Goal: Task Accomplishment & Management: Use online tool/utility

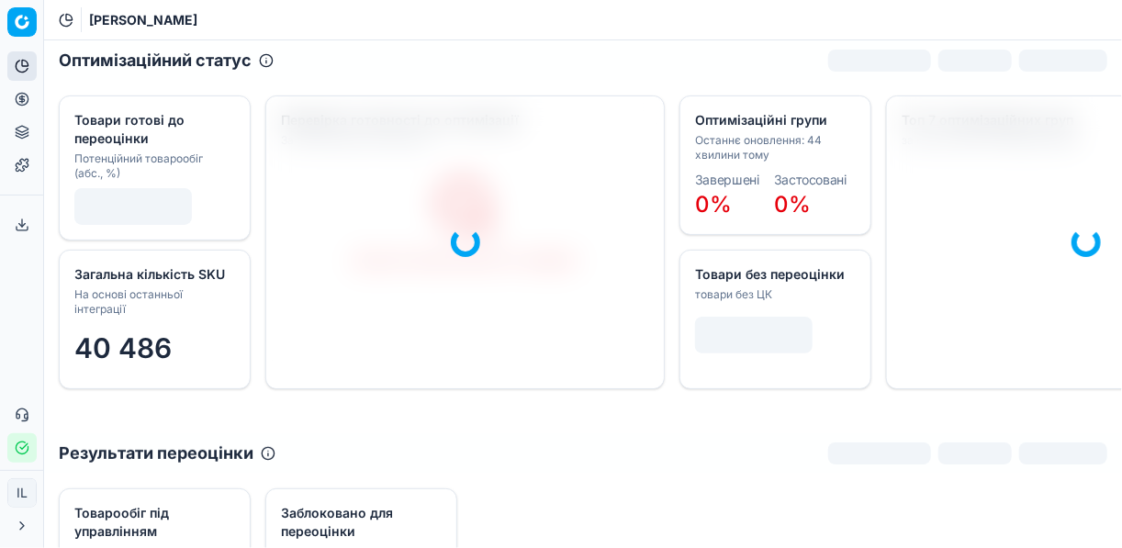
click at [23, 98] on icon at bounding box center [22, 99] width 15 height 15
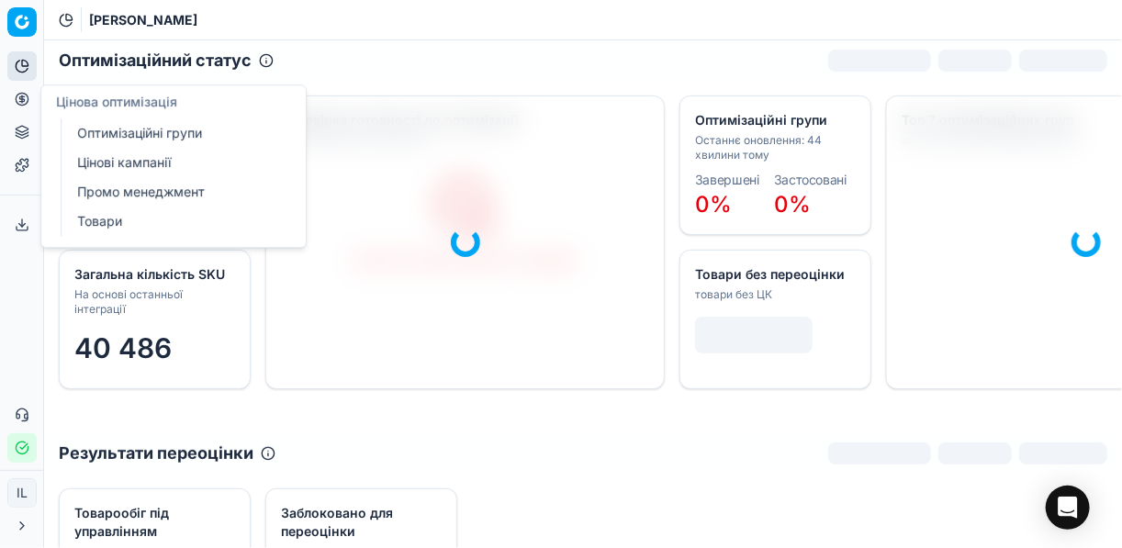
click at [130, 132] on link "Оптимізаційні групи" at bounding box center [177, 133] width 214 height 26
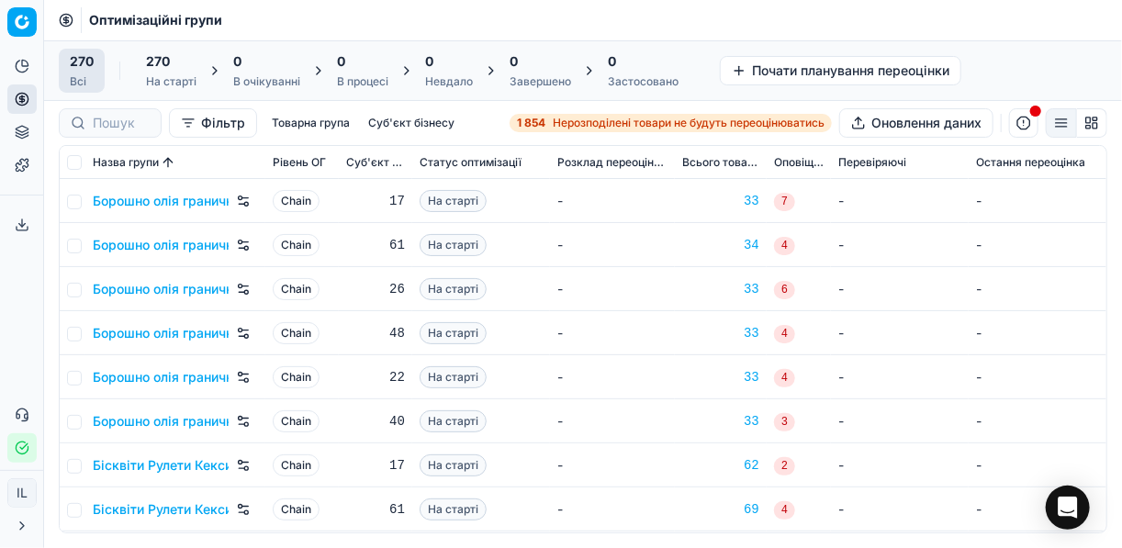
click at [565, 124] on span "Нерозподілені товари не будуть переоцінюватись" at bounding box center [689, 123] width 272 height 15
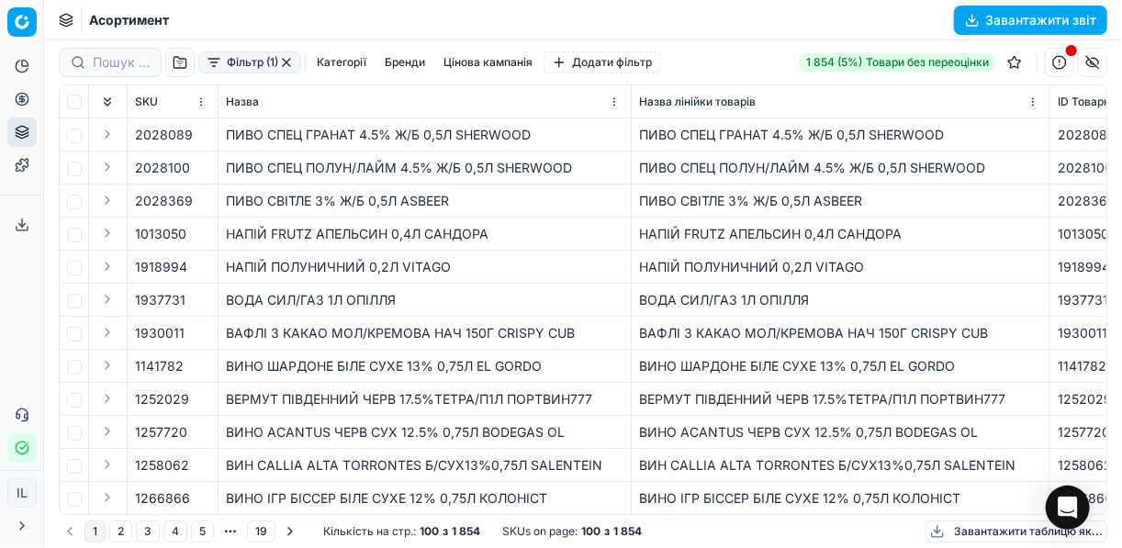
click at [216, 62] on button "Фільтр (1)" at bounding box center [249, 62] width 103 height 22
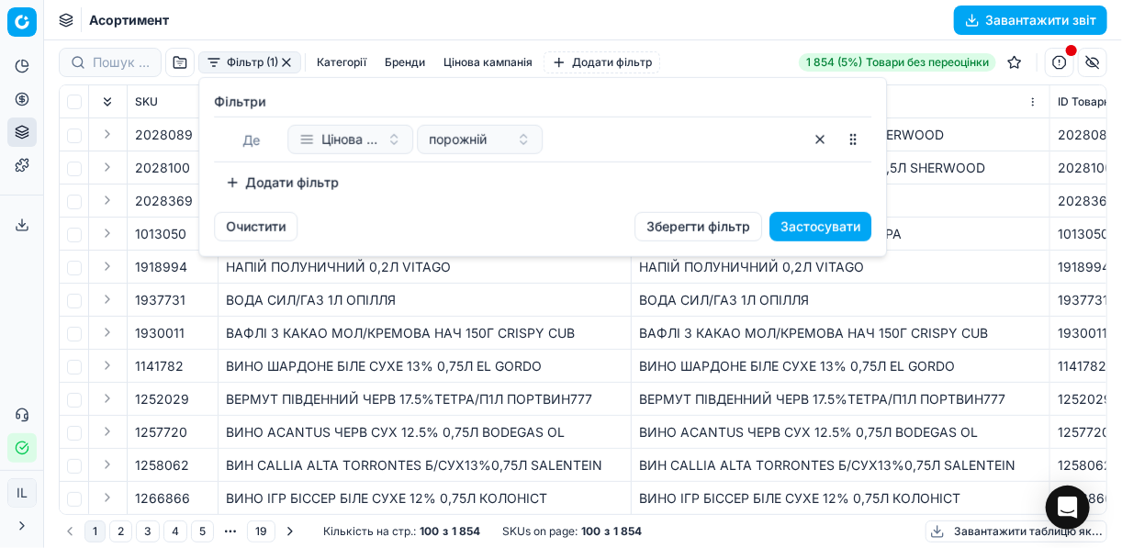
click at [230, 179] on button "Додати фільтр" at bounding box center [282, 182] width 136 height 29
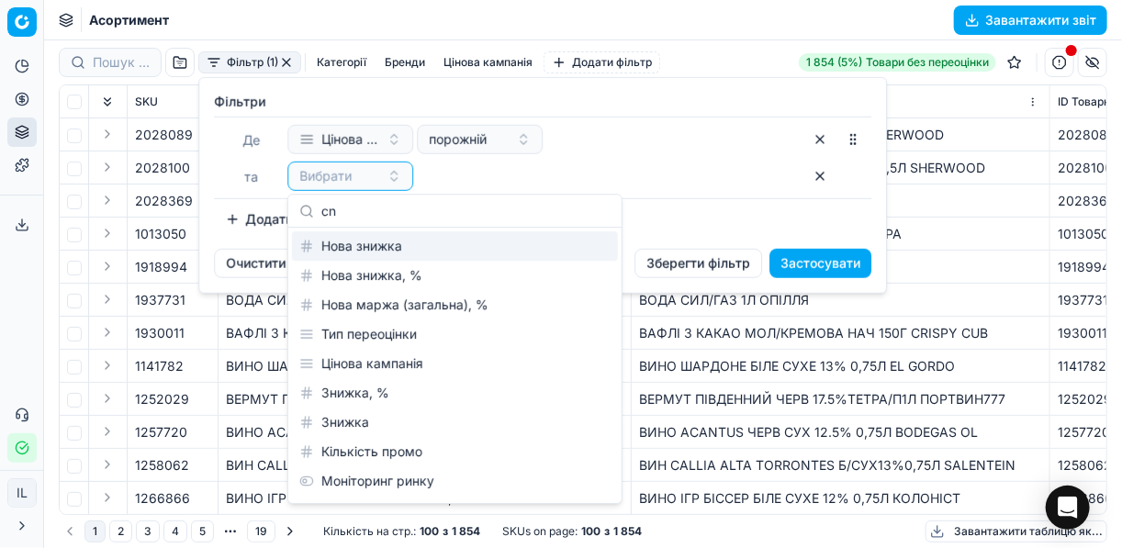
type input "c"
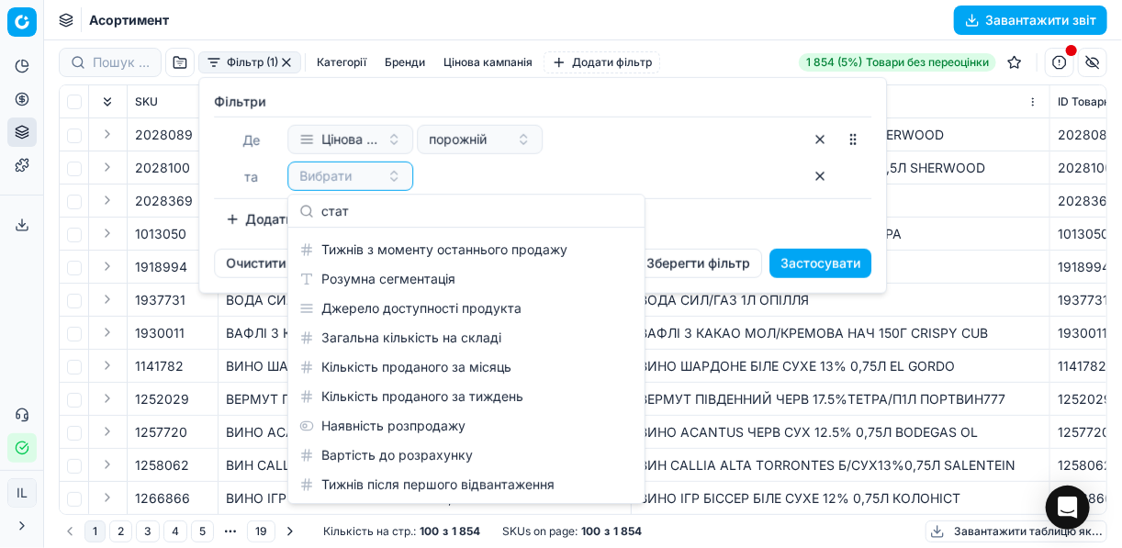
scroll to position [26, 0]
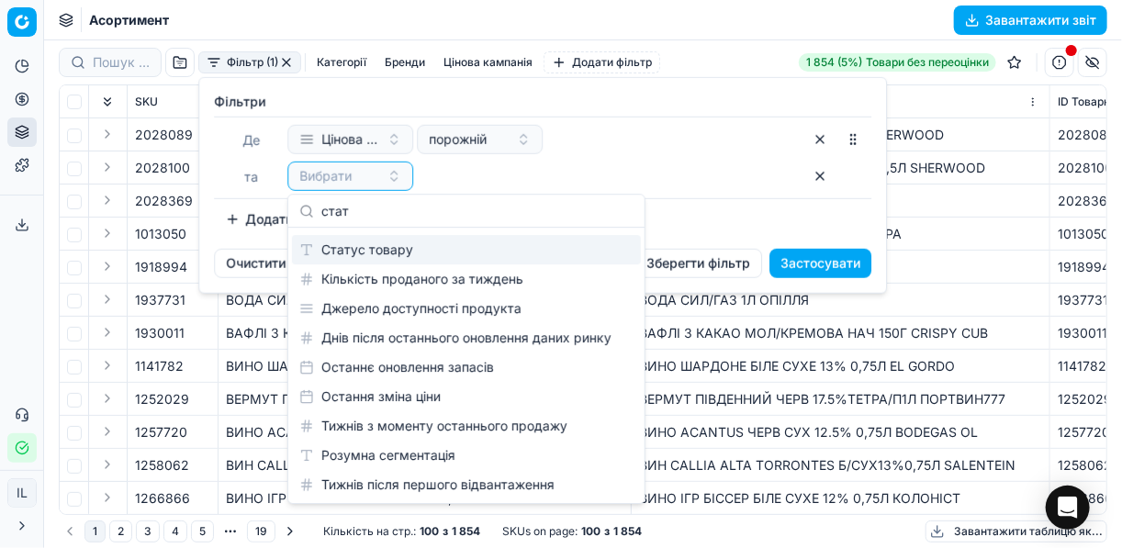
type input "стат"
click at [378, 243] on div "Статус товару" at bounding box center [466, 249] width 349 height 29
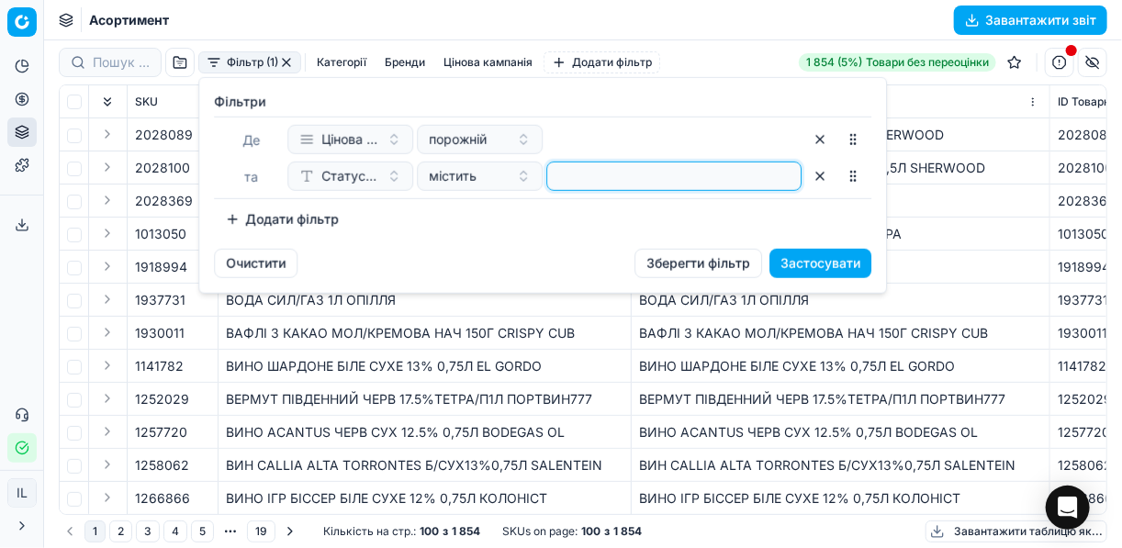
click at [579, 178] on input at bounding box center [673, 176] width 239 height 28
type input "1"
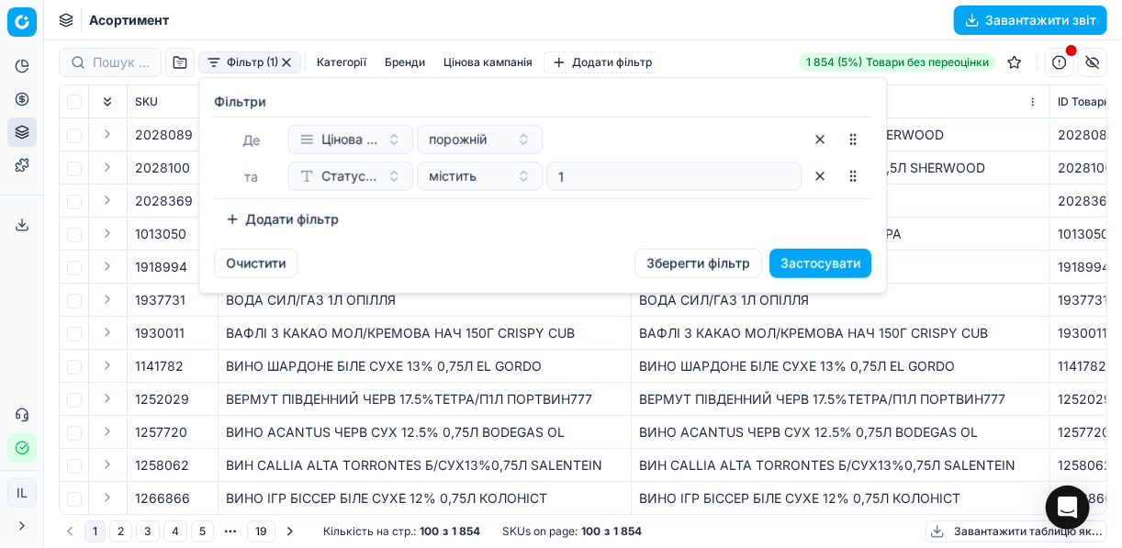
click at [227, 224] on button "Додати фільтр" at bounding box center [282, 219] width 136 height 29
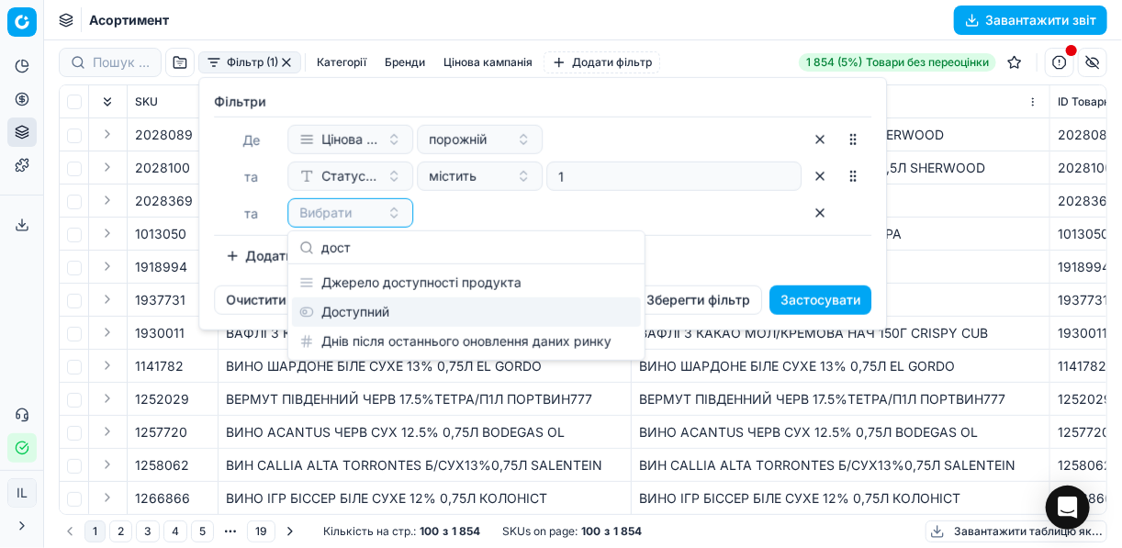
type input "дост"
click at [357, 317] on div "Доступний" at bounding box center [466, 311] width 349 height 29
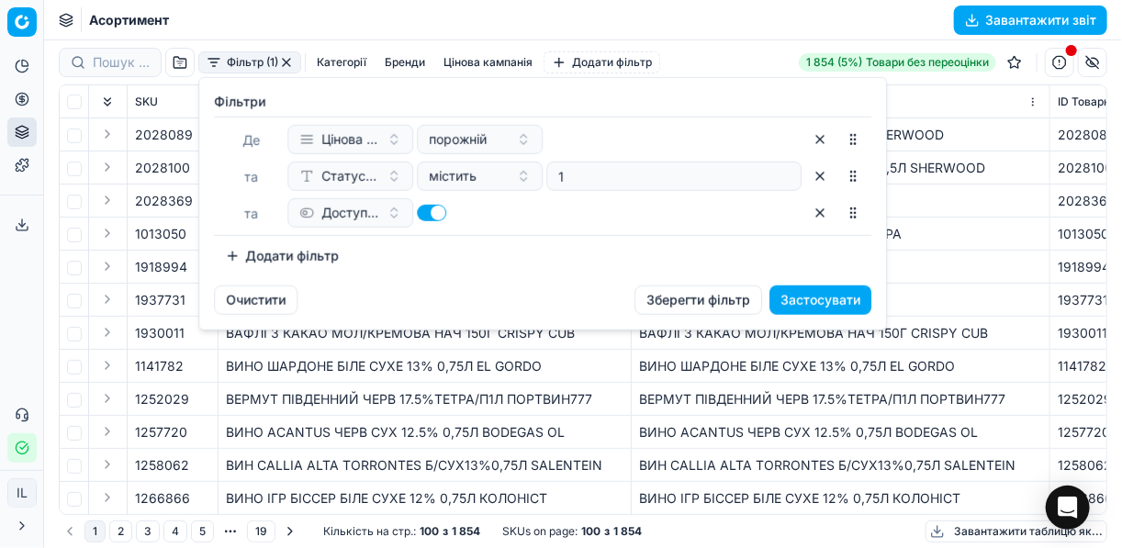
click at [231, 255] on button "Додати фільтр" at bounding box center [282, 255] width 136 height 29
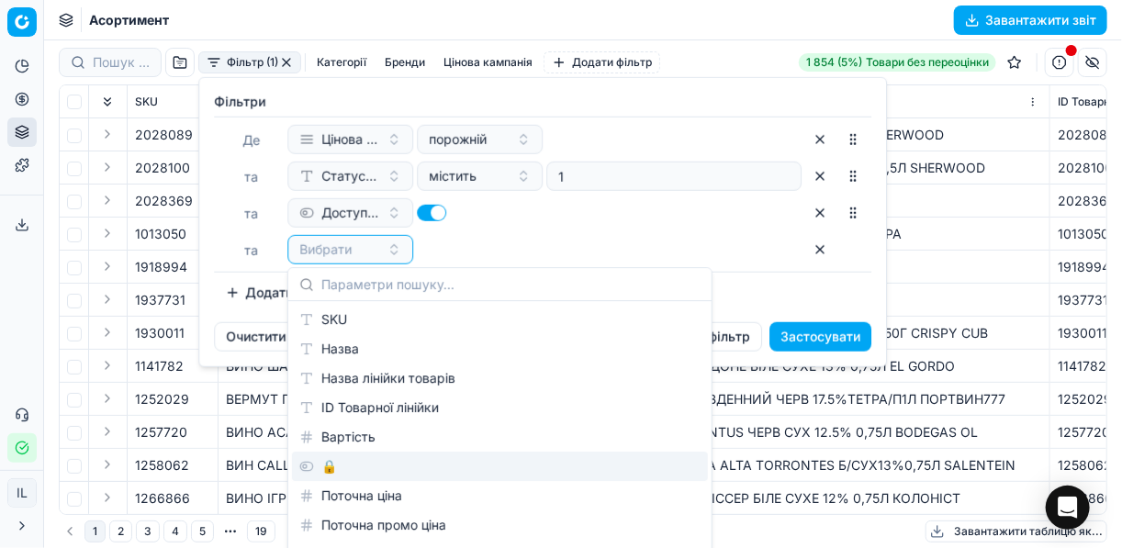
click at [334, 475] on div "🔒" at bounding box center [500, 466] width 416 height 29
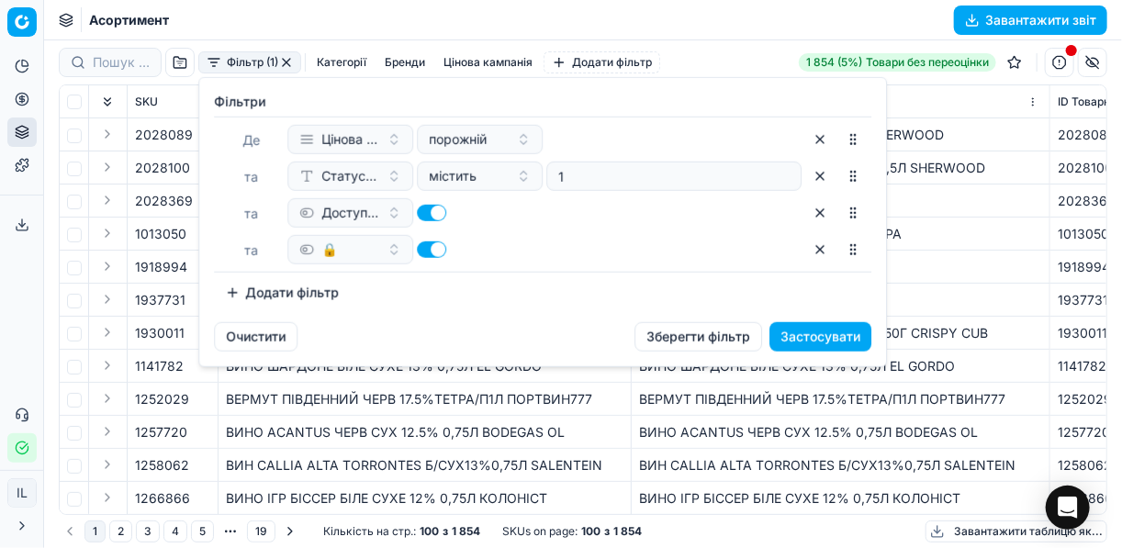
click at [422, 250] on button "button" at bounding box center [431, 249] width 29 height 17
checkbox input "false"
click at [835, 331] on button "Застосувати" at bounding box center [820, 336] width 102 height 29
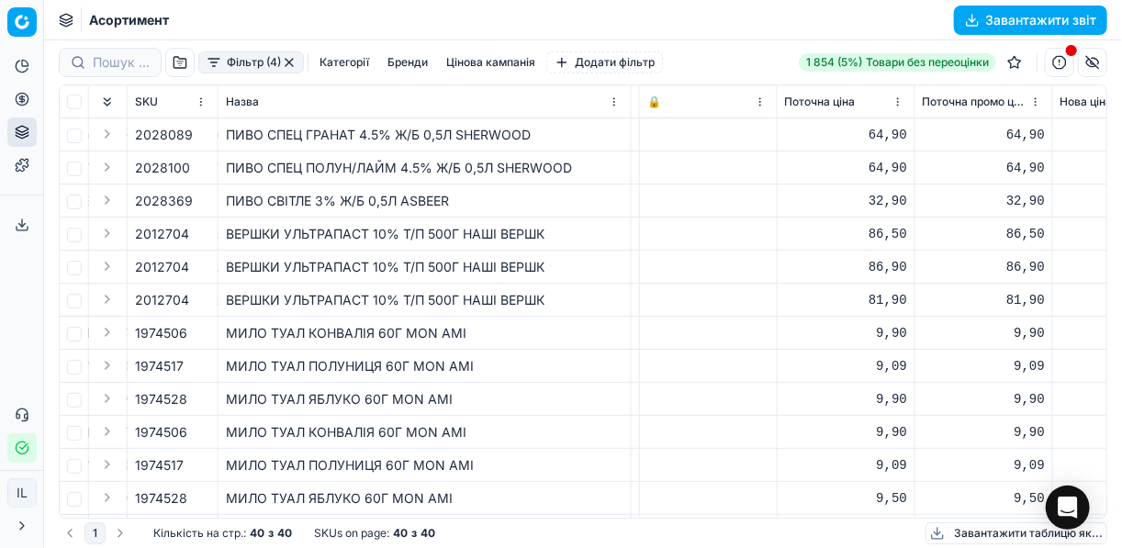
scroll to position [0, 589]
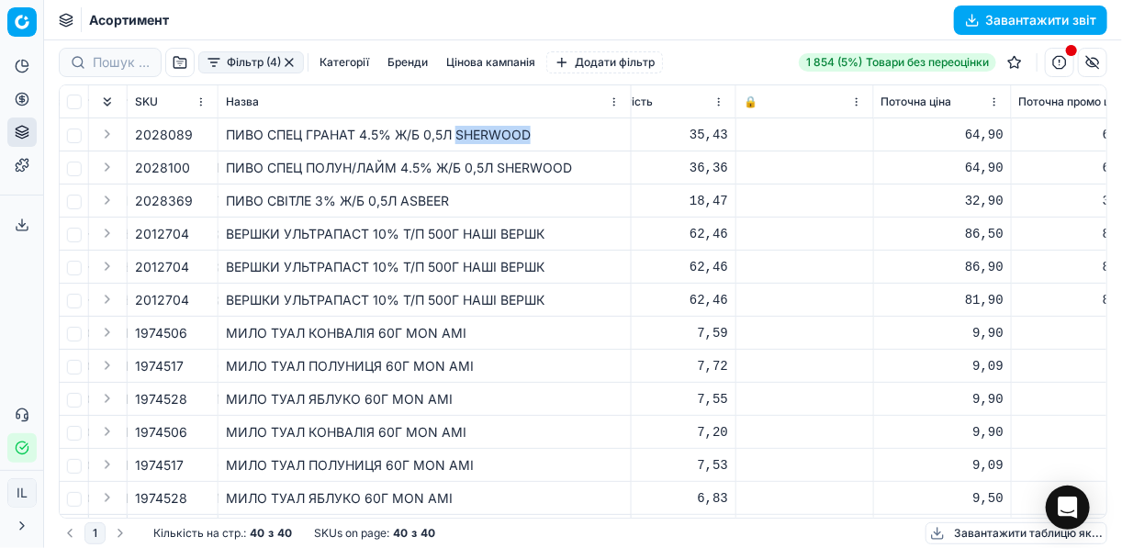
drag, startPoint x: 531, startPoint y: 134, endPoint x: 458, endPoint y: 138, distance: 73.5
click at [458, 138] on div "ПИВО СПЕЦ ГРАНАТ 4.5% Ж/Б 0,5Л SHERWOOD" at bounding box center [424, 135] width 397 height 18
copy div "SHERWOOD"
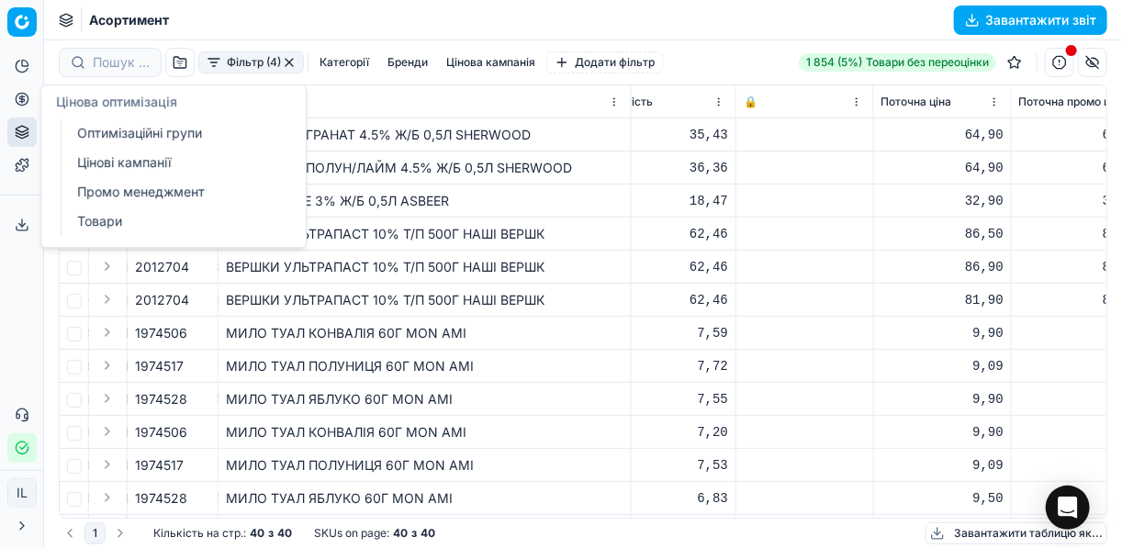
click at [19, 102] on icon at bounding box center [22, 99] width 15 height 15
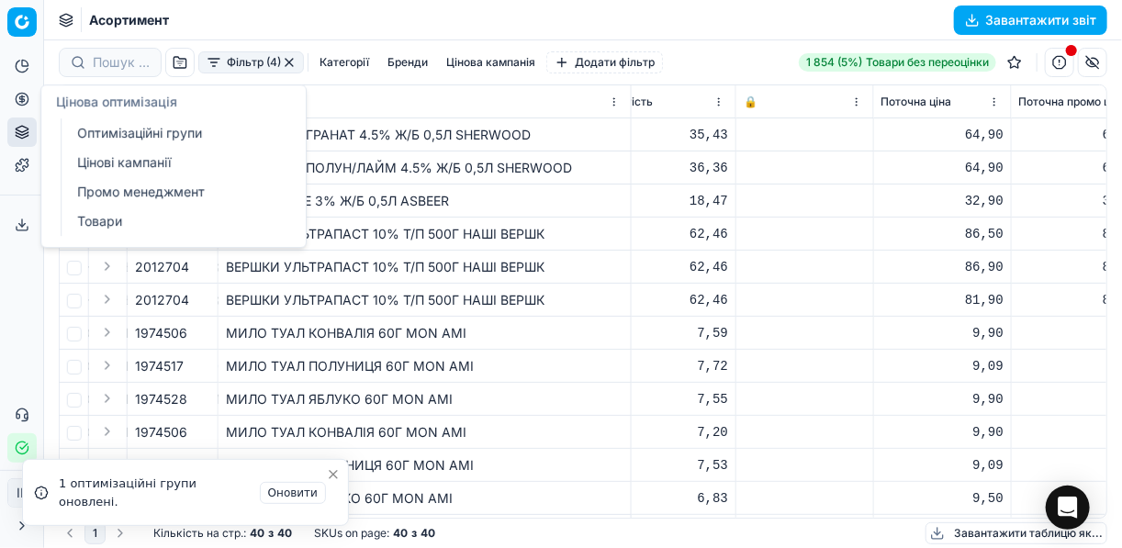
click at [126, 129] on link "Оптимізаційні групи" at bounding box center [177, 133] width 214 height 26
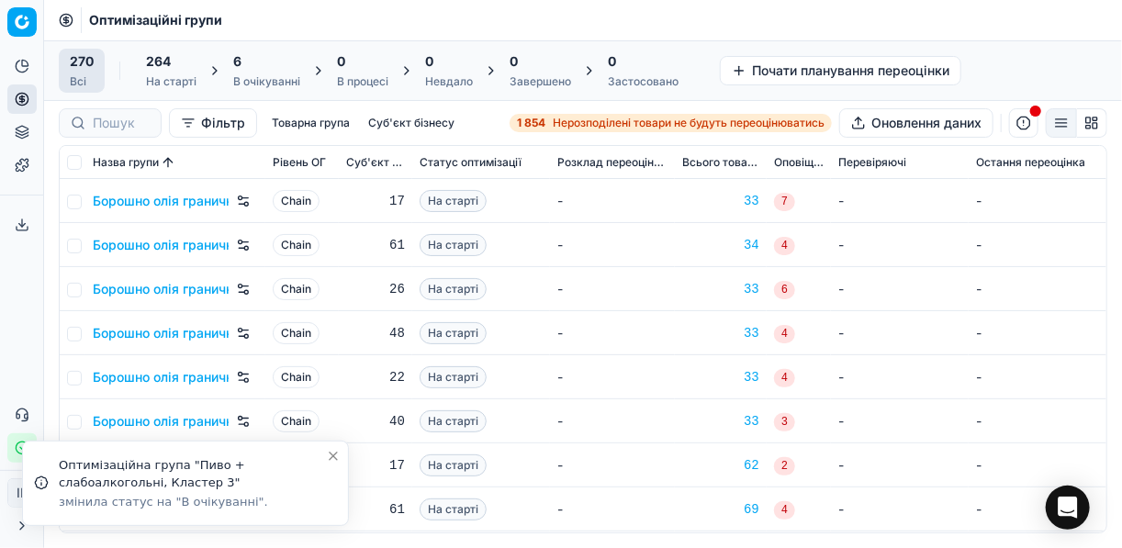
click at [271, 68] on div "6" at bounding box center [266, 61] width 67 height 18
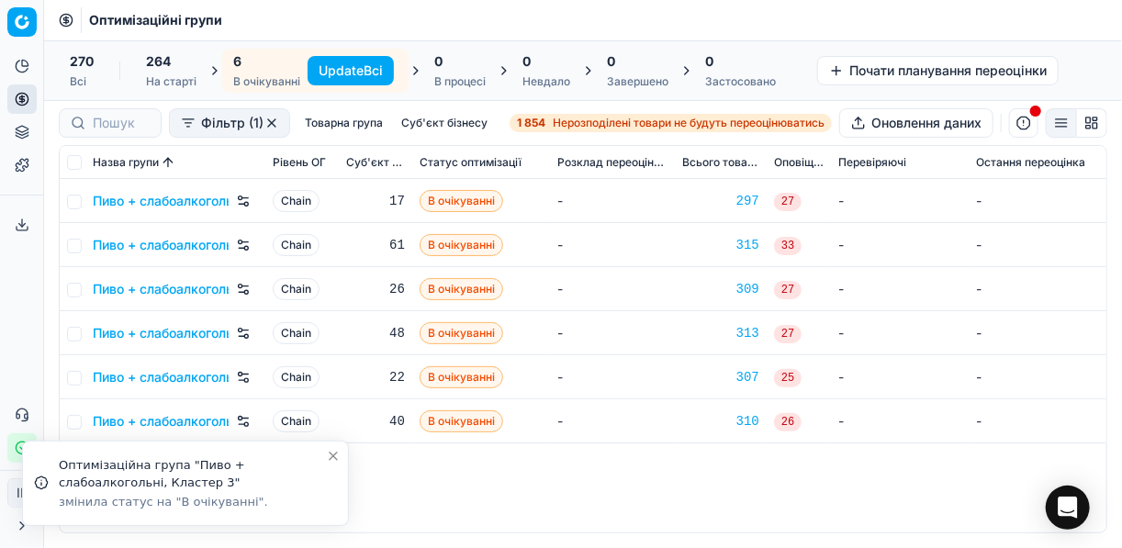
click at [363, 72] on button "Update Всі" at bounding box center [350, 70] width 86 height 29
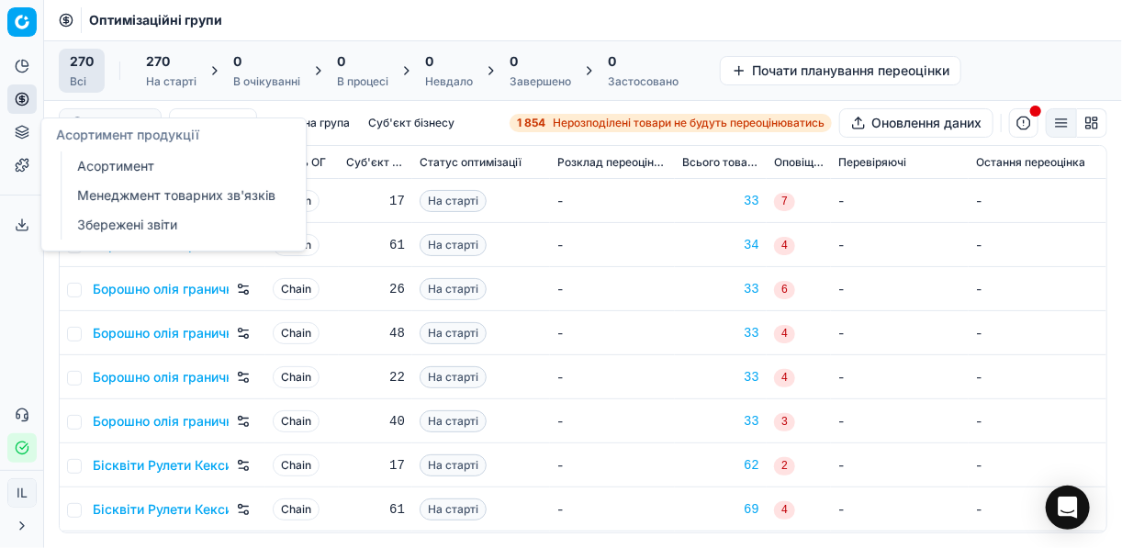
click at [134, 170] on link "Асортимент" at bounding box center [177, 166] width 214 height 26
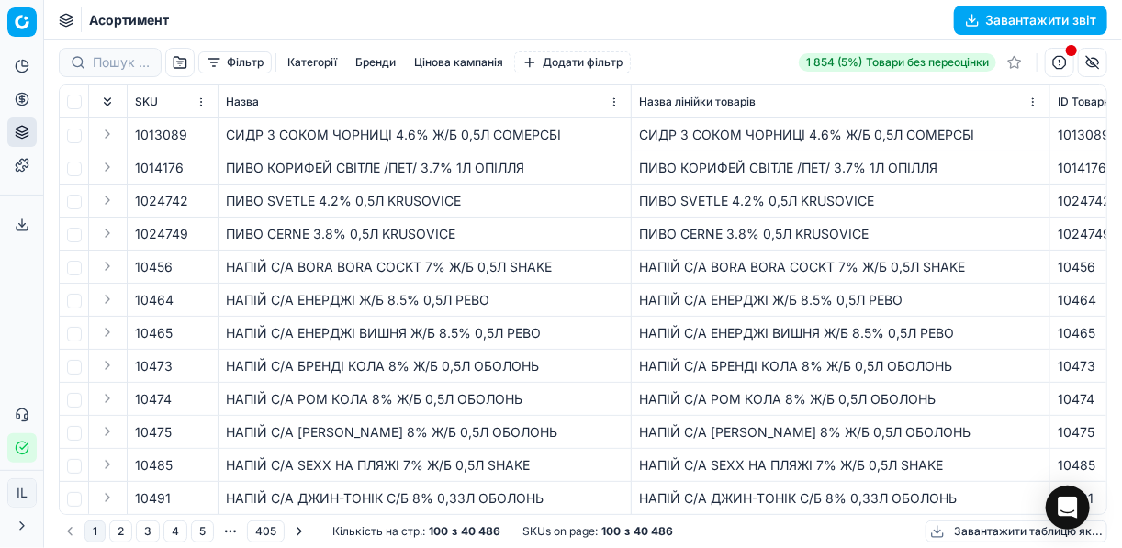
click at [374, 68] on button "Бренди" at bounding box center [375, 62] width 55 height 22
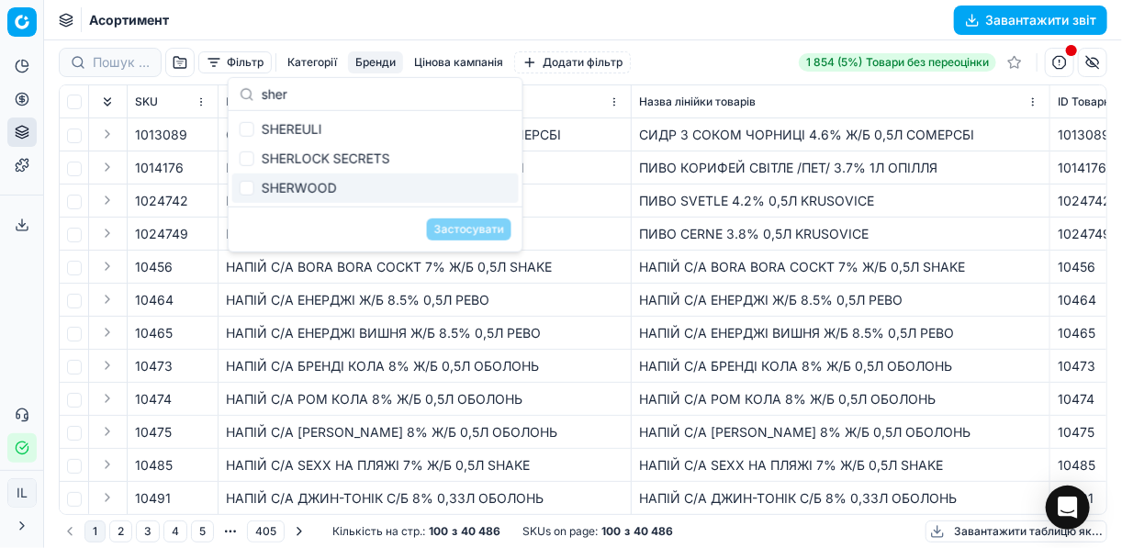
type input "sher"
click at [244, 190] on input "Suggestions" at bounding box center [247, 188] width 15 height 15
checkbox input "true"
click at [474, 221] on button "Застосувати" at bounding box center [469, 229] width 84 height 22
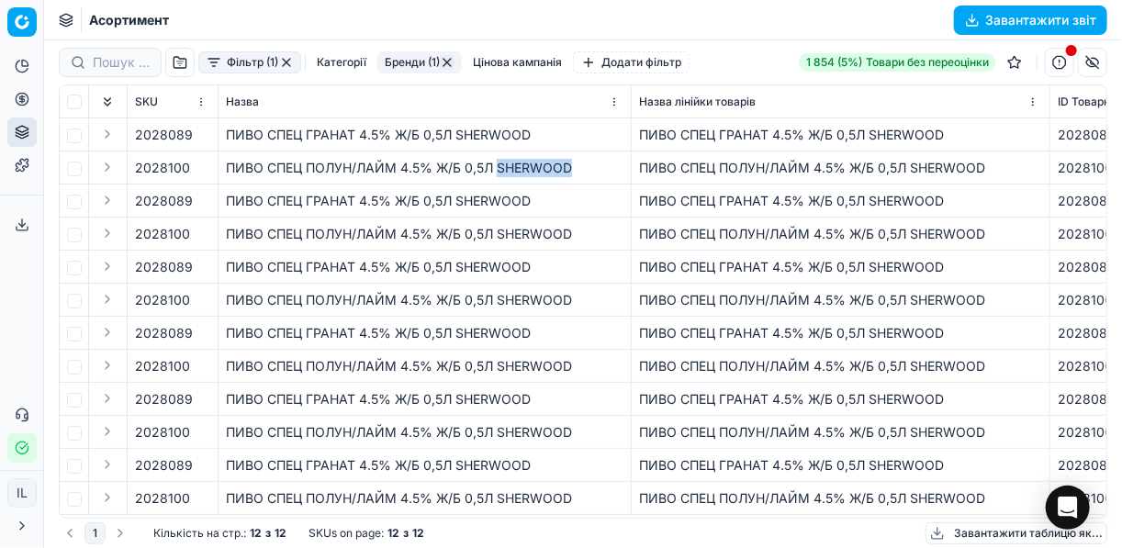
drag, startPoint x: 575, startPoint y: 168, endPoint x: 499, endPoint y: 170, distance: 76.2
click at [499, 170] on div "ПИВО СПЕЦ ПОЛУН/ЛАЙМ 4.5% Ж/Б 0,5Л SHERWOOD" at bounding box center [424, 168] width 397 height 18
copy div "SHERWOOD"
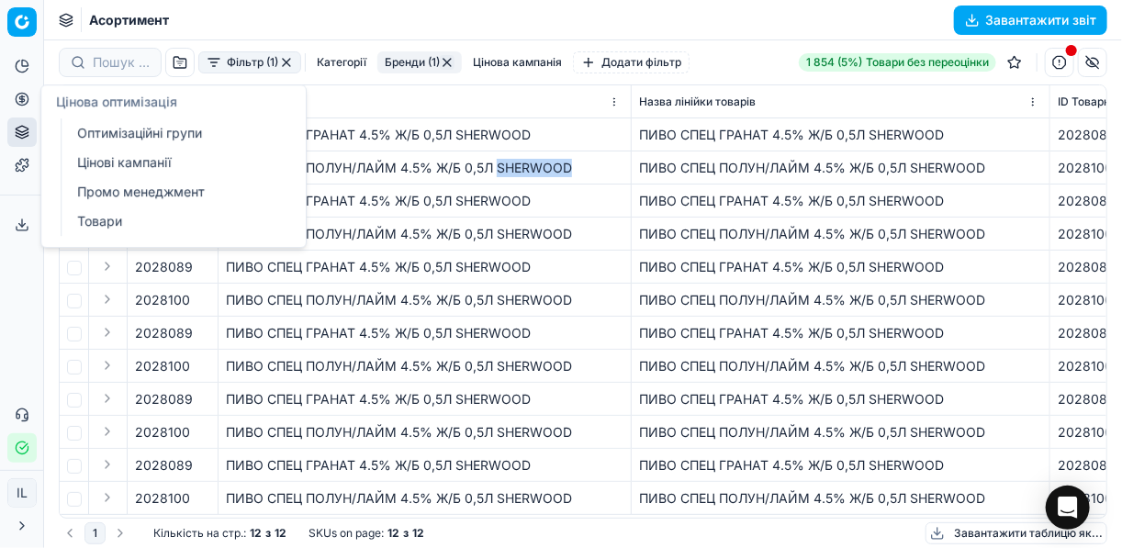
click at [22, 98] on icon at bounding box center [22, 98] width 0 height 7
click at [133, 131] on link "Оптимізаційні групи" at bounding box center [177, 133] width 214 height 26
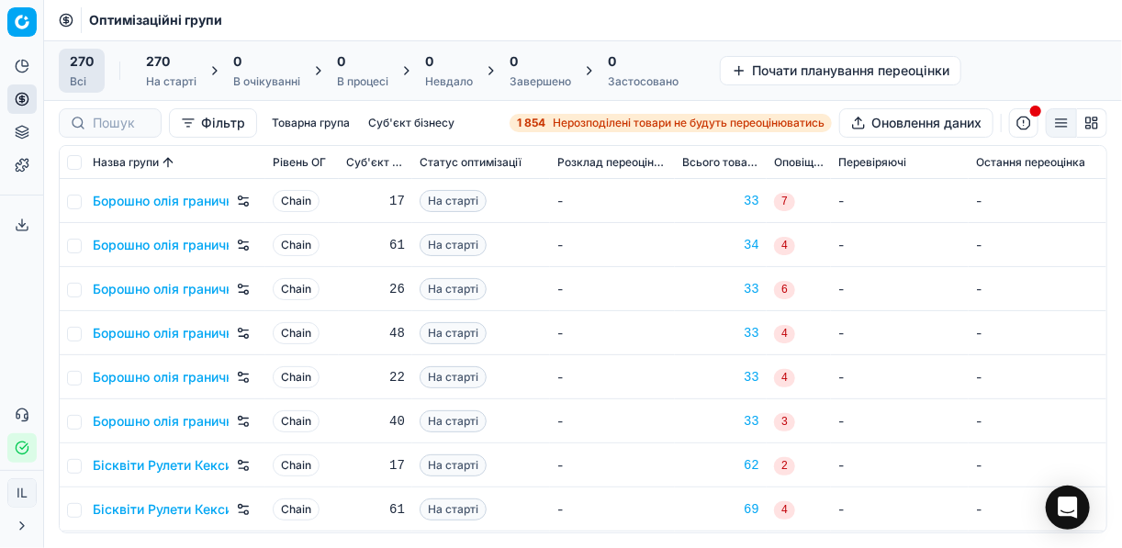
click at [562, 123] on span "Нерозподілені товари не будуть переоцінюватись" at bounding box center [689, 123] width 272 height 15
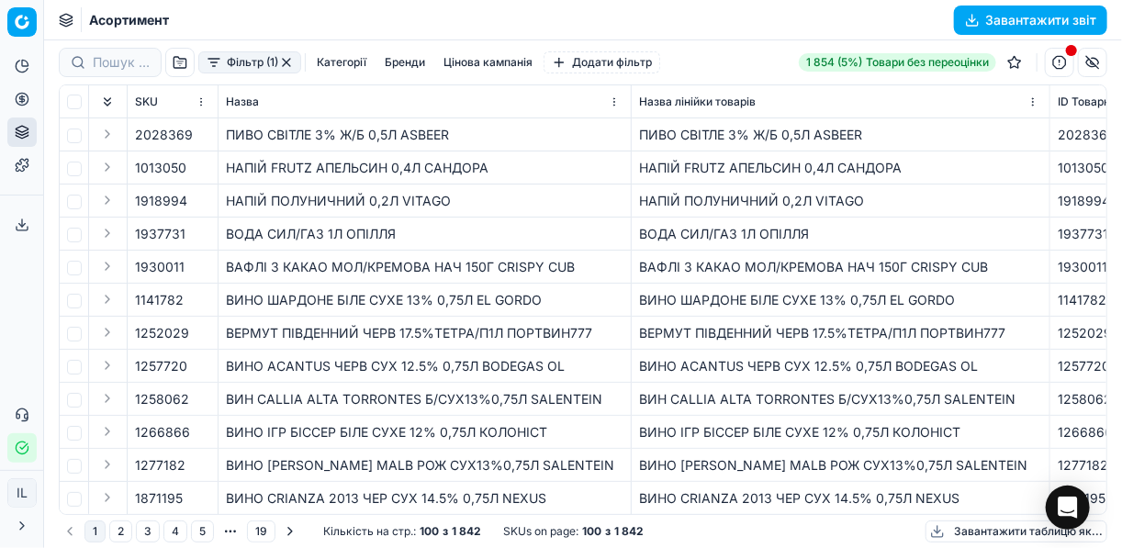
click at [217, 68] on button "Фільтр (1)" at bounding box center [249, 62] width 103 height 22
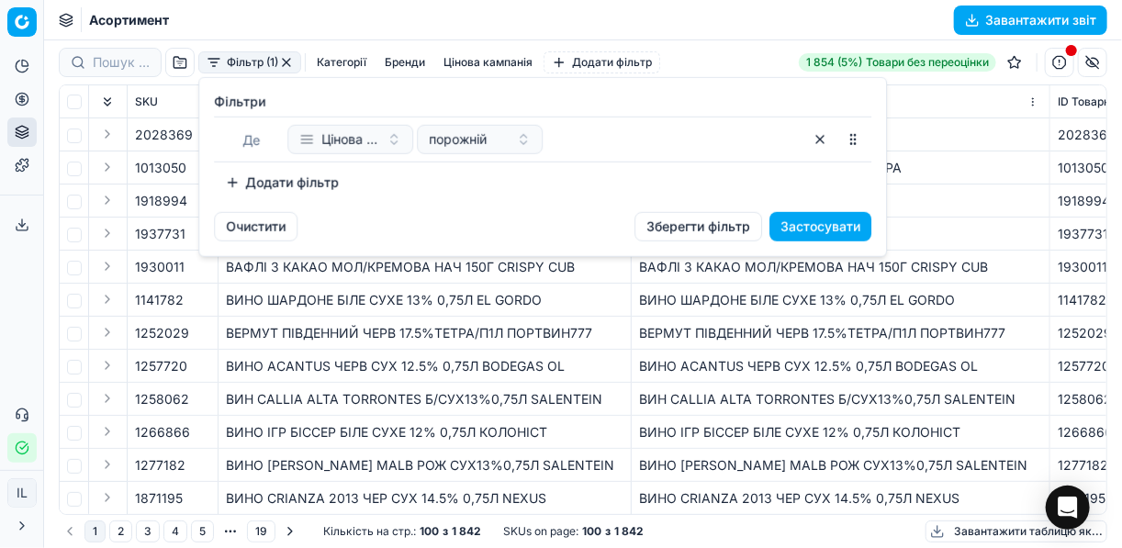
click at [240, 188] on button "Додати фільтр" at bounding box center [282, 182] width 136 height 29
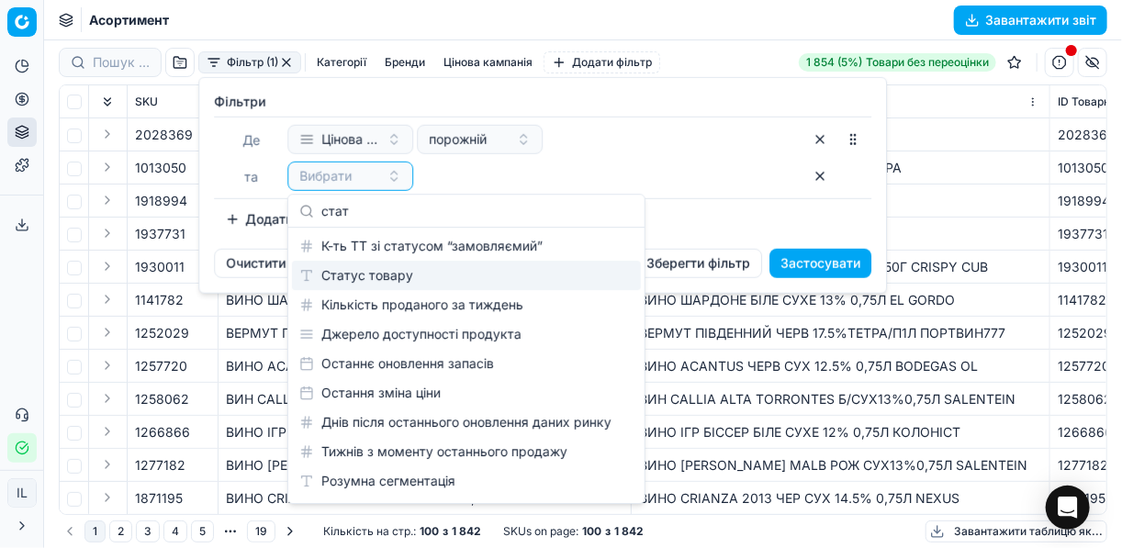
type input "стат"
click at [395, 283] on div "Статус товару" at bounding box center [466, 275] width 349 height 29
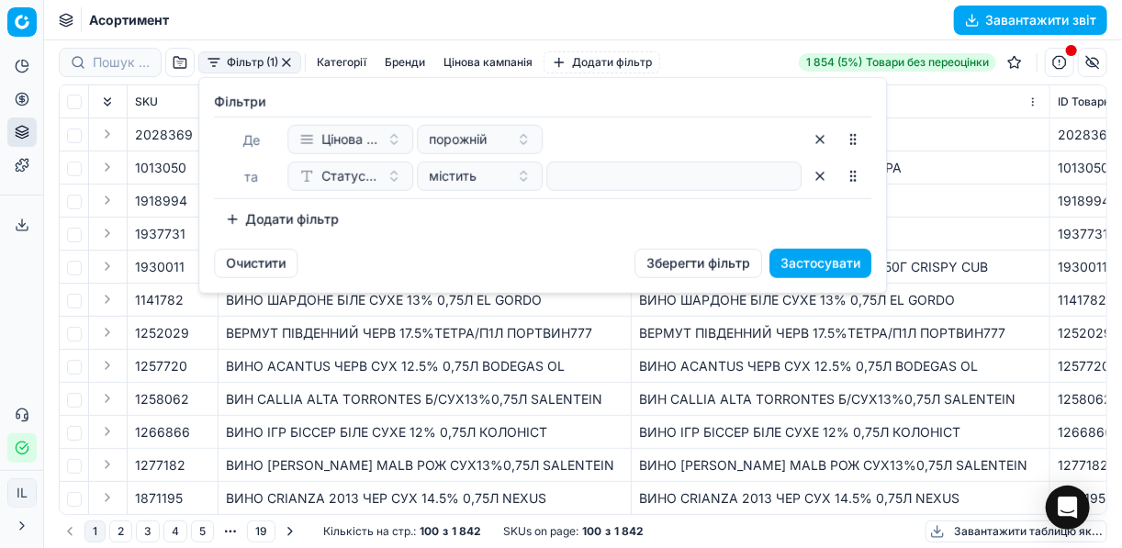
click at [224, 220] on button "Додати фільтр" at bounding box center [282, 219] width 136 height 29
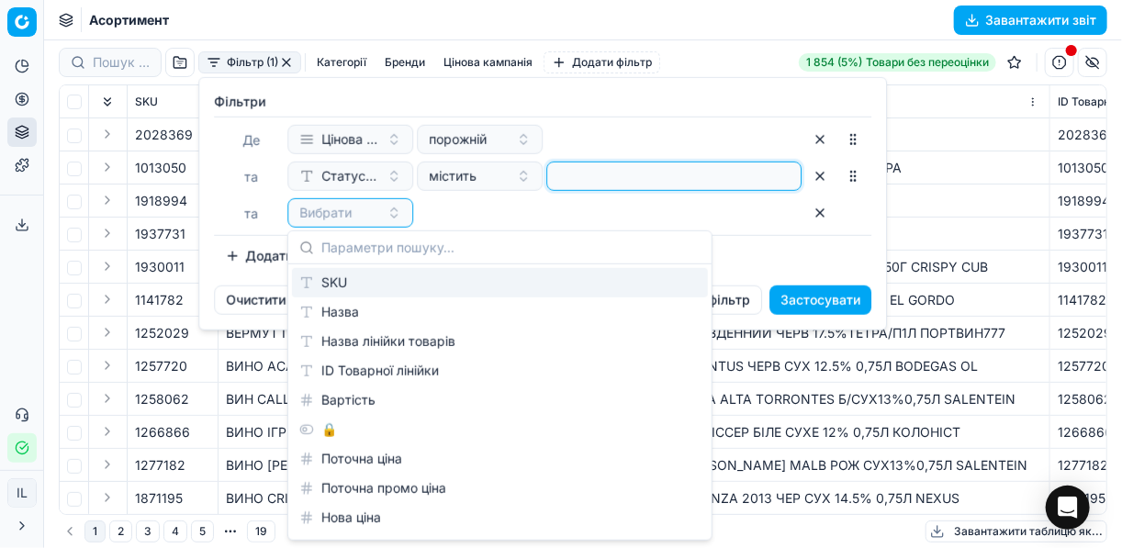
click at [618, 176] on input at bounding box center [673, 176] width 239 height 28
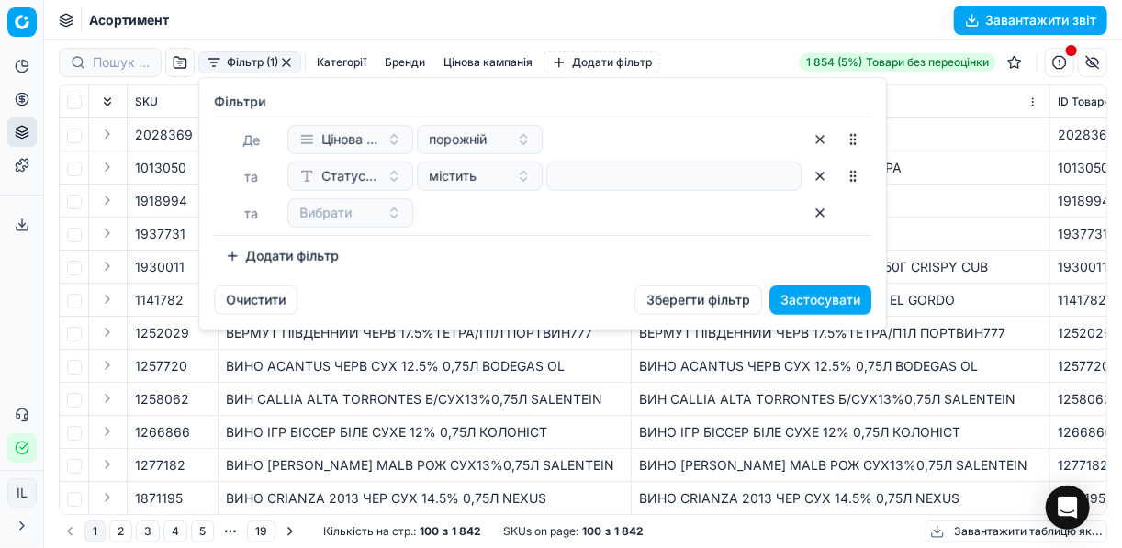
click at [414, 214] on div "Вибрати" at bounding box center [544, 212] width 514 height 29
click at [819, 211] on button "button" at bounding box center [819, 212] width 29 height 29
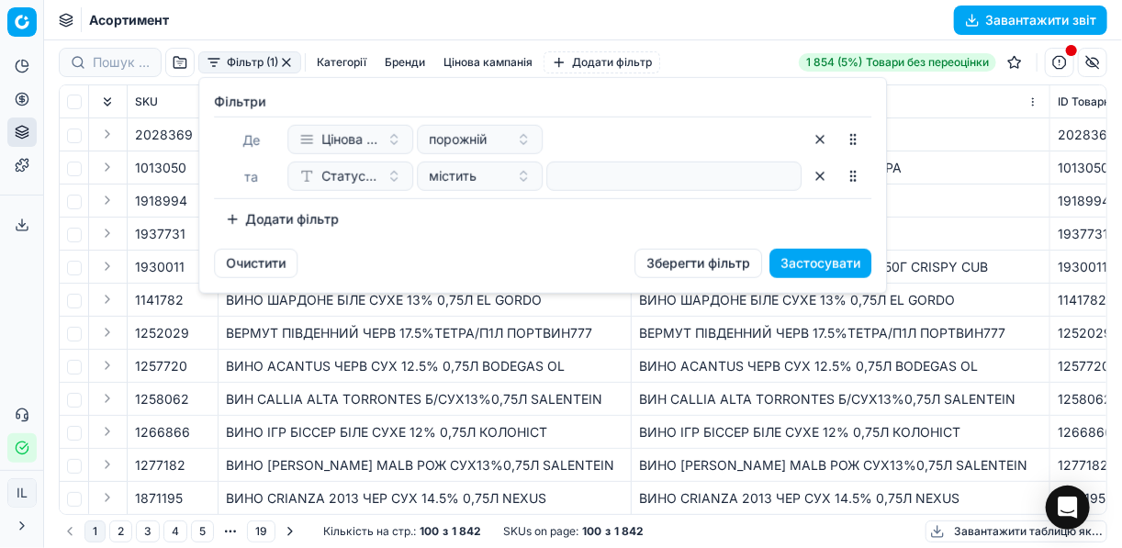
click at [229, 224] on button "Додати фільтр" at bounding box center [282, 219] width 136 height 29
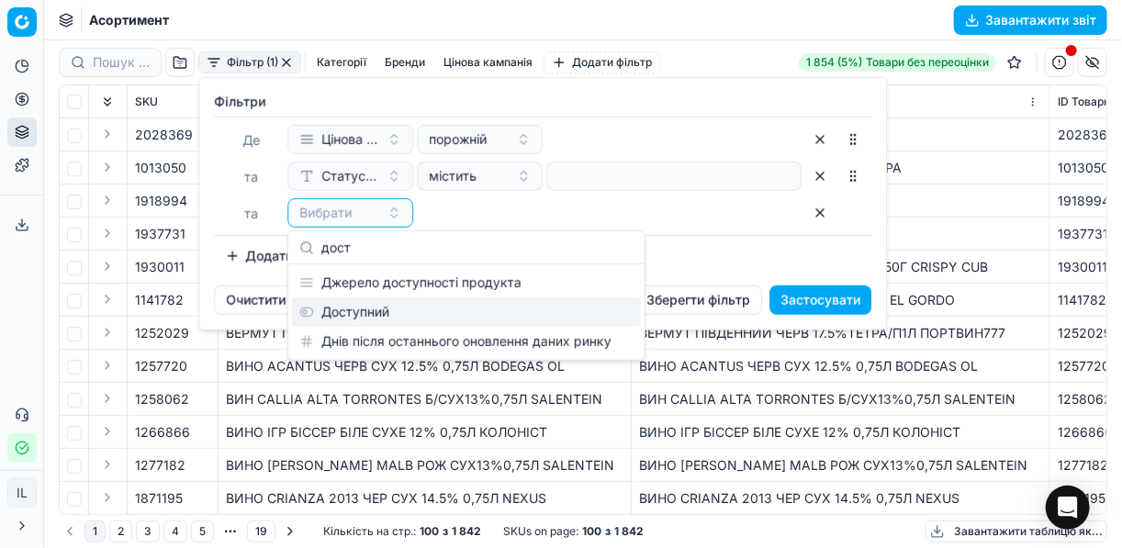
type input "дост"
click at [401, 317] on div "Доступний" at bounding box center [466, 311] width 349 height 29
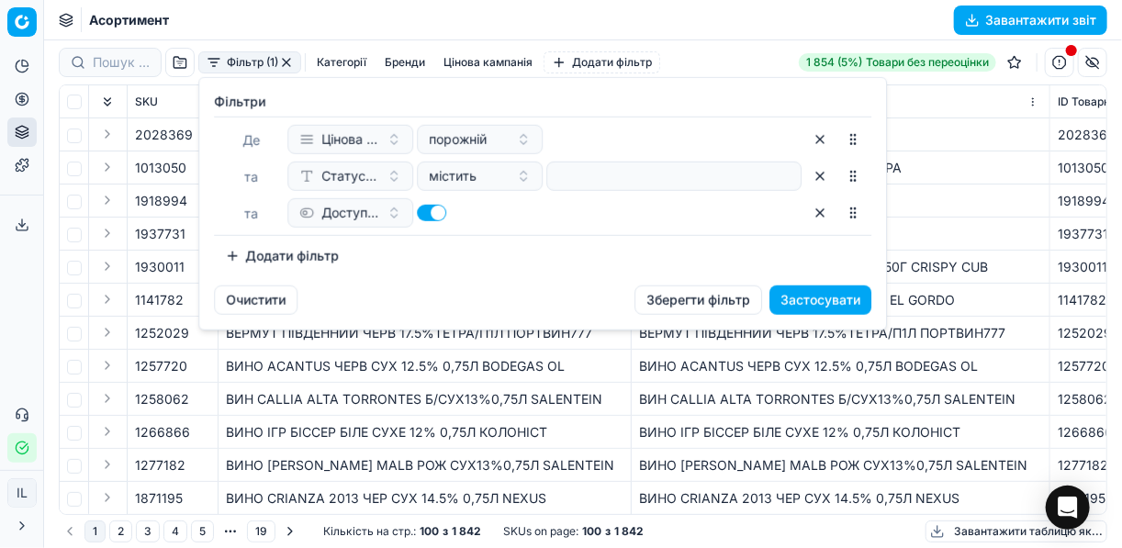
click at [233, 253] on button "Додати фільтр" at bounding box center [282, 255] width 136 height 29
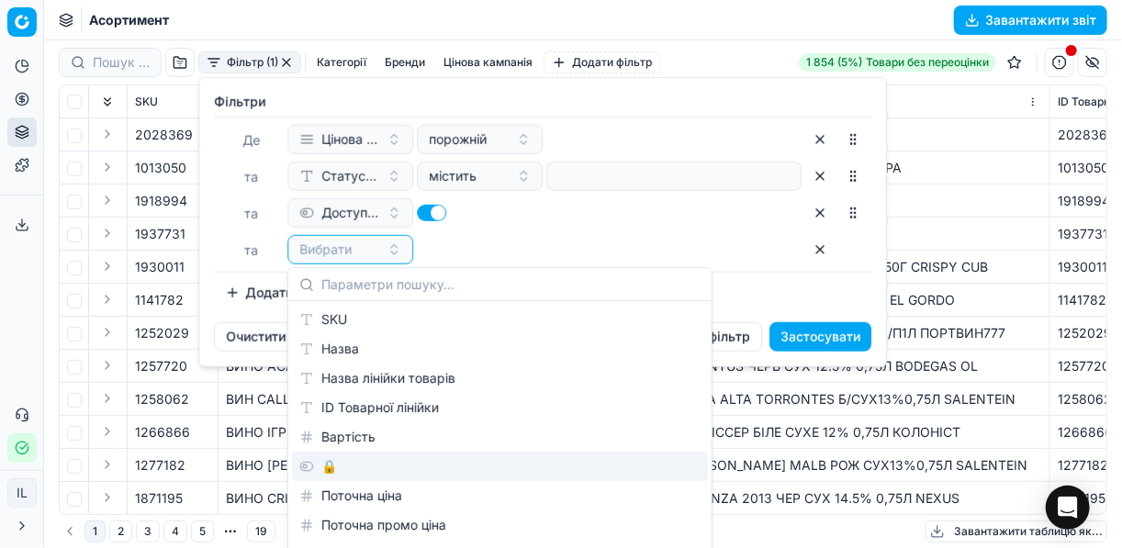
click at [329, 461] on div "🔒" at bounding box center [500, 466] width 416 height 29
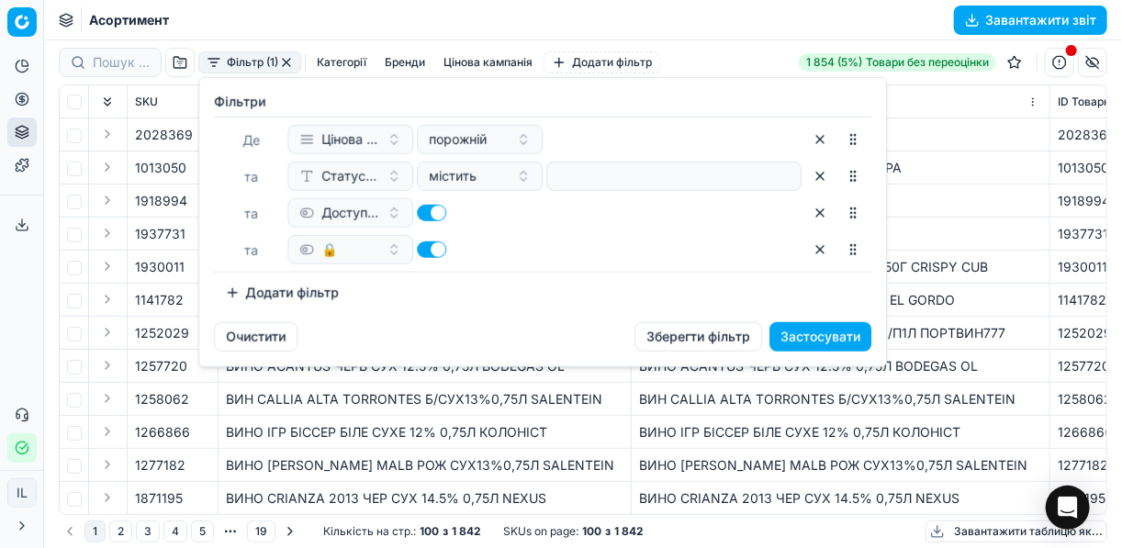
click at [424, 249] on button "button" at bounding box center [431, 249] width 29 height 17
checkbox input "false"
click at [825, 340] on button "Застосувати" at bounding box center [820, 336] width 102 height 29
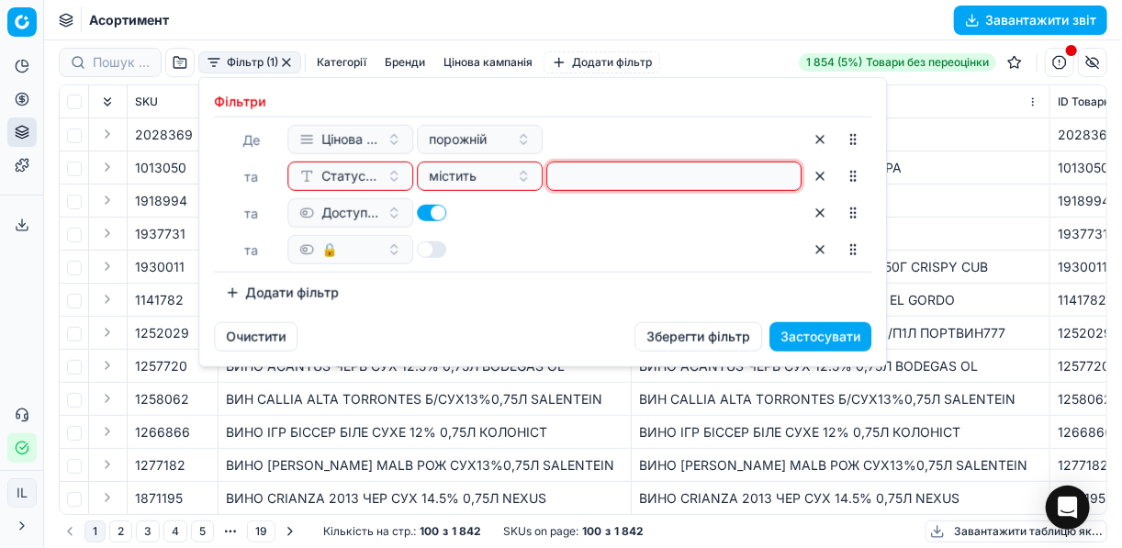
click at [656, 180] on input at bounding box center [673, 176] width 239 height 28
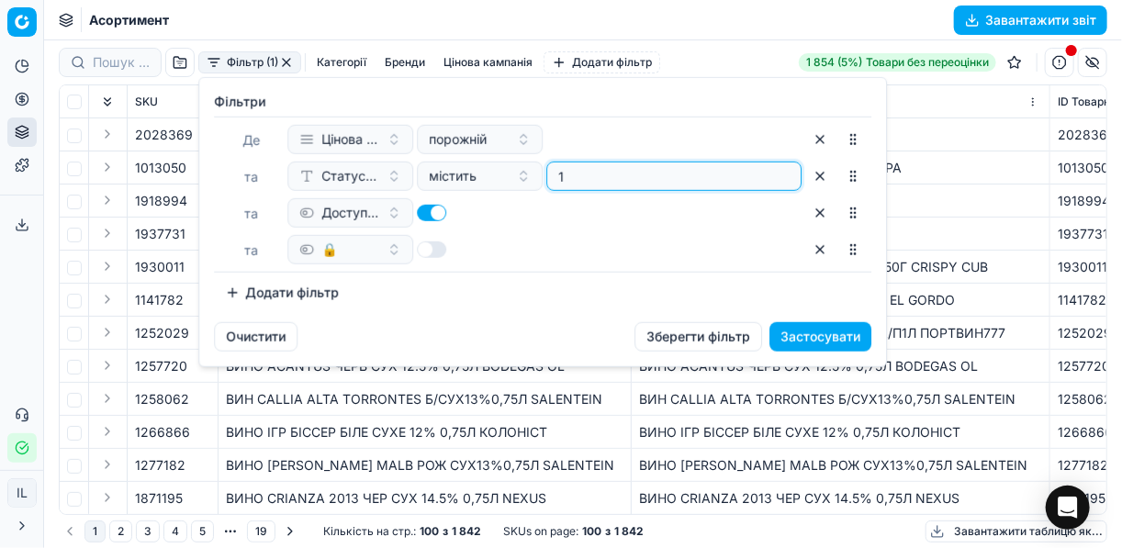
type input "1"
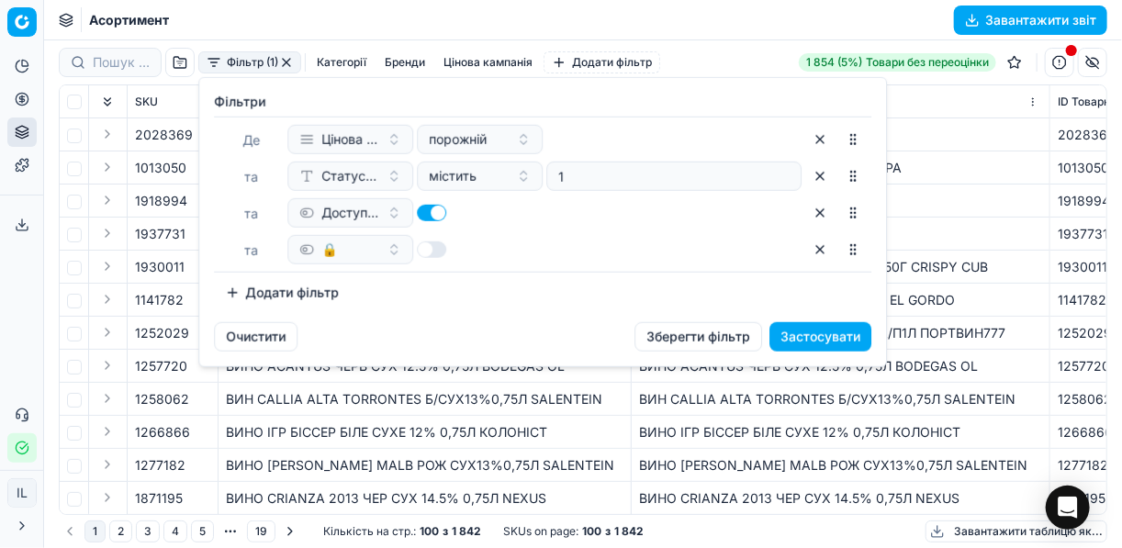
click at [823, 330] on button "Застосувати" at bounding box center [820, 336] width 102 height 29
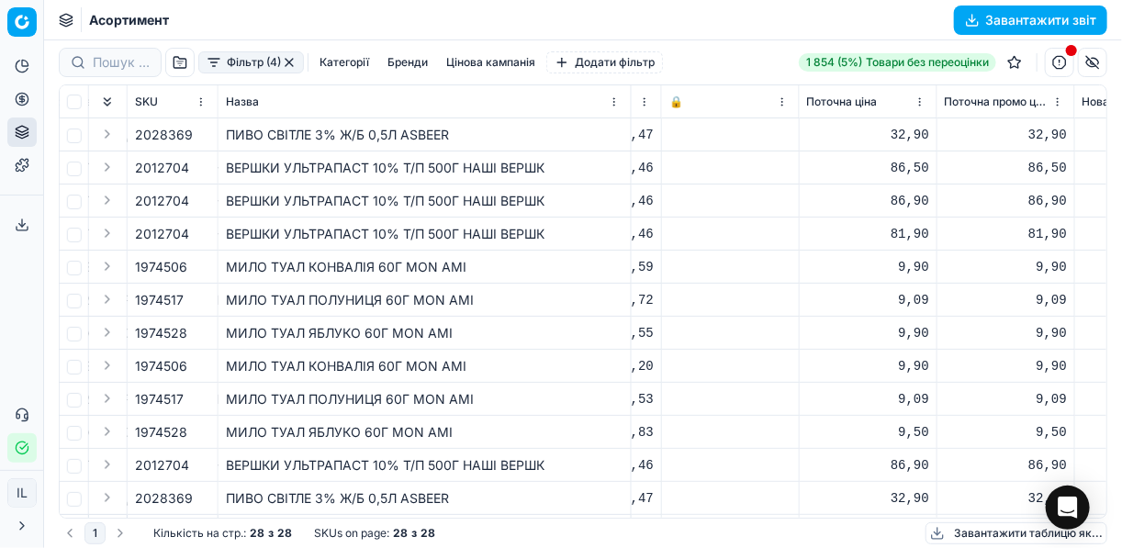
scroll to position [0, 611]
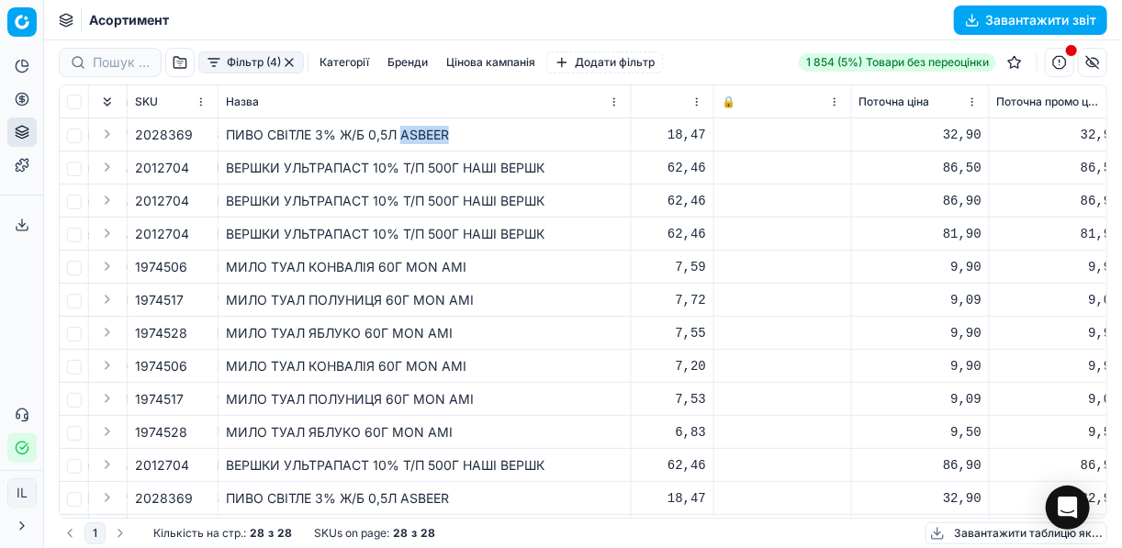
drag, startPoint x: 452, startPoint y: 134, endPoint x: 399, endPoint y: 131, distance: 53.3
click at [399, 131] on div "ПИВО СВІТЛЕ 3% Ж/Б 0,5Л ASBEER" at bounding box center [424, 135] width 397 height 18
copy div "ASBEER"
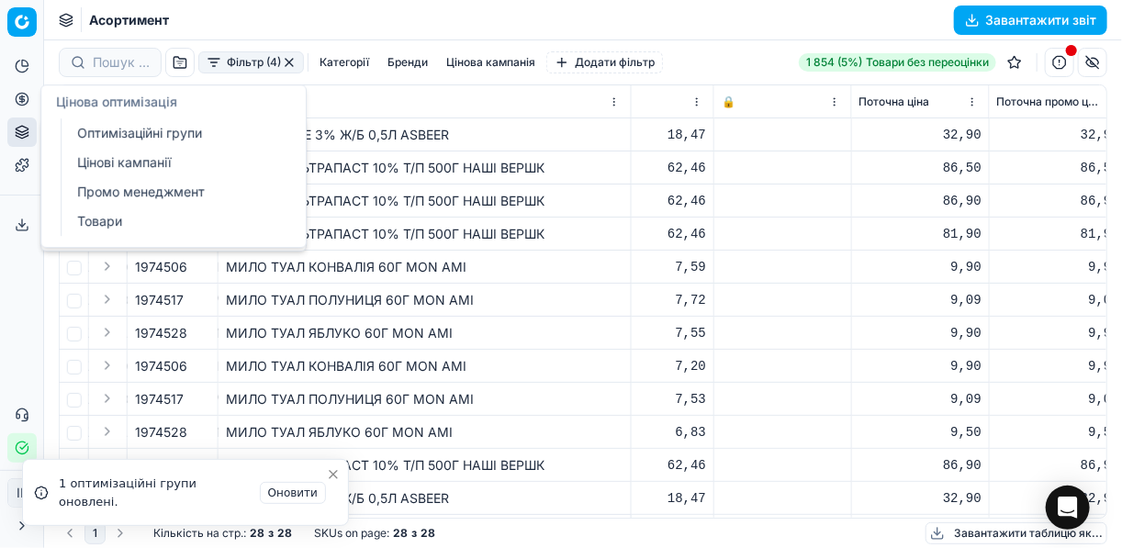
click at [22, 103] on icon at bounding box center [22, 99] width 15 height 15
click at [107, 125] on link "Оптимізаційні групи" at bounding box center [177, 133] width 214 height 26
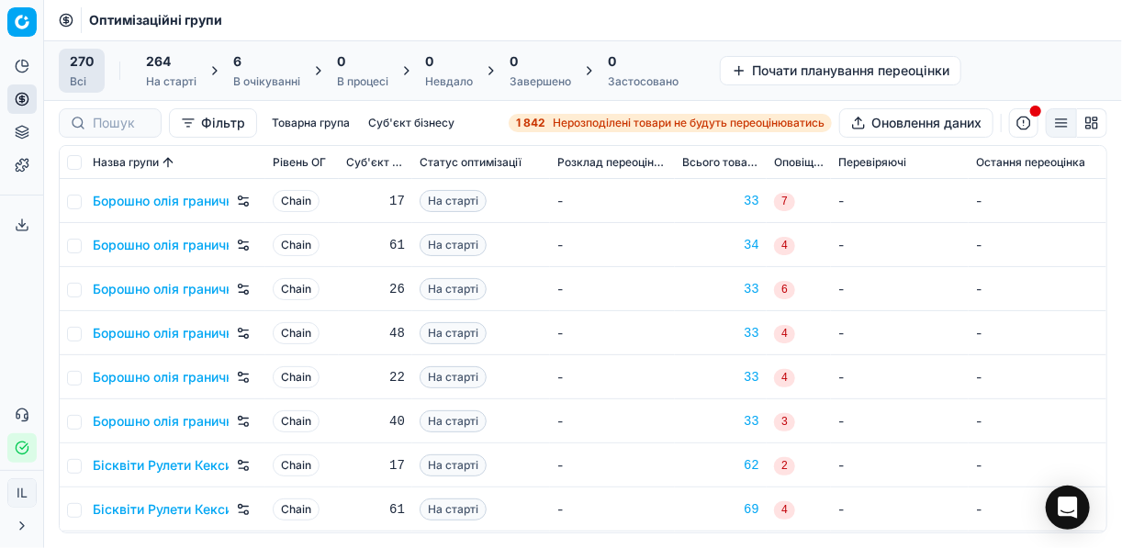
click at [263, 71] on div "6 В очікуванні" at bounding box center [266, 70] width 67 height 37
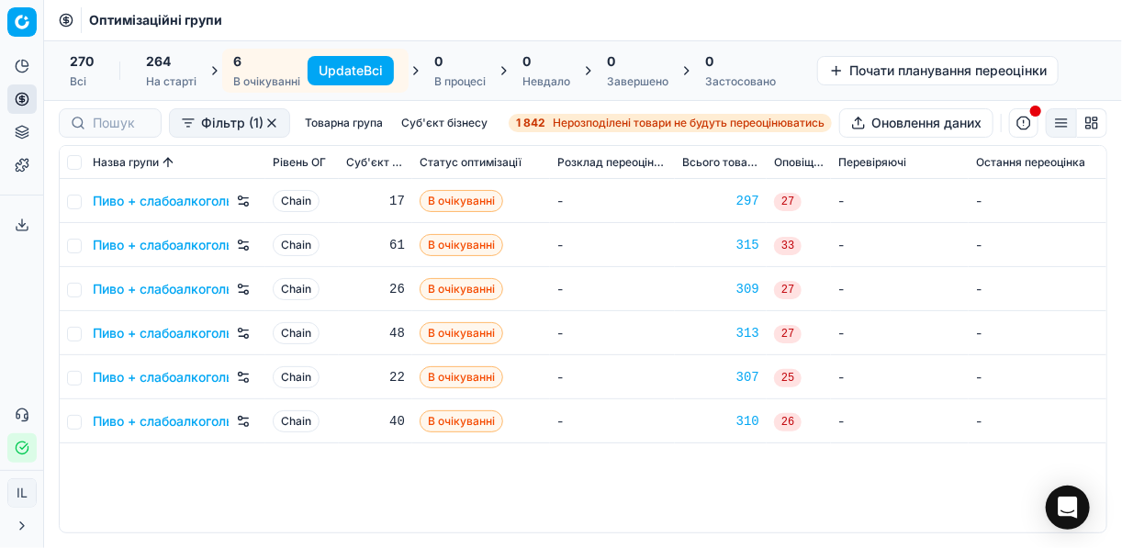
click at [345, 73] on button "Update Всі" at bounding box center [350, 70] width 86 height 29
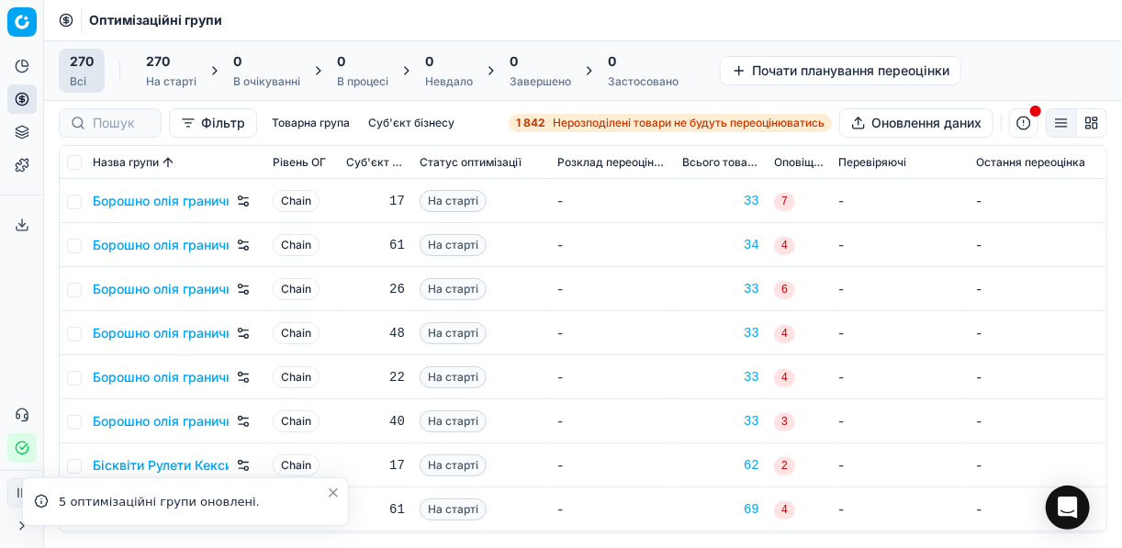
click at [588, 121] on span "Нерозподілені товари не будуть переоцінюватись" at bounding box center [689, 123] width 272 height 15
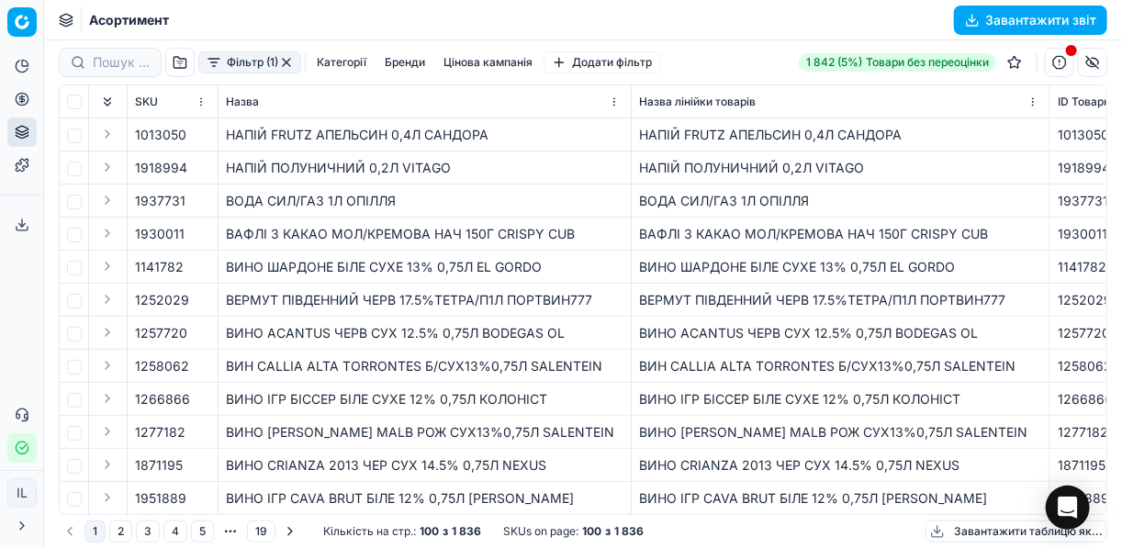
click at [283, 61] on button "button" at bounding box center [286, 62] width 15 height 15
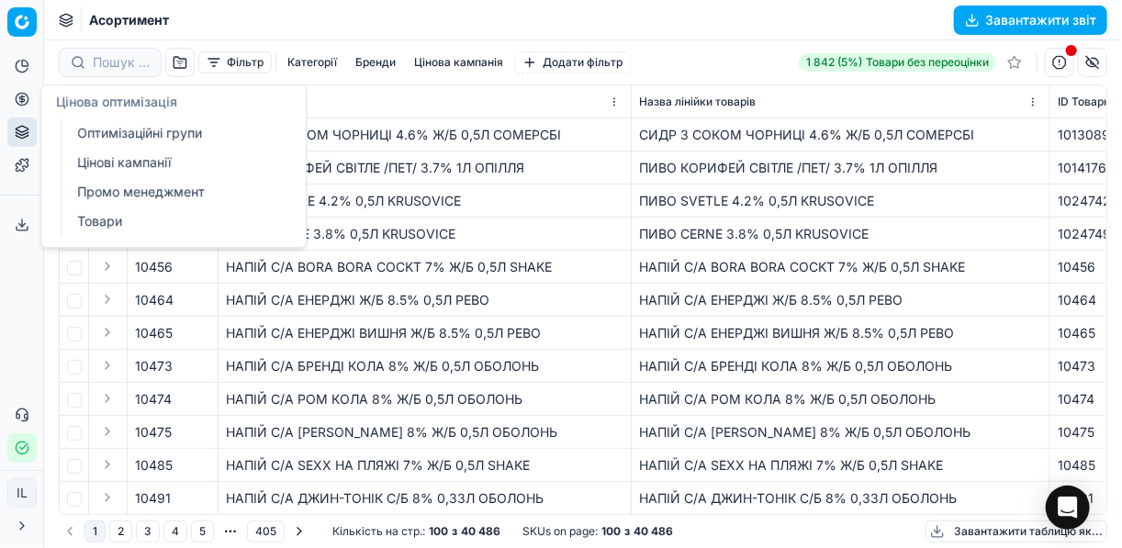
click at [155, 135] on link "Оптимізаційні групи" at bounding box center [177, 133] width 214 height 26
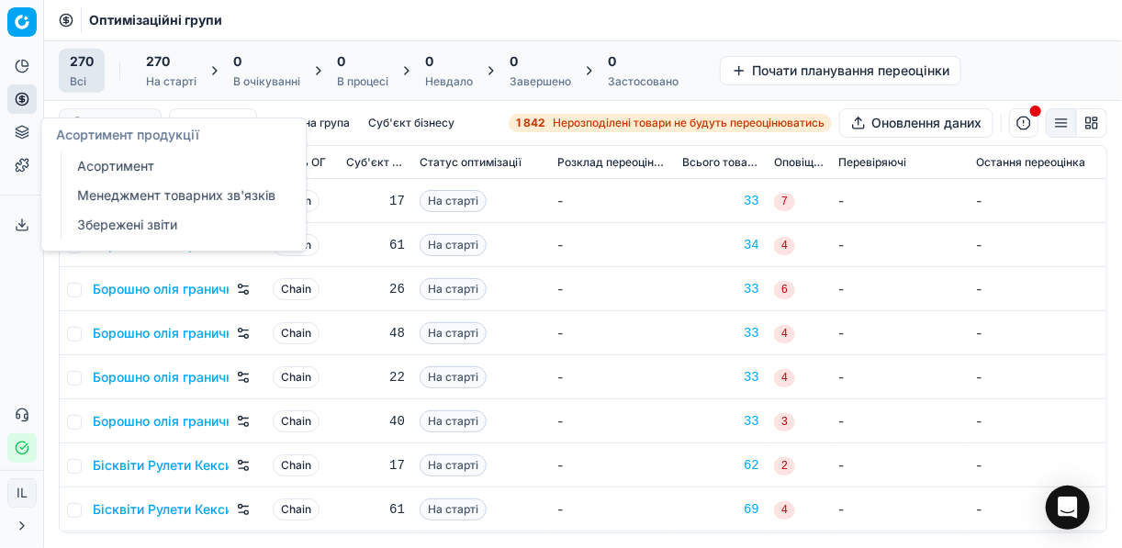
click at [15, 134] on icon at bounding box center [22, 132] width 15 height 15
click at [133, 169] on link "Асортимент" at bounding box center [177, 166] width 214 height 26
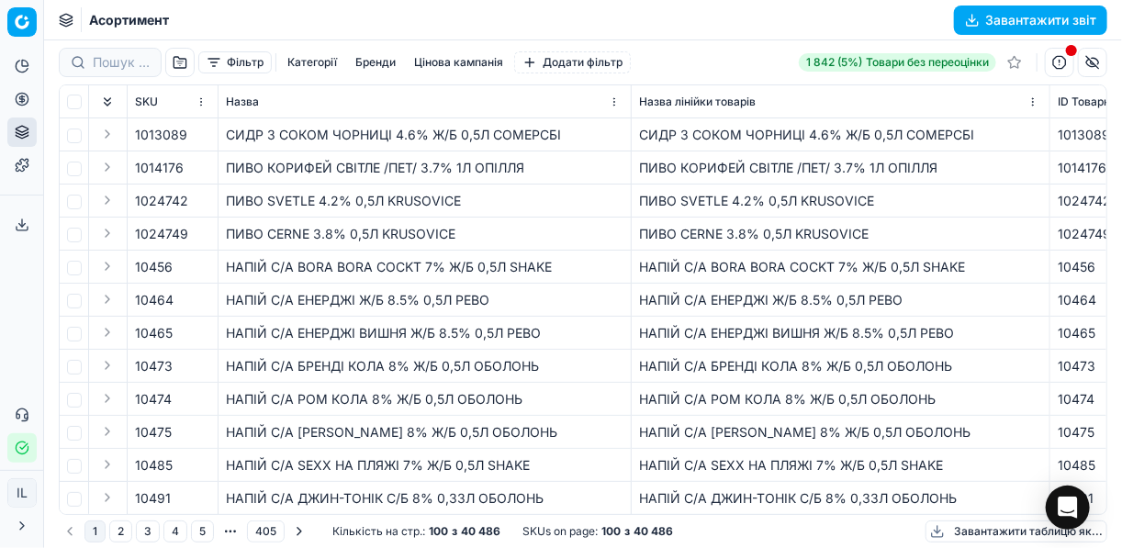
click at [215, 72] on button "Фільтр" at bounding box center [234, 62] width 73 height 22
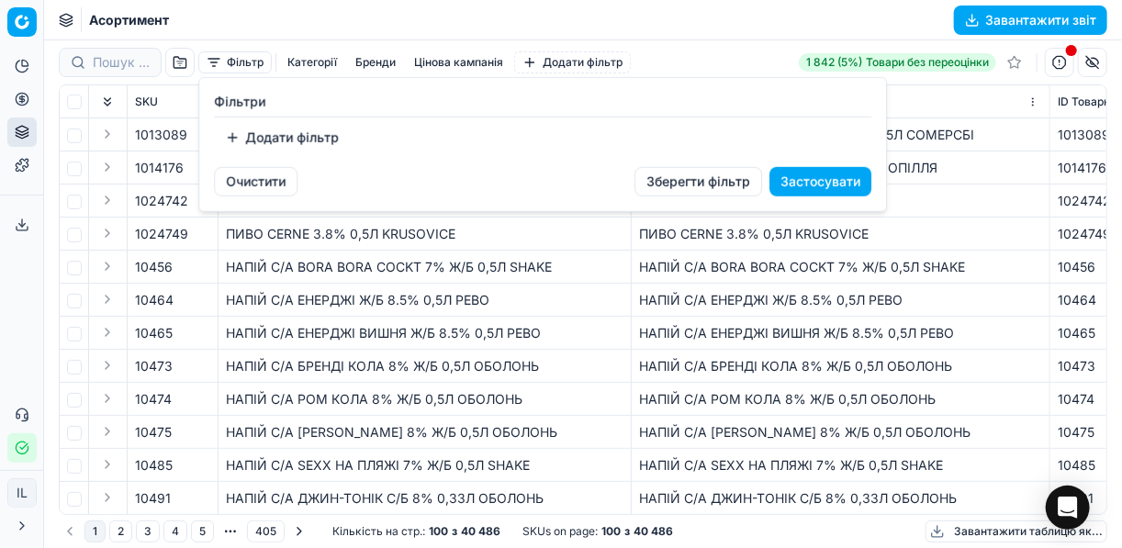
click at [228, 142] on button "Додати фільтр" at bounding box center [282, 137] width 136 height 29
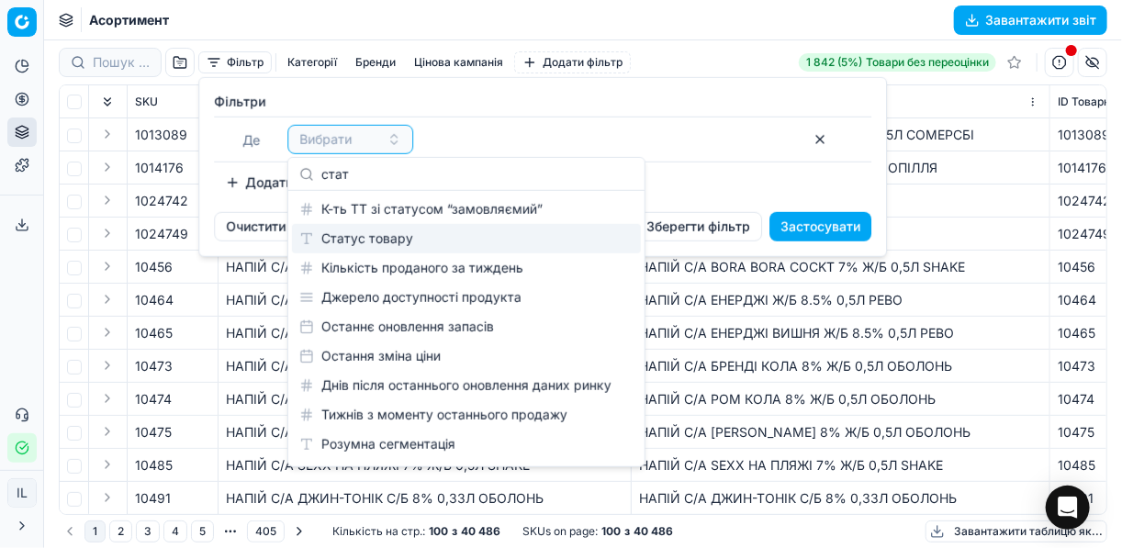
type input "стат"
click at [408, 241] on div "Статус товару" at bounding box center [466, 238] width 349 height 29
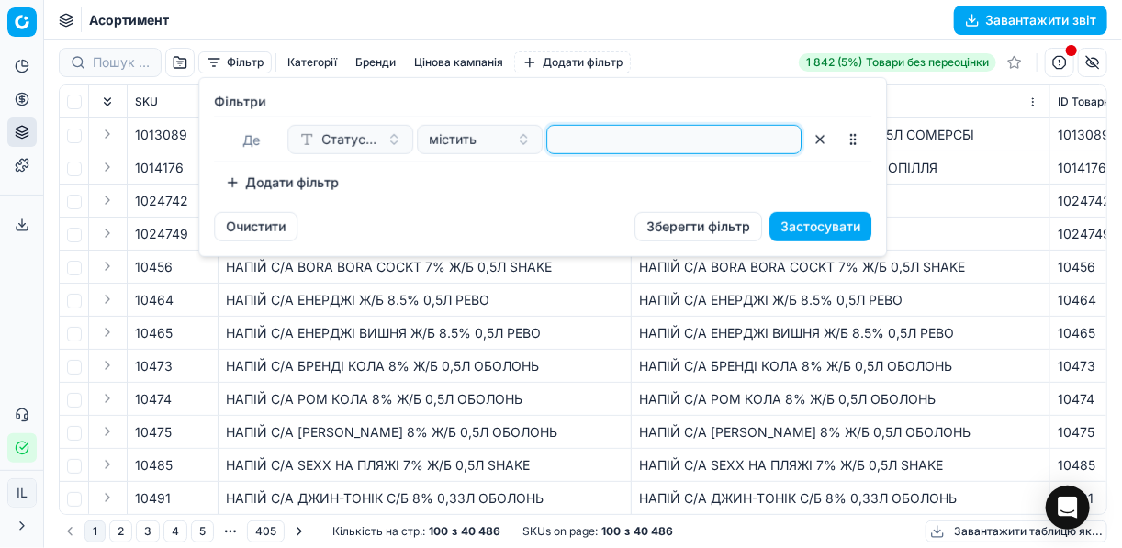
click at [568, 136] on input at bounding box center [673, 140] width 239 height 28
type input "1"
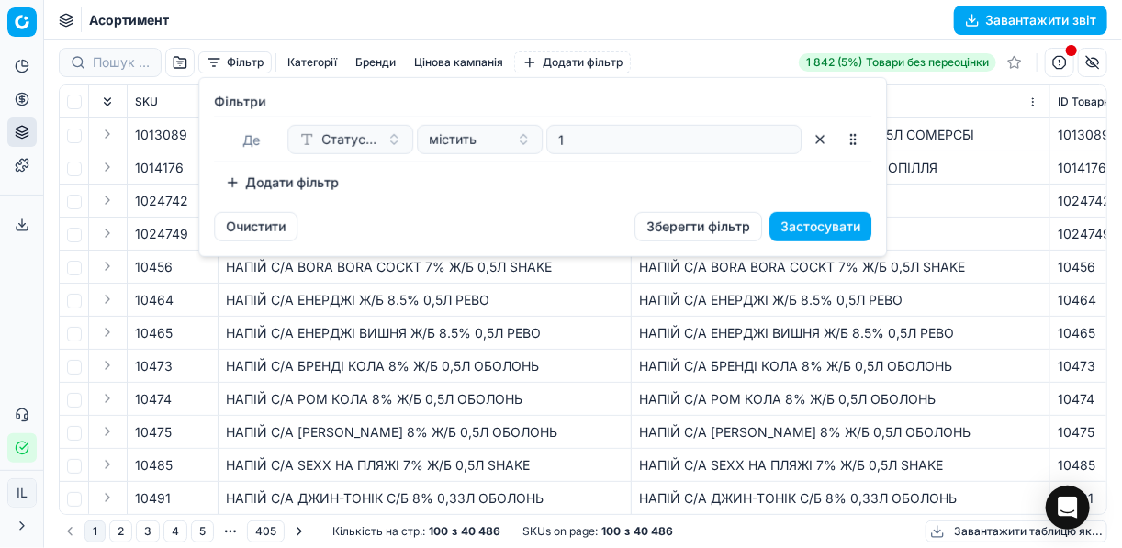
click at [233, 184] on button "Додати фільтр" at bounding box center [282, 182] width 136 height 29
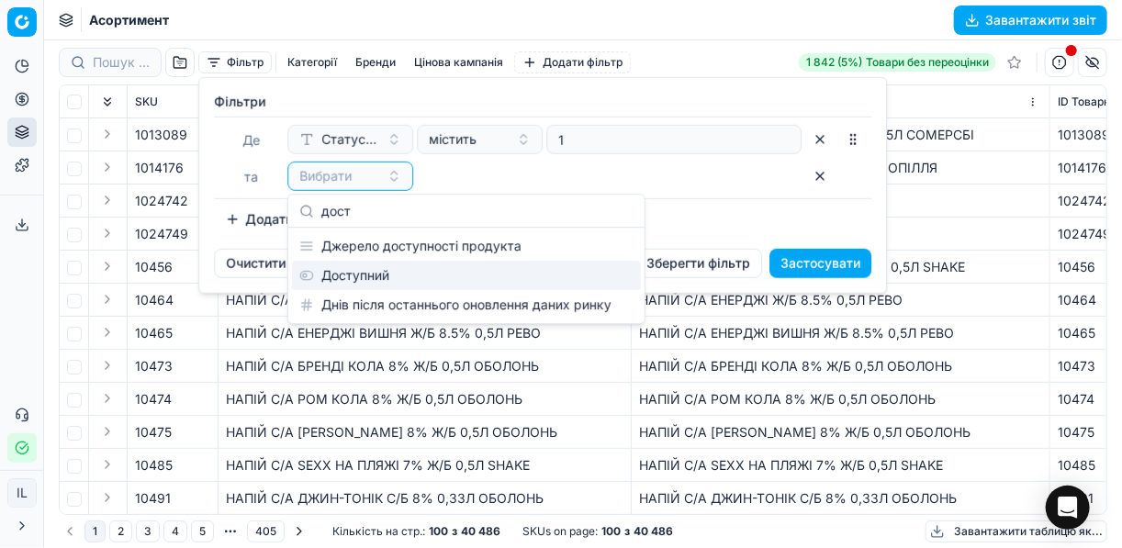
type input "дост"
click at [348, 268] on div "Доступний" at bounding box center [466, 275] width 349 height 29
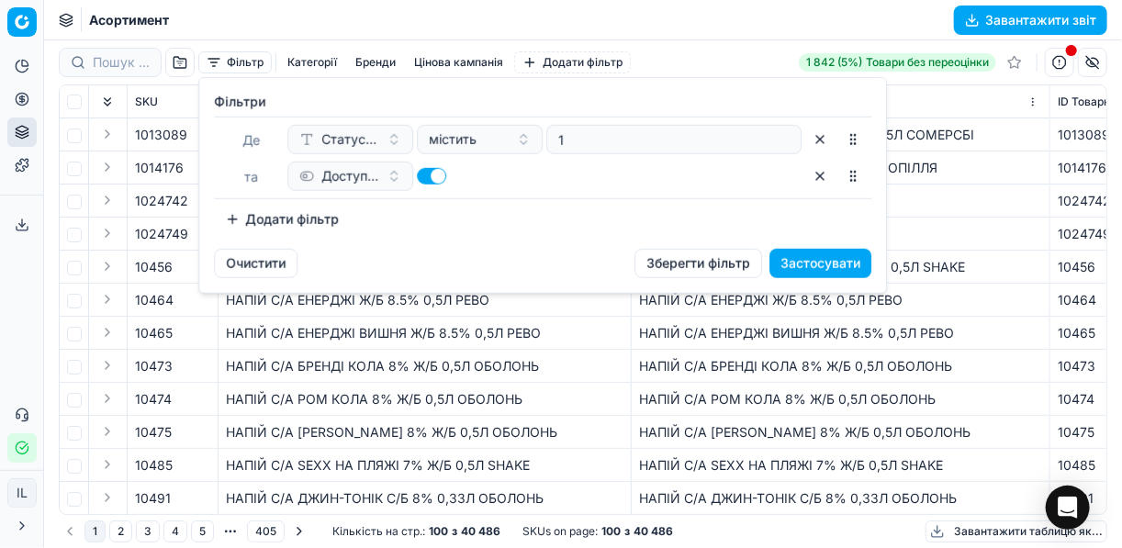
click at [246, 222] on button "Додати фільтр" at bounding box center [282, 219] width 136 height 29
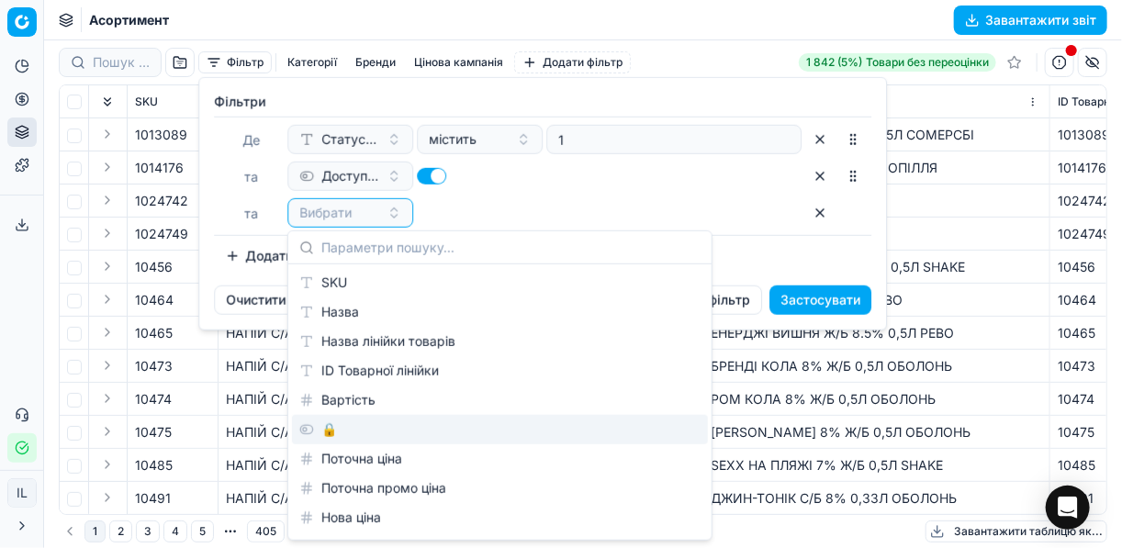
click at [338, 426] on div "🔒" at bounding box center [500, 429] width 416 height 29
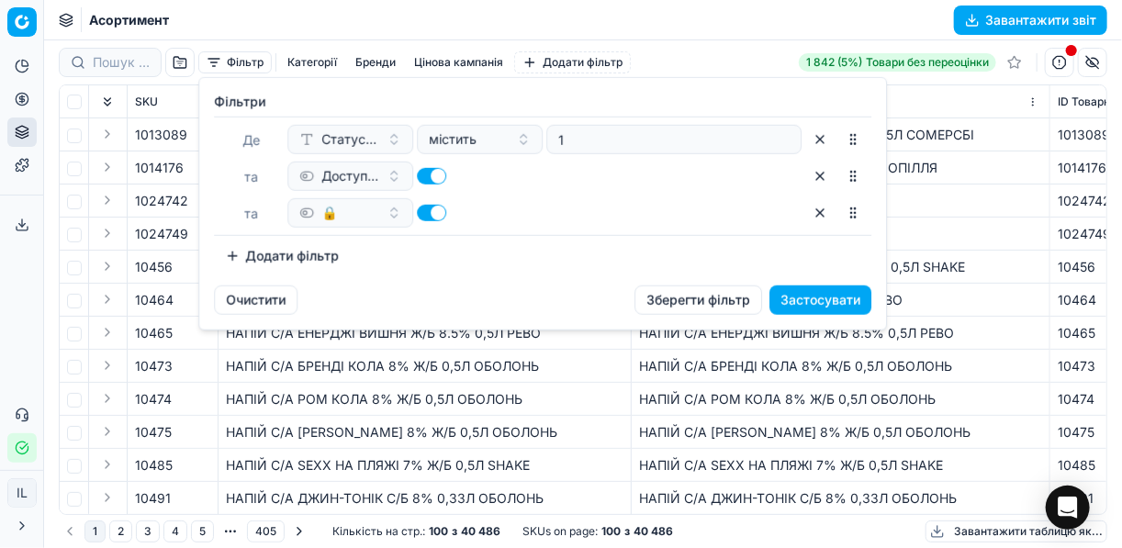
click at [429, 211] on button "button" at bounding box center [431, 213] width 29 height 17
checkbox input "false"
click at [242, 251] on button "Додати фільтр" at bounding box center [282, 255] width 136 height 29
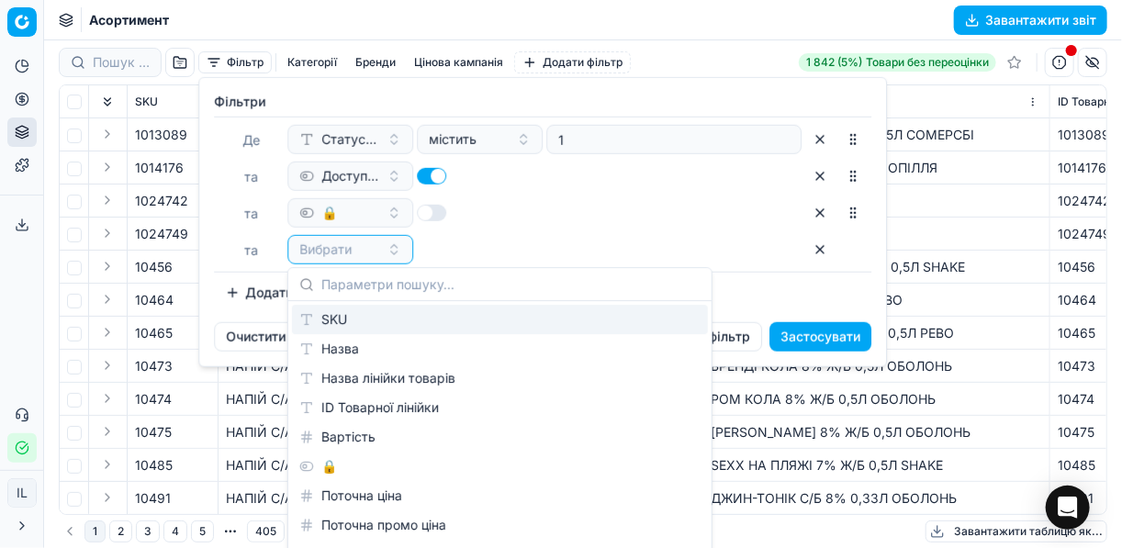
click at [19, 96] on html "Pricing platform Аналітика Цінова оптимізація Асортимент продукції Шаблони Серв…" at bounding box center [561, 274] width 1122 height 548
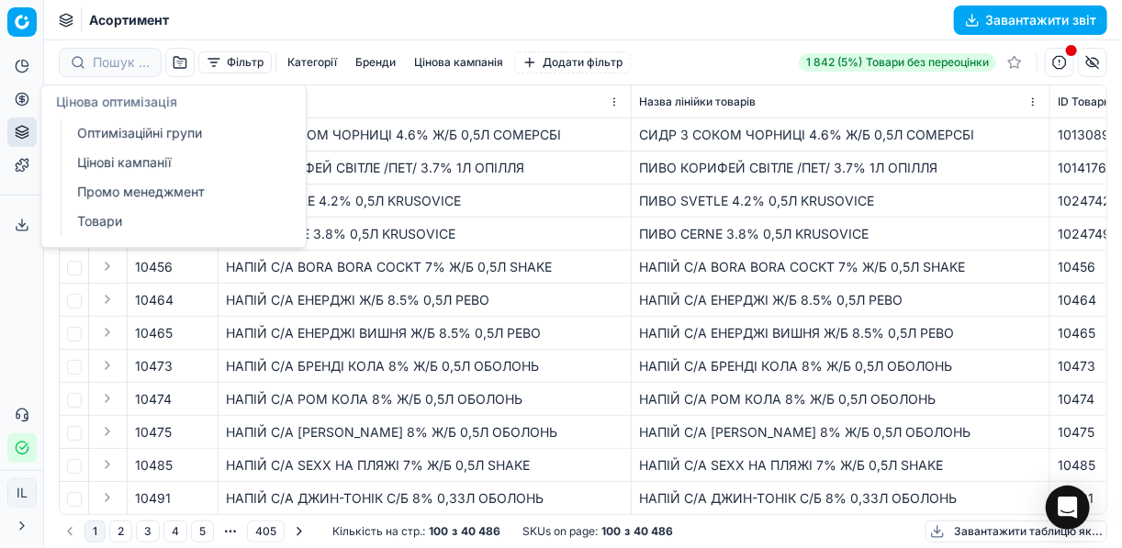
click at [105, 129] on link "Оптимізаційні групи" at bounding box center [177, 133] width 214 height 26
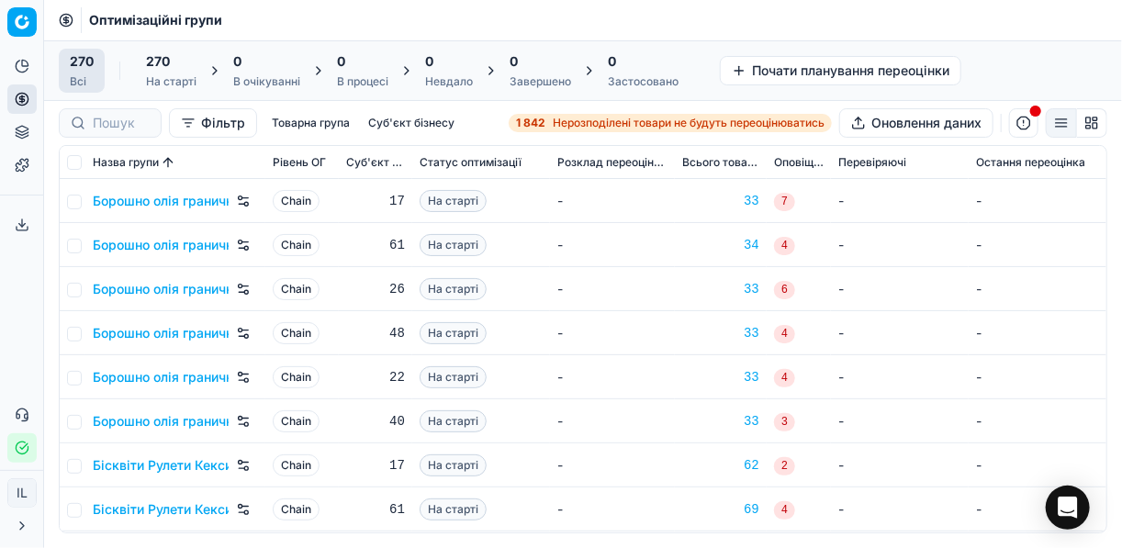
click at [581, 121] on span "Нерозподілені товари не будуть переоцінюватись" at bounding box center [689, 123] width 272 height 15
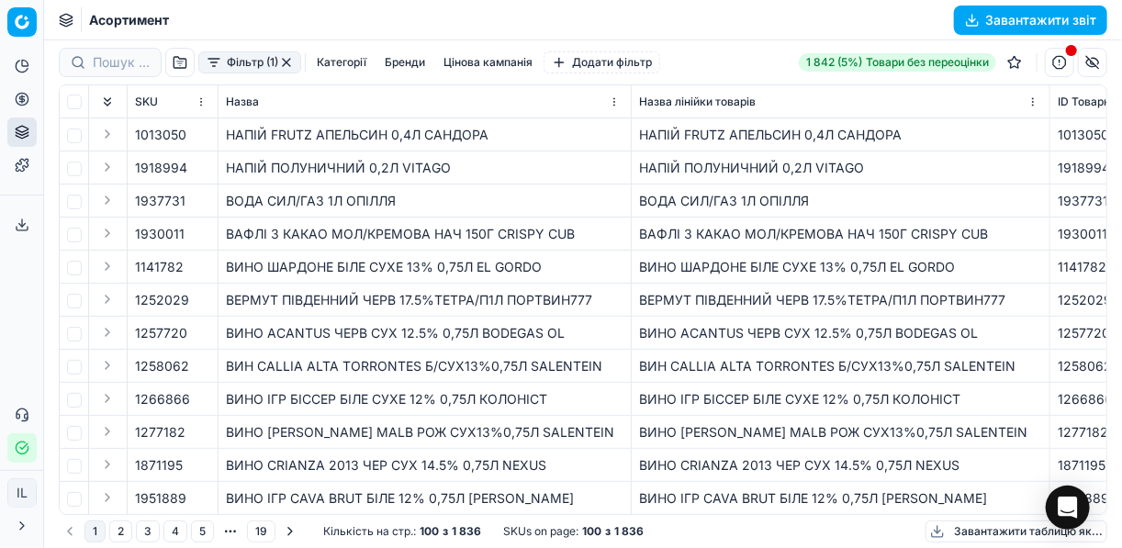
click at [215, 69] on button "Фільтр (1)" at bounding box center [249, 62] width 103 height 22
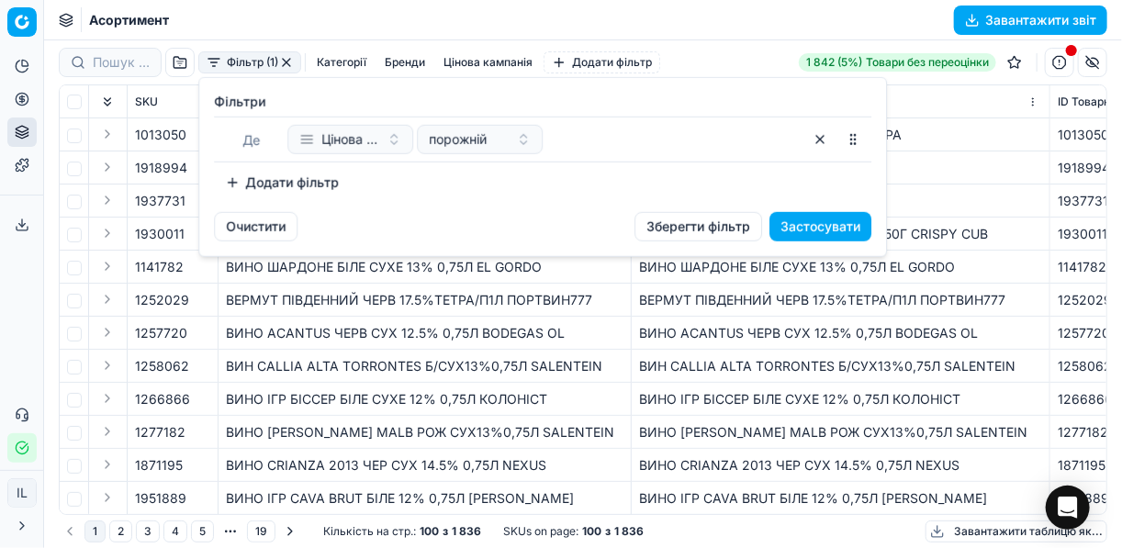
click at [262, 188] on button "Додати фільтр" at bounding box center [282, 182] width 136 height 29
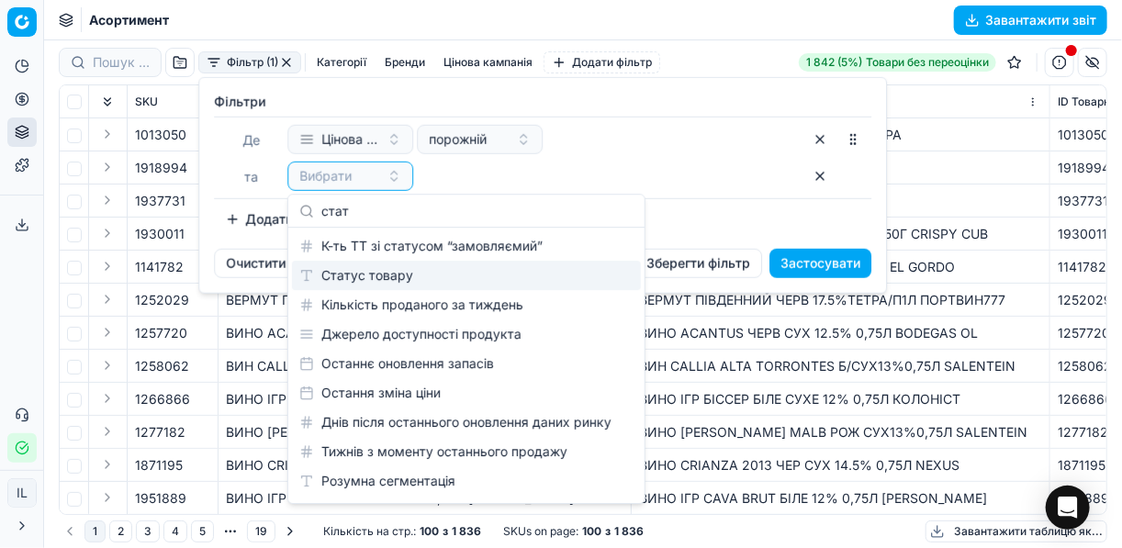
type input "стат"
click at [370, 269] on div "Статус товару" at bounding box center [466, 275] width 349 height 29
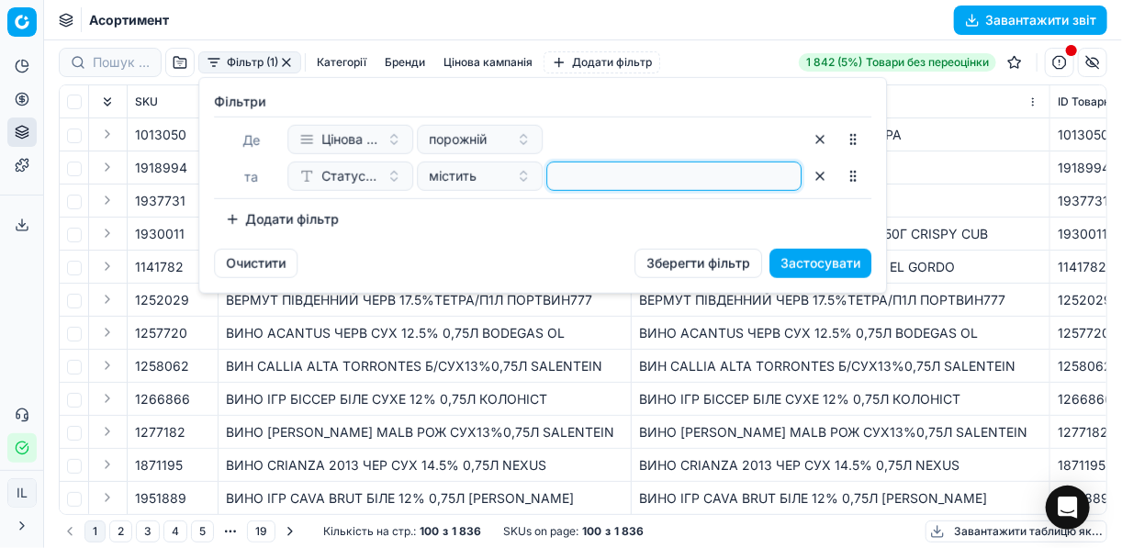
click at [569, 180] on input at bounding box center [673, 176] width 239 height 28
type input "1"
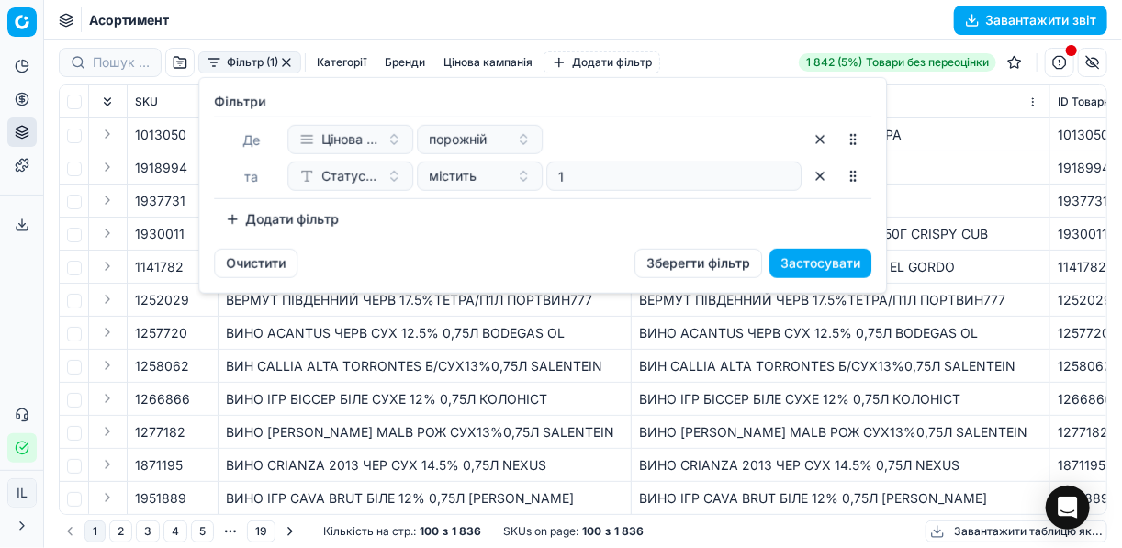
click at [247, 218] on button "Додати фільтр" at bounding box center [282, 219] width 136 height 29
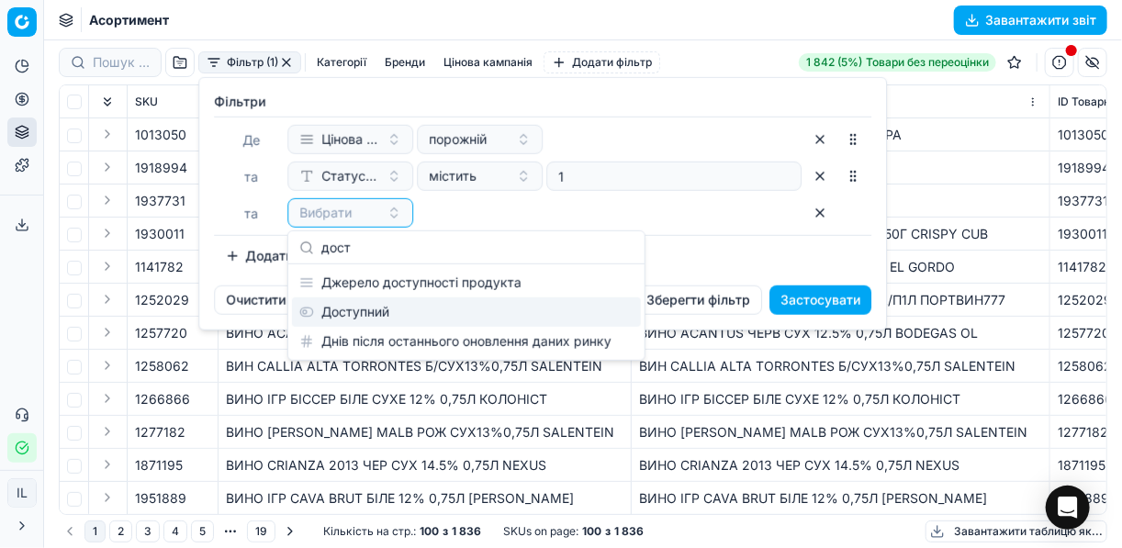
type input "дост"
click at [372, 309] on div "Доступний" at bounding box center [466, 311] width 349 height 29
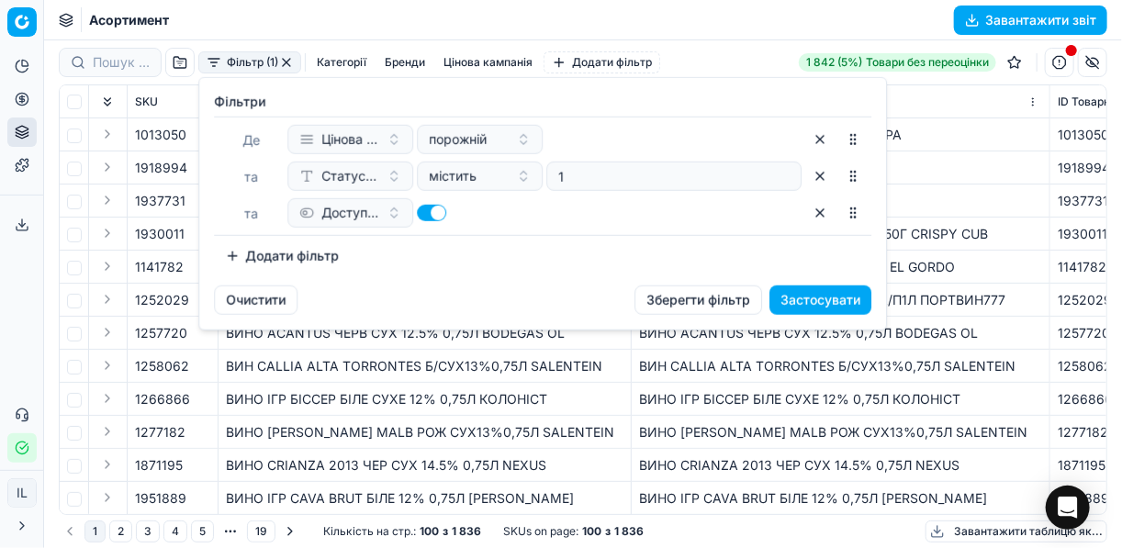
click at [252, 252] on button "Додати фільтр" at bounding box center [282, 255] width 136 height 29
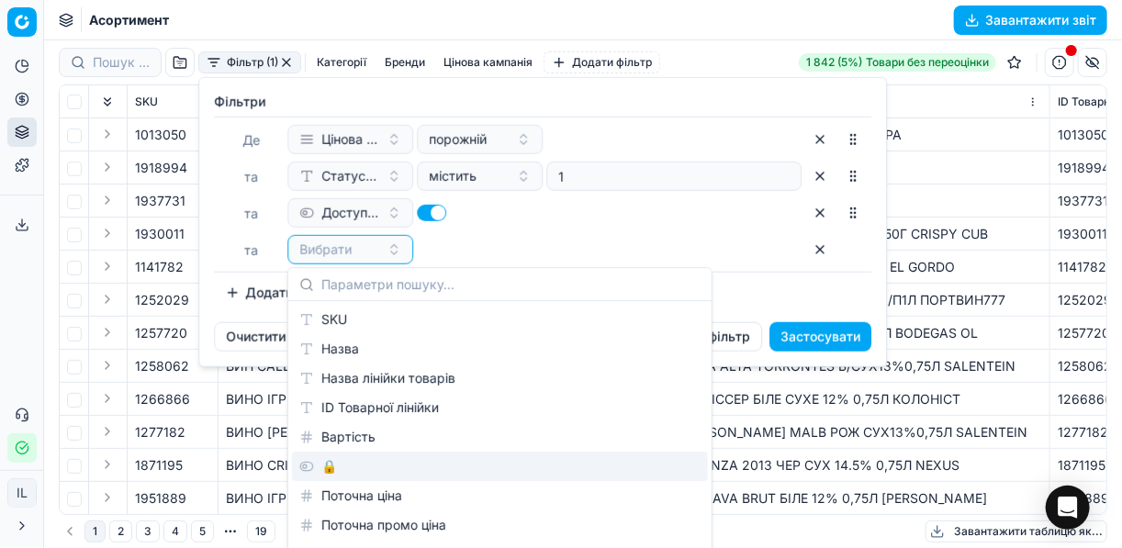
click at [344, 474] on div "🔒" at bounding box center [500, 466] width 416 height 29
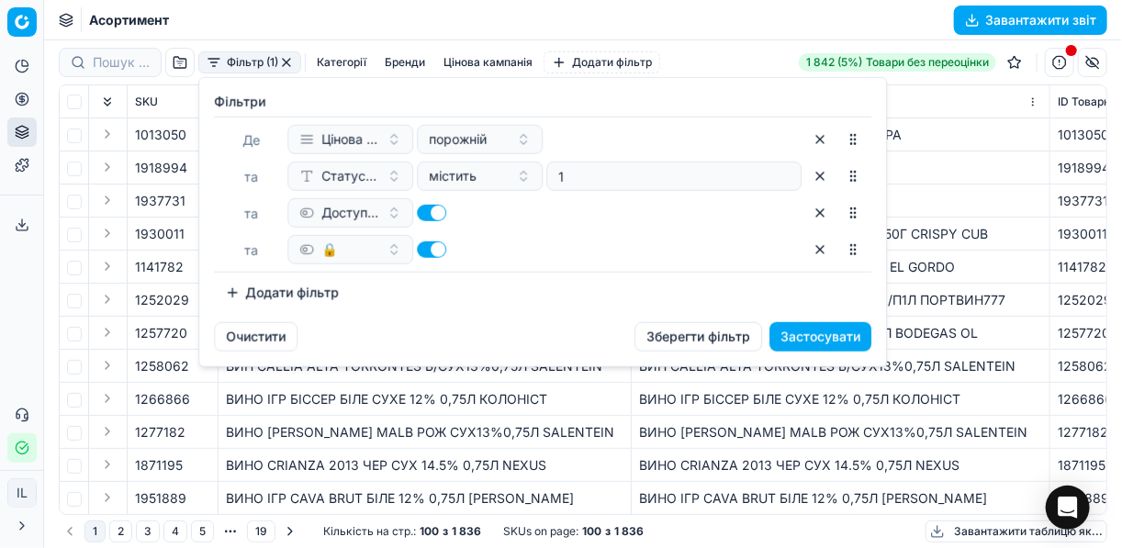
click at [426, 247] on button "button" at bounding box center [431, 249] width 29 height 17
checkbox input "false"
click at [805, 330] on button "Застосувати" at bounding box center [820, 336] width 102 height 29
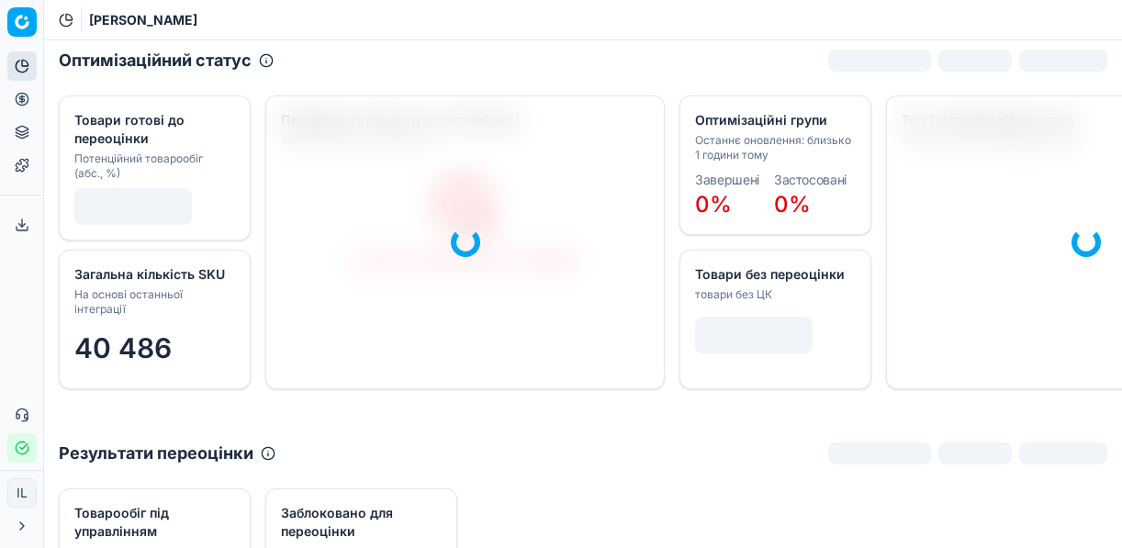
click at [24, 95] on icon at bounding box center [22, 99] width 15 height 15
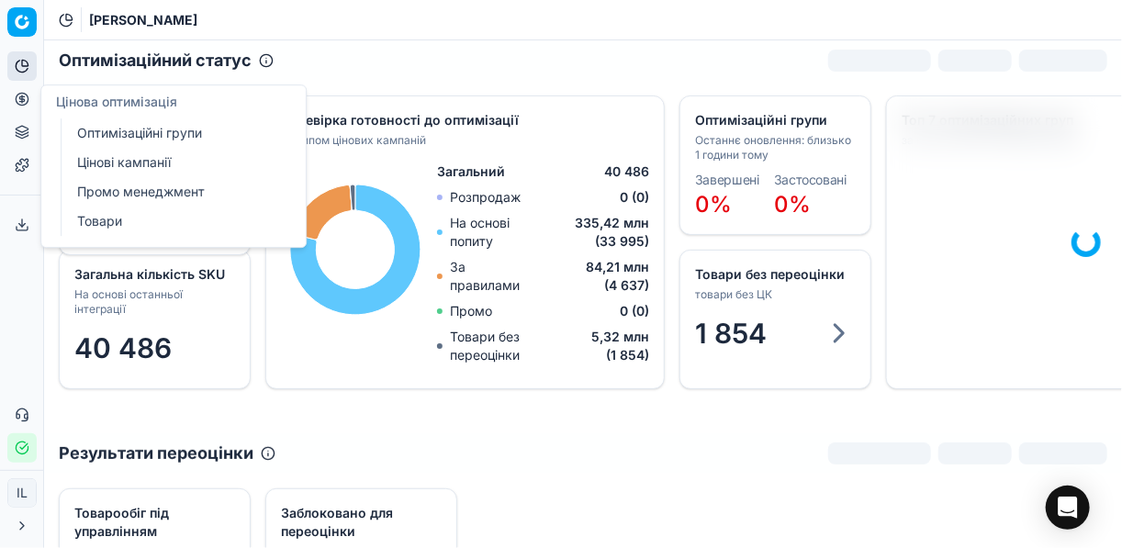
click at [135, 166] on link "Цінові кампанії" at bounding box center [177, 163] width 214 height 26
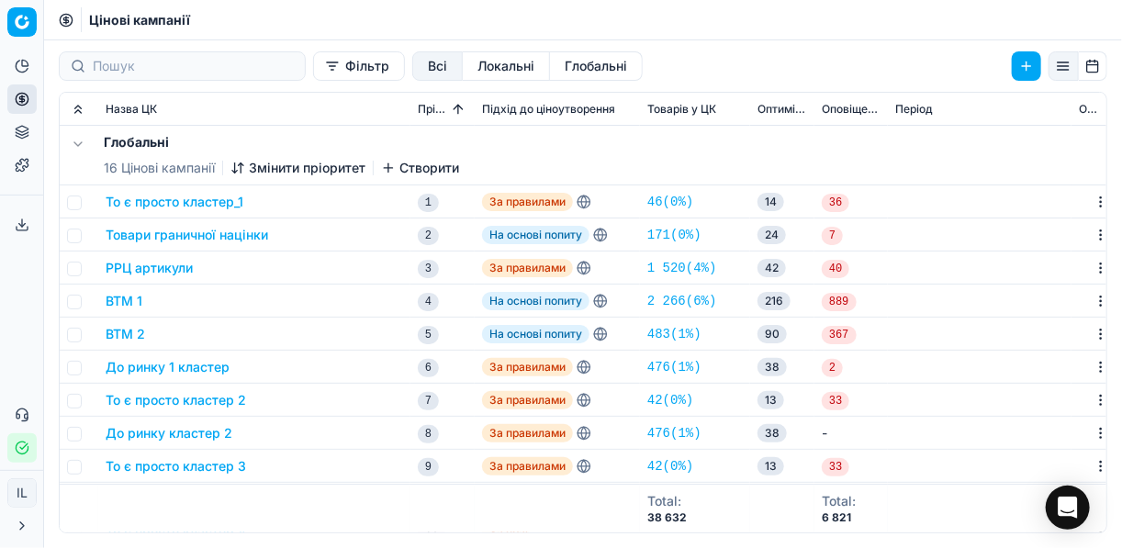
click at [313, 73] on button "Фільтр" at bounding box center [359, 65] width 92 height 29
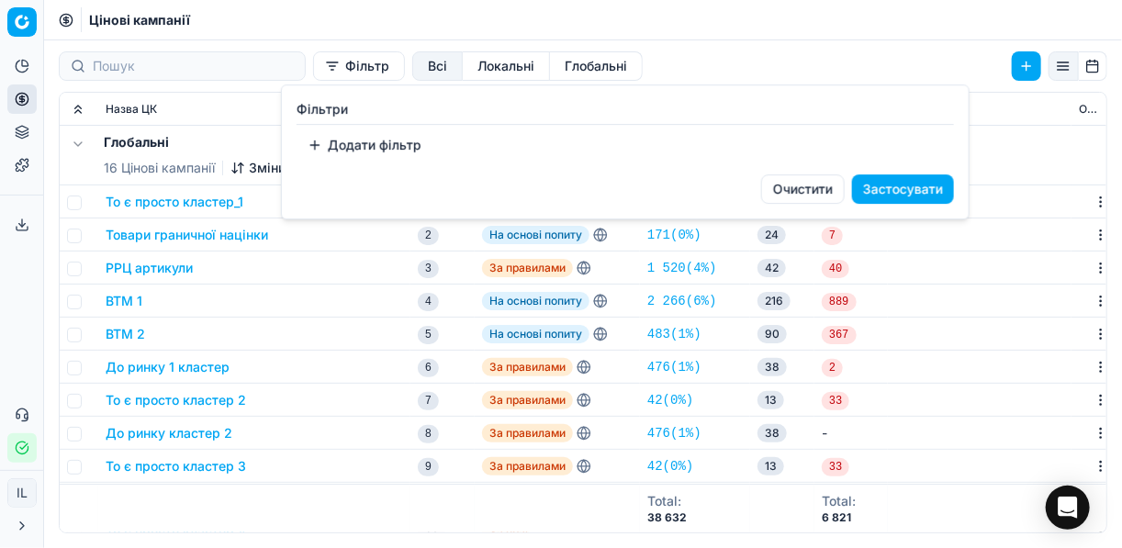
click at [334, 143] on button "Додати фільтр" at bounding box center [364, 144] width 136 height 29
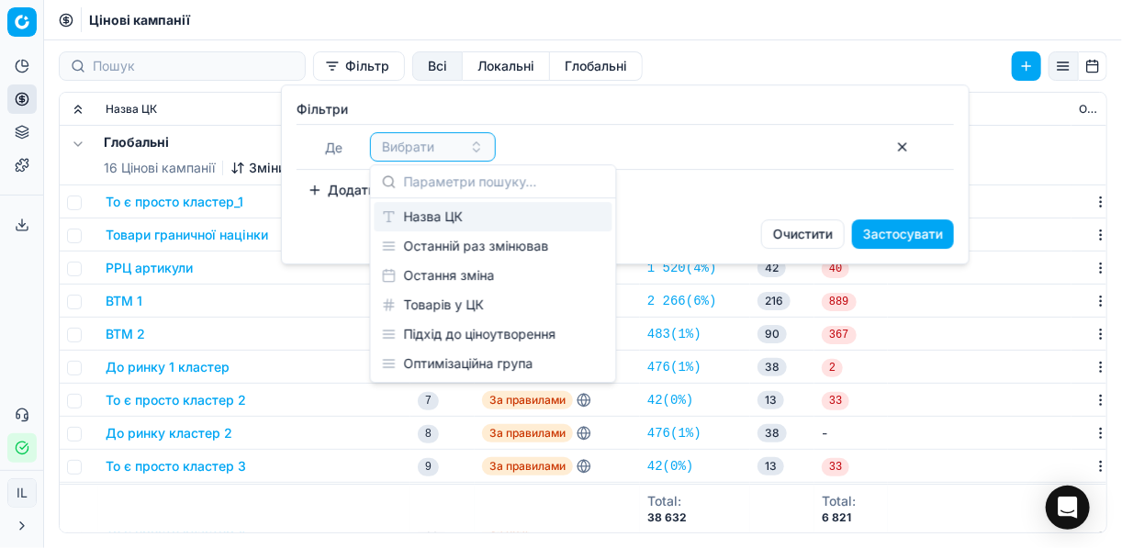
drag, startPoint x: 461, startPoint y: 219, endPoint x: 491, endPoint y: 206, distance: 33.3
click at [461, 220] on div "Назва ЦК" at bounding box center [493, 216] width 238 height 29
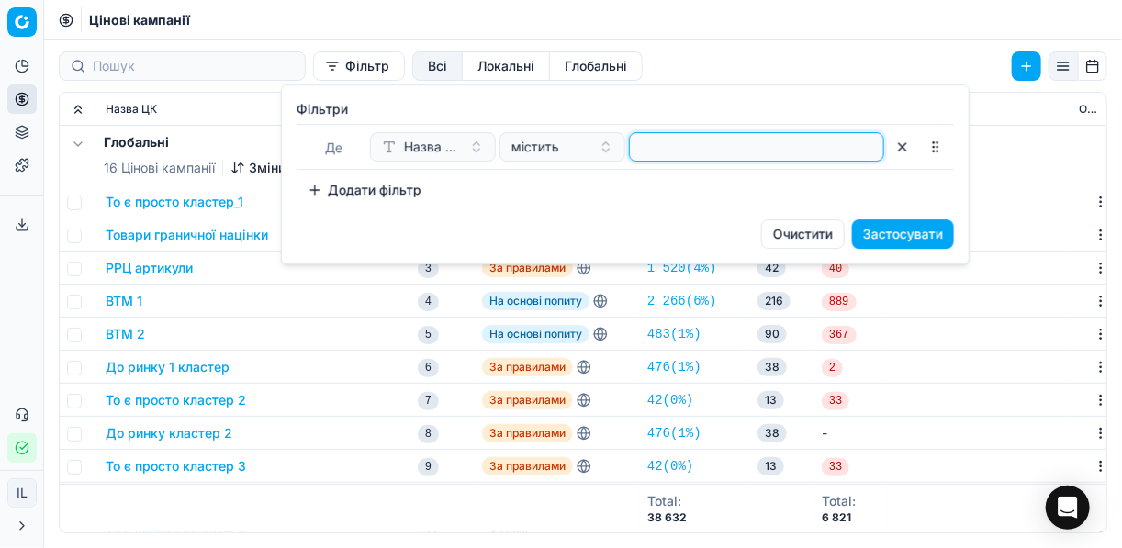
click at [644, 148] on input at bounding box center [756, 147] width 239 height 28
type input "пив"
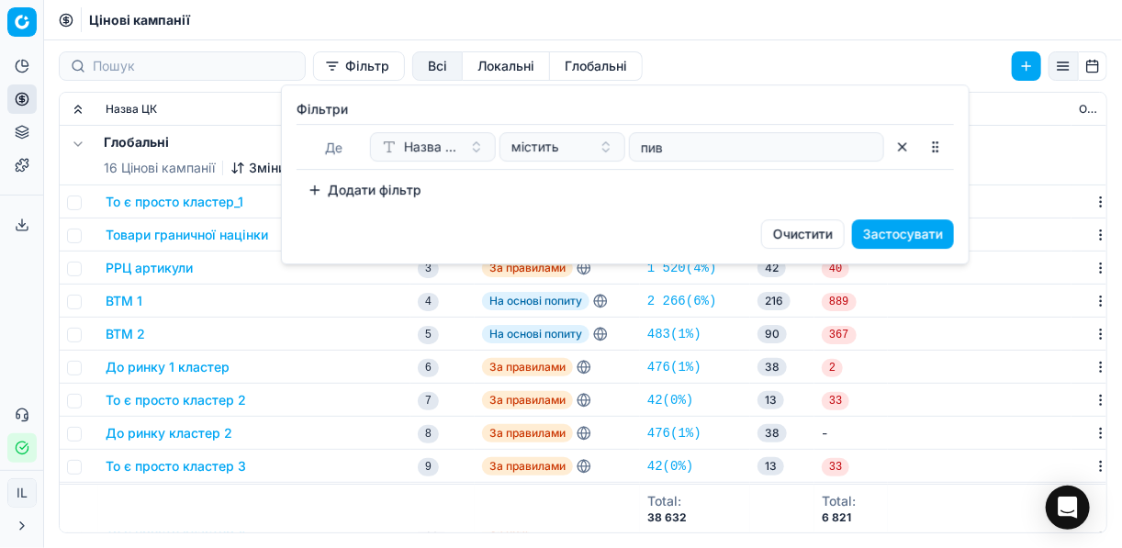
click at [921, 228] on button "Застосувати" at bounding box center [903, 233] width 102 height 29
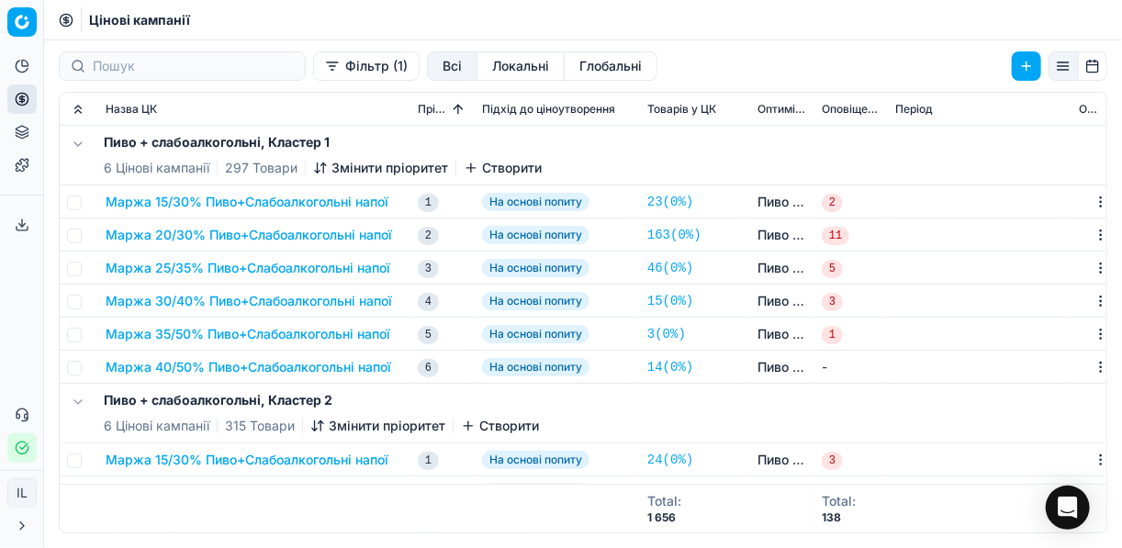
click at [191, 272] on button "Маржа 25/35% Пиво+Слабоалкогольні напої" at bounding box center [248, 268] width 285 height 18
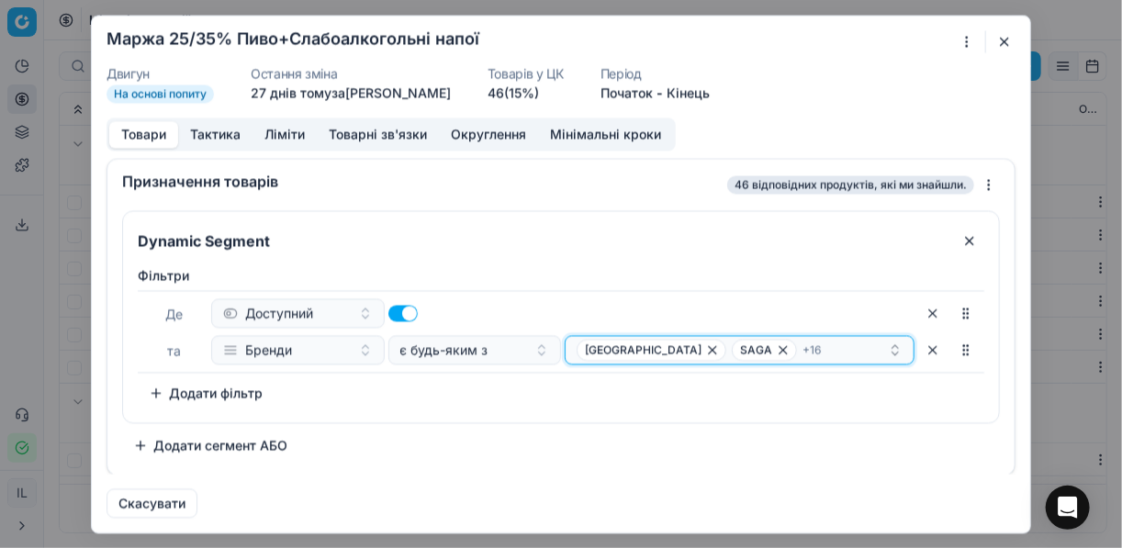
click at [830, 343] on div "ЖАШКІВСЬКЕ SAGA + 16" at bounding box center [731, 350] width 311 height 22
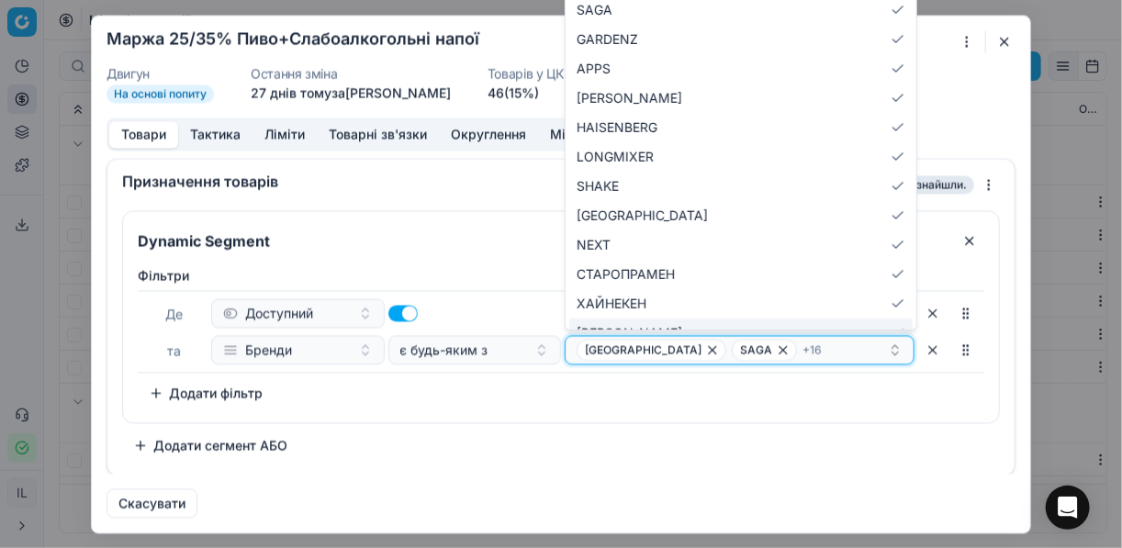
click at [827, 350] on div "ЖАШКІВСЬКЕ SAGA + 16" at bounding box center [731, 350] width 311 height 22
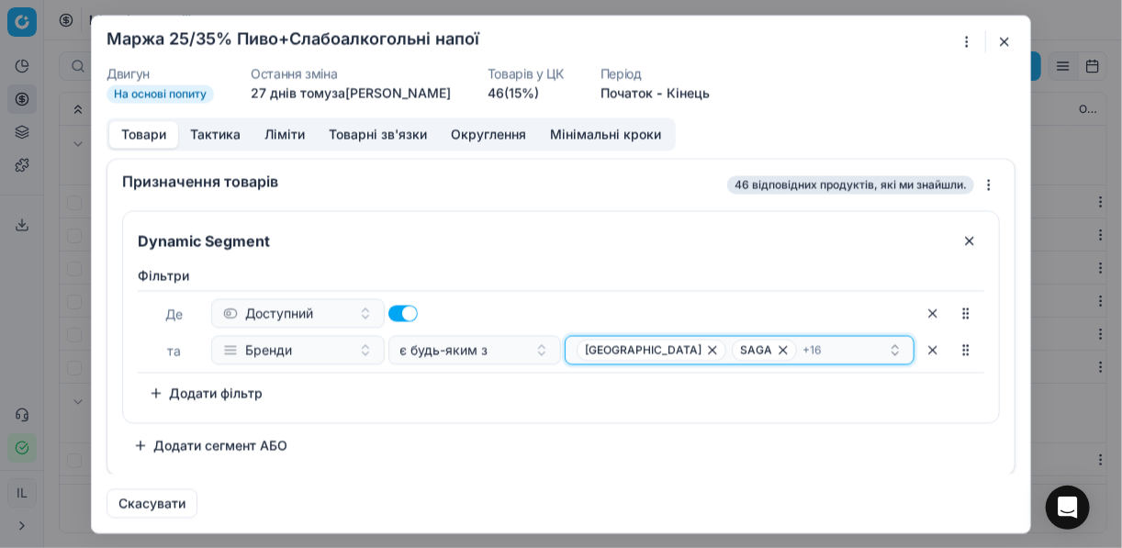
click at [826, 350] on div "ЖАШКІВСЬКЕ SAGA + 16" at bounding box center [731, 350] width 311 height 22
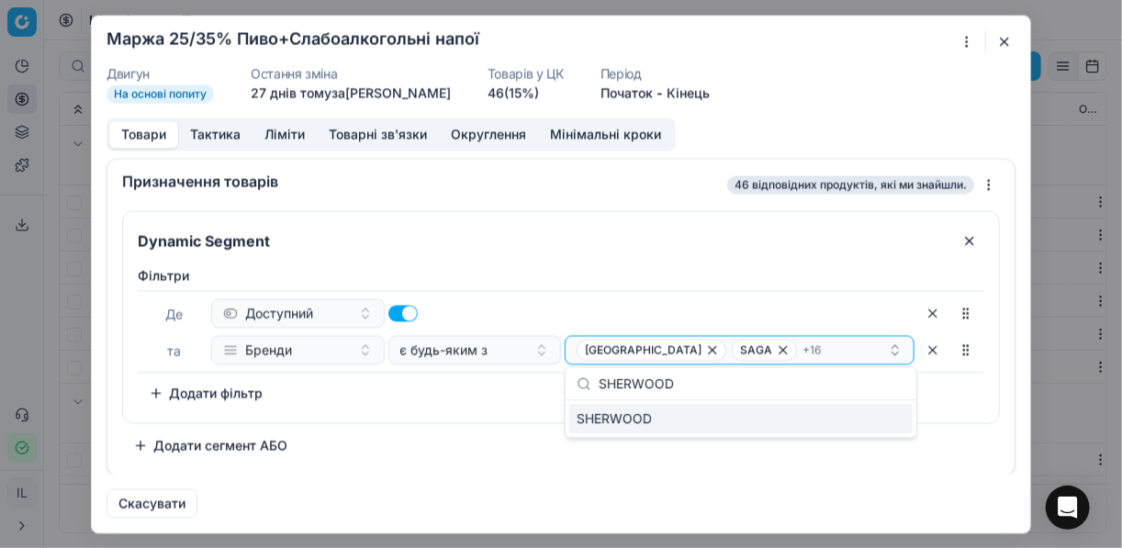
type input "SHERWOOD"
click at [863, 419] on div "SHERWOOD" at bounding box center [740, 418] width 343 height 29
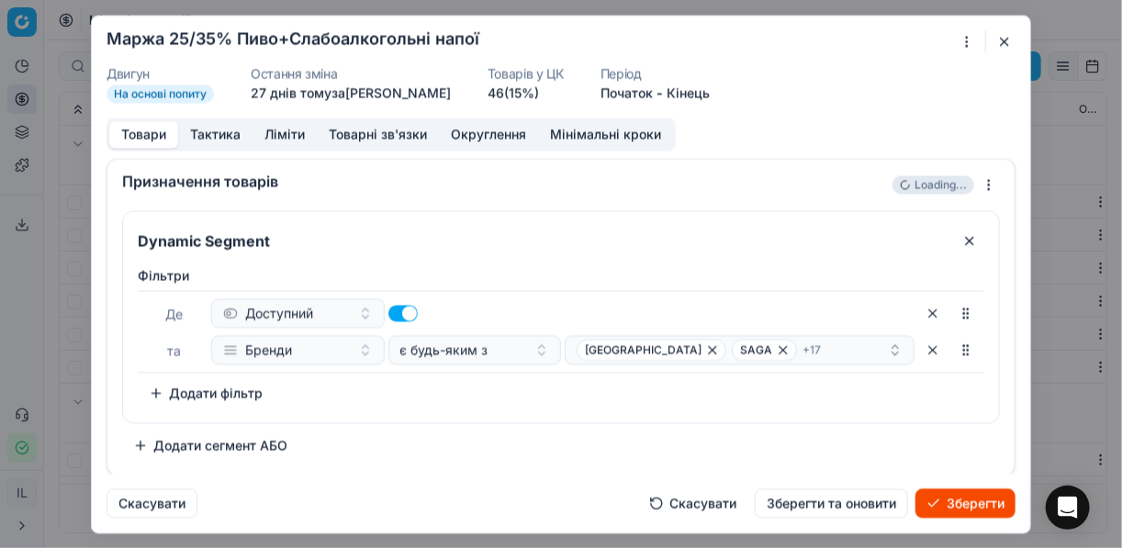
click at [450, 390] on div "Фiльтри Де Доступний та Бренди є будь-яким з ЖАШКІВСЬКЕ SAGA + 17 To pick up a …" at bounding box center [561, 336] width 846 height 141
click at [964, 497] on button "Зберегти" at bounding box center [965, 502] width 100 height 29
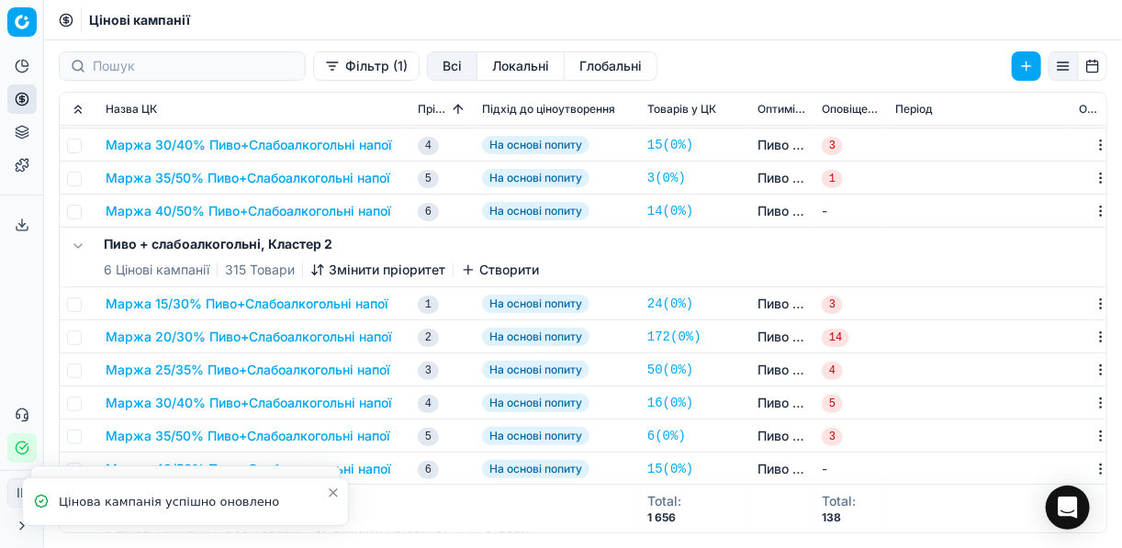
scroll to position [294, 0]
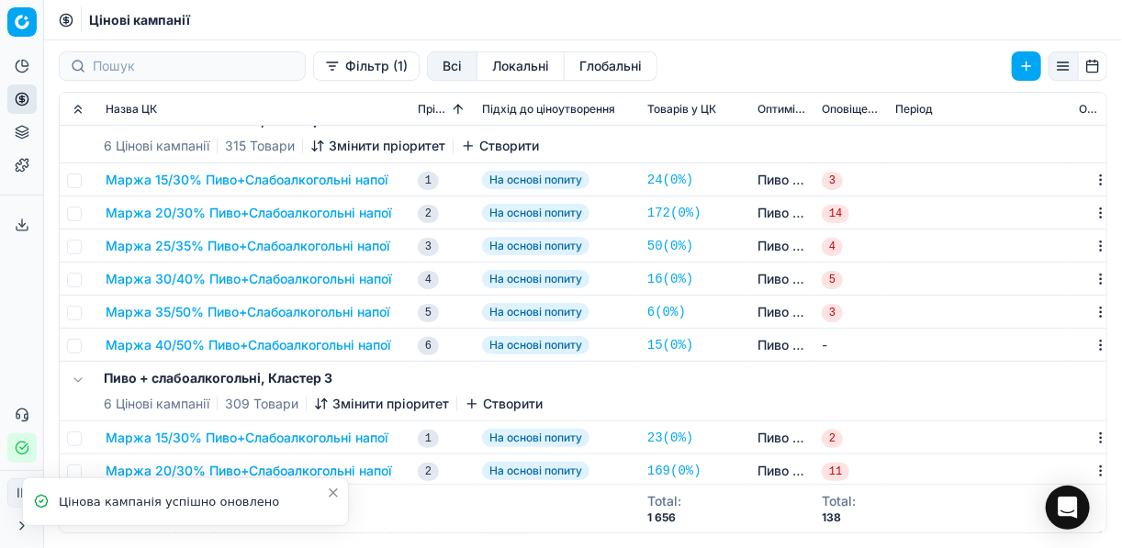
click at [324, 243] on button "Маржа 25/35% Пиво+Слабоалкогольні напої" at bounding box center [248, 246] width 285 height 18
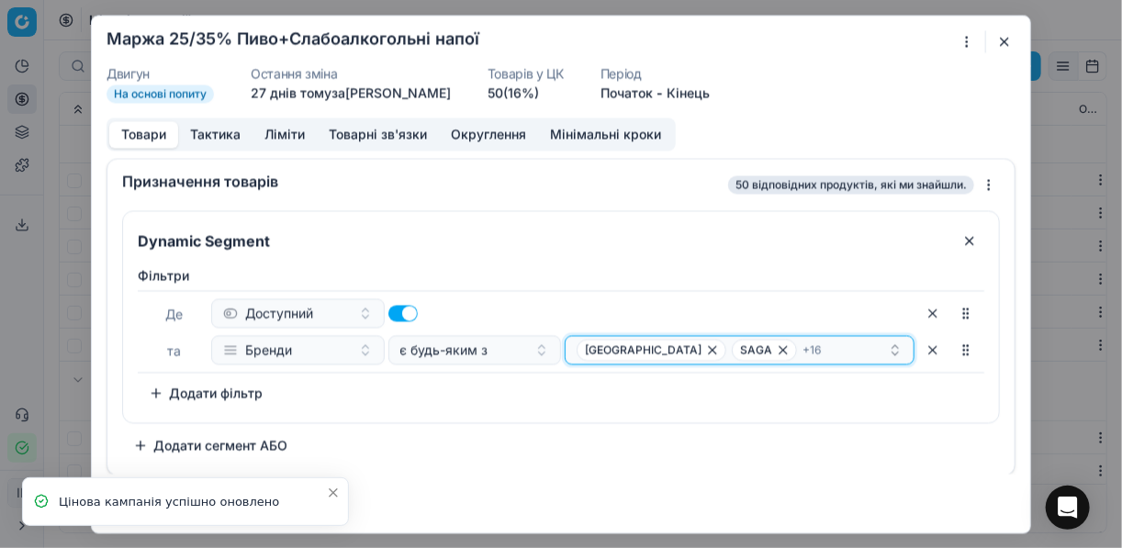
click at [819, 345] on div "ЖАШКІВСЬКЕ SAGA + 16" at bounding box center [731, 350] width 311 height 22
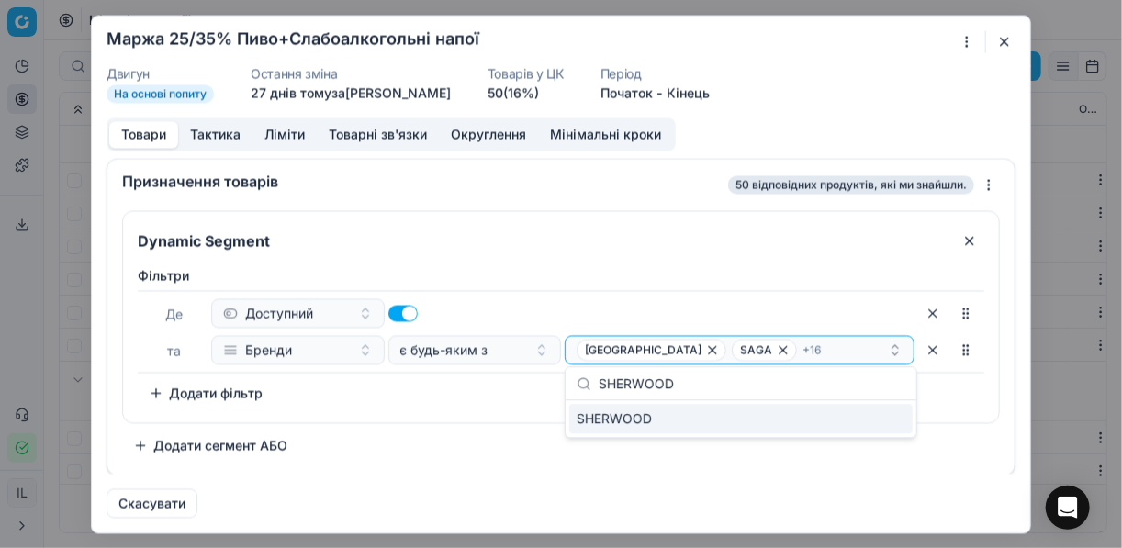
type input "SHERWOOD"
click at [898, 425] on div "SHERWOOD" at bounding box center [740, 418] width 343 height 29
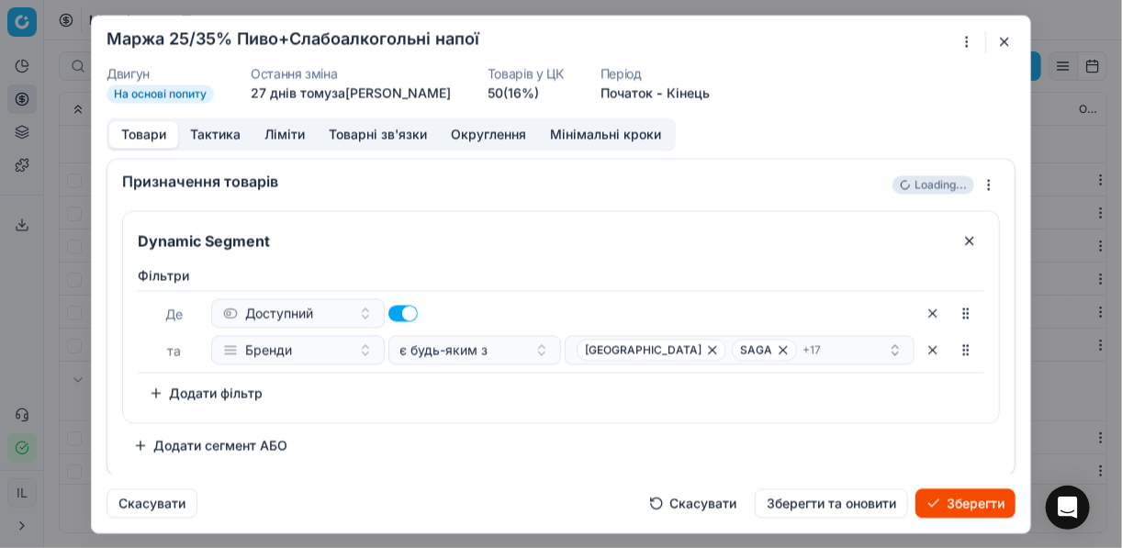
click at [969, 506] on button "Зберегти" at bounding box center [965, 502] width 100 height 29
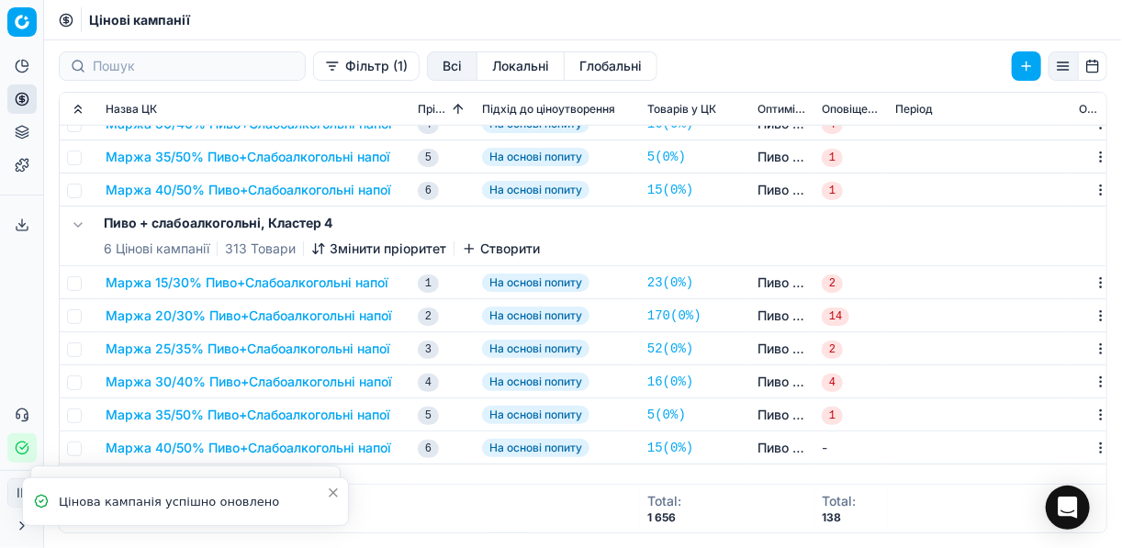
scroll to position [808, 0]
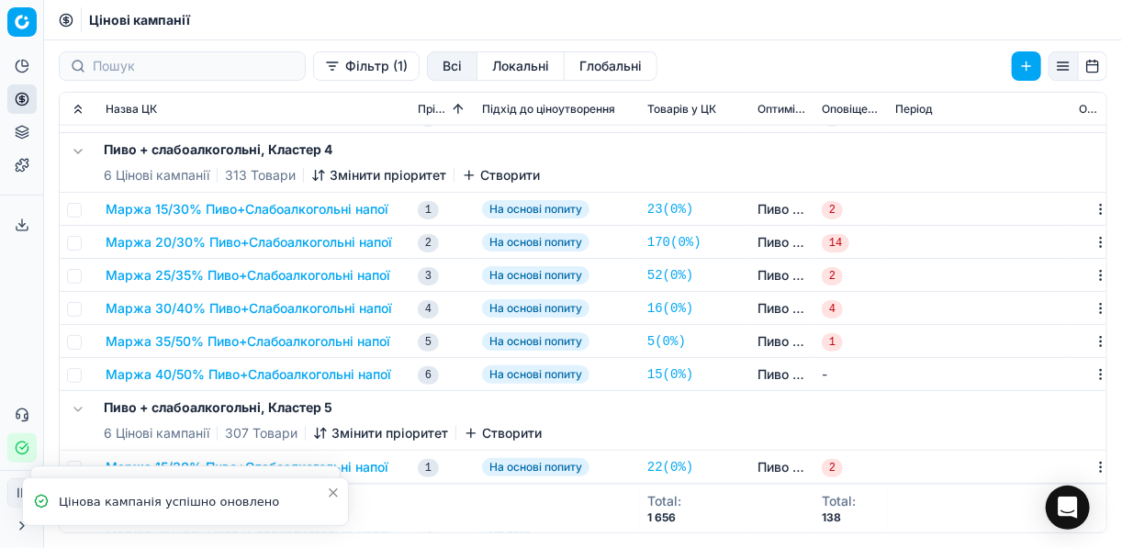
click at [211, 272] on button "Маржа 25/35% Пиво+Слабоалкогольні напої" at bounding box center [248, 275] width 285 height 18
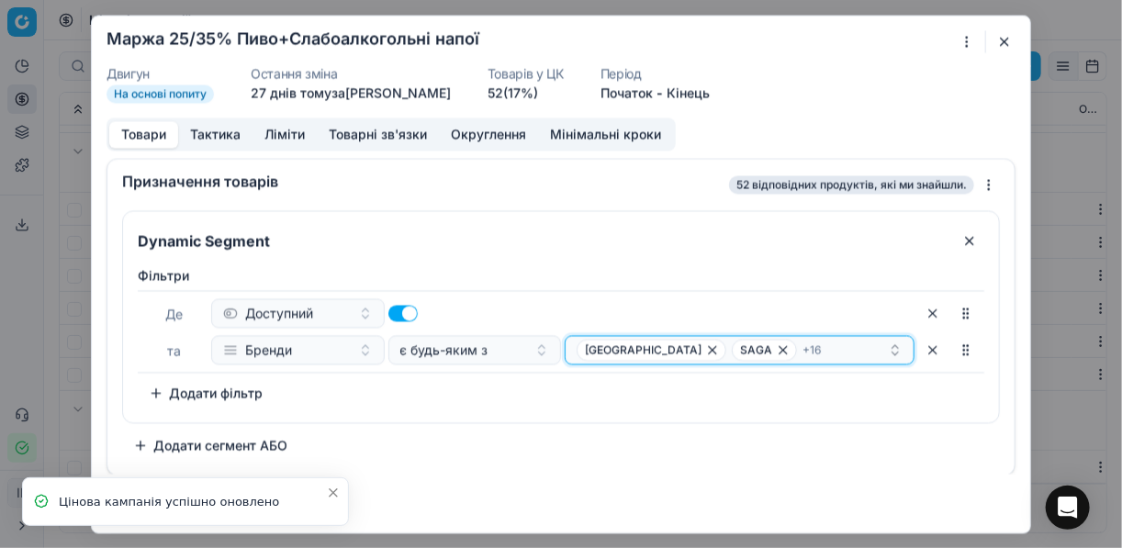
click at [814, 347] on div "ЖАШКІВСЬКЕ SAGA + 16" at bounding box center [731, 350] width 311 height 22
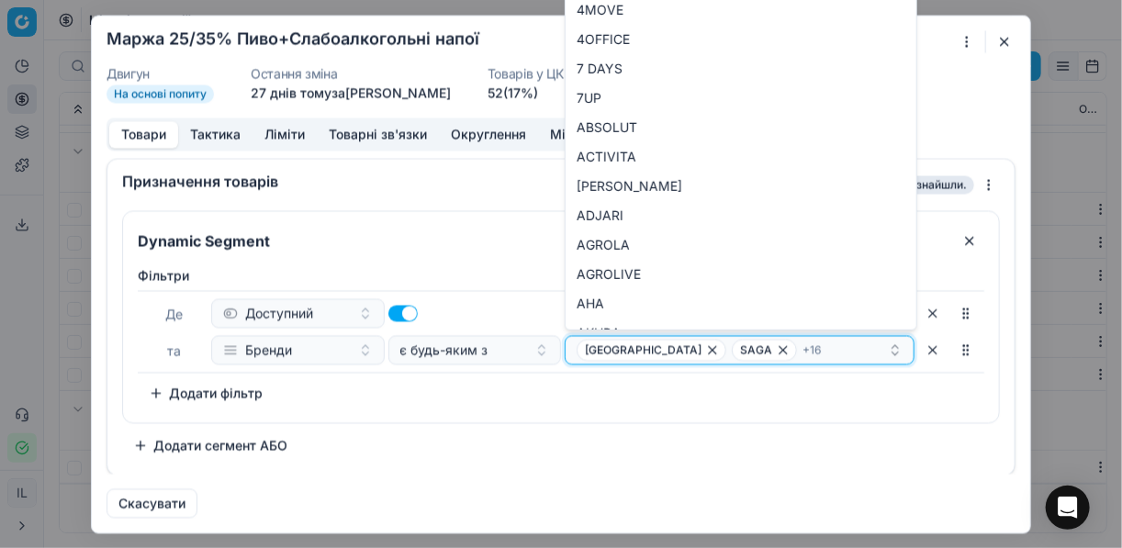
click at [814, 347] on div "ЖАШКІВСЬКЕ SAGA + 16" at bounding box center [731, 350] width 311 height 22
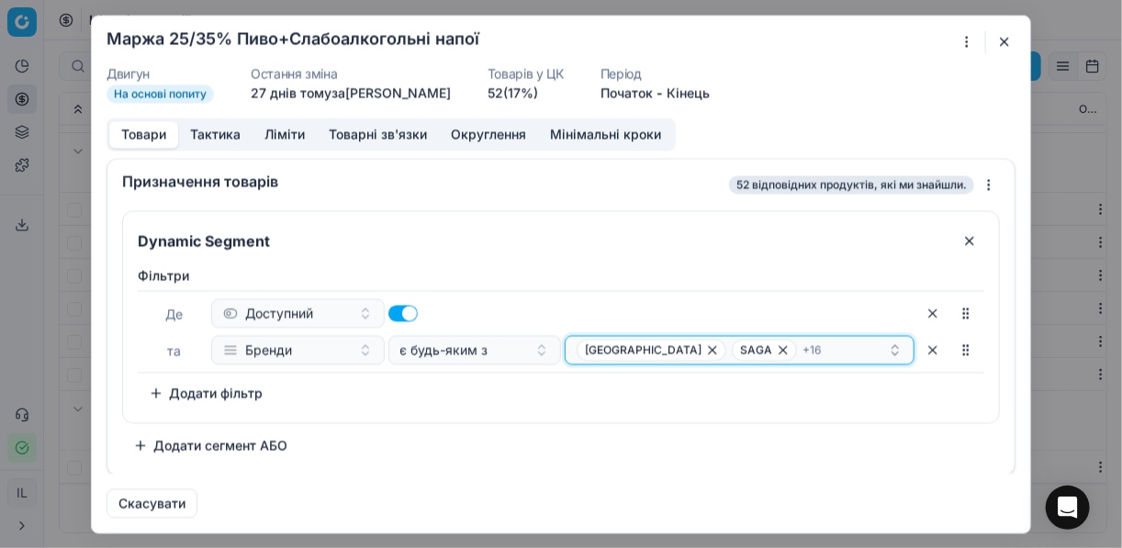
click at [814, 347] on div "ЖАШКІВСЬКЕ SAGA + 16" at bounding box center [731, 350] width 311 height 22
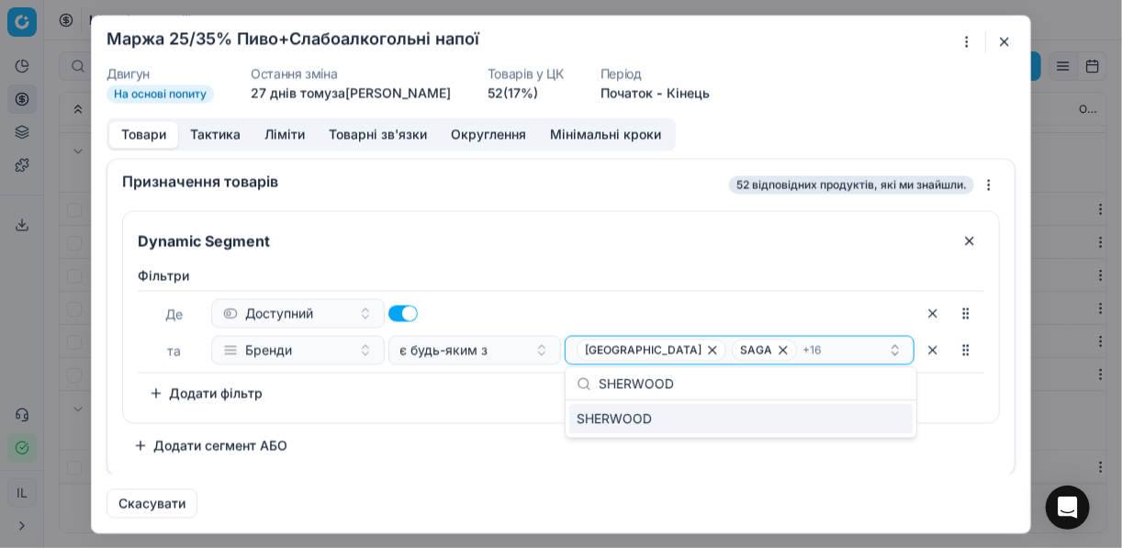
type input "SHERWOOD"
click at [877, 425] on div "SHERWOOD" at bounding box center [740, 418] width 343 height 29
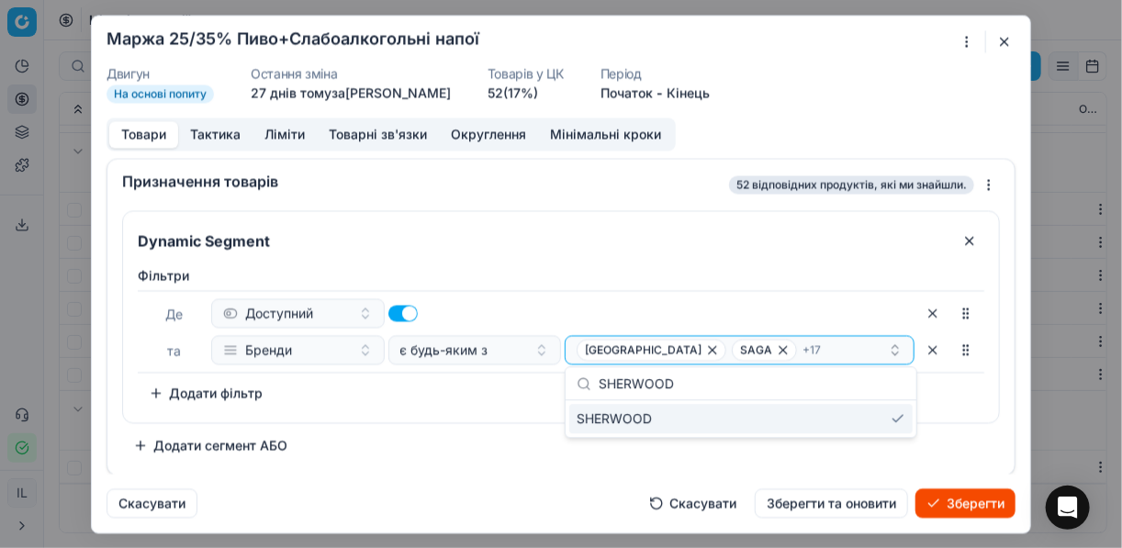
click at [953, 502] on button "Зберегти" at bounding box center [965, 502] width 100 height 29
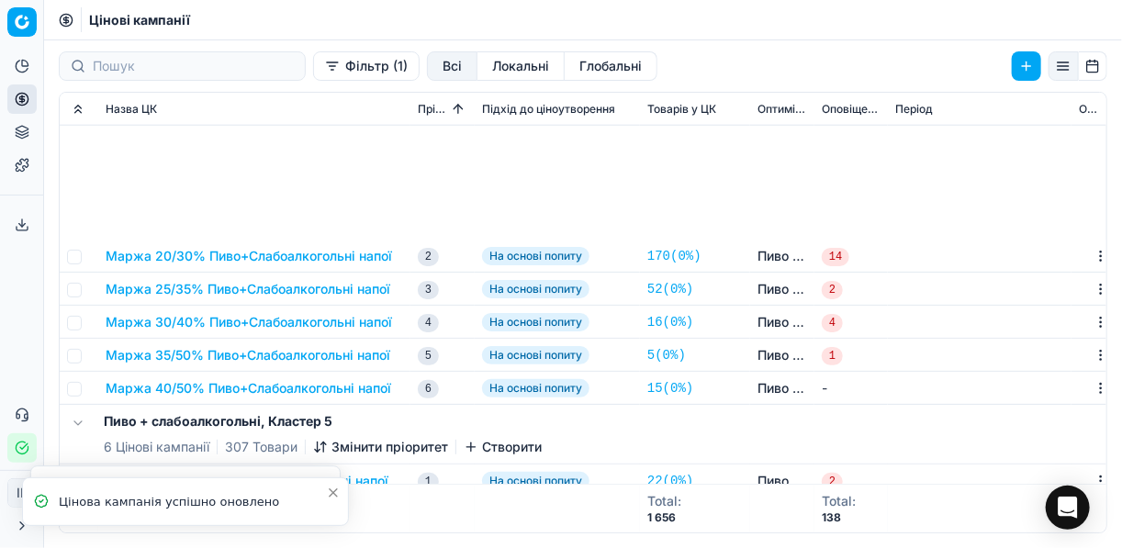
scroll to position [1101, 0]
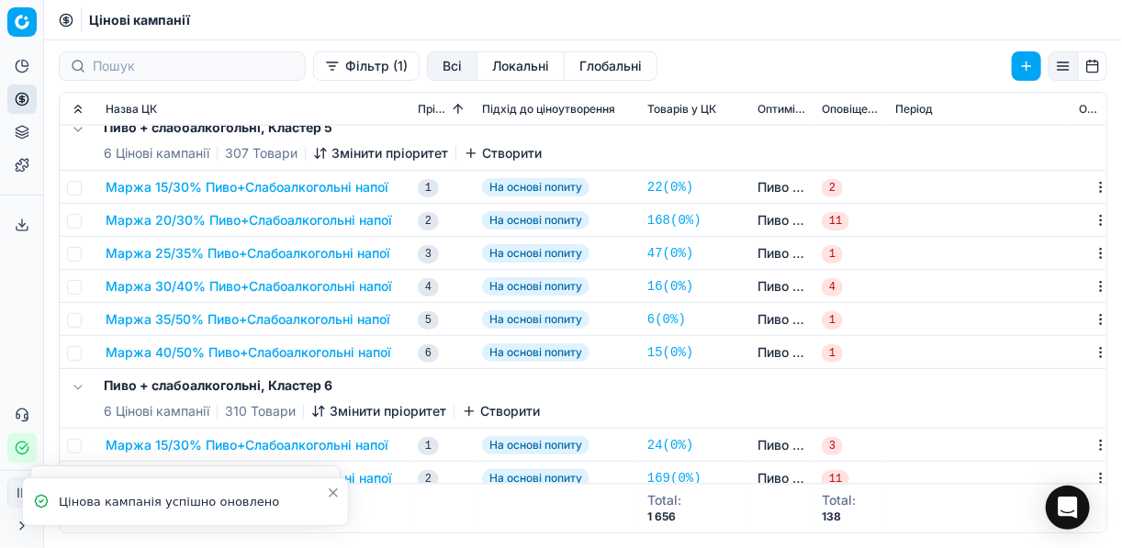
click at [245, 251] on button "Маржа 25/35% Пиво+Слабоалкогольні напої" at bounding box center [248, 253] width 285 height 18
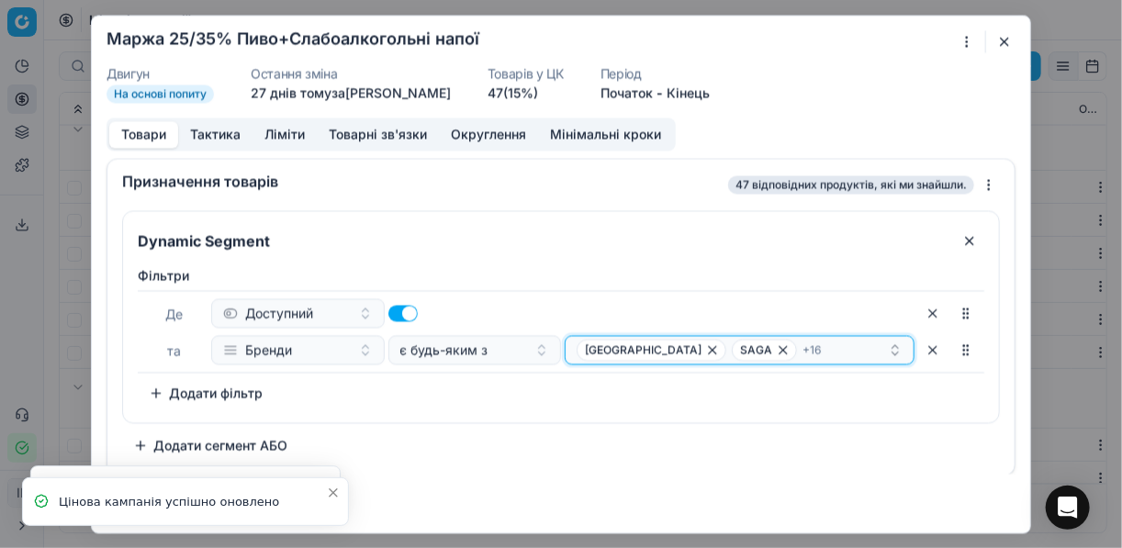
click at [828, 348] on div "ЖАШКІВСЬКЕ SAGA + 16" at bounding box center [731, 350] width 311 height 22
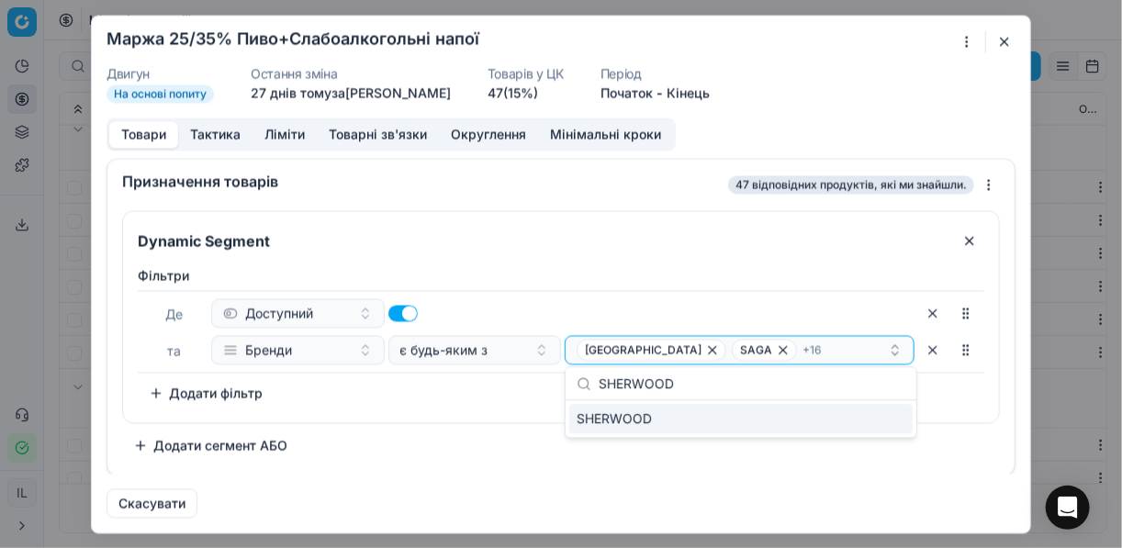
type input "SHERWOOD"
click at [882, 413] on div "SHERWOOD" at bounding box center [740, 418] width 343 height 29
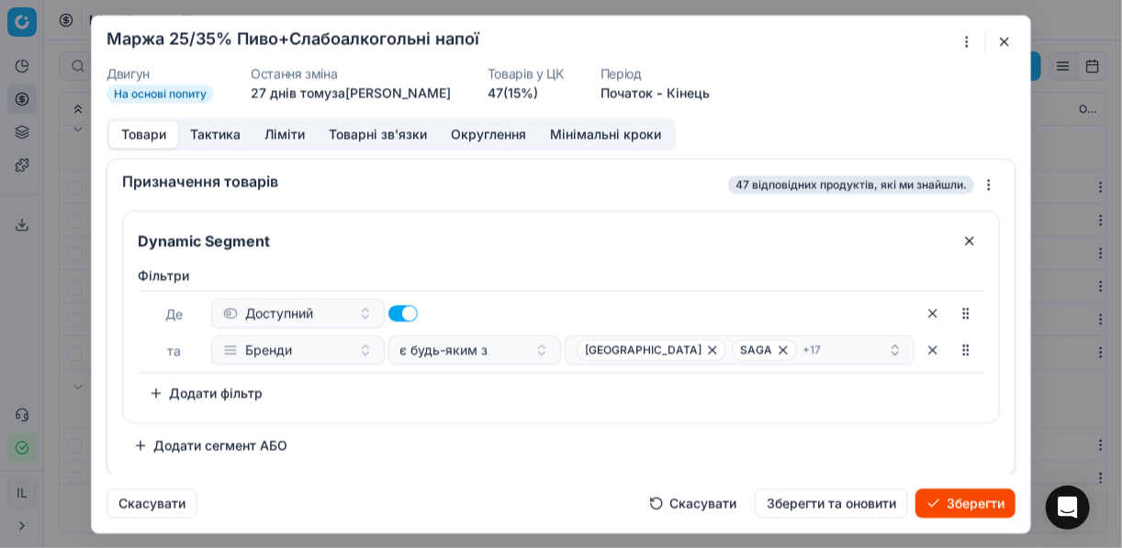
click at [953, 501] on button "Зберегти" at bounding box center [965, 502] width 100 height 29
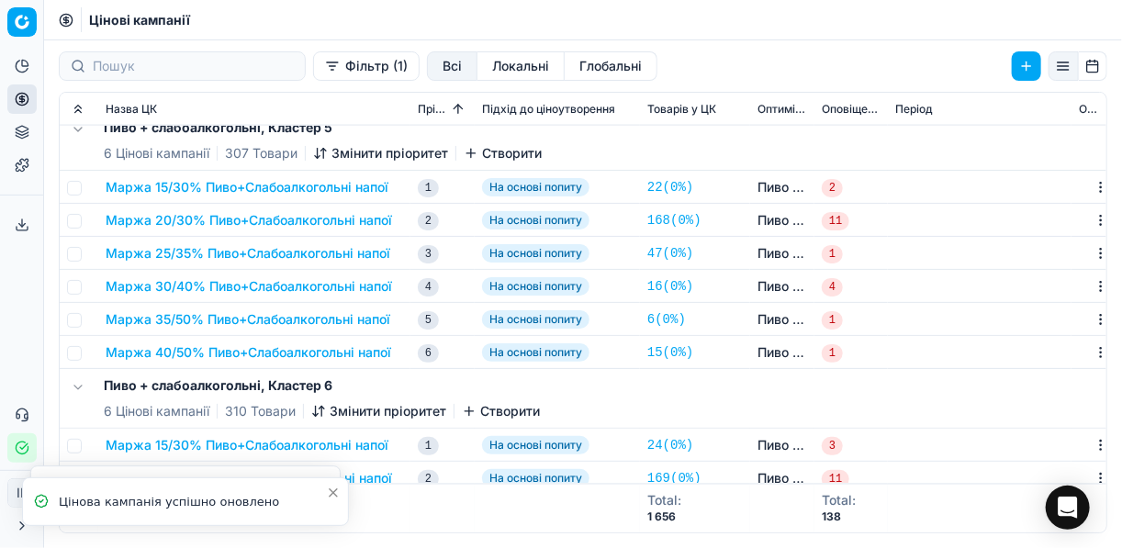
scroll to position [1243, 0]
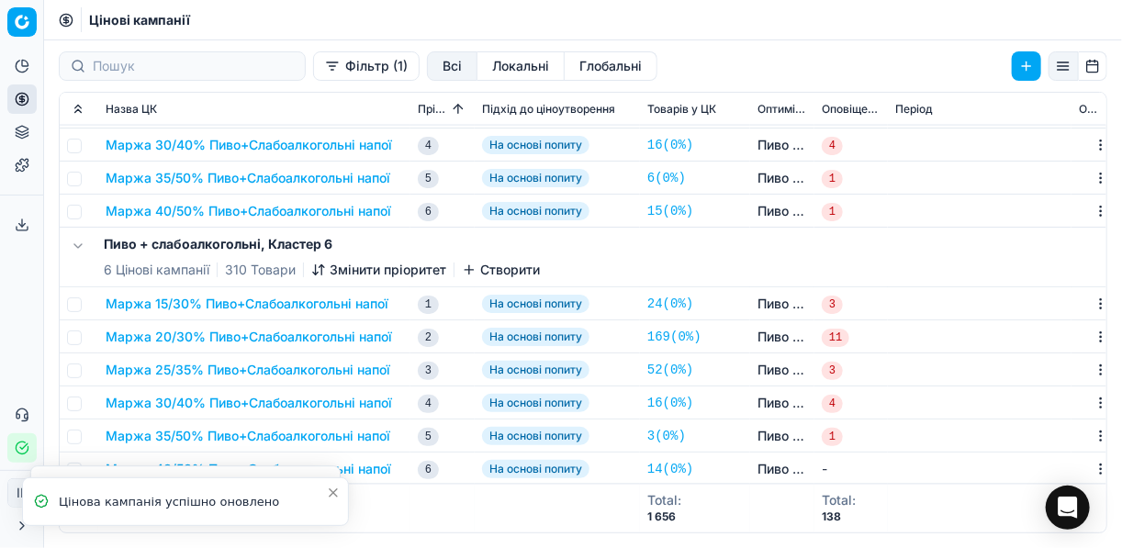
click at [284, 367] on button "Маржа 25/35% Пиво+Слабоалкогольні напої" at bounding box center [248, 370] width 285 height 18
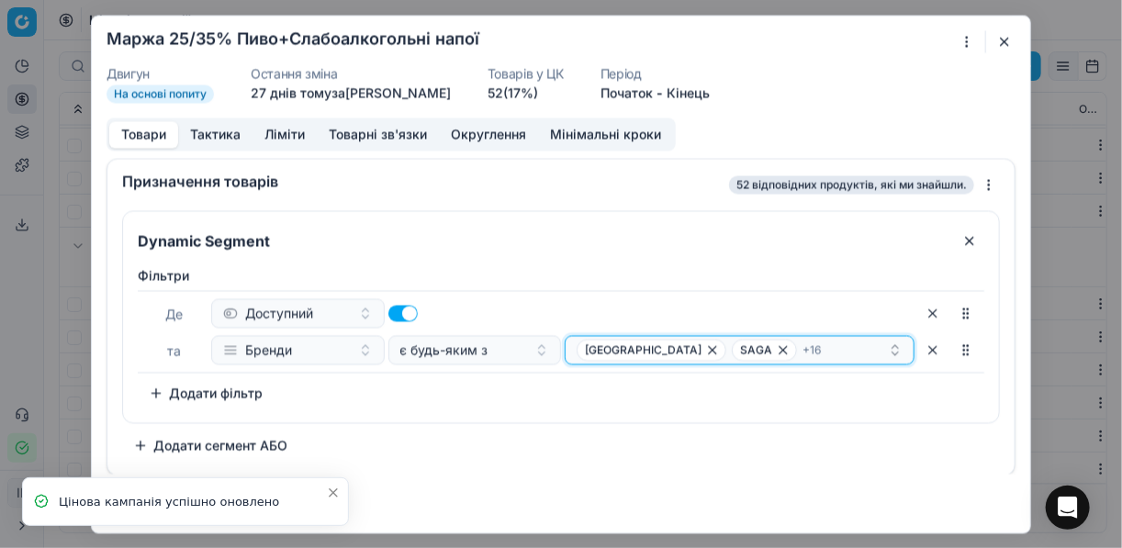
click at [821, 354] on div "ЖАШКІВСЬКЕ SAGA + 16" at bounding box center [731, 350] width 311 height 22
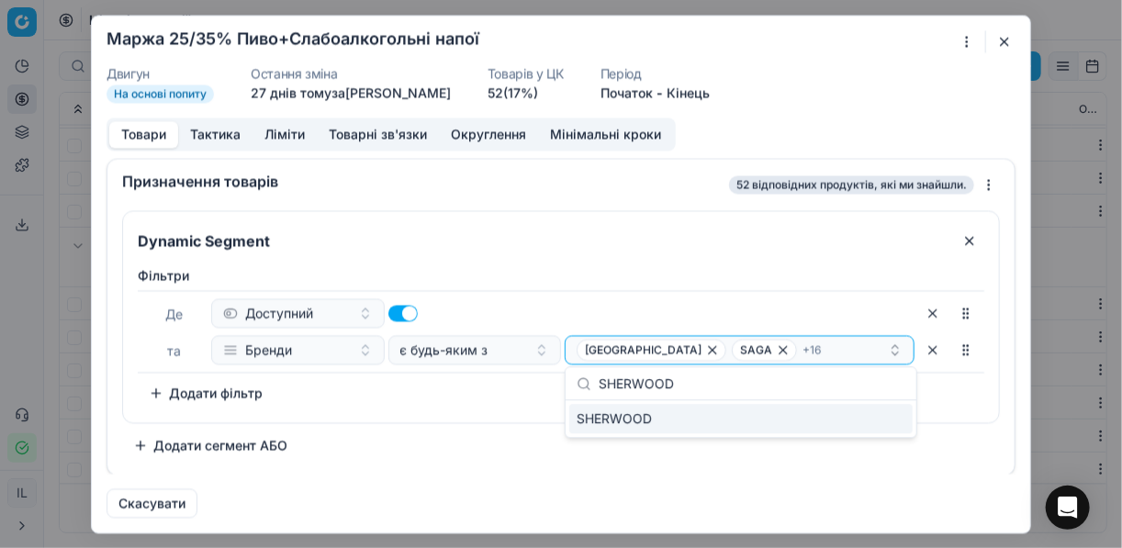
type input "SHERWOOD"
click at [888, 415] on div "SHERWOOD" at bounding box center [740, 418] width 343 height 29
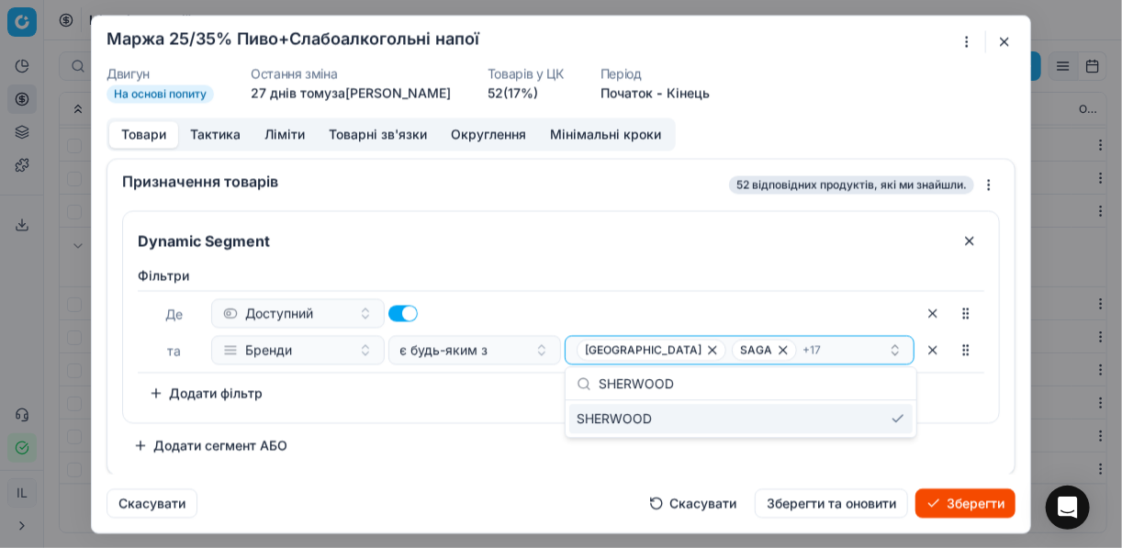
click at [967, 503] on button "Зберегти" at bounding box center [965, 502] width 100 height 29
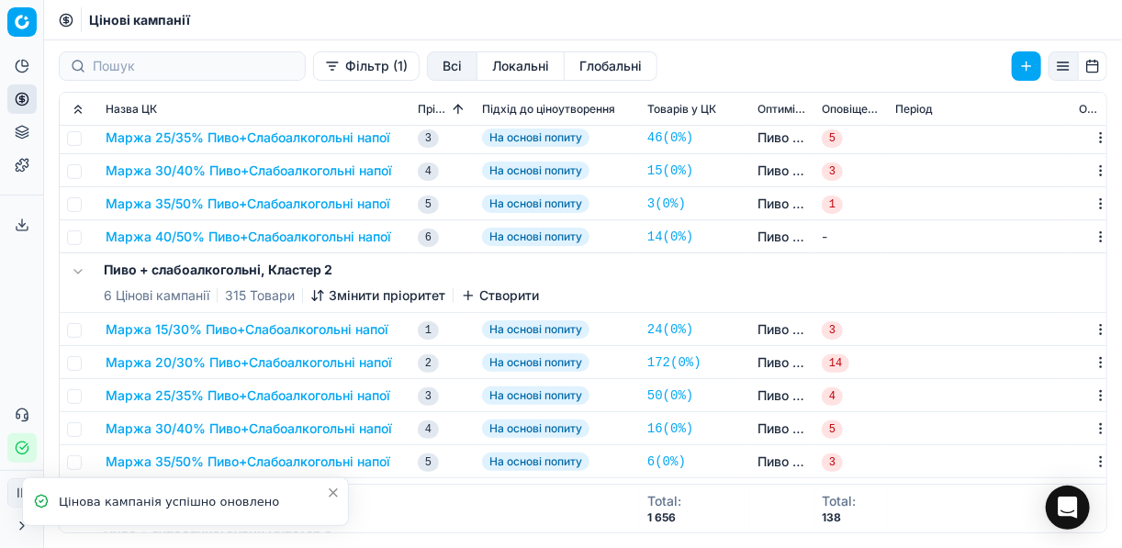
scroll to position [0, 0]
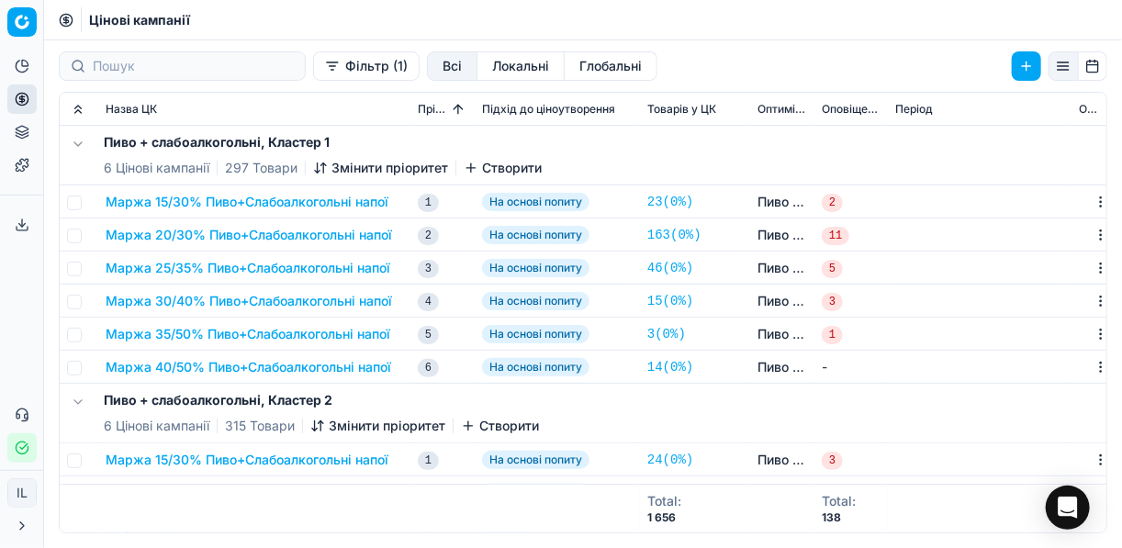
click at [247, 268] on button "Маржа 25/35% Пиво+Слабоалкогольні напої" at bounding box center [248, 268] width 285 height 18
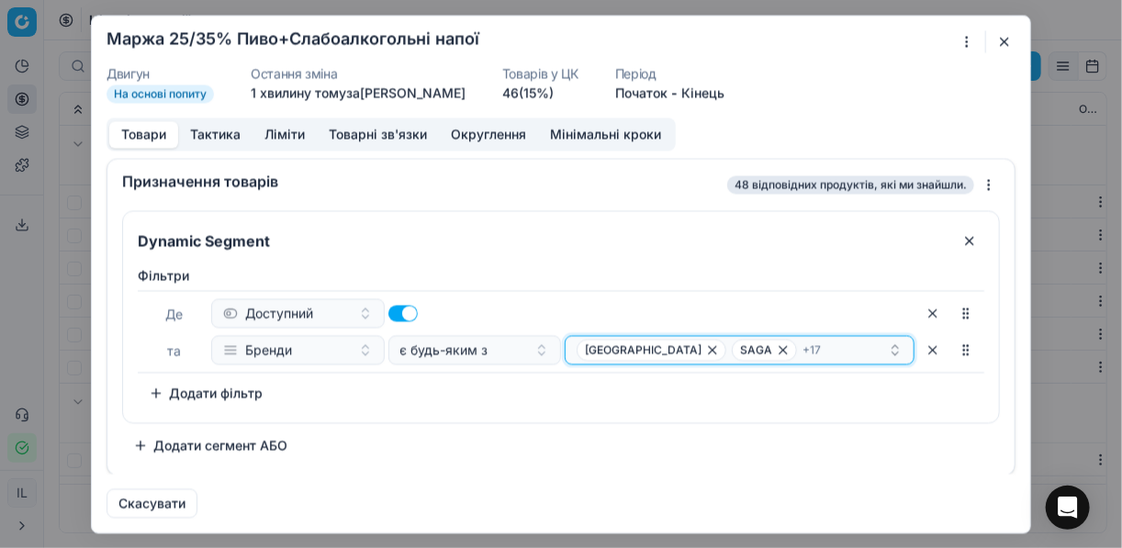
click at [818, 350] on div "ЖАШКІВСЬКЕ SAGA + 17" at bounding box center [731, 350] width 311 height 22
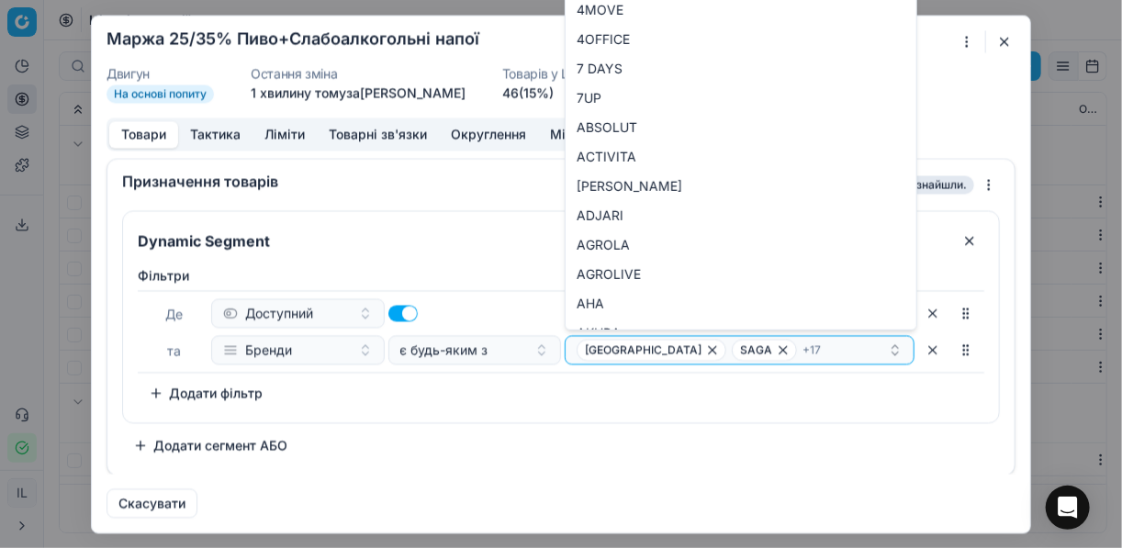
type input "SHERWOOD"
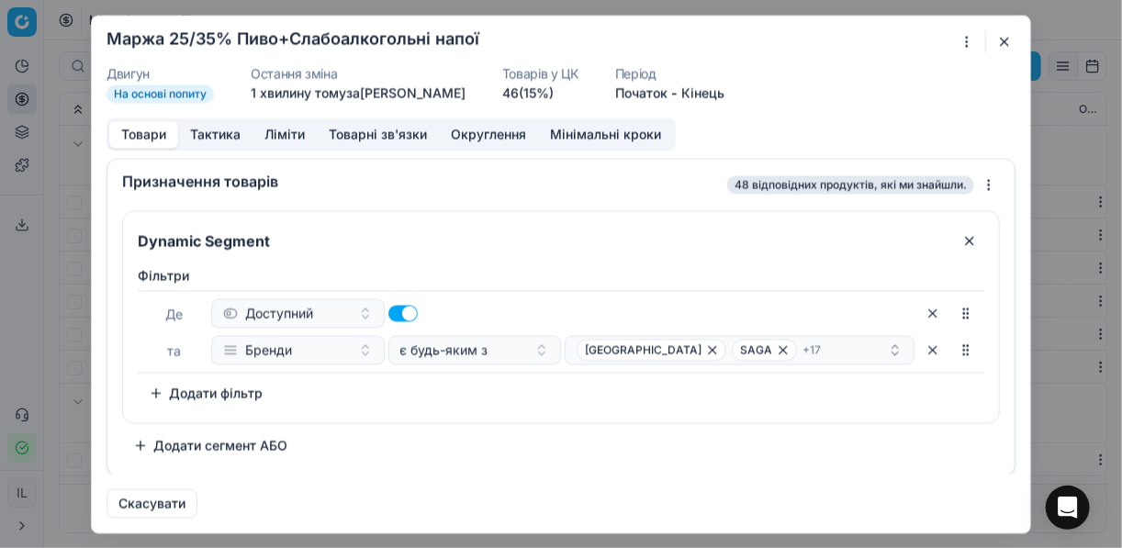
click at [514, 394] on div "Фiльтри Де Доступний та Бренди є будь-яким з ЖАШКІВСЬКЕ SAGA + 17 To pick up a …" at bounding box center [561, 336] width 846 height 141
click at [1001, 38] on button "button" at bounding box center [1004, 41] width 22 height 22
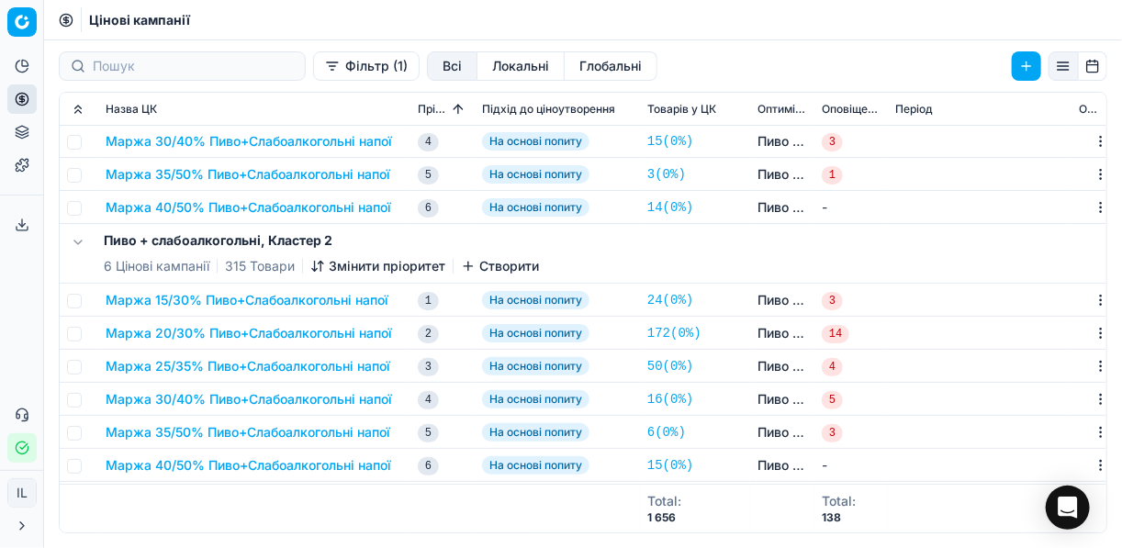
scroll to position [220, 0]
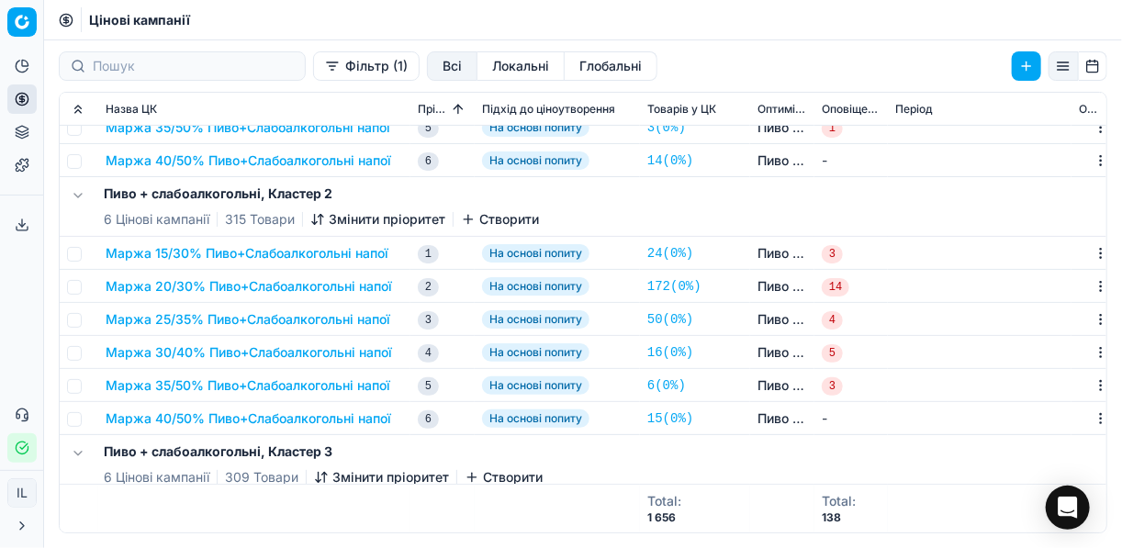
click at [240, 322] on button "Маржа 25/35% Пиво+Слабоалкогольні напої" at bounding box center [248, 319] width 285 height 18
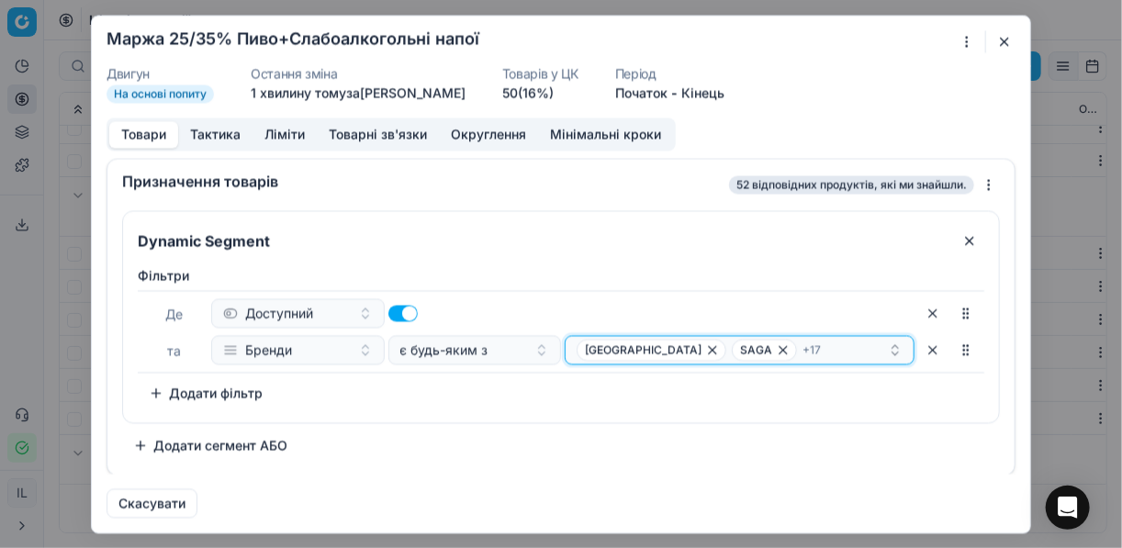
click at [833, 352] on div "ЖАШКІВСЬКЕ SAGA + 17" at bounding box center [731, 350] width 311 height 22
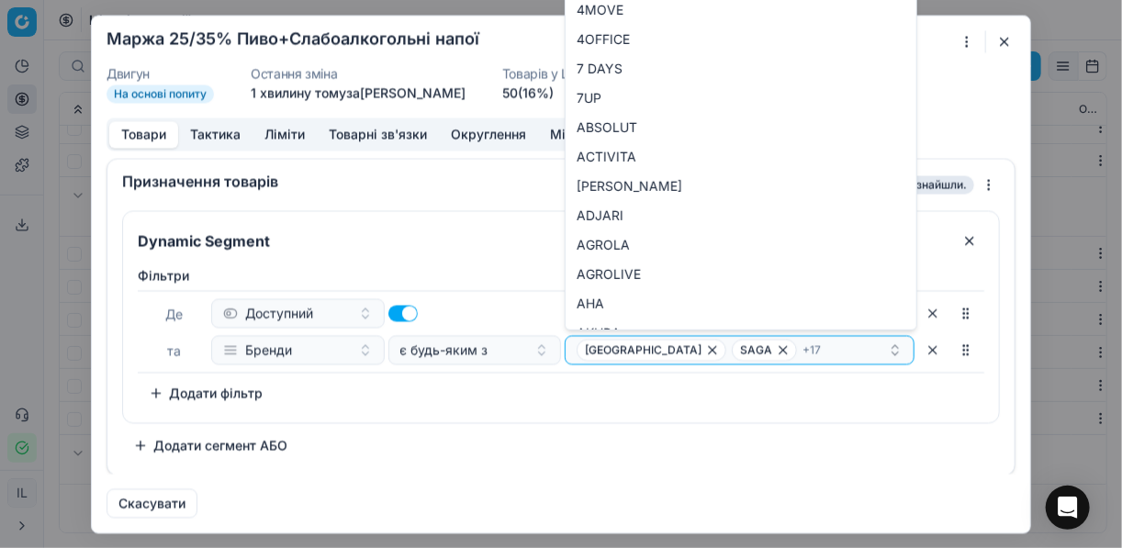
type input "SHERWOOD"
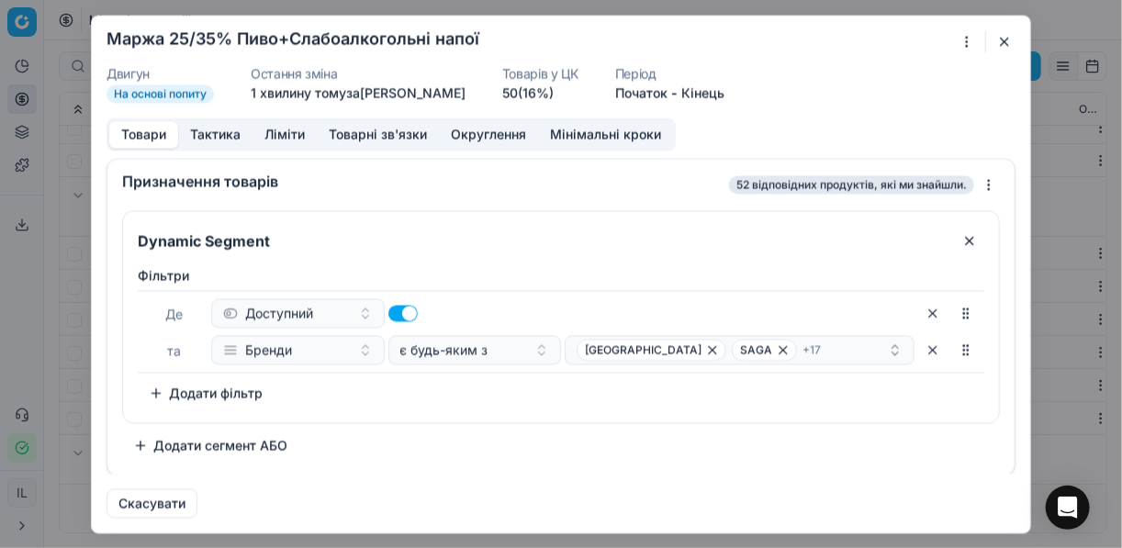
click at [481, 396] on div "Фiльтри Де Доступний та Бренди є будь-яким з ЖАШКІВСЬКЕ SAGA + 17 To pick up a …" at bounding box center [561, 336] width 846 height 141
click at [1004, 40] on button "button" at bounding box center [1004, 41] width 22 height 22
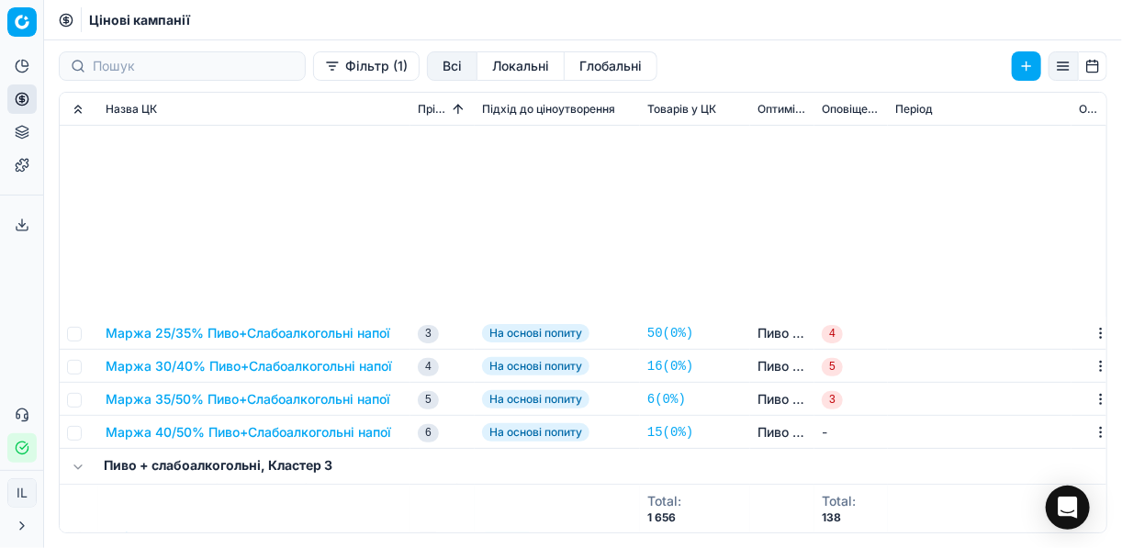
scroll to position [587, 0]
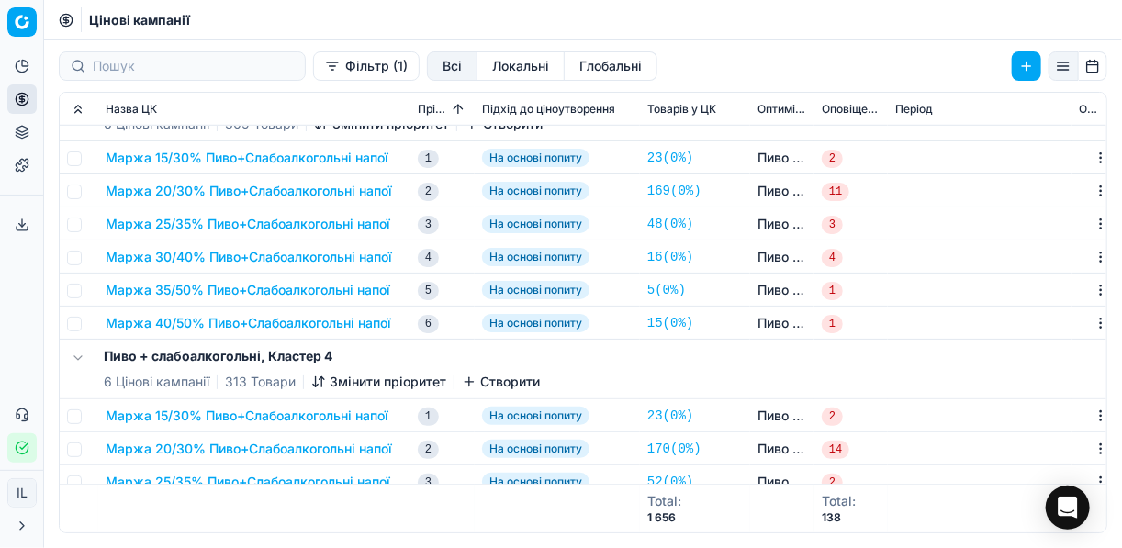
click at [198, 222] on button "Маржа 25/35% Пиво+Слабоалкогольні напої" at bounding box center [248, 224] width 285 height 18
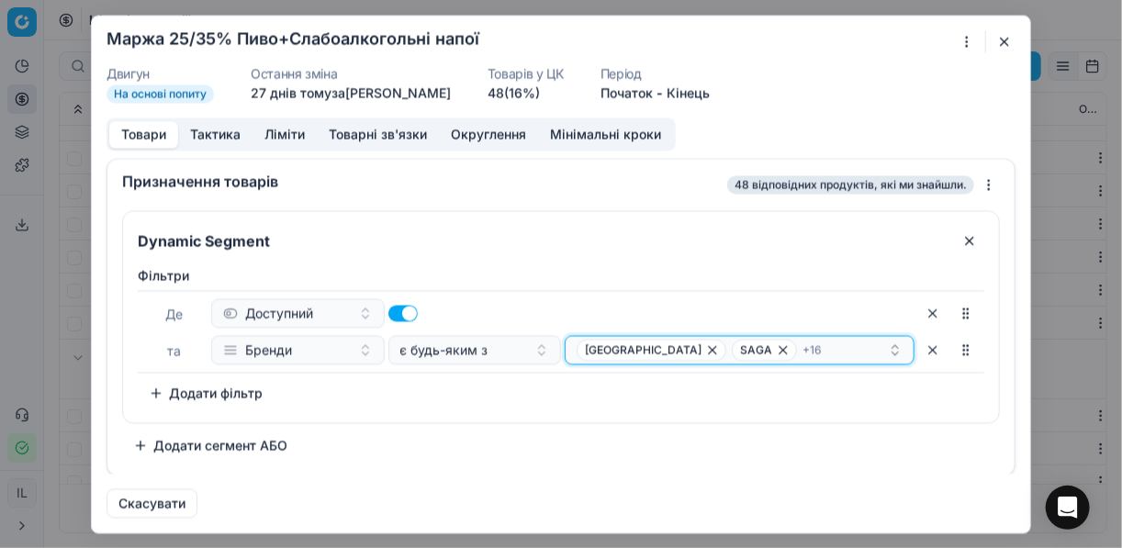
click at [830, 346] on div "ЖАШКІВСЬКЕ SAGA + 16" at bounding box center [731, 350] width 311 height 22
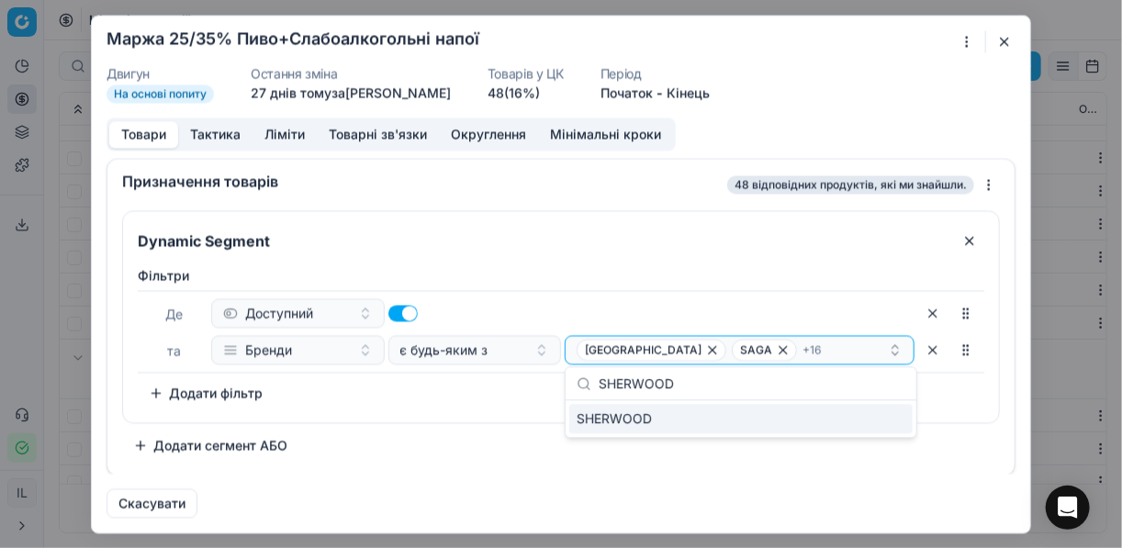
type input "SHERWOOD"
click at [872, 419] on div "SHERWOOD" at bounding box center [740, 418] width 343 height 29
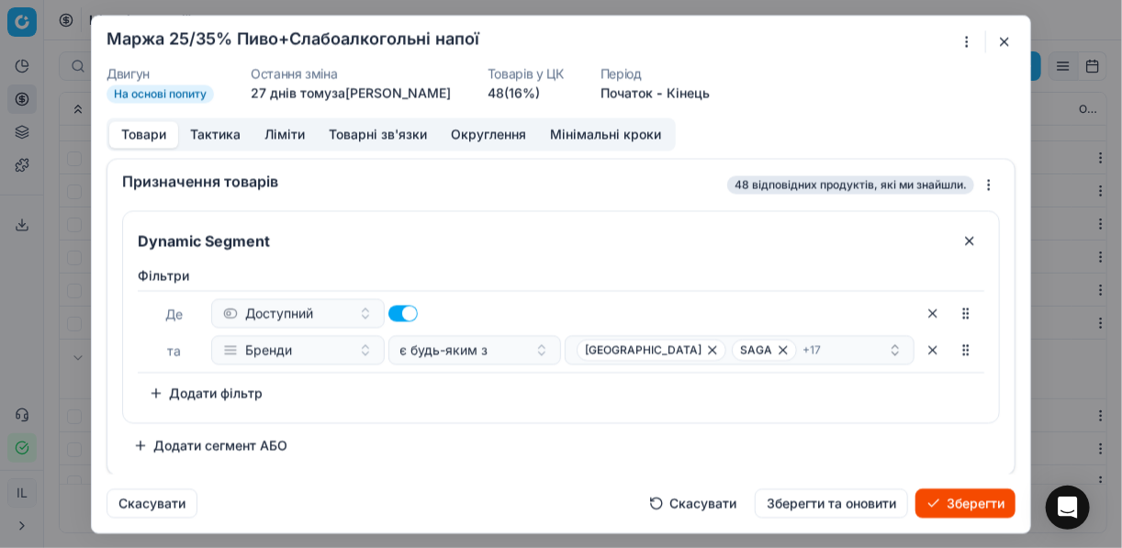
click at [967, 506] on button "Зберегти" at bounding box center [965, 502] width 100 height 29
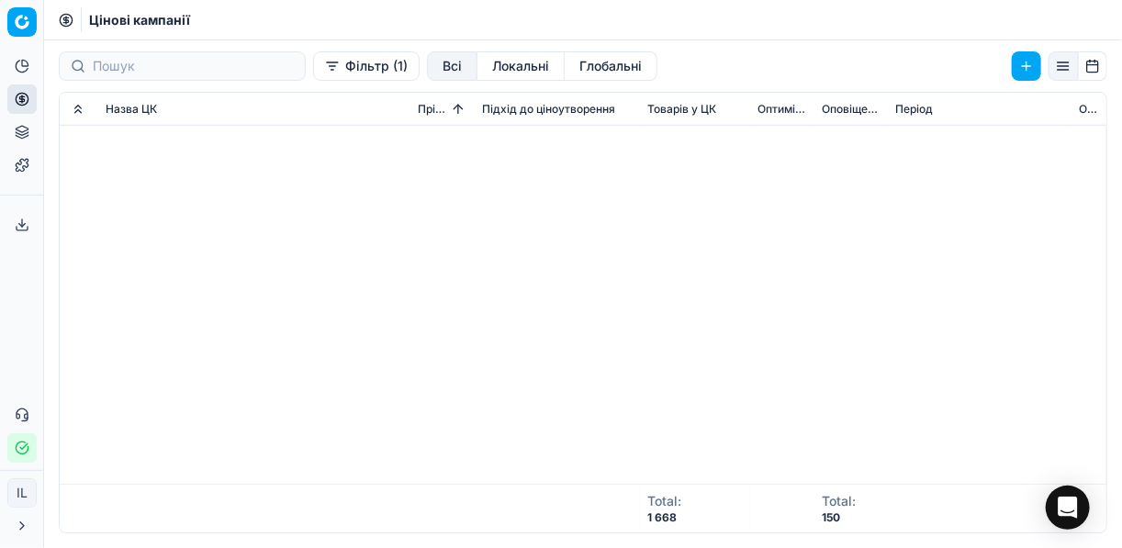
scroll to position [0, 0]
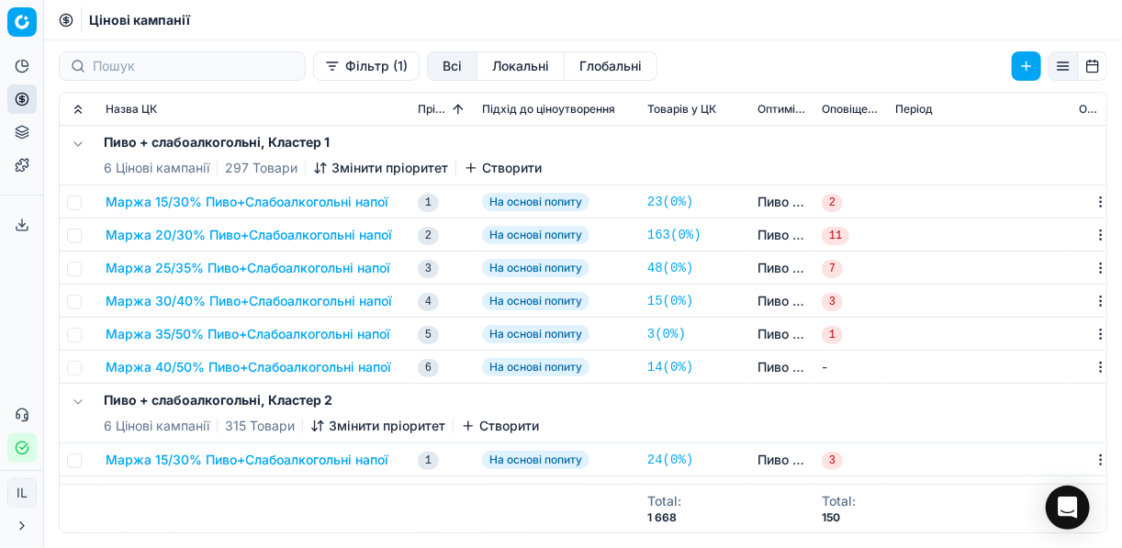
click at [249, 338] on button "Маржа 35/50% Пиво+Слабоалкогольні напої" at bounding box center [248, 334] width 285 height 18
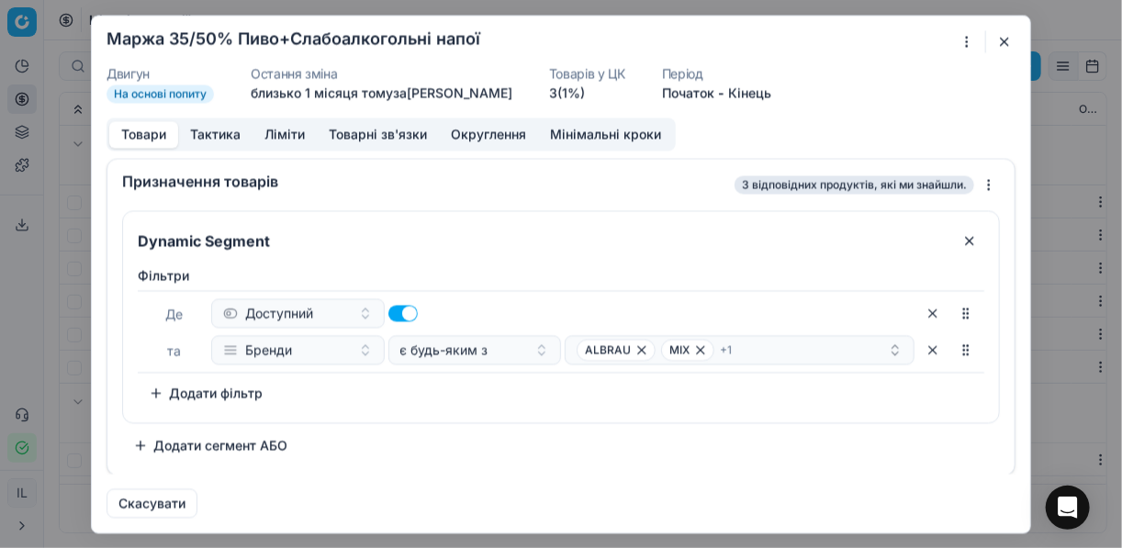
click at [285, 138] on button "Ліміти" at bounding box center [284, 134] width 64 height 27
click at [135, 132] on button "Товари" at bounding box center [143, 134] width 69 height 27
click at [799, 354] on div "ALBRAU MIX + 1" at bounding box center [731, 350] width 311 height 22
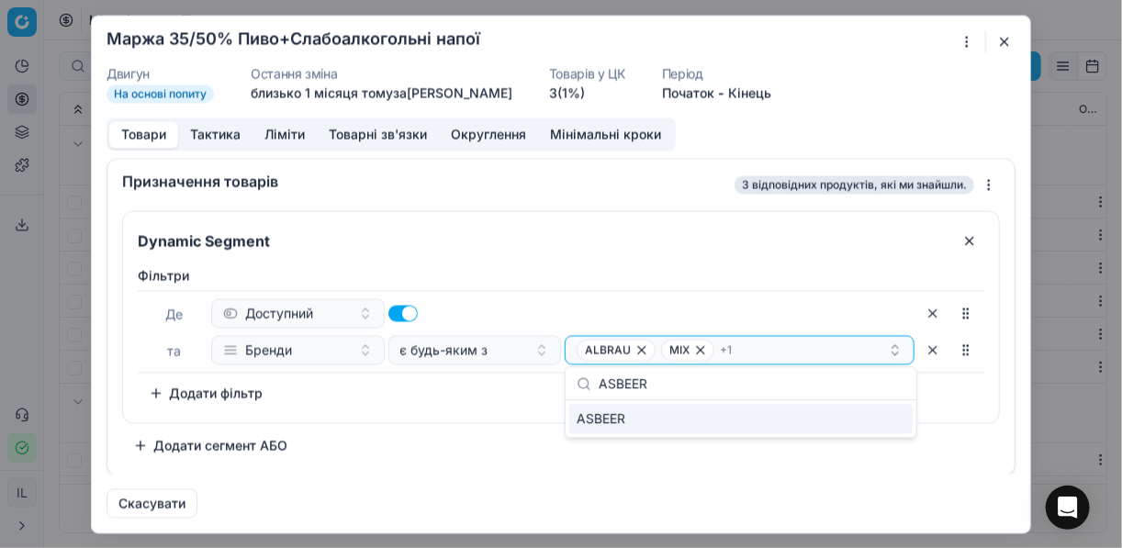
type input "ASBEER"
click at [861, 412] on div "ASBEER" at bounding box center [740, 418] width 343 height 29
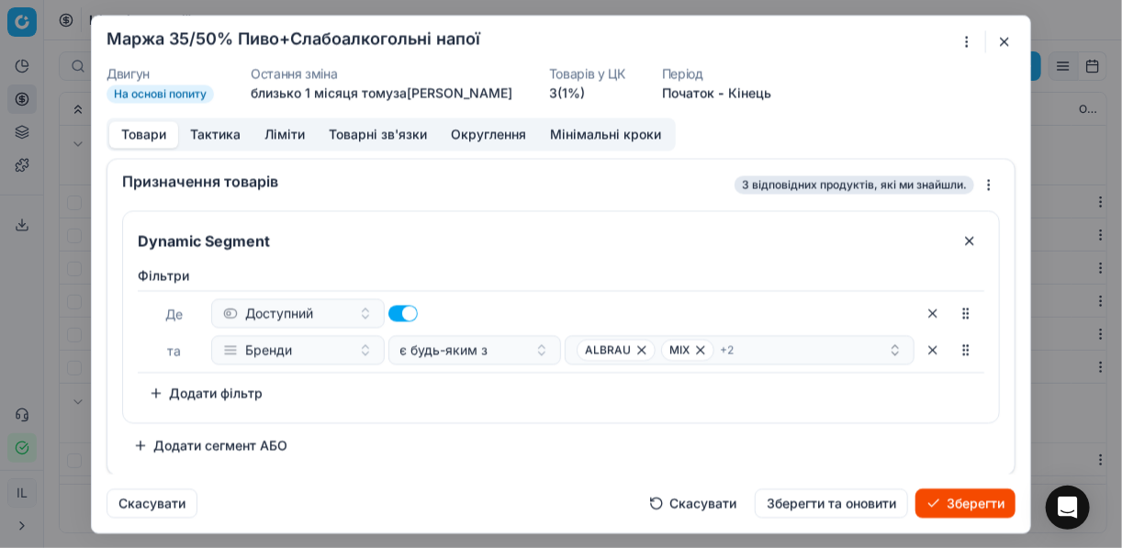
click at [974, 508] on button "Зберегти" at bounding box center [965, 502] width 100 height 29
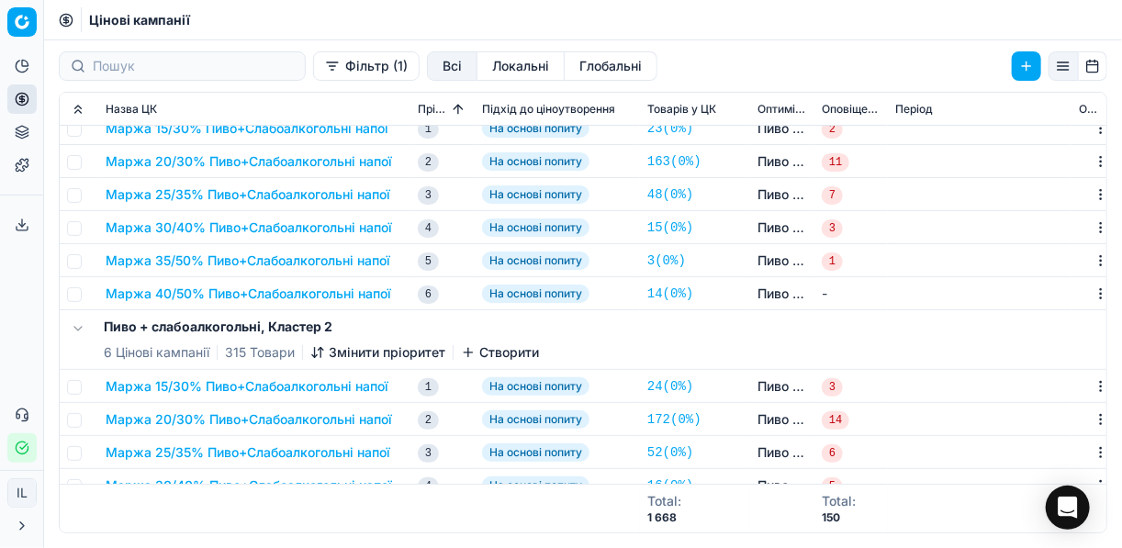
scroll to position [220, 0]
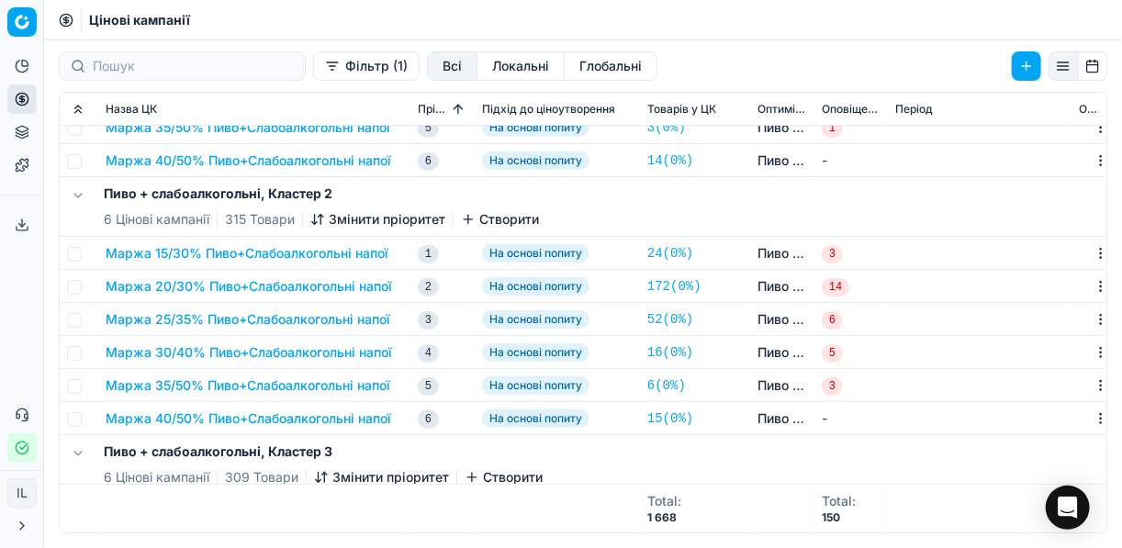
click at [240, 389] on button "Маржа 35/50% Пиво+Слабоалкогольні напої" at bounding box center [248, 385] width 285 height 18
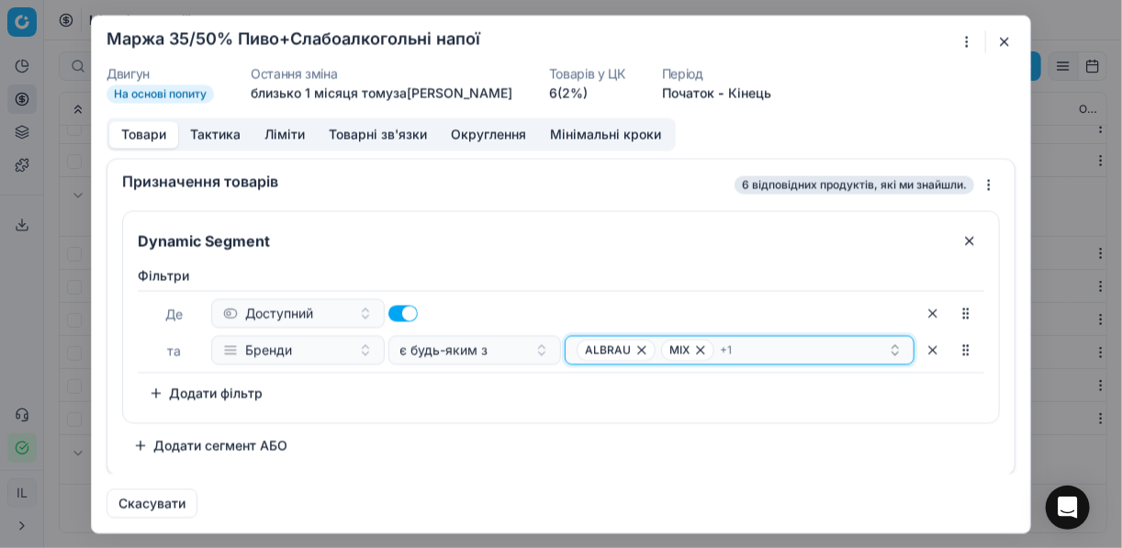
click at [787, 348] on div "ALBRAU MIX + 1" at bounding box center [731, 350] width 311 height 22
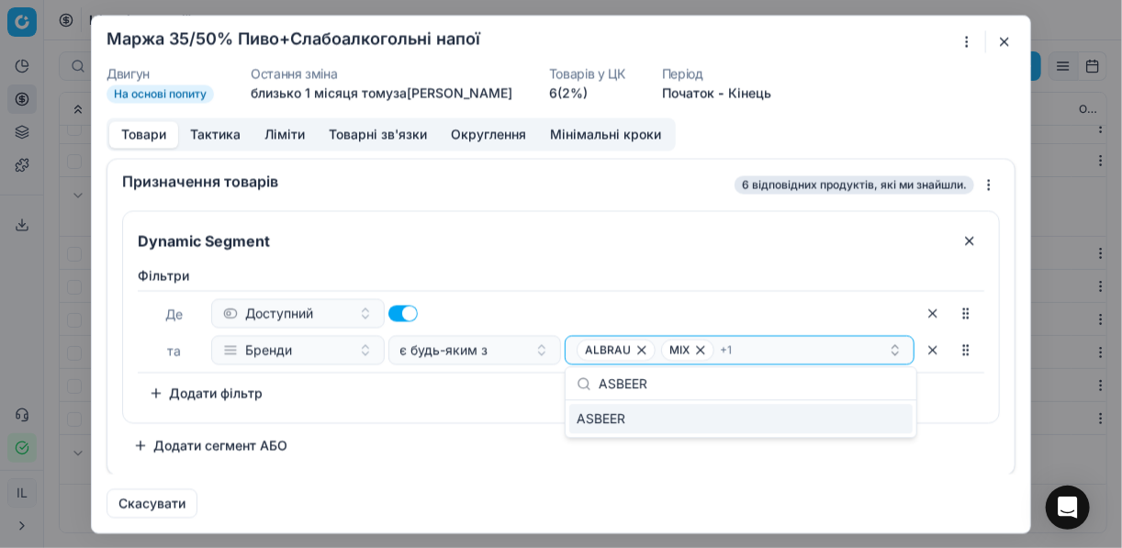
type input "ASBEER"
click at [867, 417] on div "ASBEER" at bounding box center [740, 418] width 343 height 29
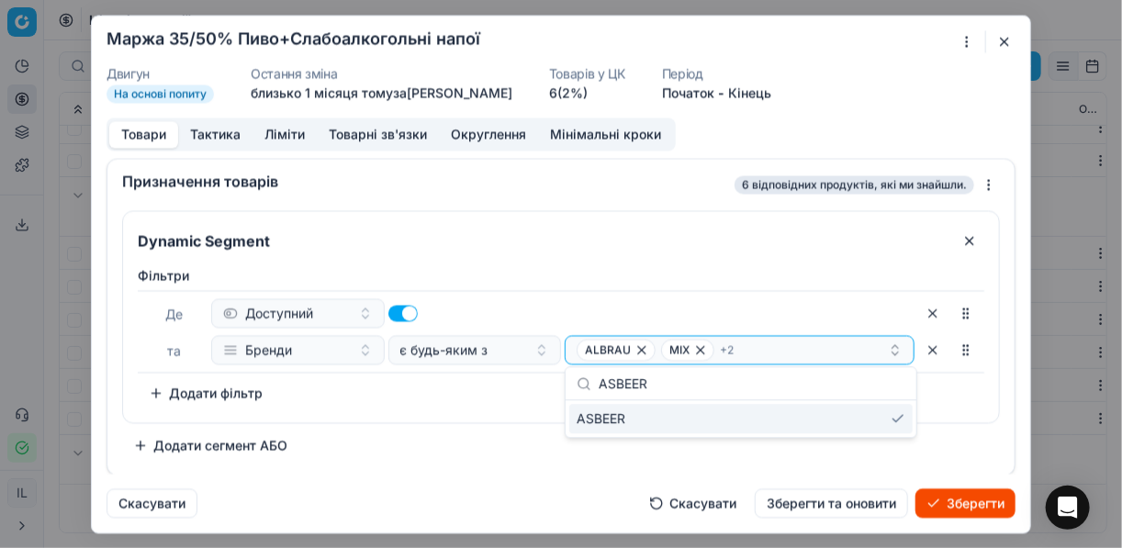
click at [990, 505] on button "Зберегти" at bounding box center [965, 502] width 100 height 29
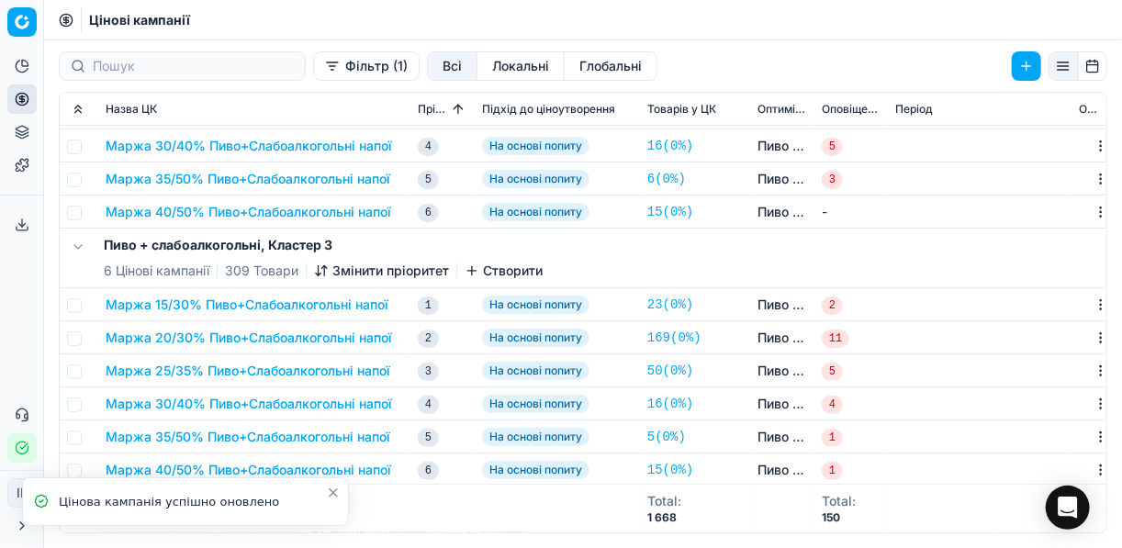
scroll to position [514, 0]
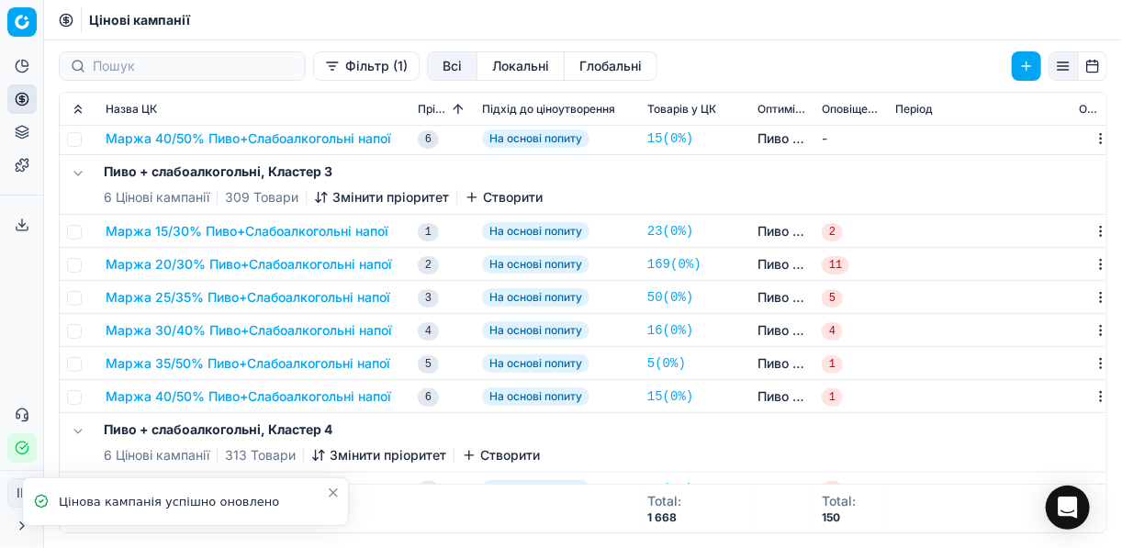
click at [291, 361] on button "Маржа 35/50% Пиво+Слабоалкогольні напої" at bounding box center [248, 363] width 285 height 18
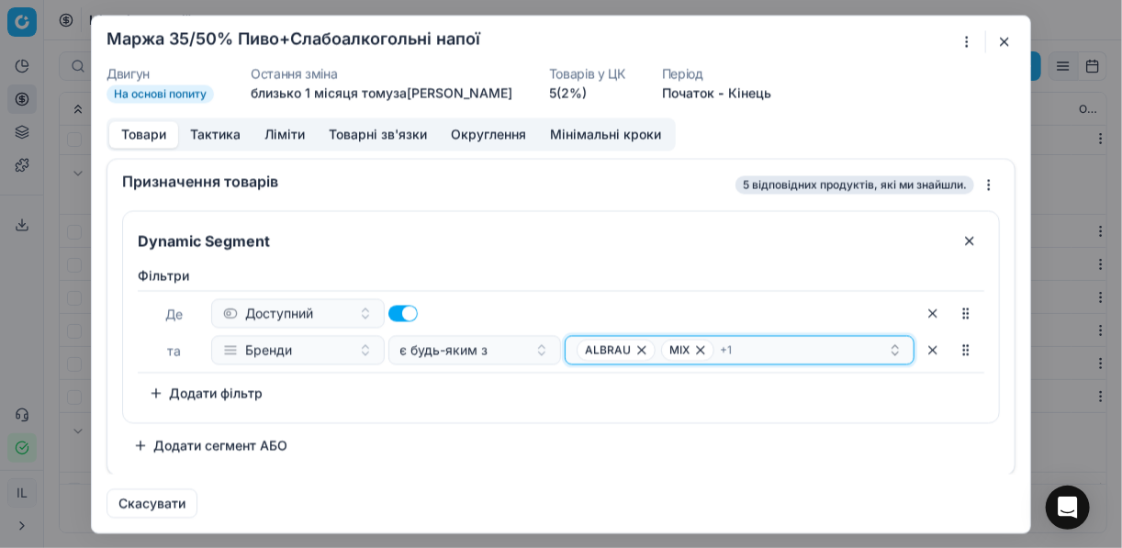
click at [742, 352] on div "ALBRAU MIX + 1" at bounding box center [731, 350] width 311 height 22
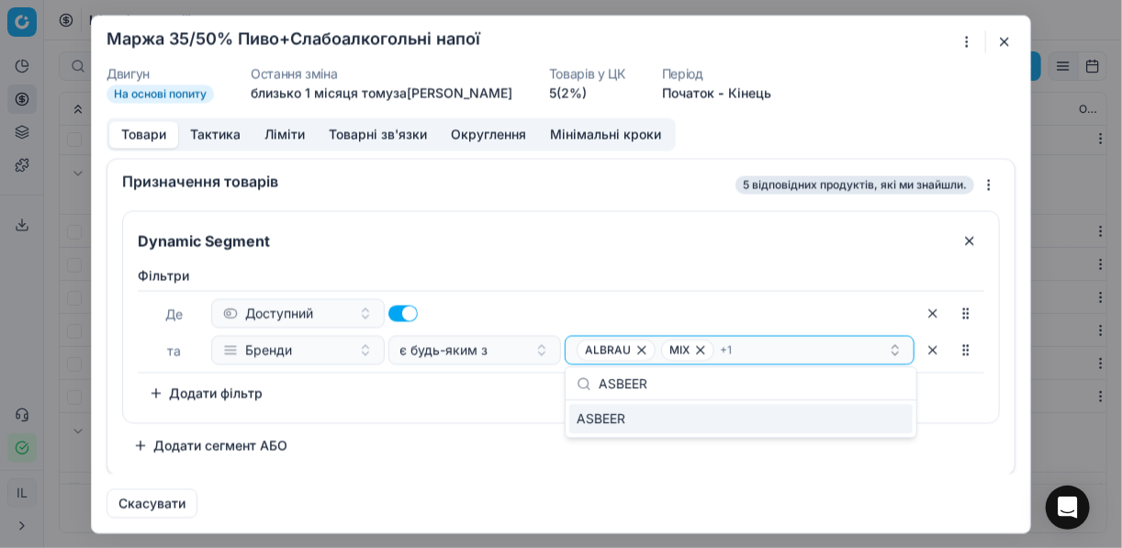
type input "ASBEER"
click at [881, 423] on div "ASBEER" at bounding box center [740, 418] width 343 height 29
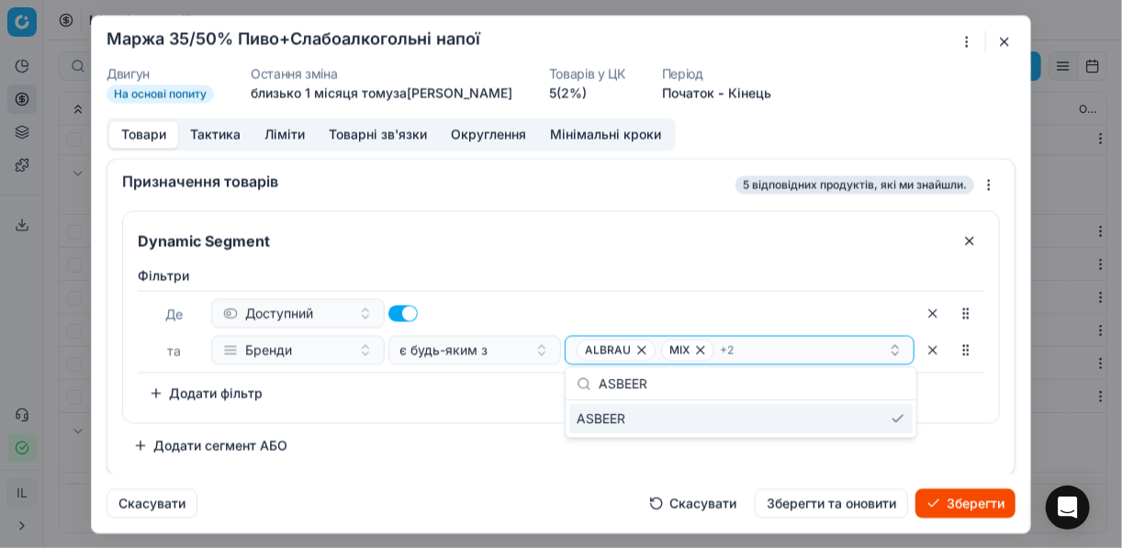
click at [953, 501] on button "Зберегти" at bounding box center [965, 502] width 100 height 29
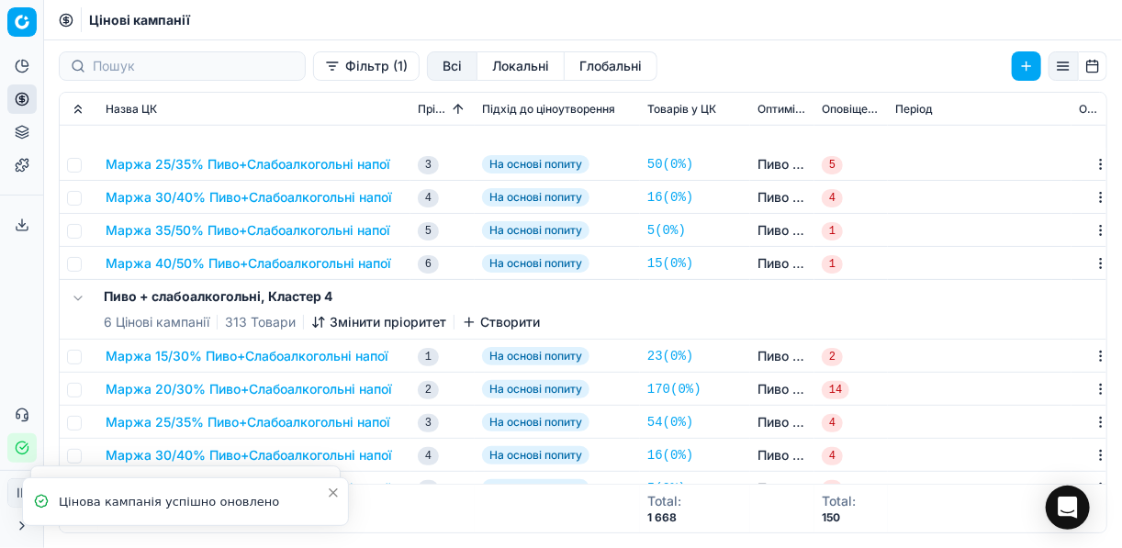
scroll to position [808, 0]
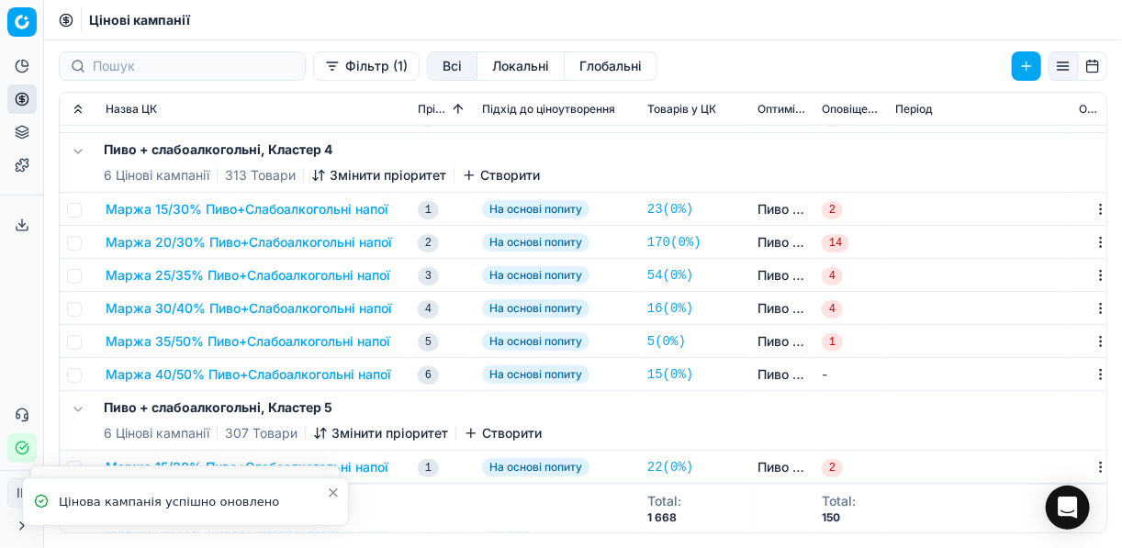
click at [228, 339] on button "Маржа 35/50% Пиво+Слабоалкогольні напої" at bounding box center [248, 341] width 285 height 18
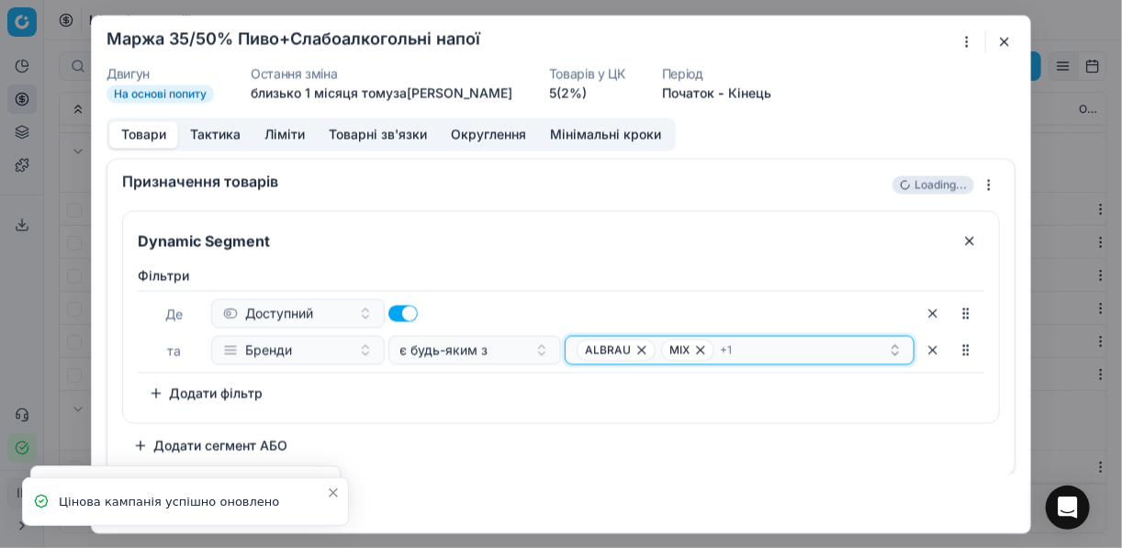
click at [799, 353] on div "ALBRAU MIX + 1" at bounding box center [731, 350] width 311 height 22
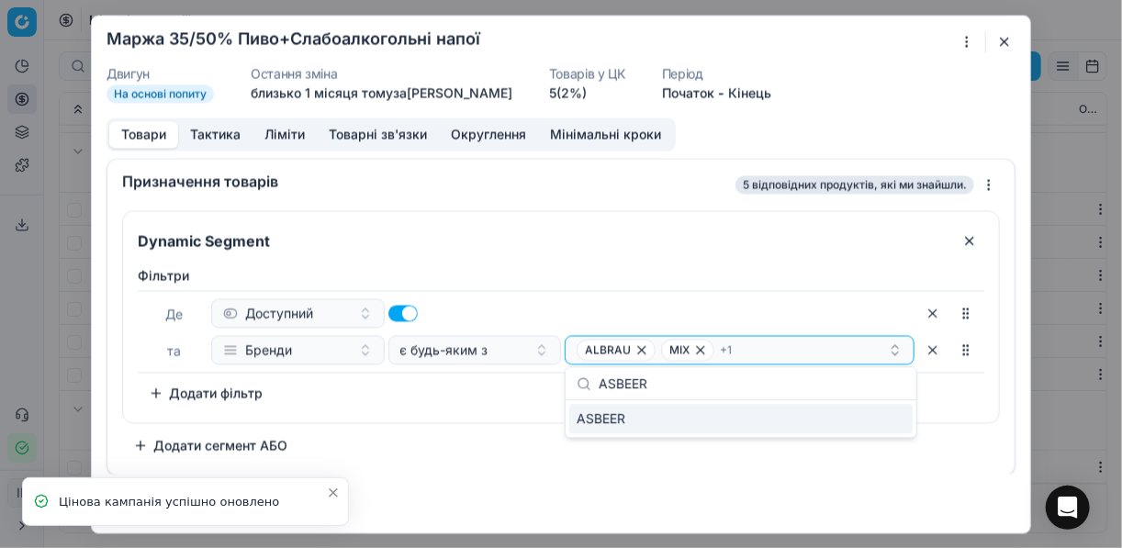
type input "ASBEER"
drag, startPoint x: 861, startPoint y: 410, endPoint x: 867, endPoint y: 426, distance: 16.9
click at [865, 422] on div "ASBEER" at bounding box center [740, 418] width 343 height 29
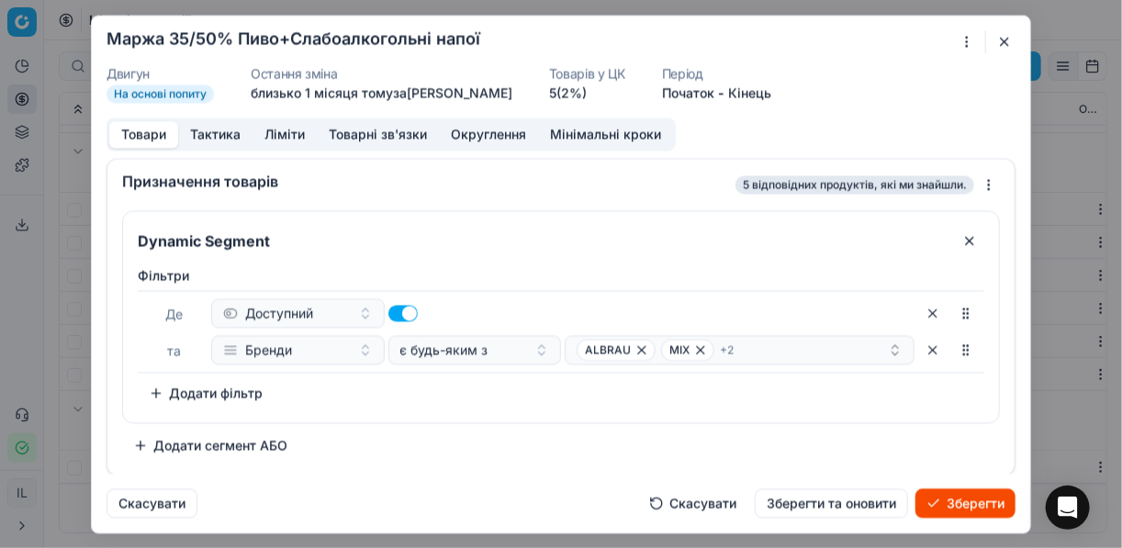
click at [961, 501] on button "Зберегти" at bounding box center [965, 502] width 100 height 29
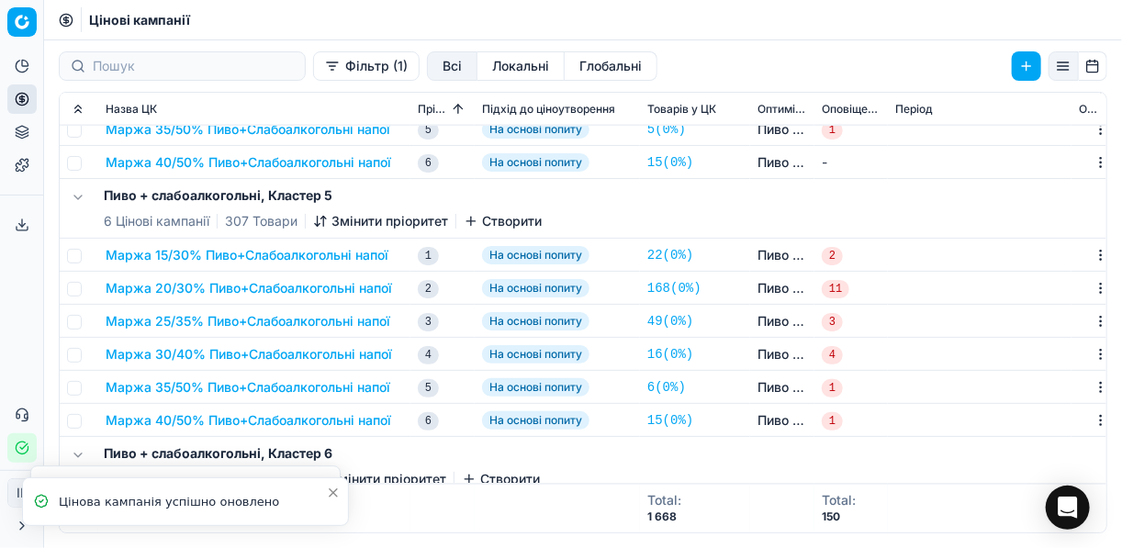
scroll to position [1175, 0]
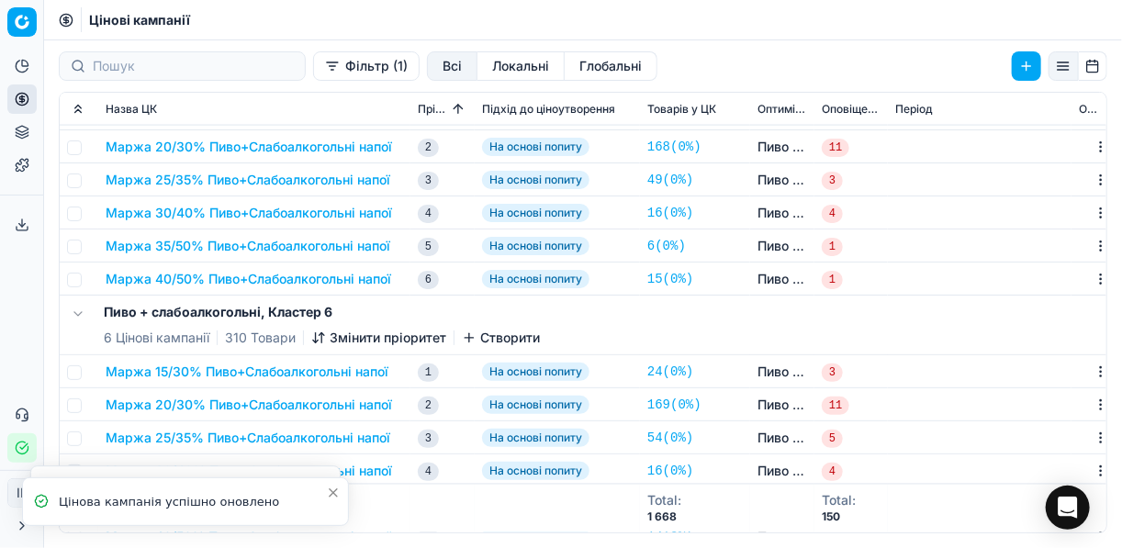
click at [263, 250] on button "Маржа 35/50% Пиво+Слабоалкогольні напої" at bounding box center [248, 246] width 285 height 18
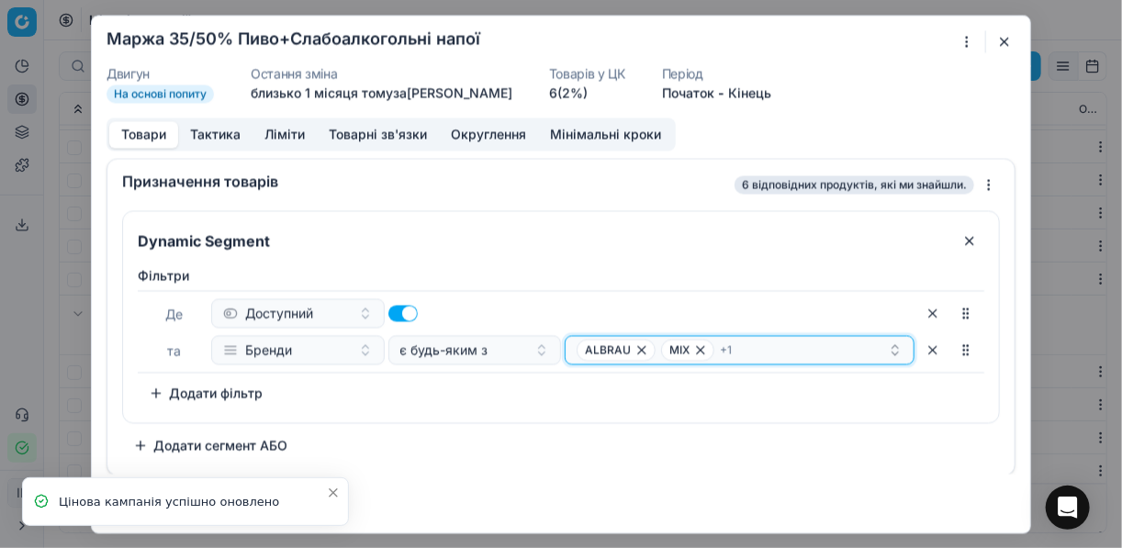
click at [796, 346] on div "ALBRAU MIX + 1" at bounding box center [731, 350] width 311 height 22
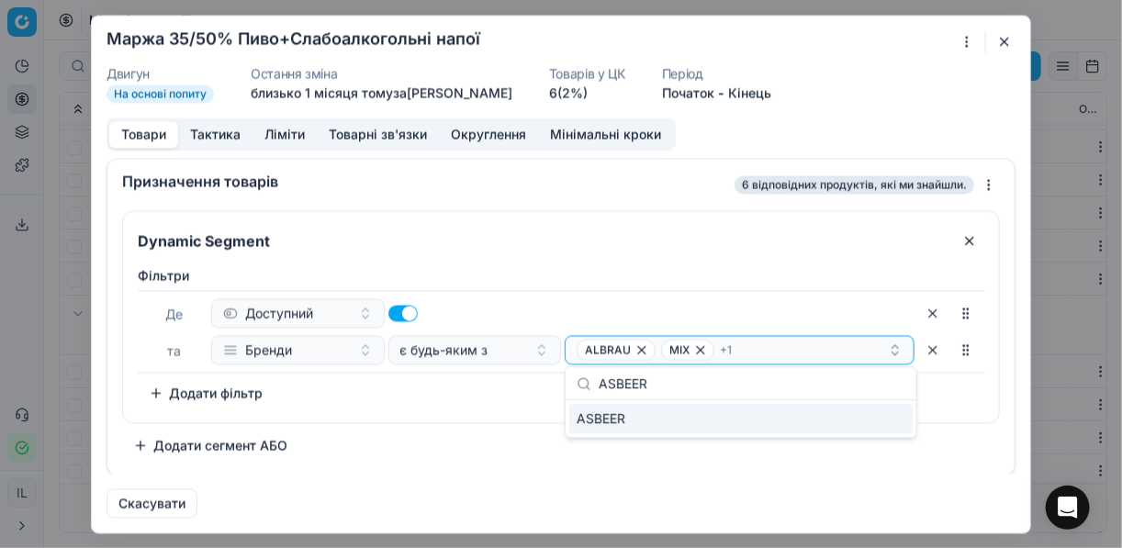
type input "ASBEER"
click at [856, 424] on div "ASBEER" at bounding box center [740, 418] width 343 height 29
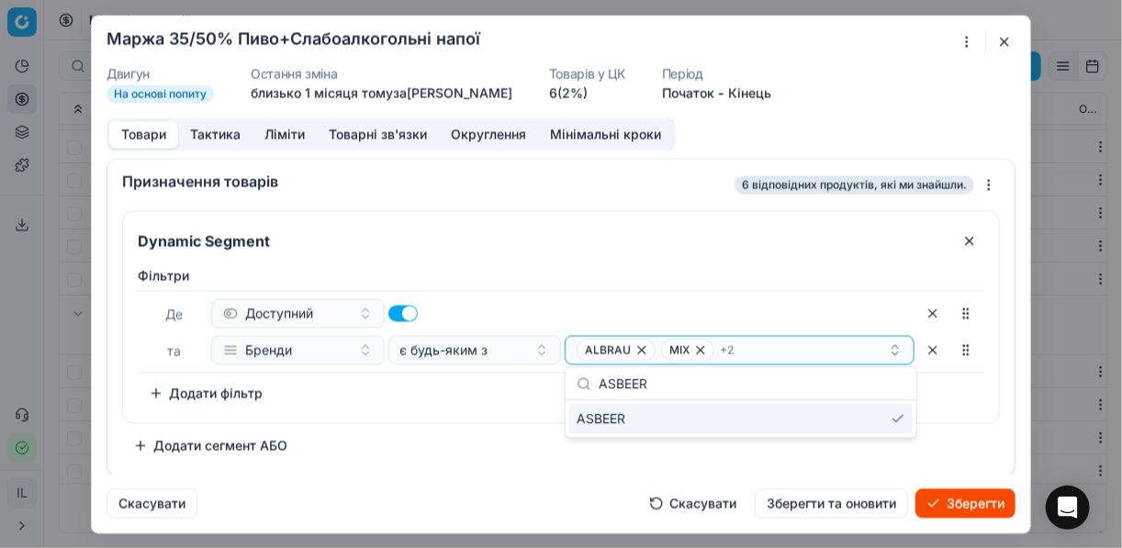
click at [951, 499] on button "Зберегти" at bounding box center [965, 502] width 100 height 29
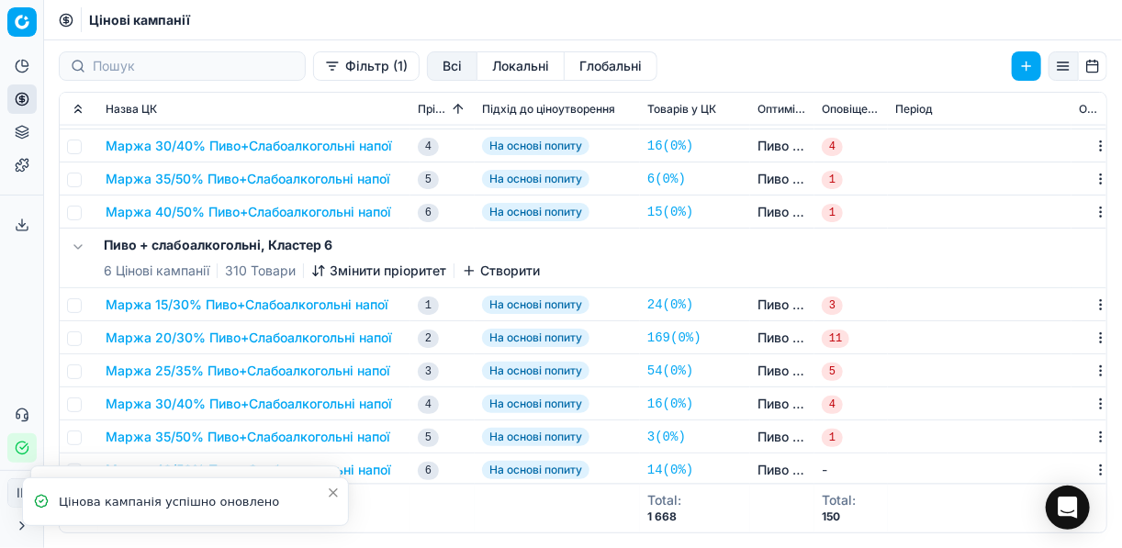
scroll to position [1243, 0]
click at [264, 437] on div "Pricing platform Аналітика Цінова оптимізація Асортимент продукції Шаблони Серв…" at bounding box center [561, 274] width 1122 height 548
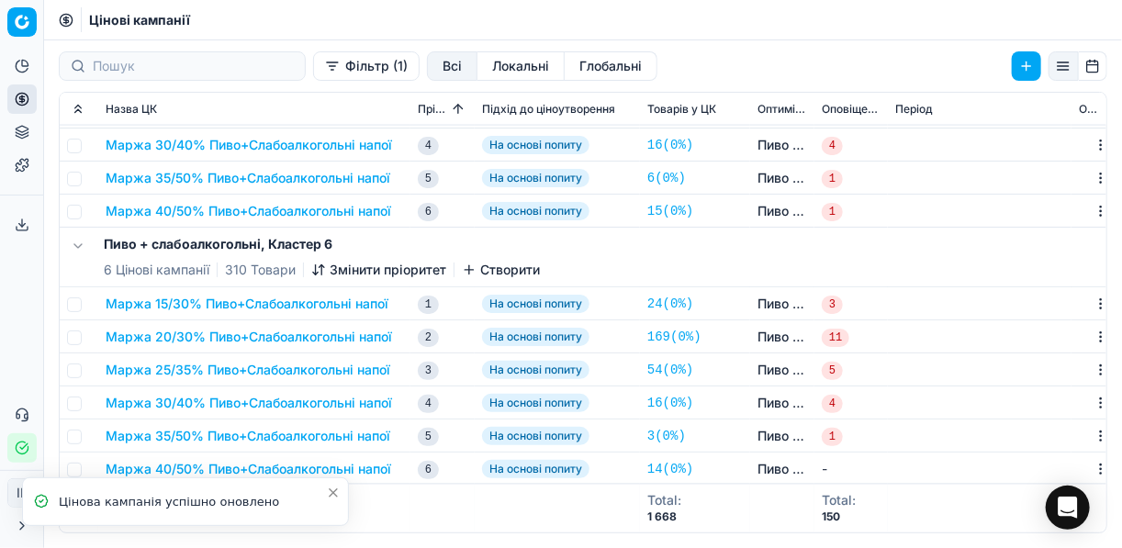
click at [276, 428] on button "Маржа 35/50% Пиво+Слабоалкогольні напої" at bounding box center [248, 436] width 285 height 18
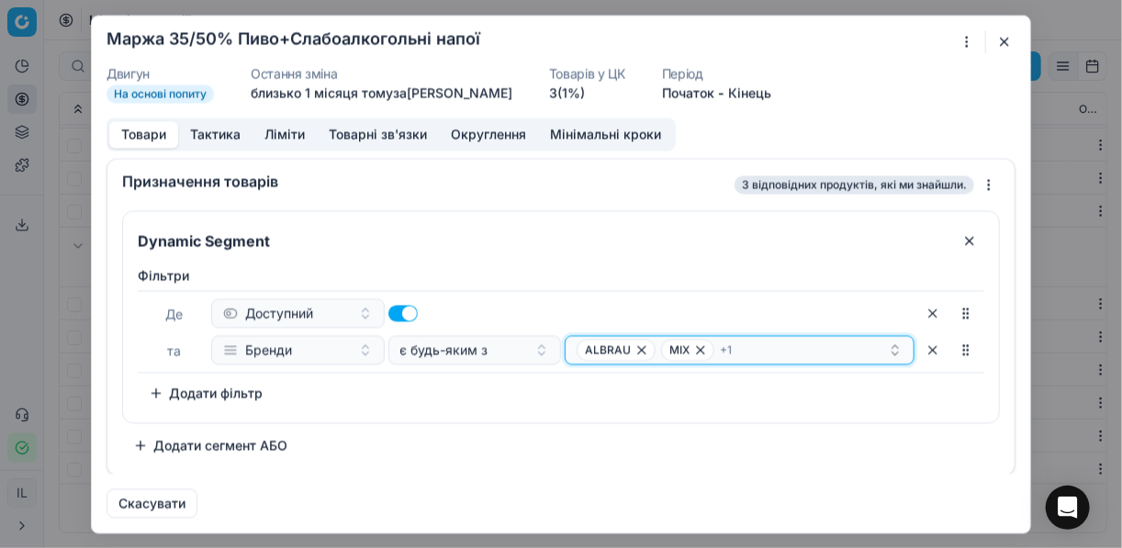
click at [765, 350] on div "ALBRAU MIX + 1" at bounding box center [731, 350] width 311 height 22
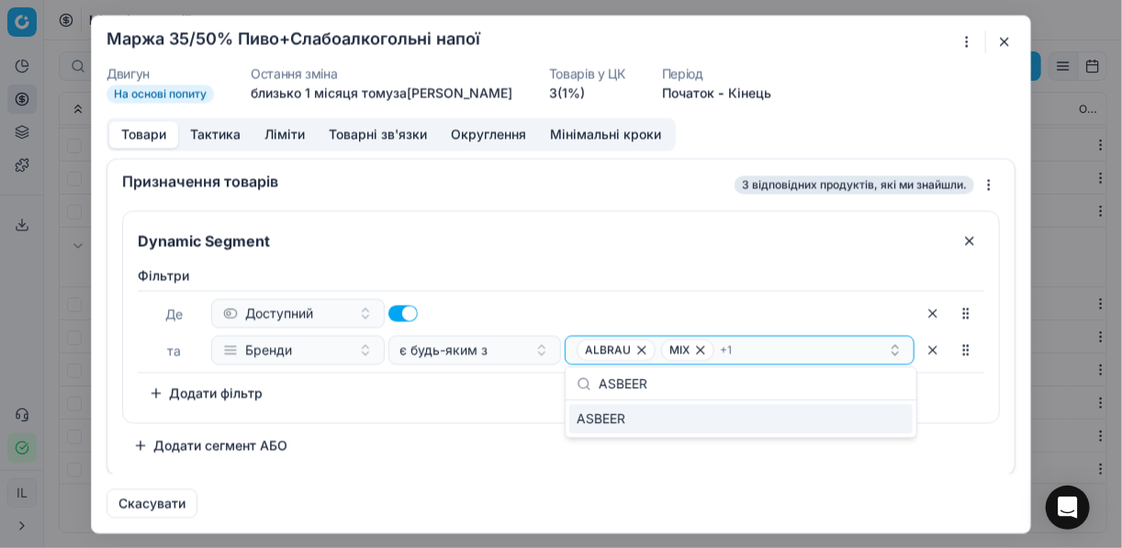
type input "ASBEER"
click at [874, 417] on div "ASBEER" at bounding box center [740, 418] width 343 height 29
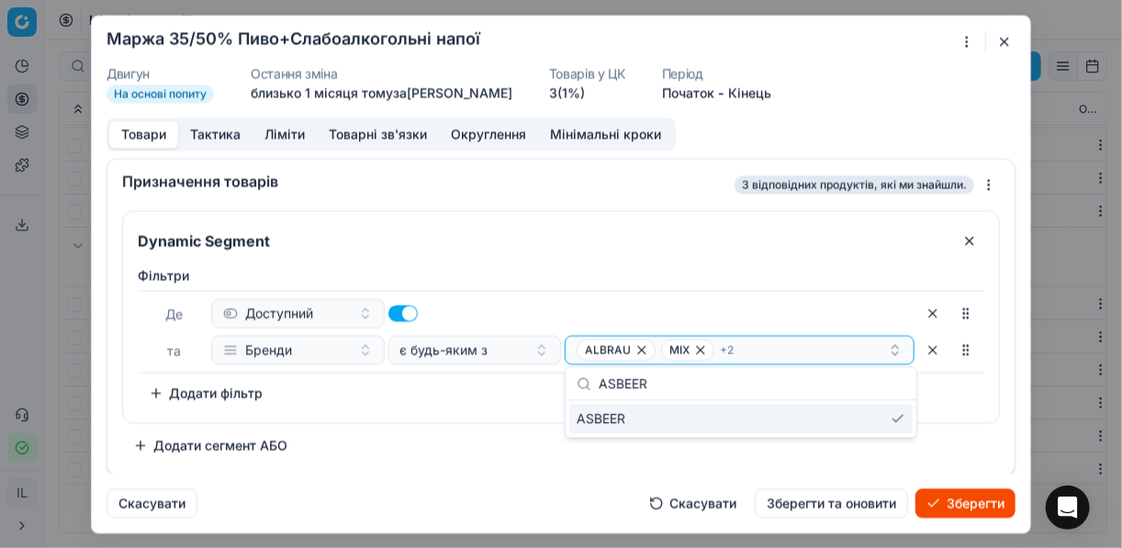
click at [962, 504] on button "Зберегти" at bounding box center [965, 502] width 100 height 29
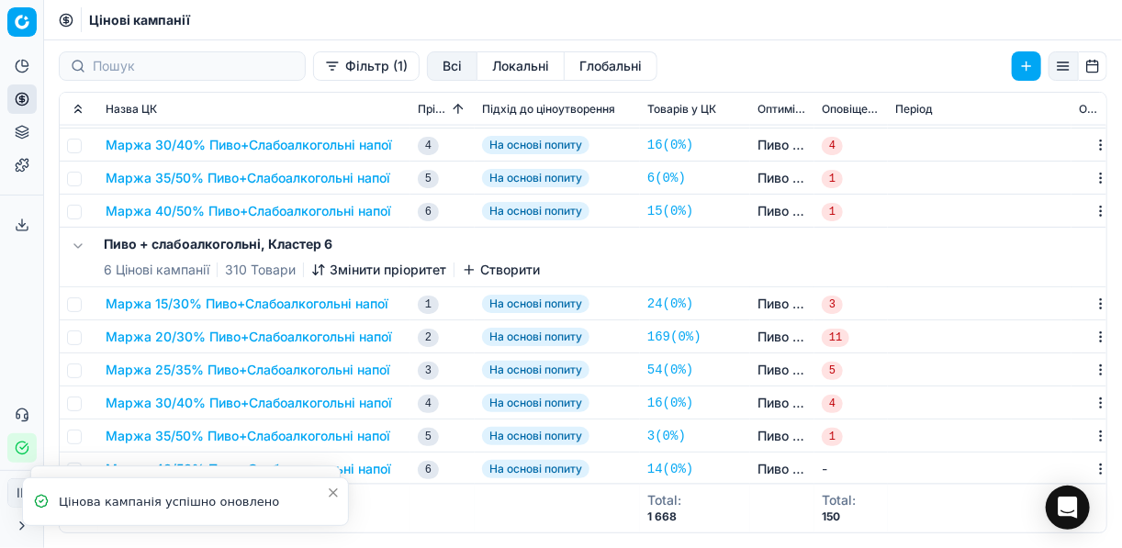
click at [313, 69] on button "Фільтр (1)" at bounding box center [366, 65] width 106 height 29
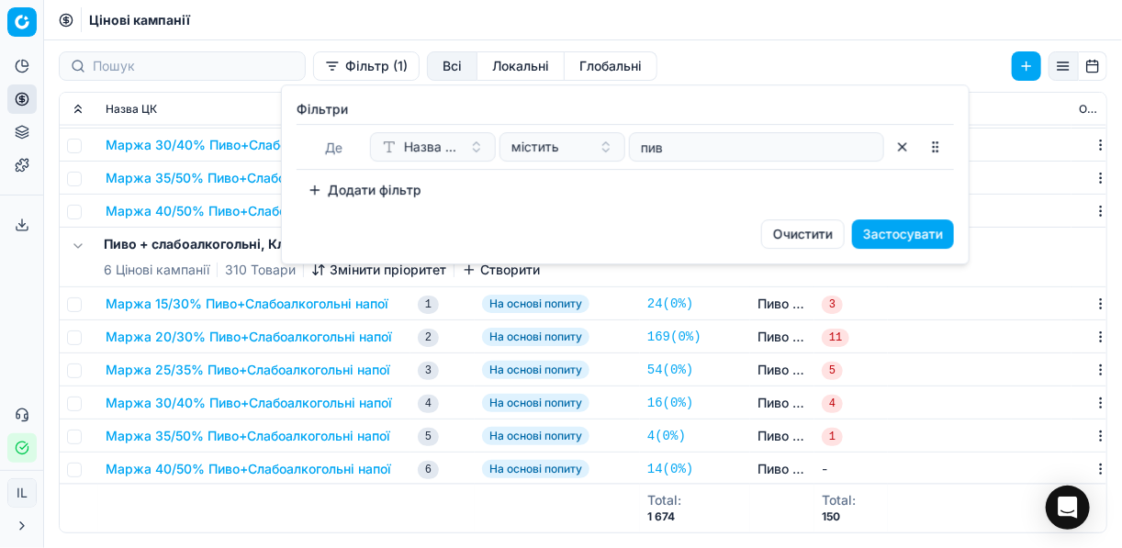
click at [901, 145] on button "button" at bounding box center [902, 146] width 29 height 29
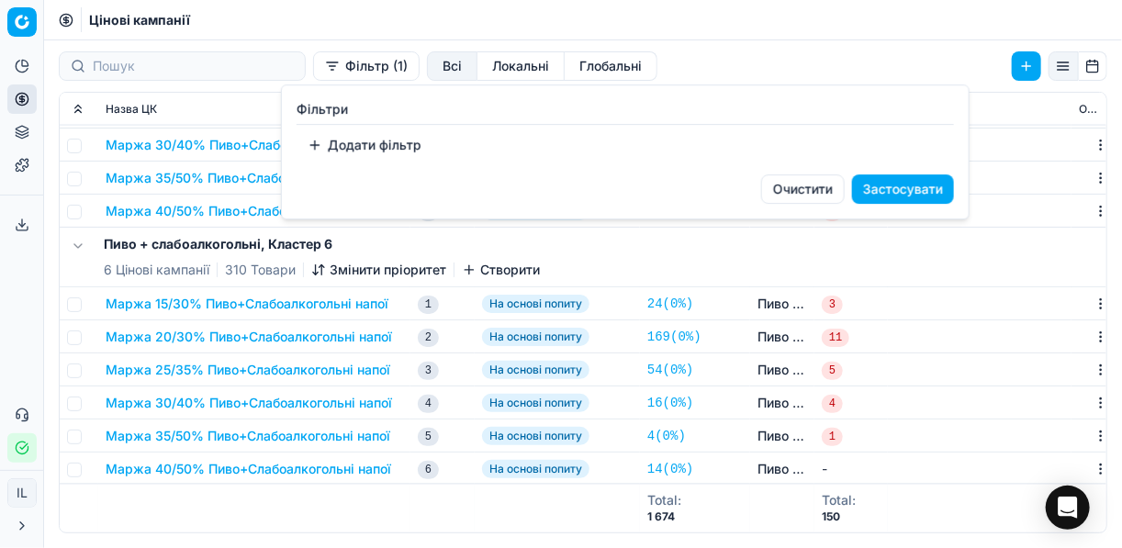
click at [819, 189] on button "Очистити" at bounding box center [803, 188] width 84 height 29
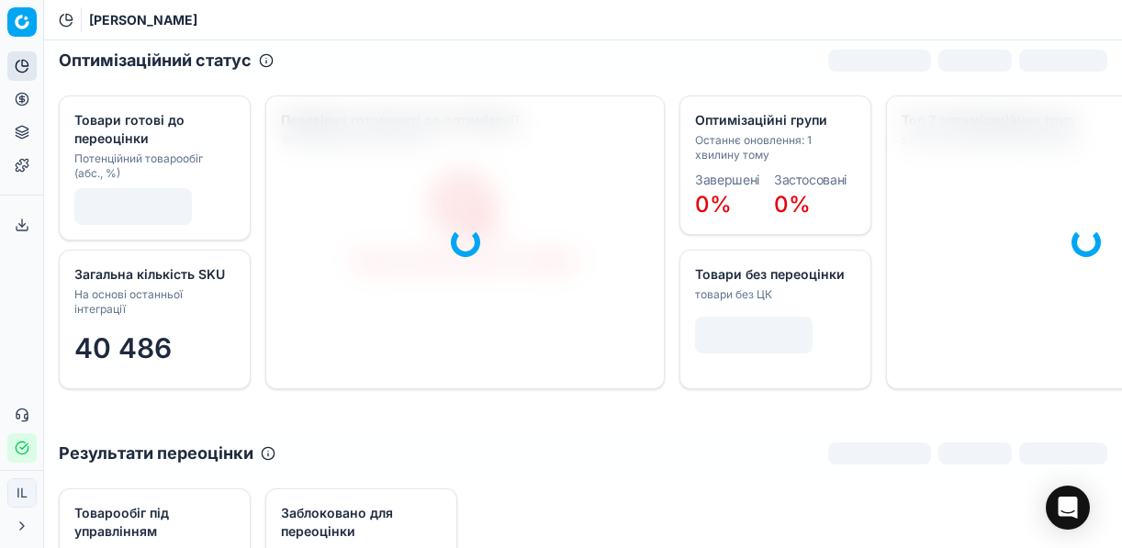
click at [18, 103] on icon at bounding box center [22, 99] width 15 height 15
click at [22, 101] on icon at bounding box center [21, 98] width 5 height 5
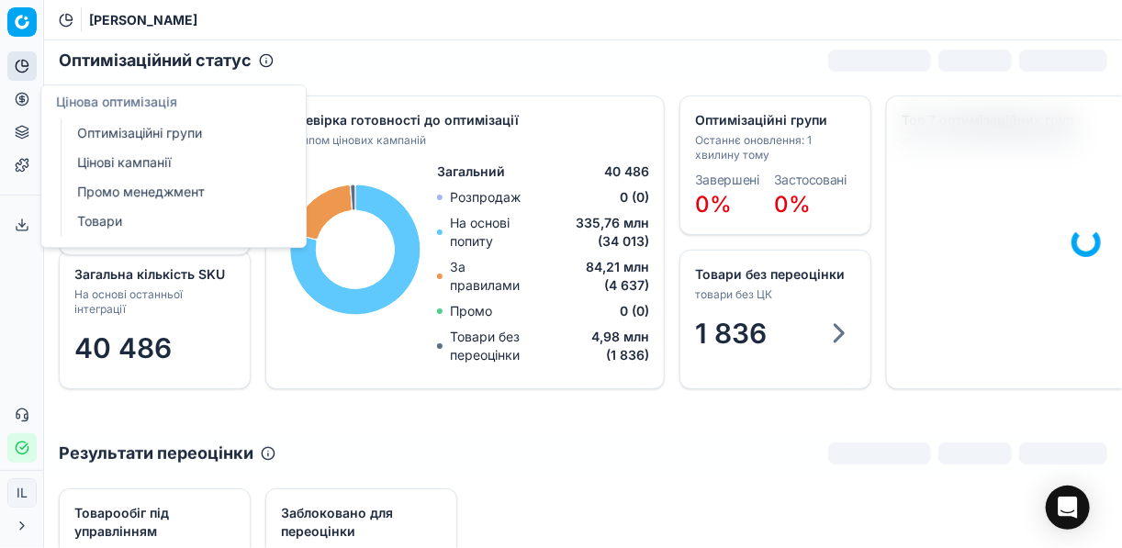
click at [128, 141] on link "Оптимізаційні групи" at bounding box center [177, 133] width 214 height 26
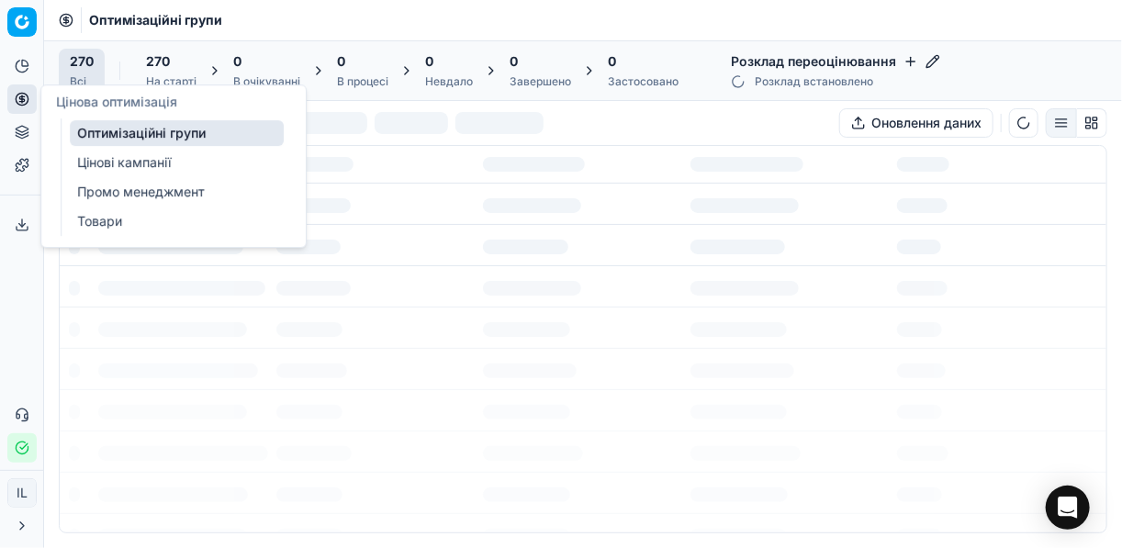
click at [135, 133] on link "Оптимізаційні групи" at bounding box center [177, 133] width 214 height 26
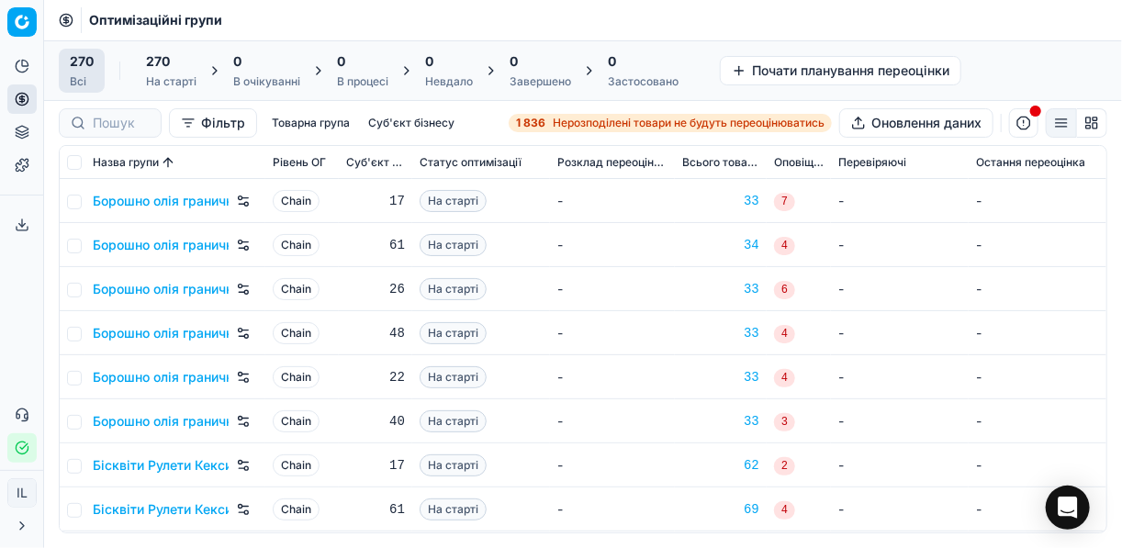
click at [563, 124] on span "Нерозподілені товари не будуть переоцінюватись" at bounding box center [689, 123] width 272 height 15
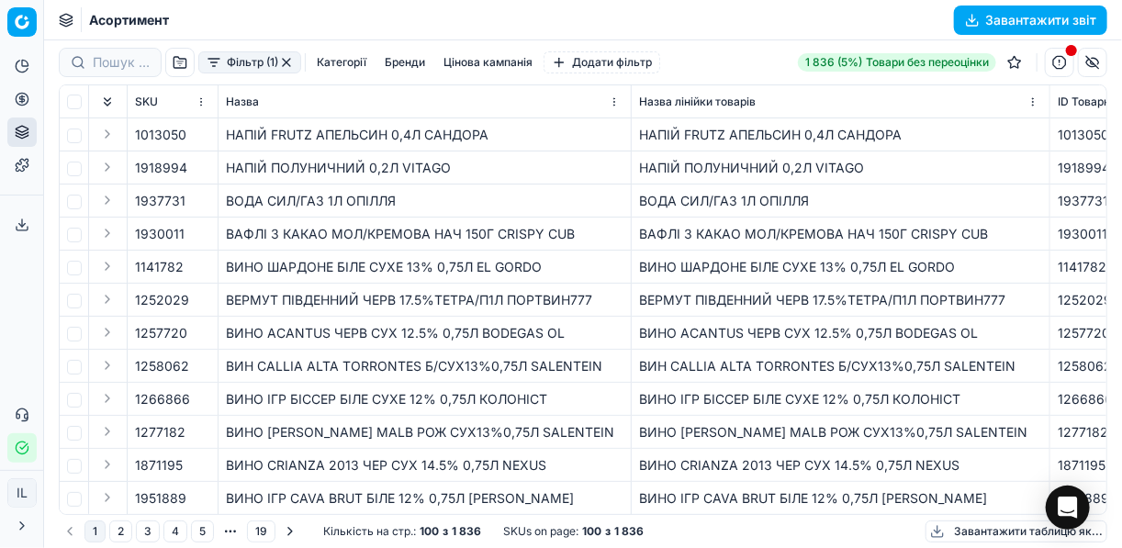
click at [215, 69] on button "Фільтр (1)" at bounding box center [249, 62] width 103 height 22
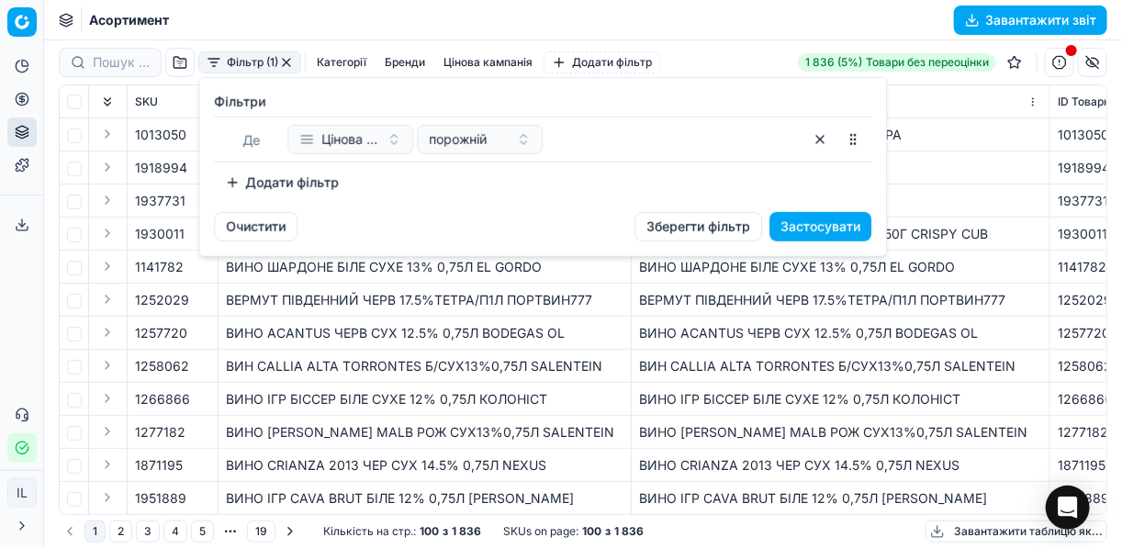
click at [242, 184] on button "Додати фільтр" at bounding box center [282, 182] width 136 height 29
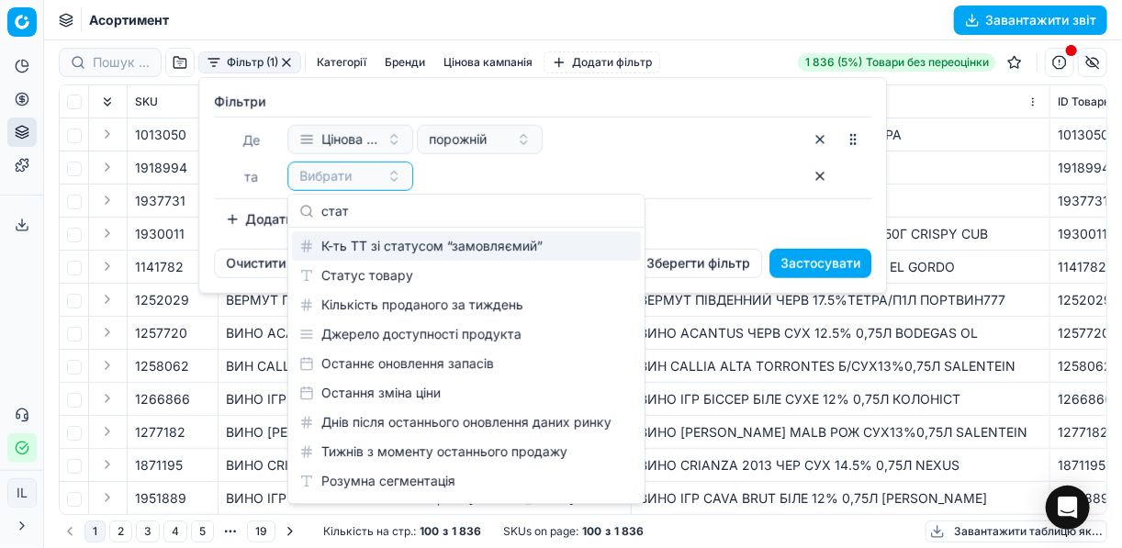
type input "стат"
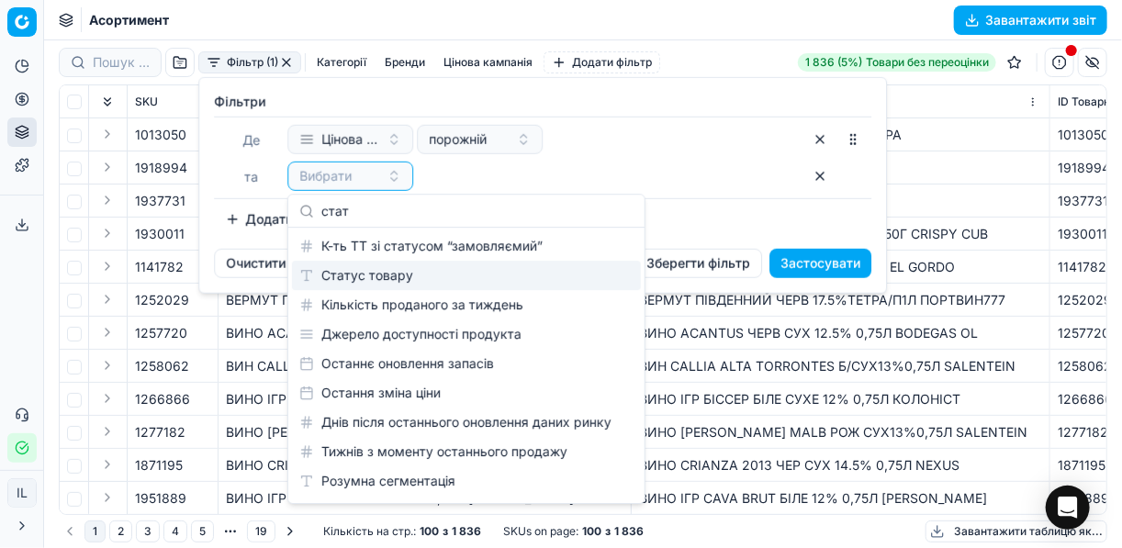
click at [365, 262] on div "Статус товару" at bounding box center [466, 275] width 349 height 29
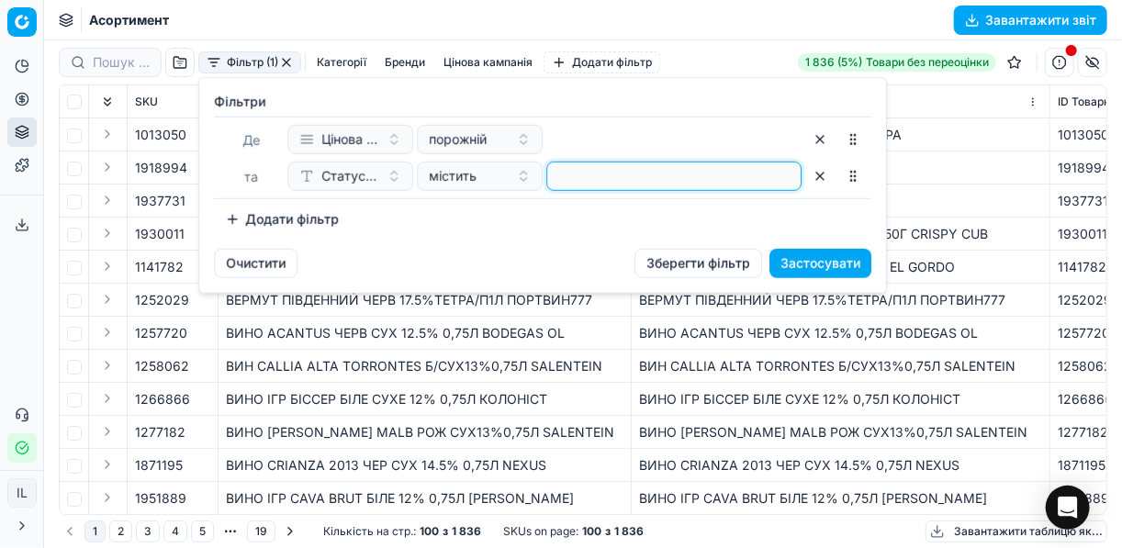
click at [597, 179] on input at bounding box center [673, 176] width 239 height 28
type input "1"
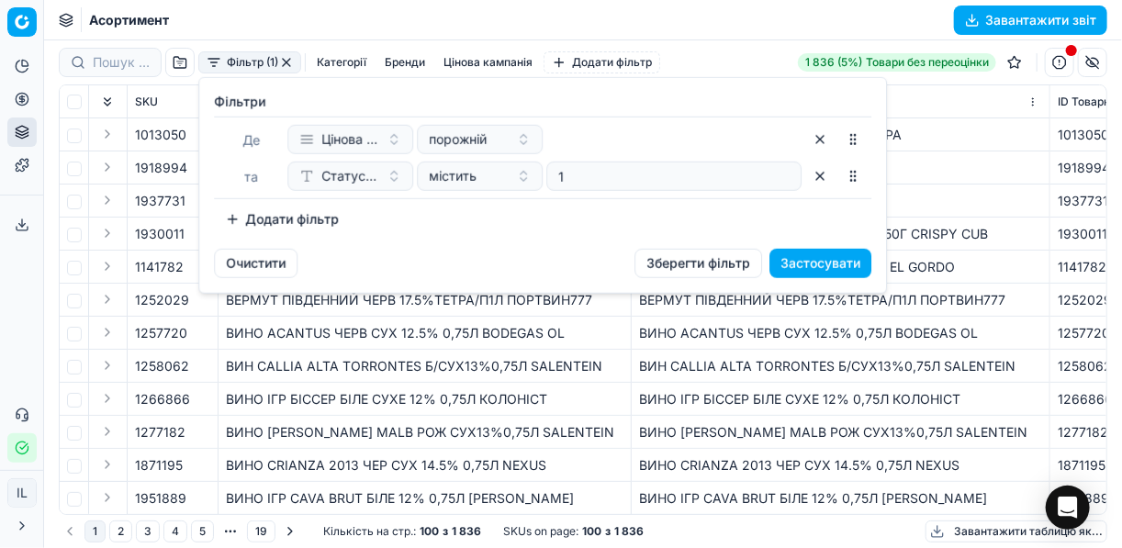
click at [234, 218] on button "Додати фільтр" at bounding box center [282, 219] width 136 height 29
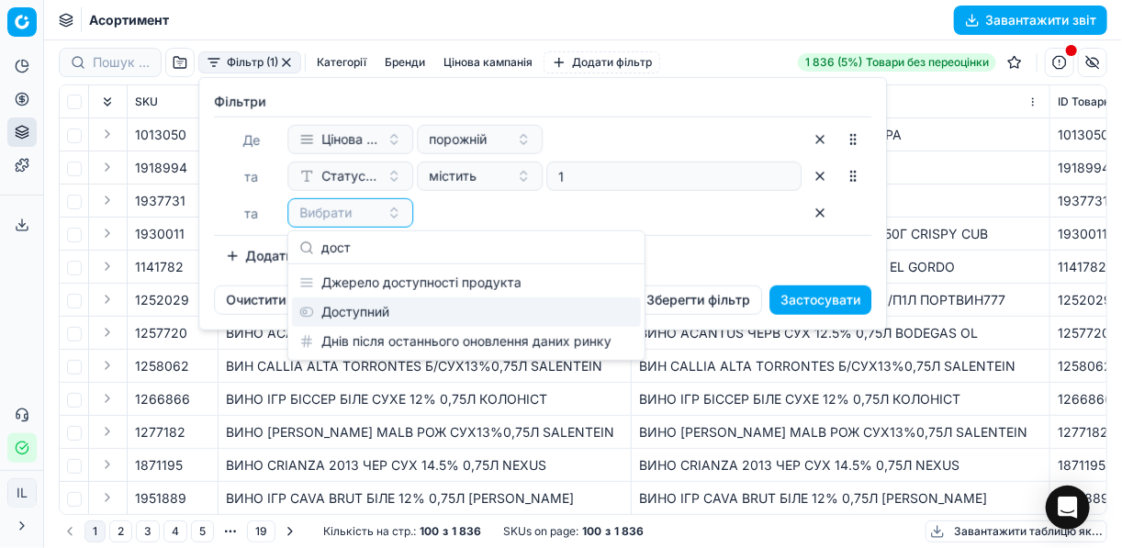
type input "дост"
click at [366, 319] on div "Доступний" at bounding box center [466, 311] width 349 height 29
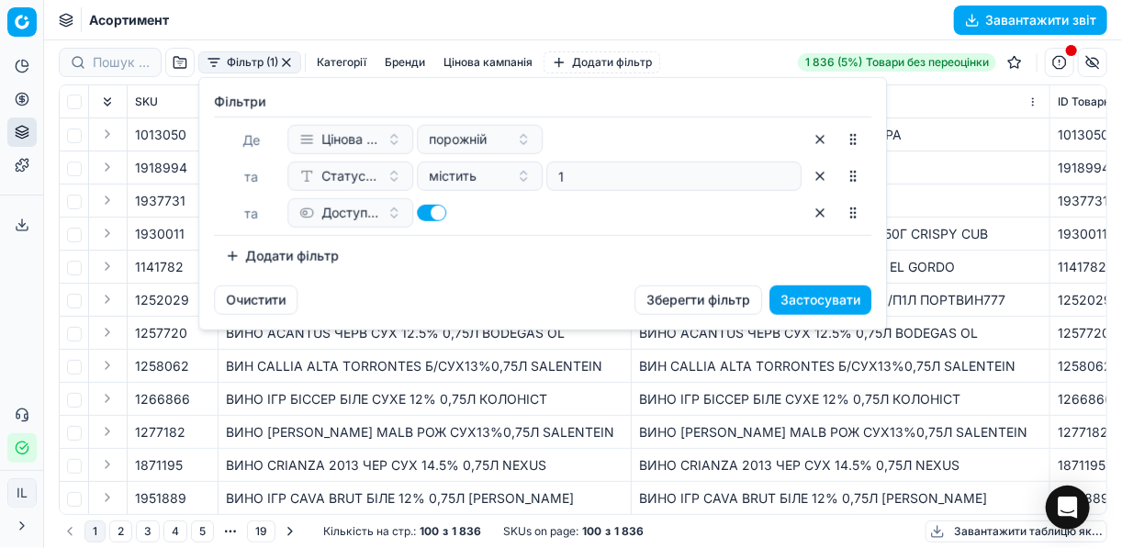
click at [242, 258] on button "Додати фільтр" at bounding box center [282, 255] width 136 height 29
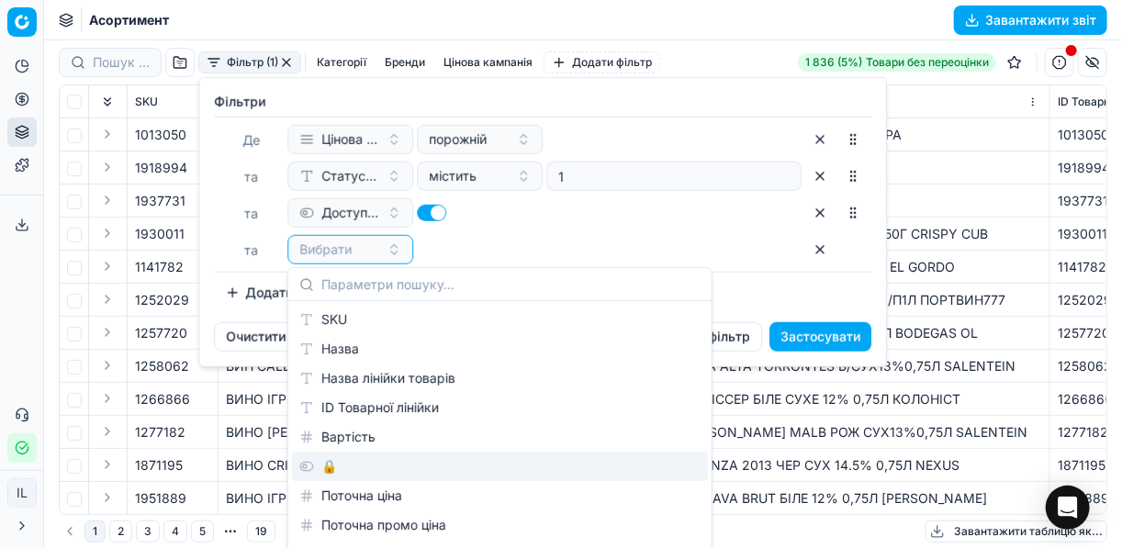
click at [330, 463] on div "🔒" at bounding box center [500, 466] width 416 height 29
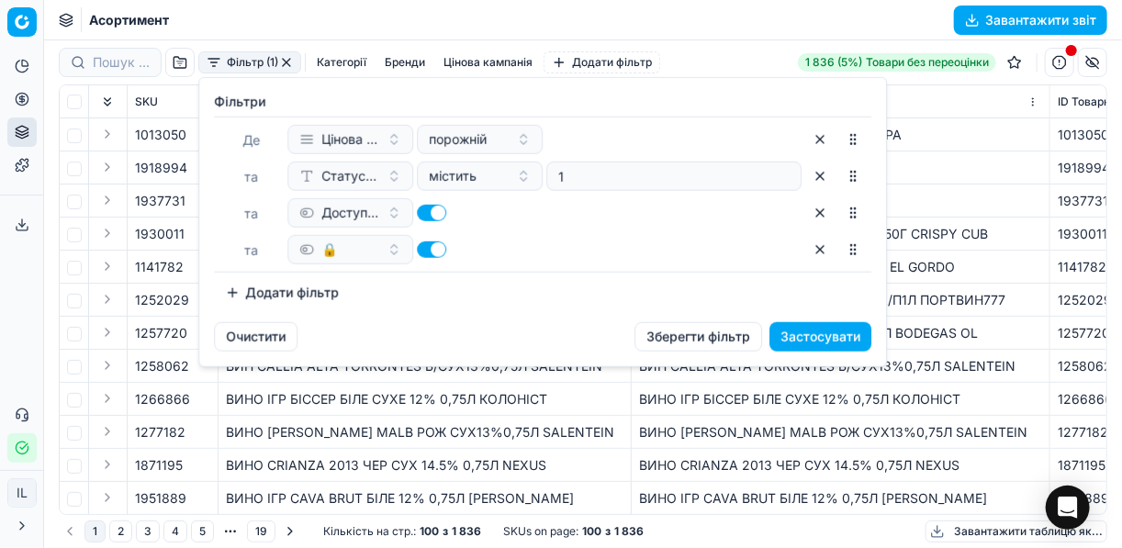
click at [426, 255] on button "button" at bounding box center [431, 249] width 29 height 17
checkbox input "false"
click at [827, 342] on button "Застосувати" at bounding box center [820, 336] width 102 height 29
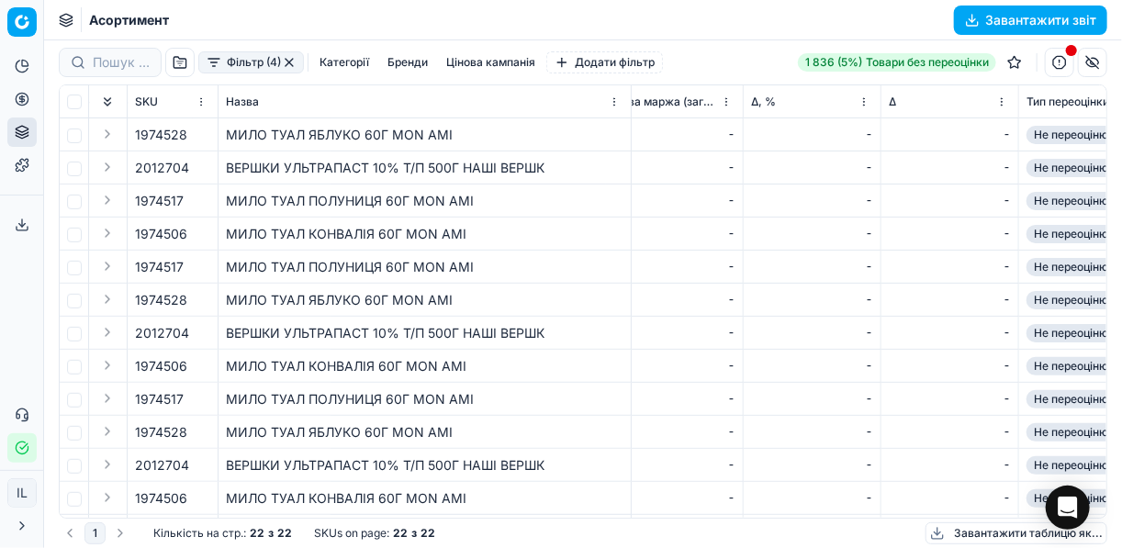
scroll to position [264, 3319]
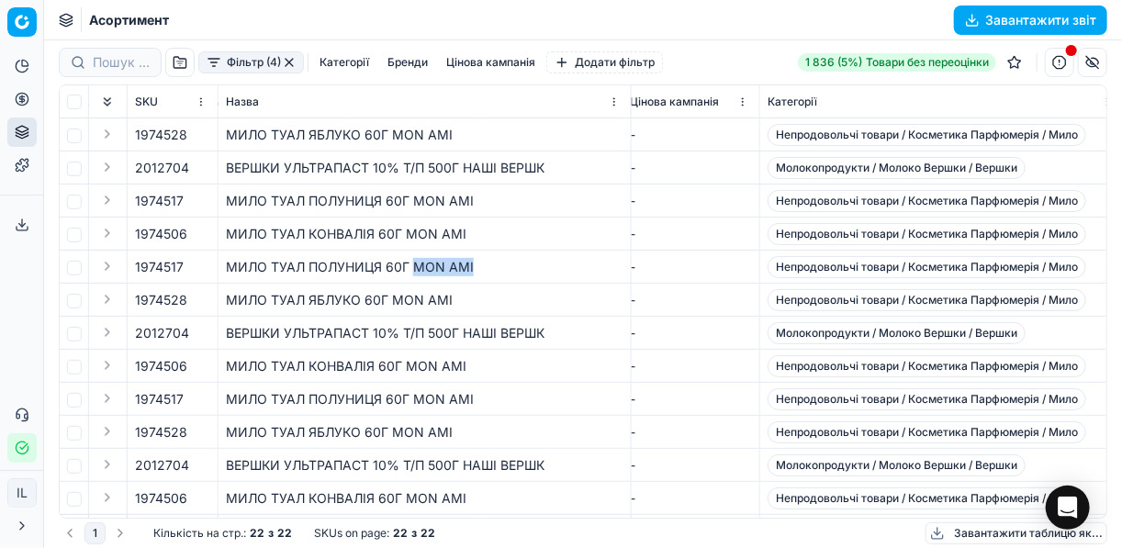
drag, startPoint x: 471, startPoint y: 269, endPoint x: 414, endPoint y: 270, distance: 56.9
click at [414, 270] on div "МИЛО ТУАЛ ПОЛУНИЦЯ 60Г MON AMI" at bounding box center [424, 267] width 397 height 18
copy div "MON AMI"
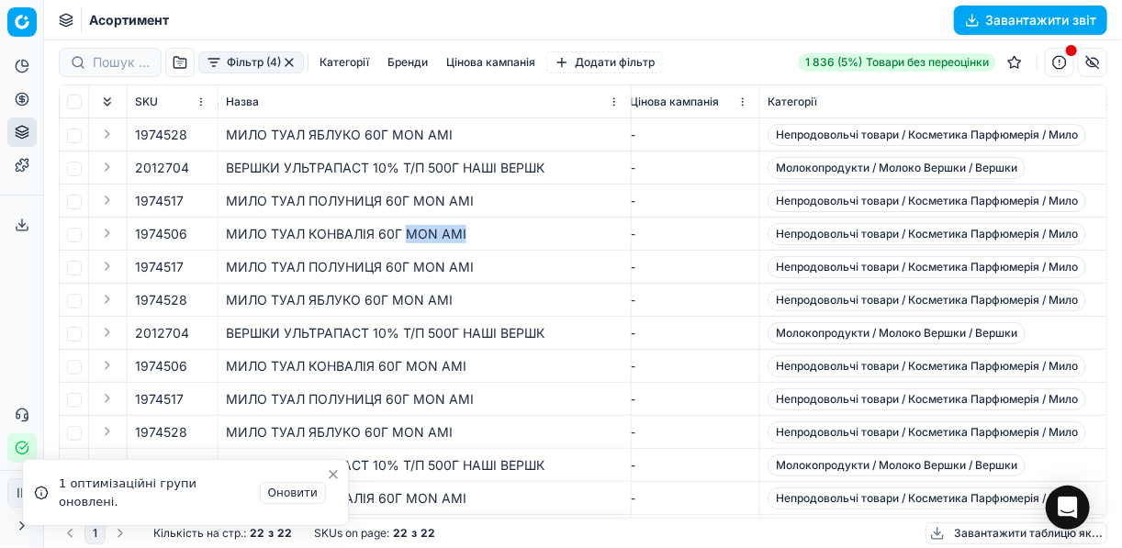
drag, startPoint x: 461, startPoint y: 237, endPoint x: 407, endPoint y: 232, distance: 54.3
click at [407, 232] on div "МИЛО ТУАЛ КОНВАЛІЯ 60Г MON AMI" at bounding box center [424, 234] width 397 height 18
copy div "MON AMI"
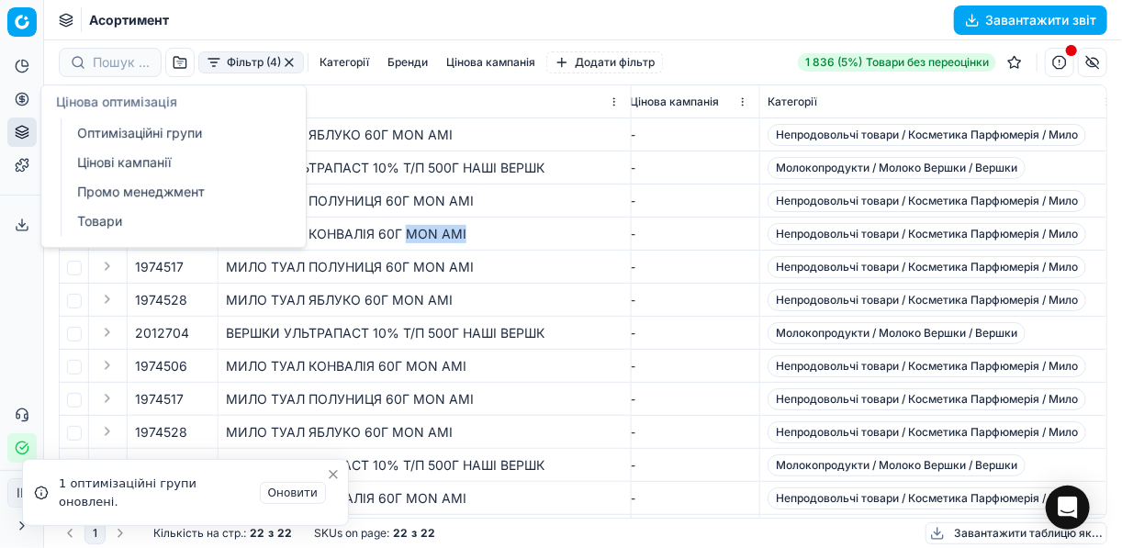
click at [20, 97] on icon at bounding box center [22, 99] width 15 height 15
drag, startPoint x: 132, startPoint y: 136, endPoint x: 285, endPoint y: 140, distance: 153.3
click at [132, 138] on link "Оптимізаційні групи" at bounding box center [177, 133] width 214 height 26
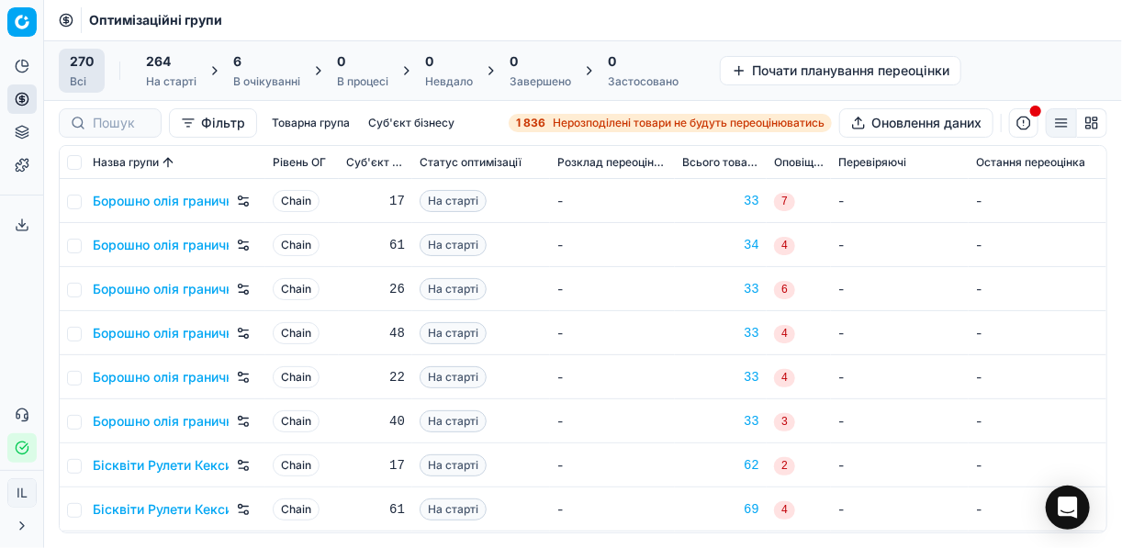
click at [262, 73] on div "6 В очікуванні" at bounding box center [266, 70] width 67 height 37
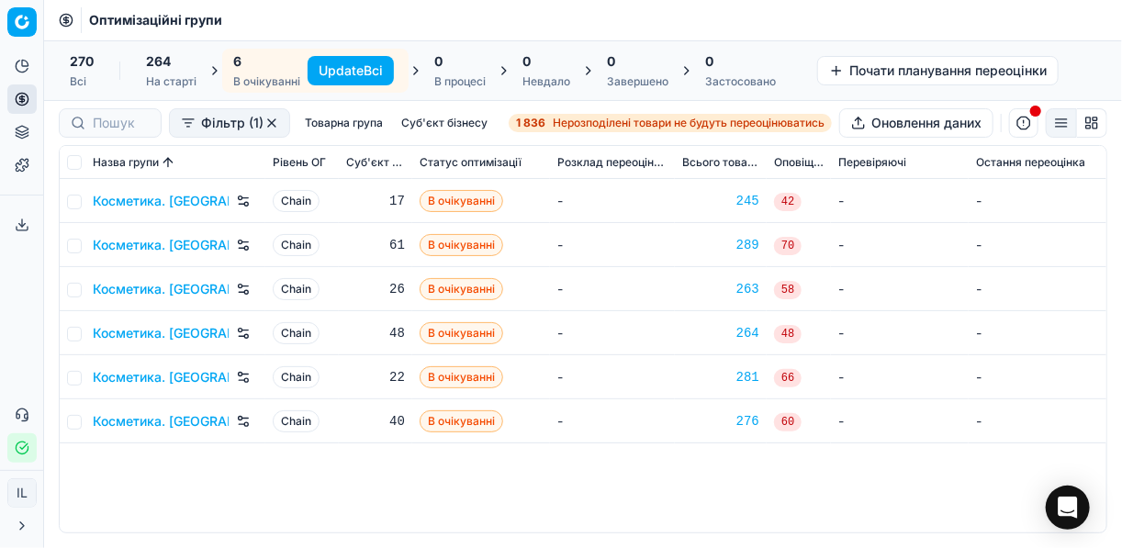
click at [339, 66] on button "Update Всі" at bounding box center [350, 70] width 86 height 29
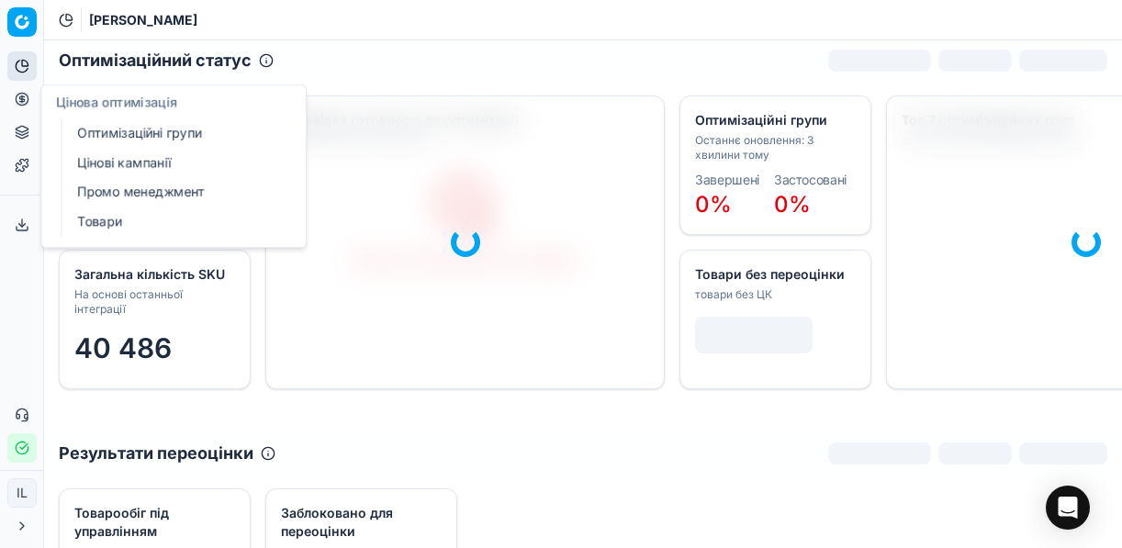
click at [153, 138] on link "Оптимізаційні групи" at bounding box center [177, 133] width 214 height 26
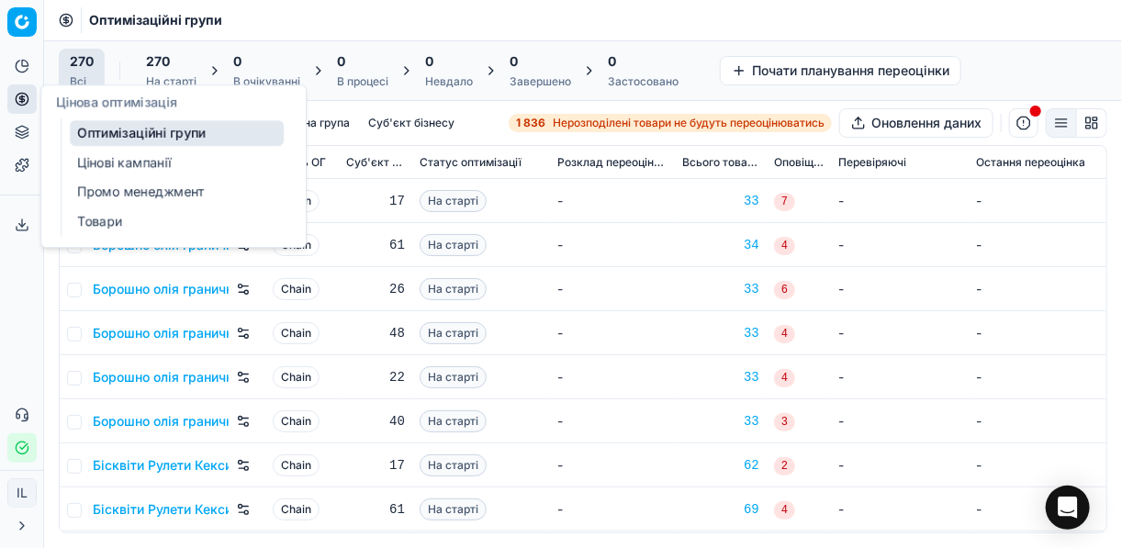
click at [142, 165] on link "Цінові кампанії" at bounding box center [177, 163] width 214 height 26
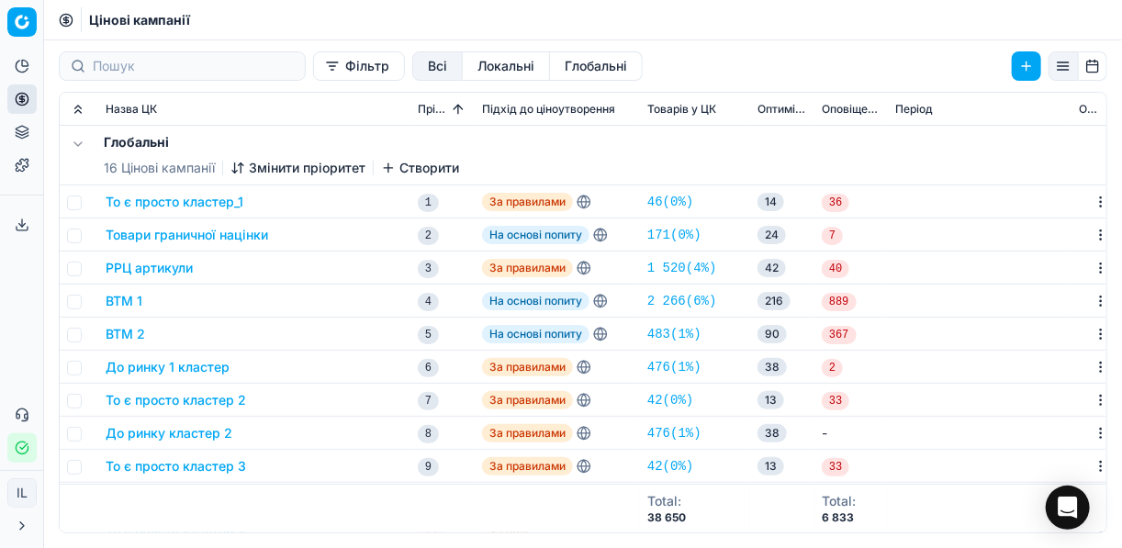
click at [313, 71] on button "Фільтр" at bounding box center [359, 65] width 92 height 29
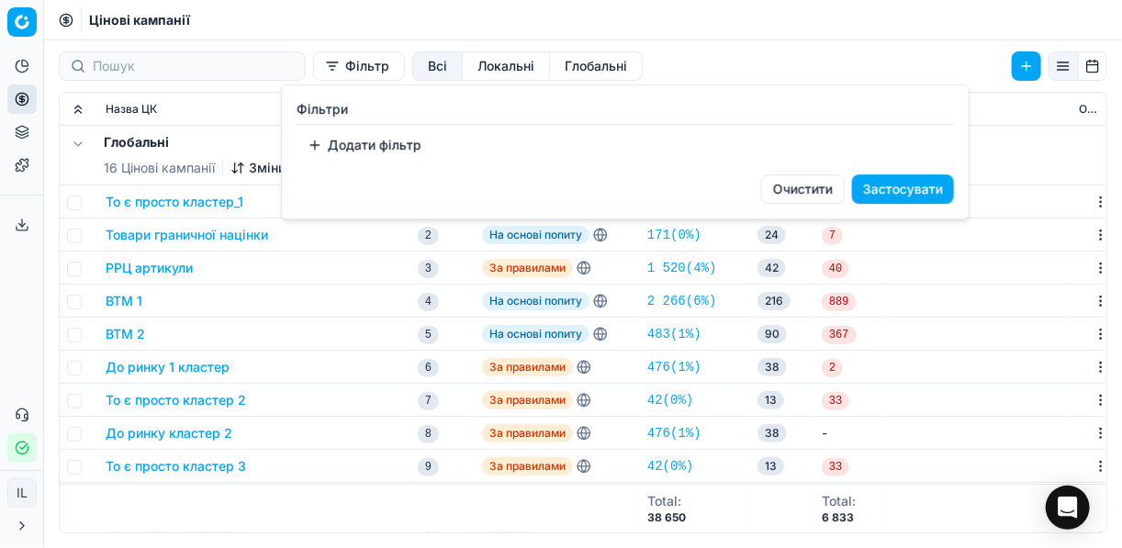
click at [309, 143] on button "Додати фільтр" at bounding box center [364, 144] width 136 height 29
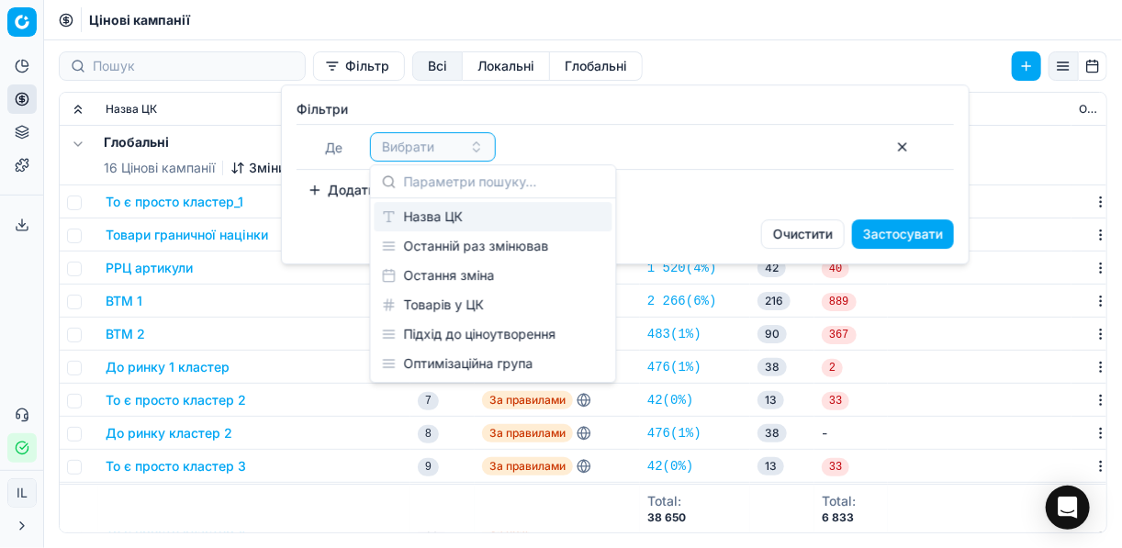
click at [426, 215] on div "Назва ЦК" at bounding box center [493, 216] width 238 height 29
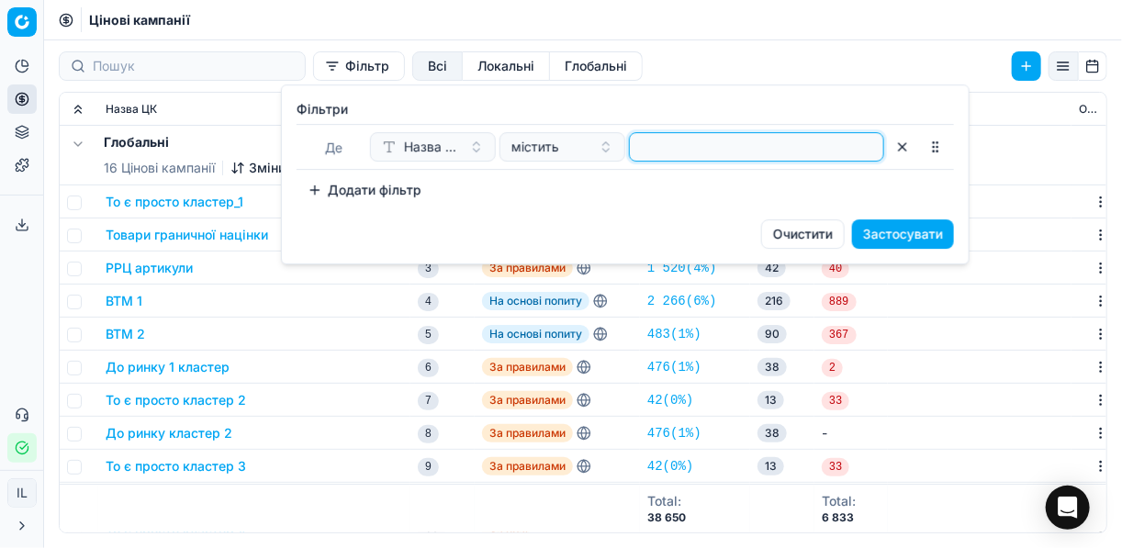
click at [644, 145] on input at bounding box center [756, 147] width 239 height 28
type input "косм"
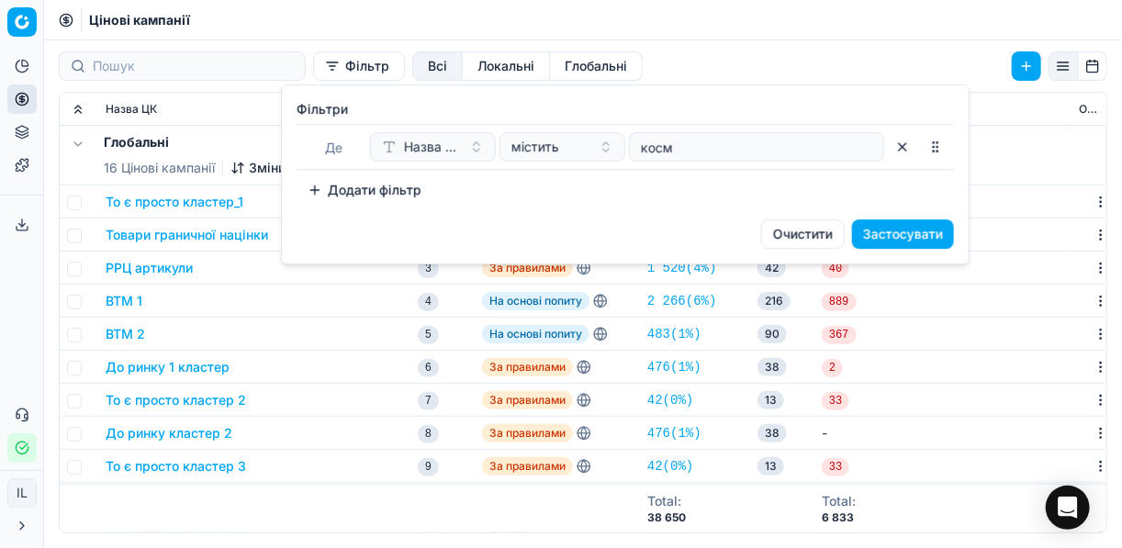
click at [907, 226] on button "Застосувати" at bounding box center [903, 233] width 102 height 29
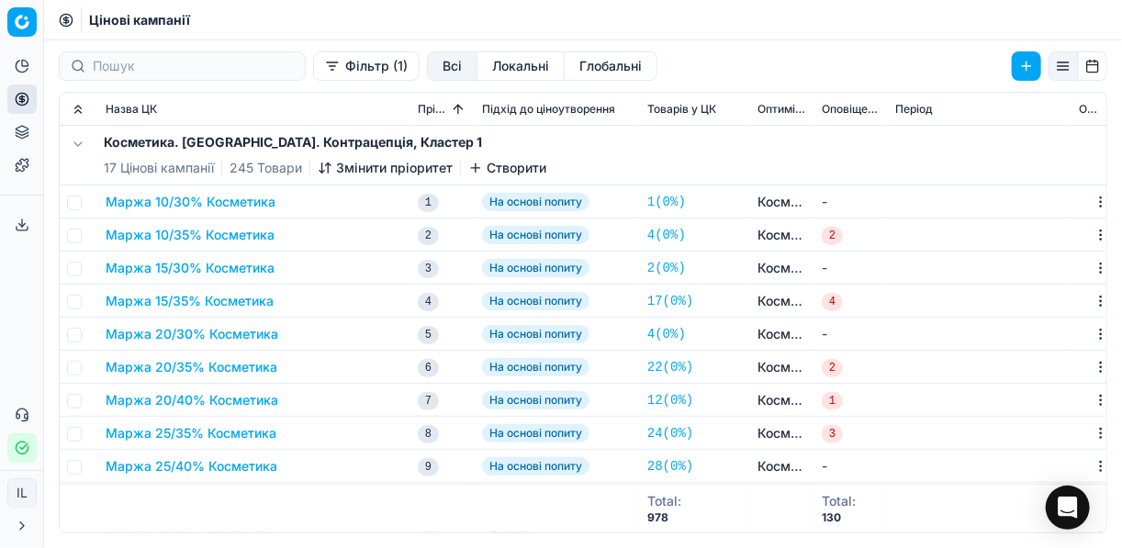
click at [170, 331] on button "Маржа 20/30% Косметика" at bounding box center [192, 334] width 173 height 18
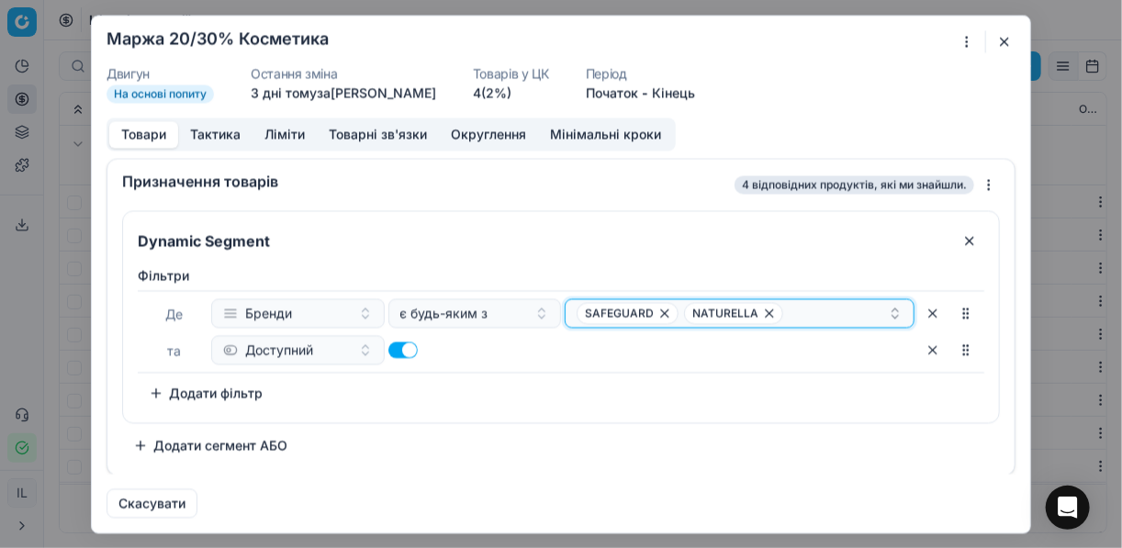
click at [842, 308] on div "SAFEGUARD NATURELLA" at bounding box center [731, 313] width 311 height 22
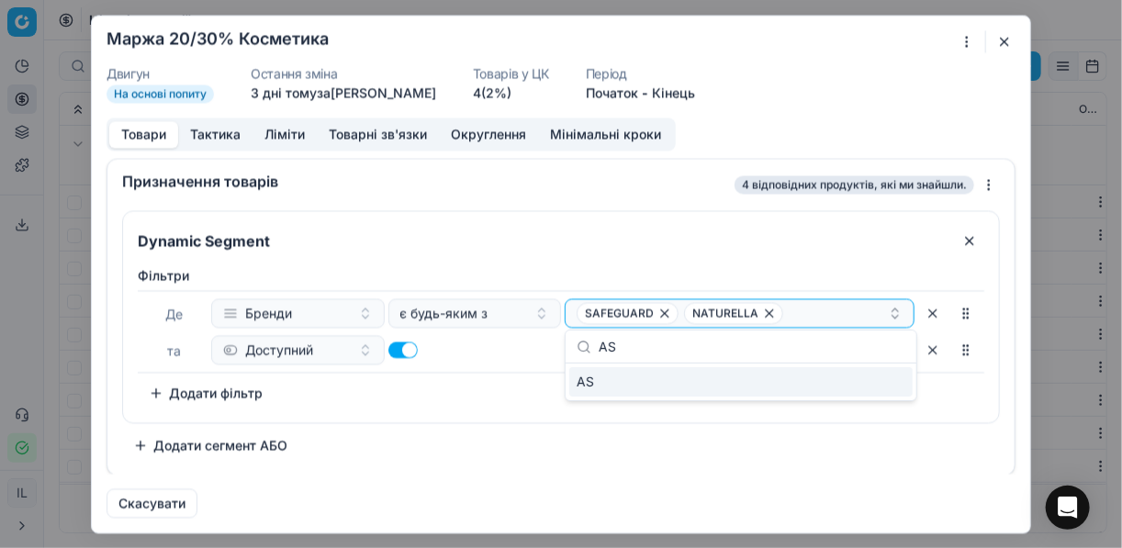
type input "A"
paste input "MON AMI"
type input "MON AMI"
click at [890, 389] on div "MON AMI" at bounding box center [740, 381] width 343 height 29
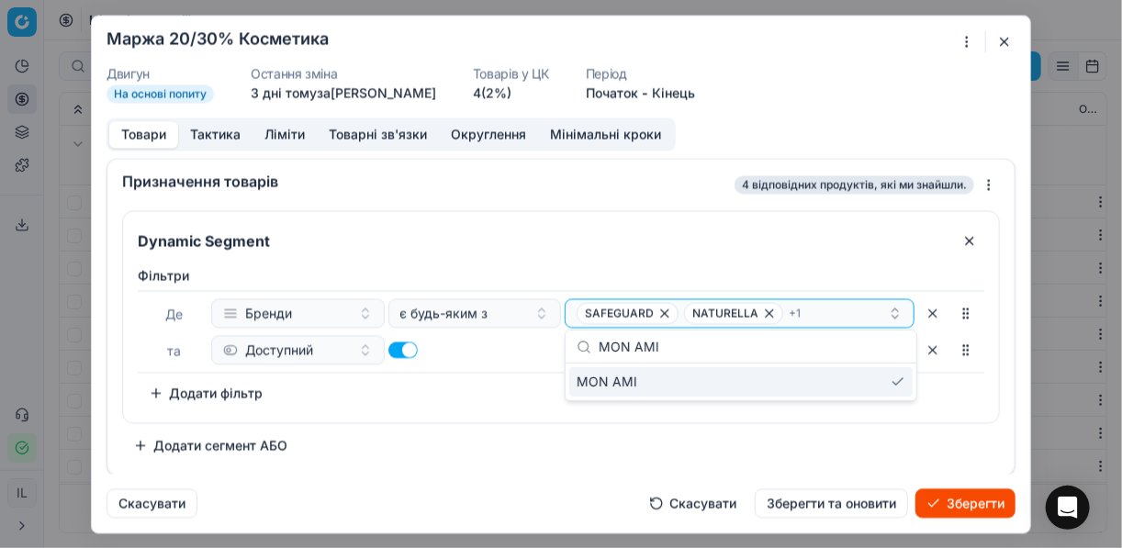
click at [966, 503] on button "Зберегти" at bounding box center [965, 502] width 100 height 29
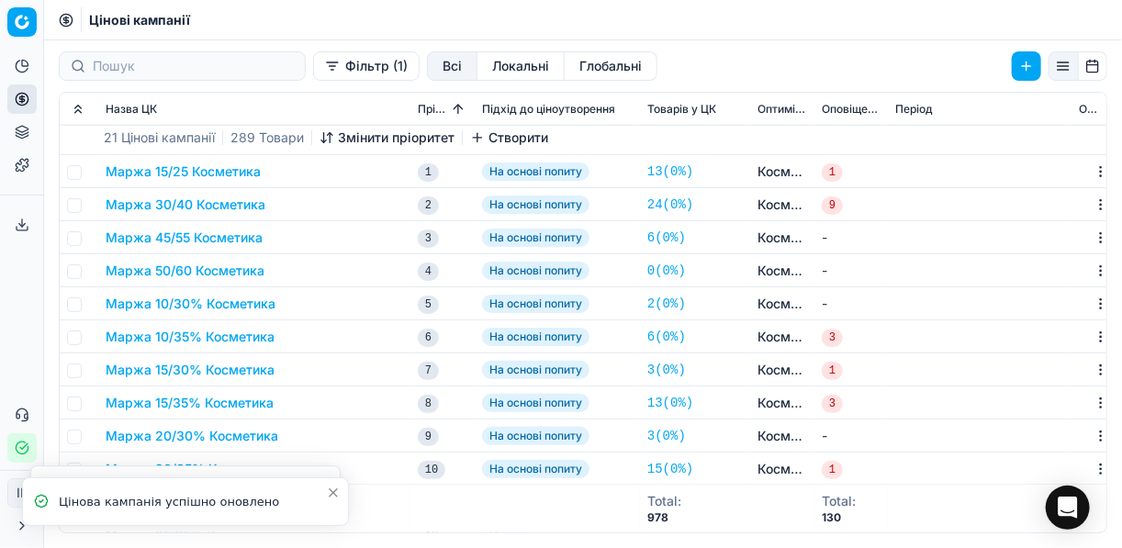
scroll to position [808, 0]
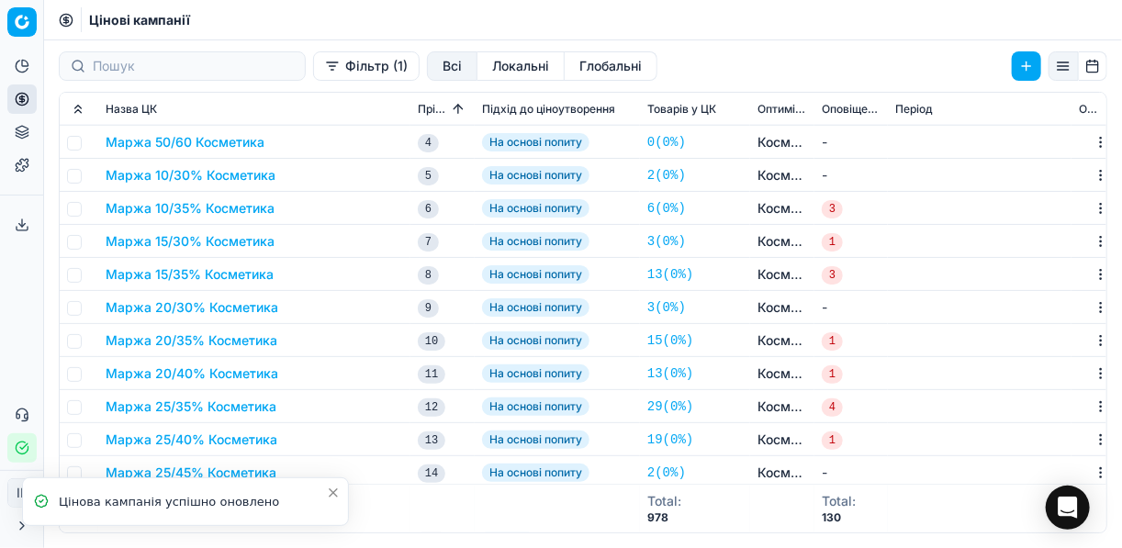
click at [205, 307] on button "Маржа 20/30% Косметика" at bounding box center [192, 307] width 173 height 18
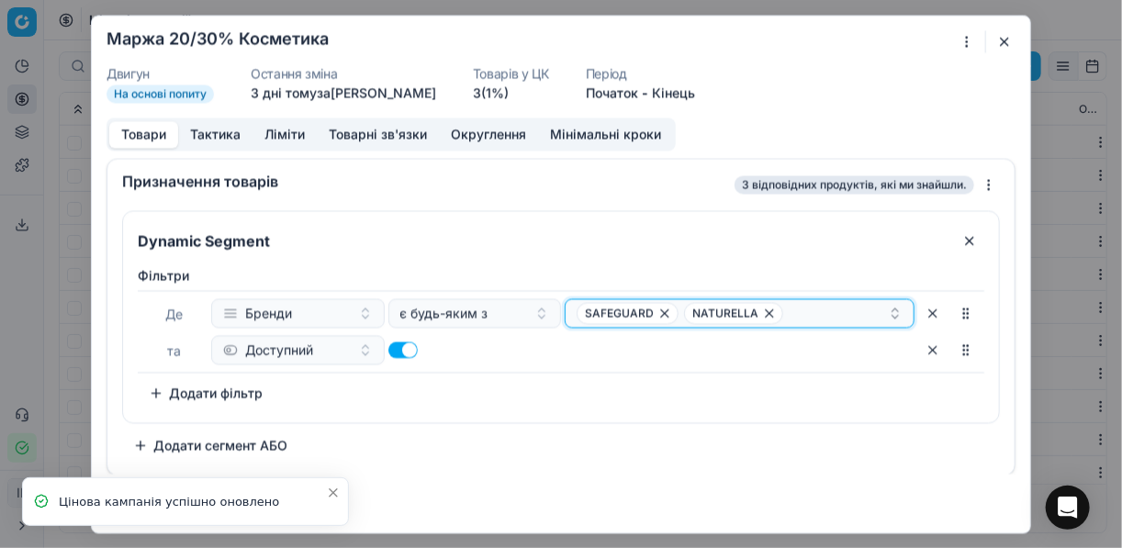
click at [805, 317] on div "SAFEGUARD NATURELLA" at bounding box center [731, 313] width 311 height 22
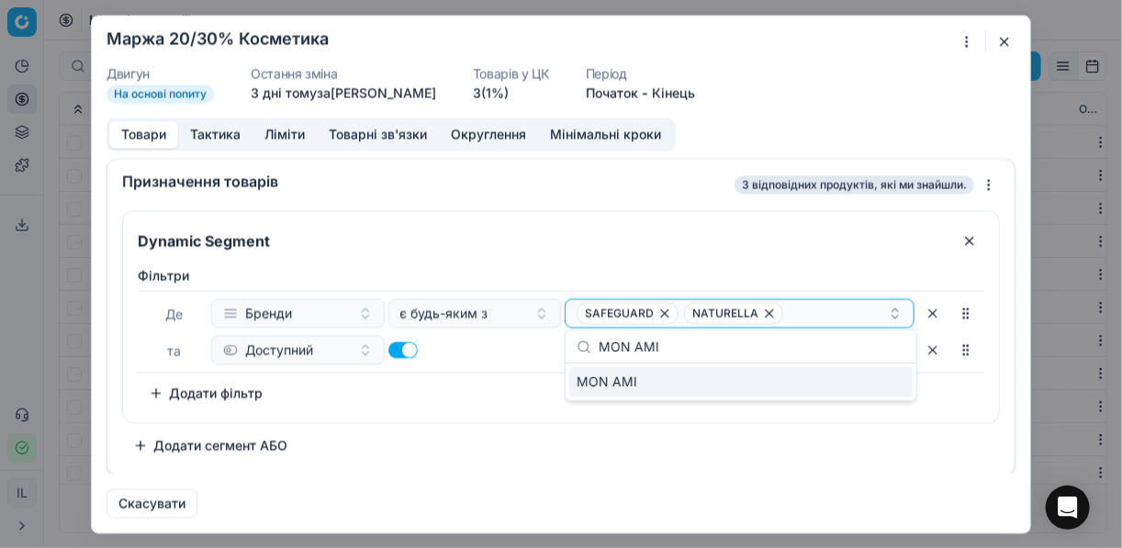
type input "MON AMI"
click at [879, 376] on div "MON AMI" at bounding box center [740, 381] width 343 height 29
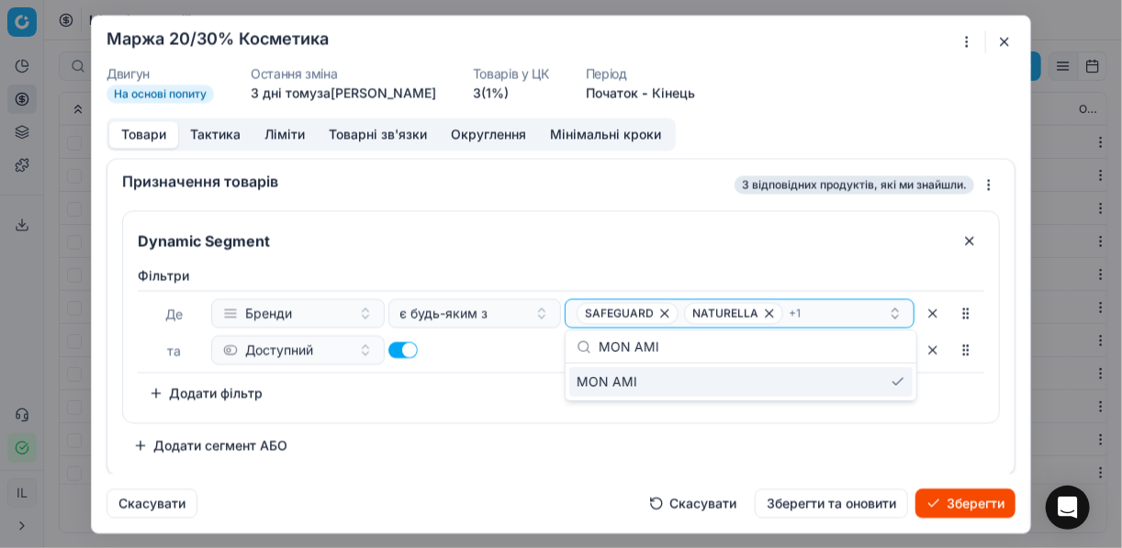
click at [954, 495] on button "Зберегти" at bounding box center [965, 502] width 100 height 29
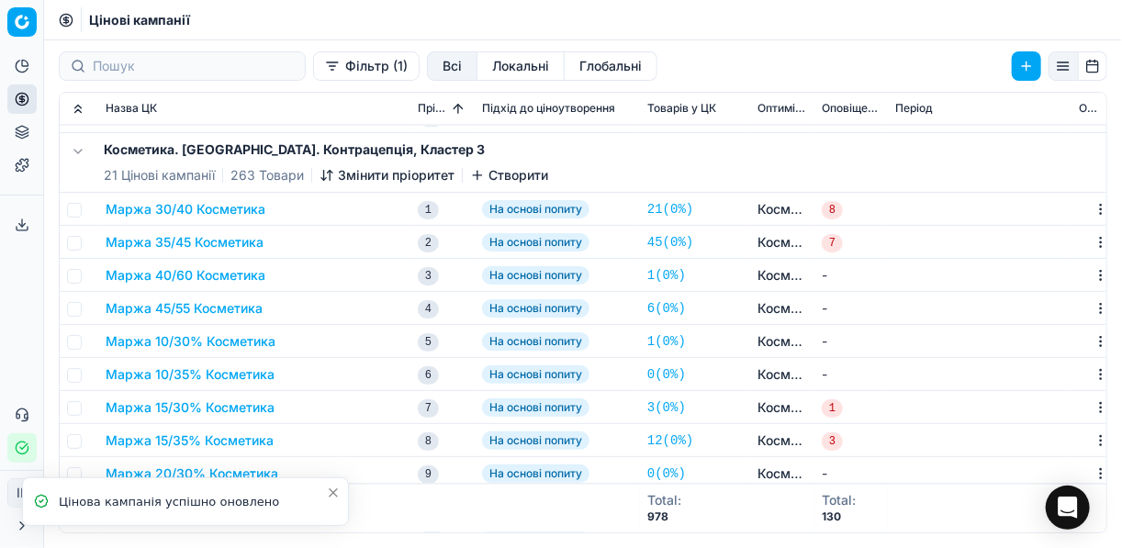
scroll to position [1468, 0]
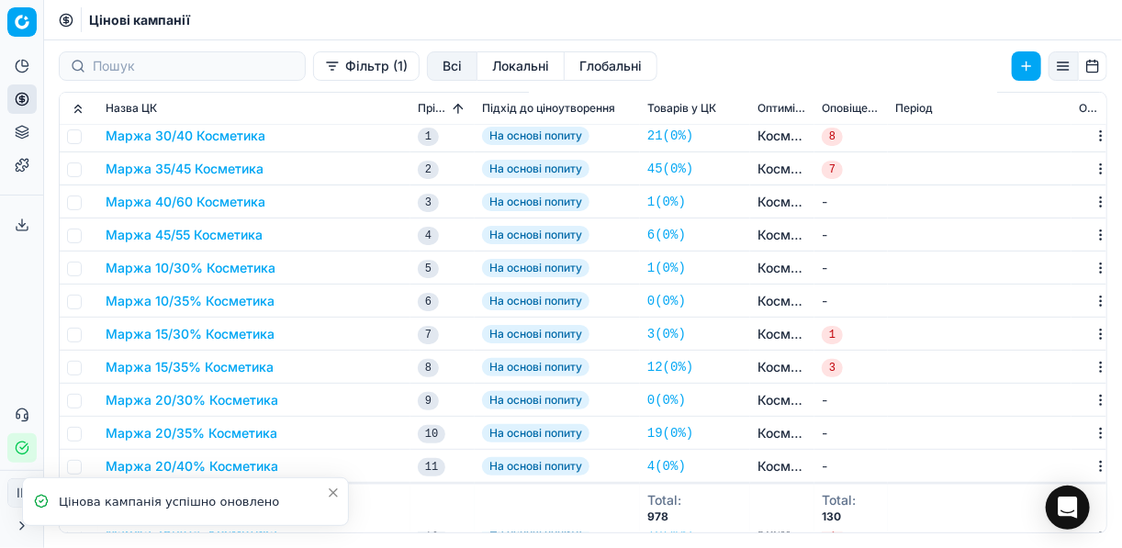
click at [207, 396] on button "Маржа 20/30% Косметика" at bounding box center [192, 400] width 173 height 18
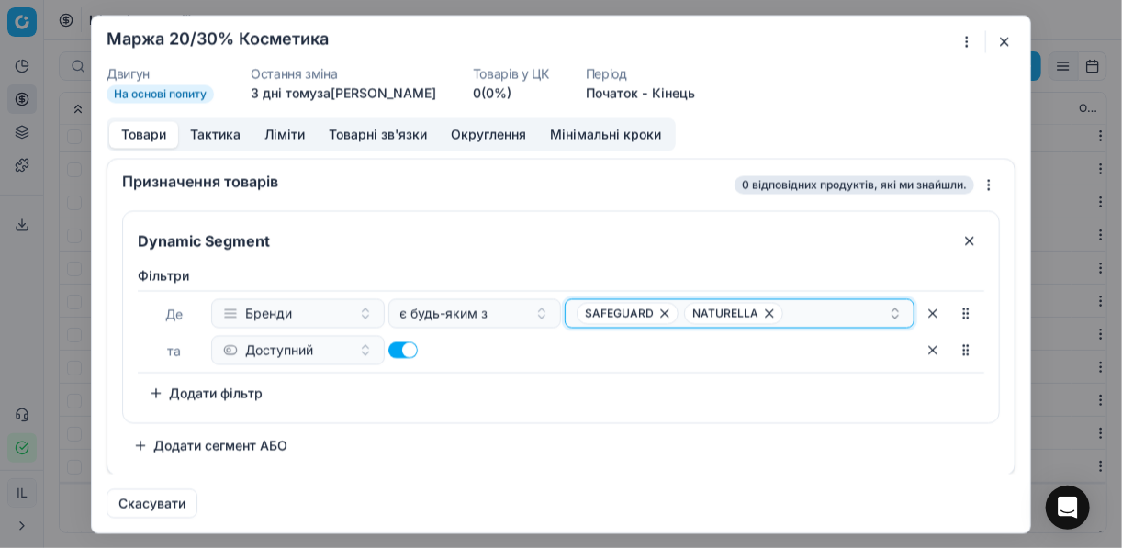
click at [789, 310] on div "SAFEGUARD NATURELLA" at bounding box center [731, 313] width 311 height 22
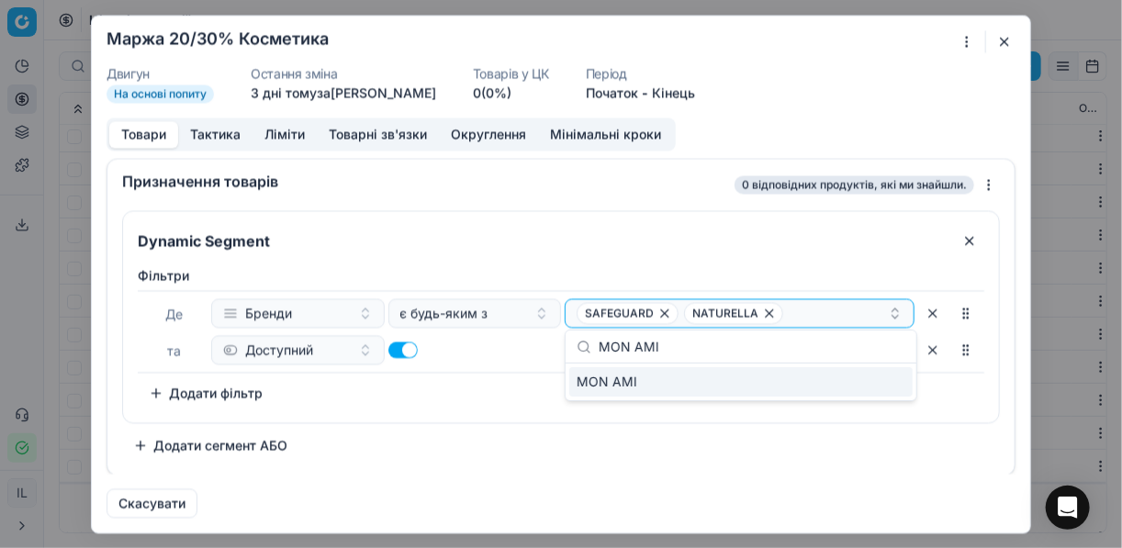
type input "MON AMI"
click at [871, 374] on div "MON AMI" at bounding box center [740, 381] width 343 height 29
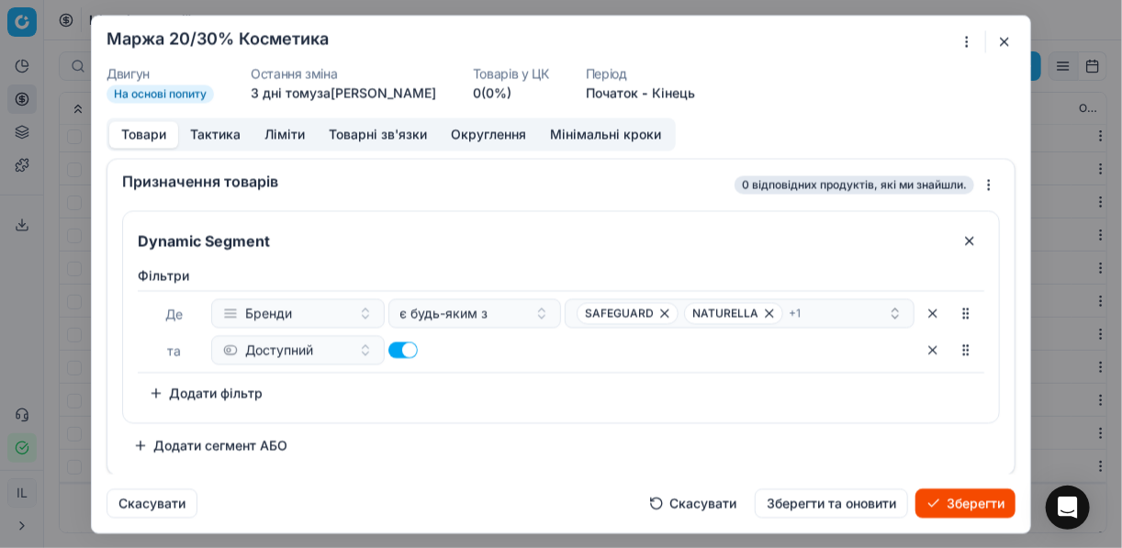
click at [955, 498] on button "Зберегти" at bounding box center [965, 502] width 100 height 29
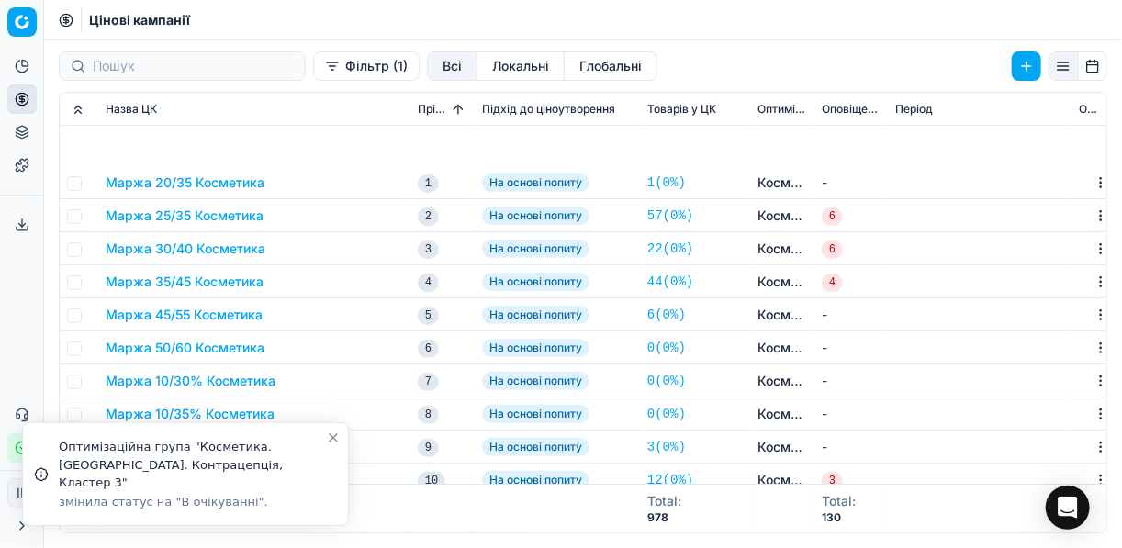
scroll to position [2350, 0]
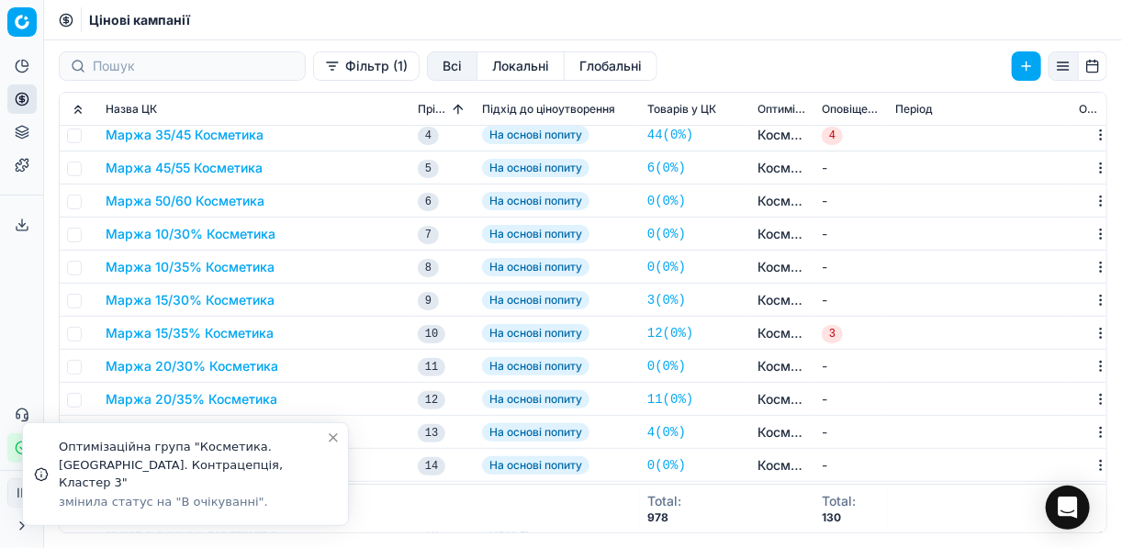
click at [183, 367] on button "Маржа 20/30% Косметика" at bounding box center [192, 366] width 173 height 18
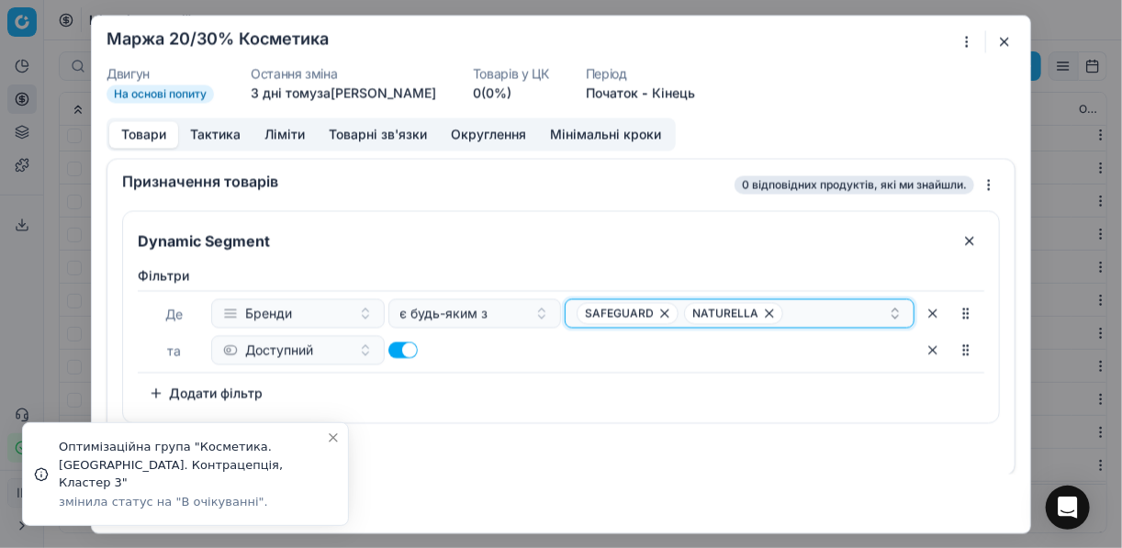
click at [810, 311] on div "SAFEGUARD NATURELLA" at bounding box center [731, 313] width 311 height 22
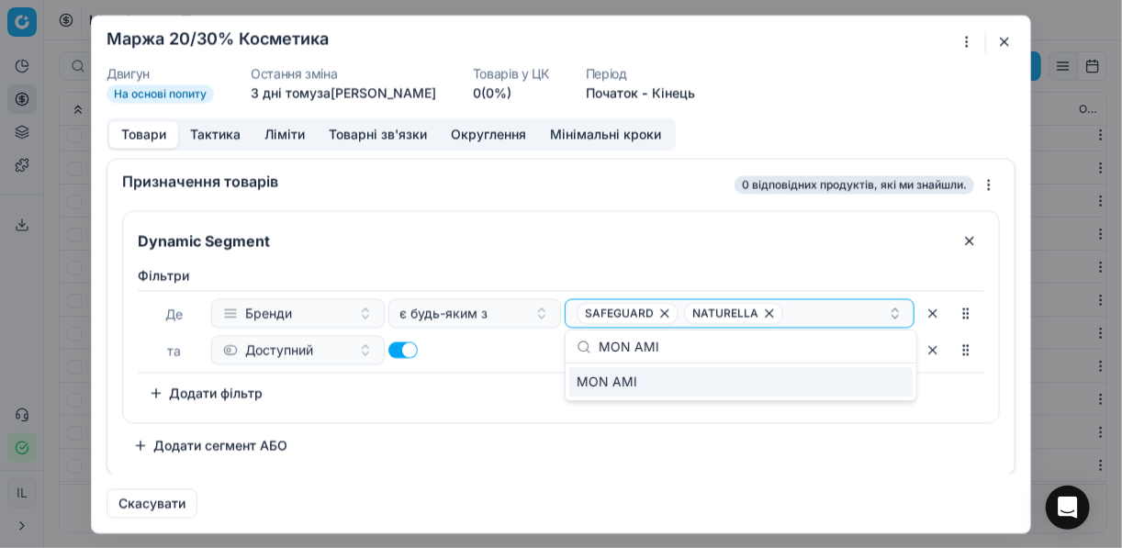
type input "MON AMI"
click at [902, 377] on div "MON AMI" at bounding box center [740, 381] width 343 height 29
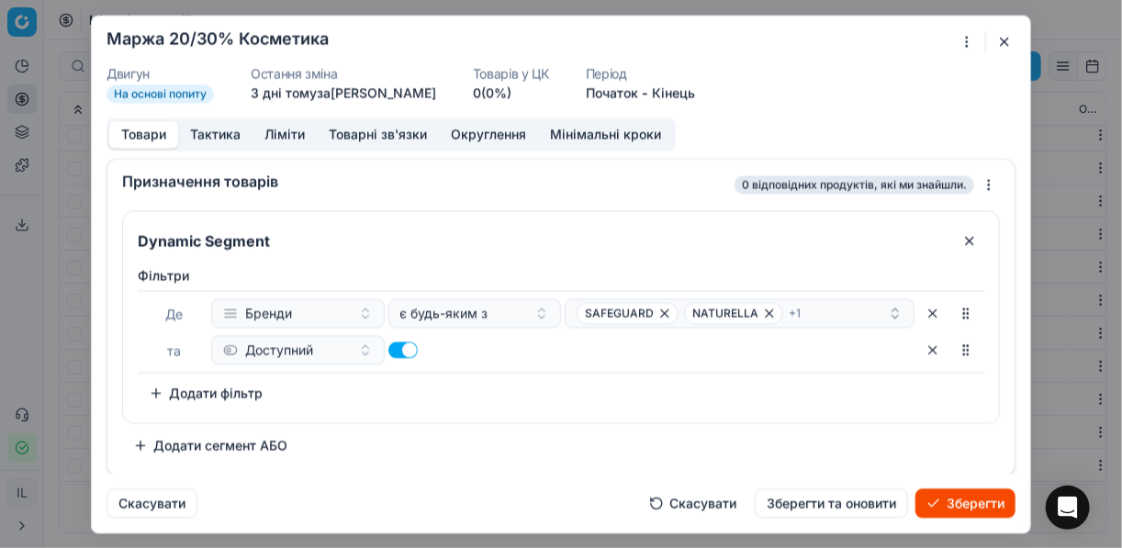
click at [968, 502] on button "Зберегти" at bounding box center [965, 502] width 100 height 29
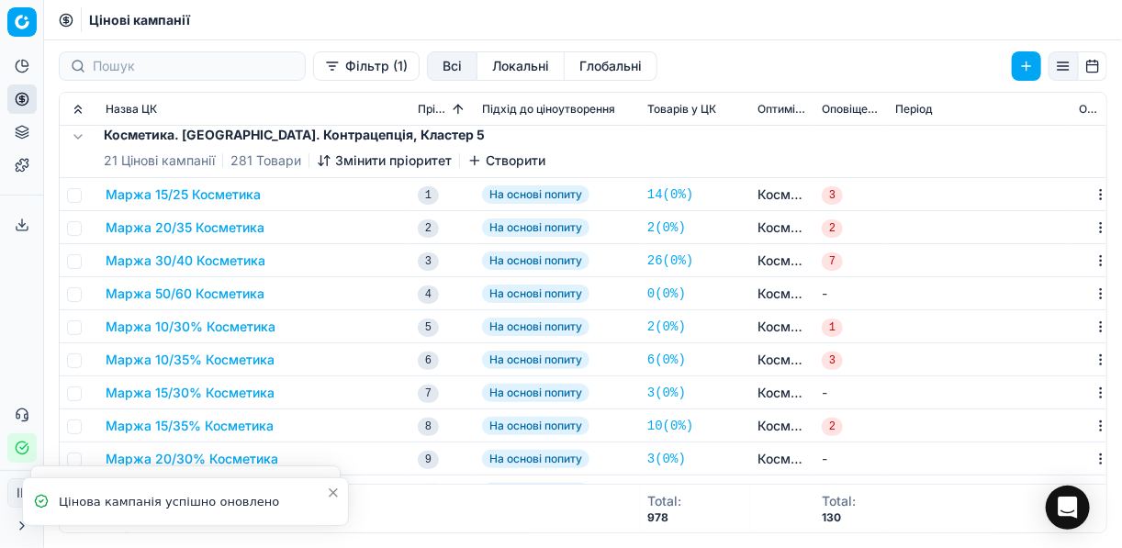
scroll to position [3157, 0]
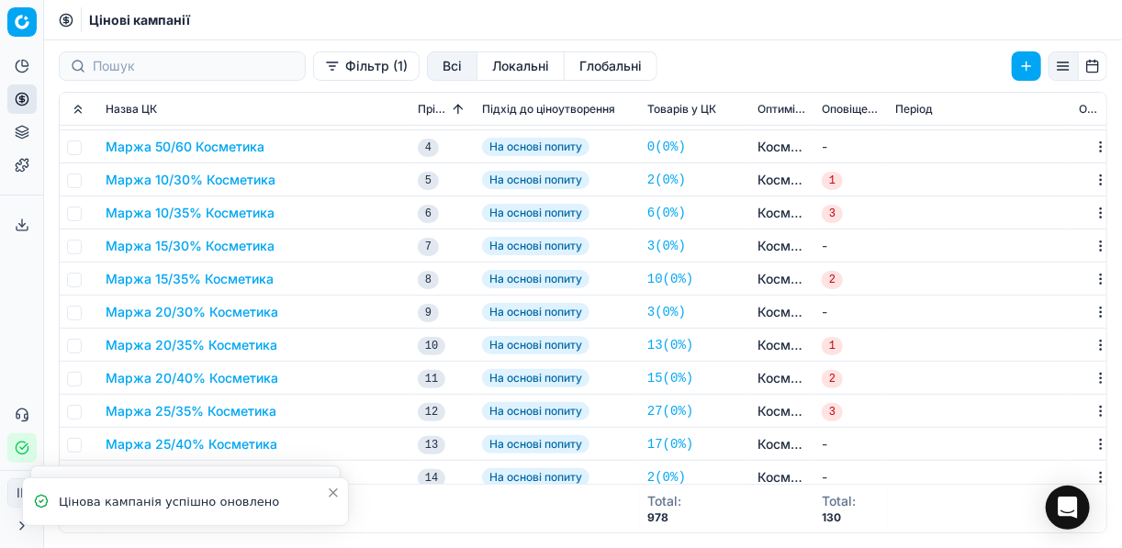
click at [196, 312] on button "Маржа 20/30% Косметика" at bounding box center [192, 312] width 173 height 18
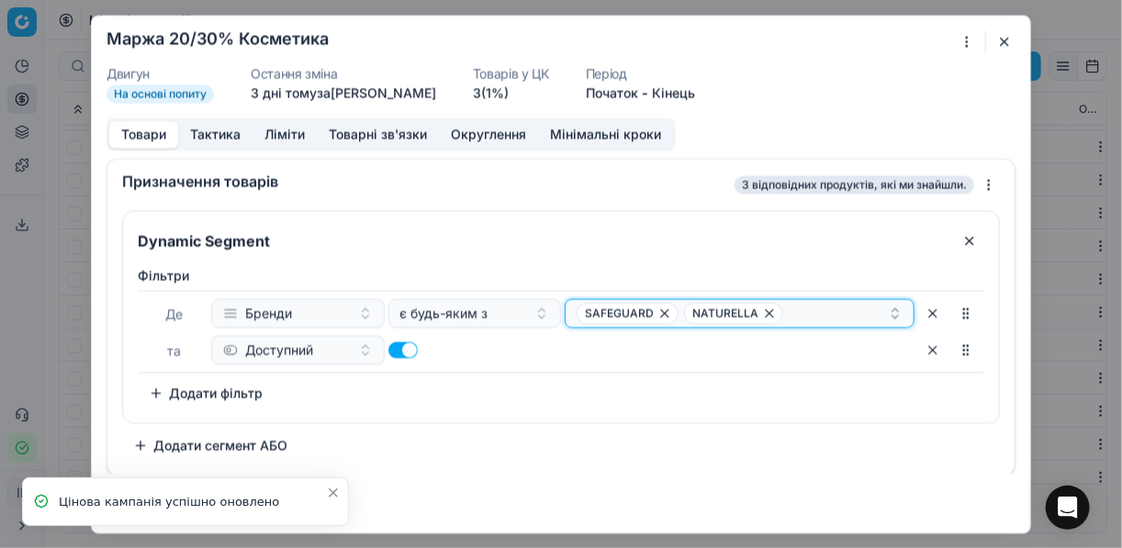
click at [791, 312] on div "SAFEGUARD NATURELLA" at bounding box center [731, 313] width 311 height 22
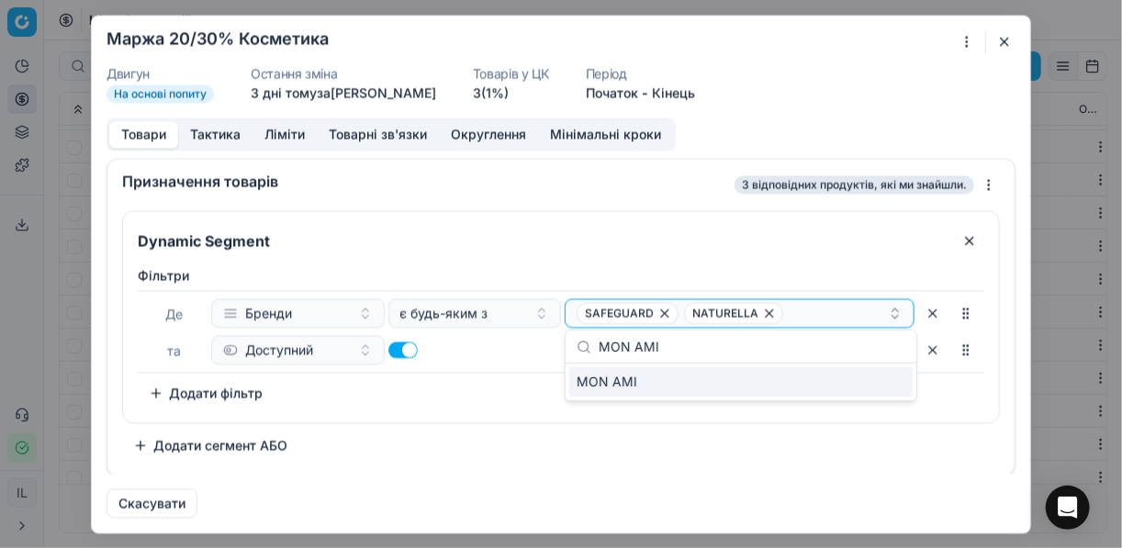
type input "MON AMI"
click at [881, 385] on div "MON AMI" at bounding box center [740, 381] width 343 height 29
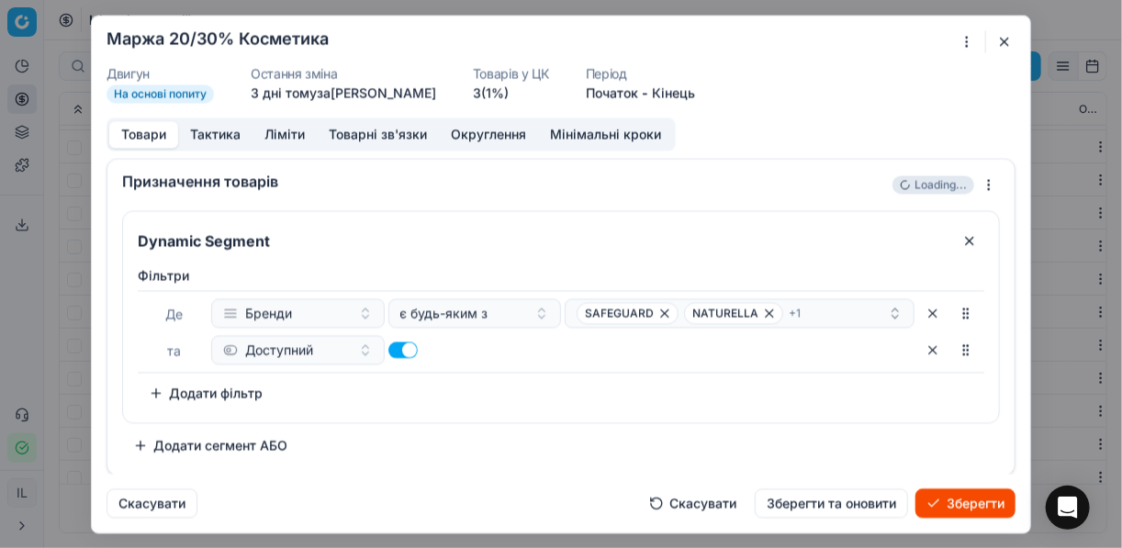
click at [966, 499] on button "Зберегти" at bounding box center [965, 502] width 100 height 29
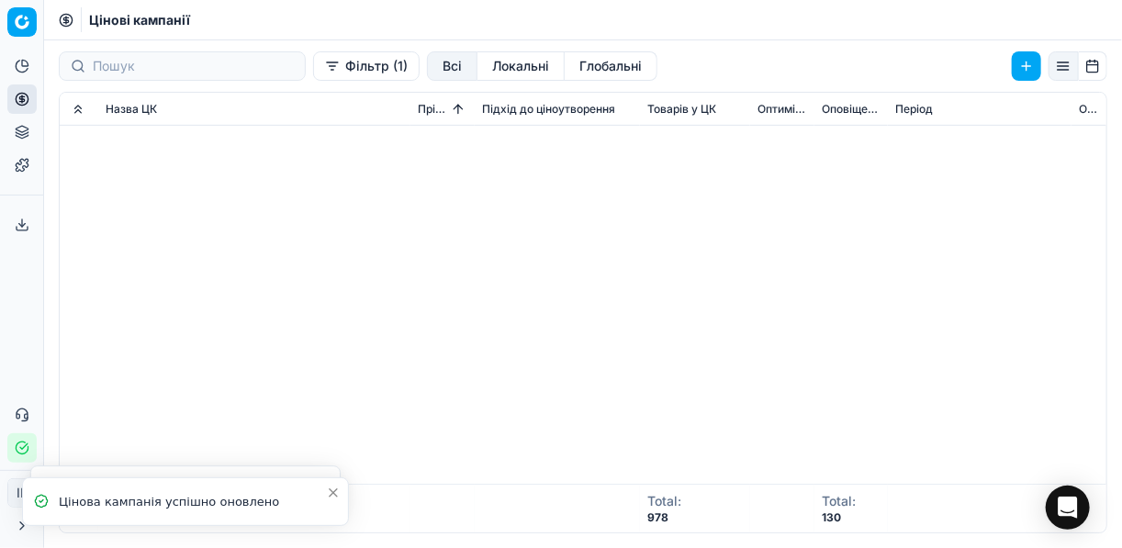
scroll to position [3818, 0]
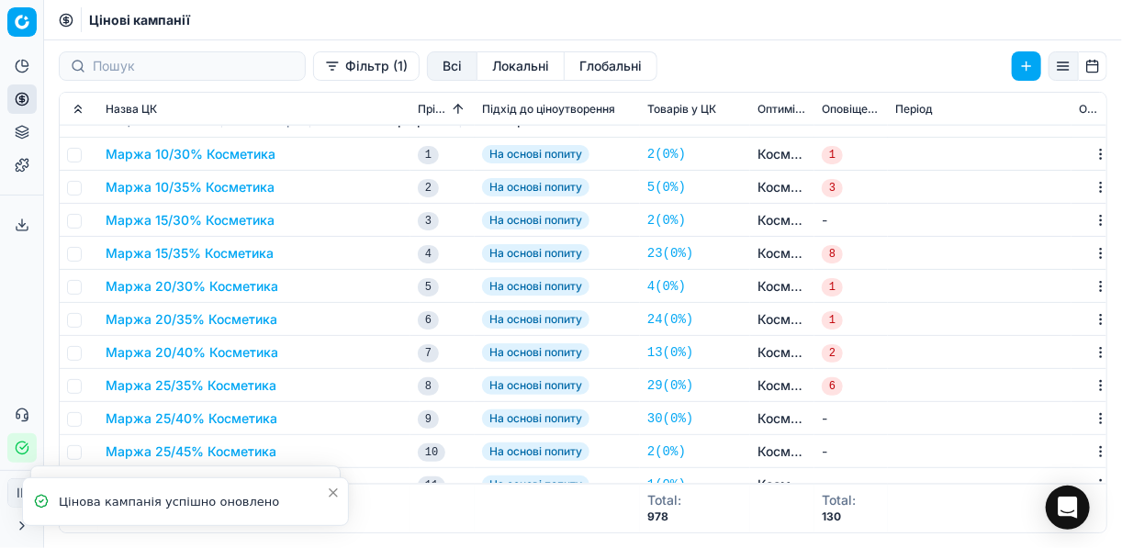
click at [198, 288] on button "Маржа 20/30% Косметика" at bounding box center [192, 286] width 173 height 18
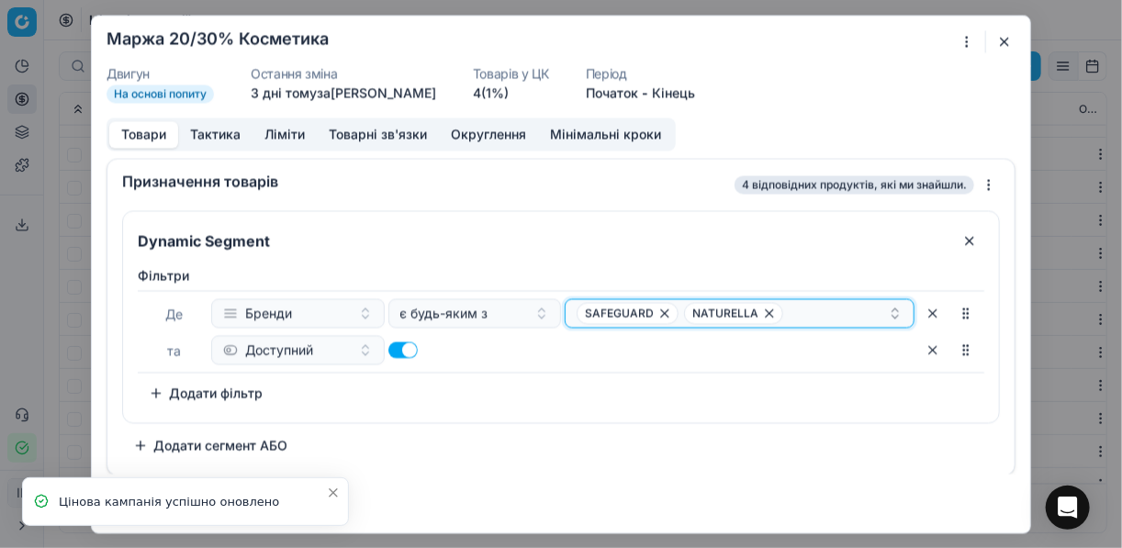
click at [812, 317] on div "SAFEGUARD NATURELLA" at bounding box center [731, 313] width 311 height 22
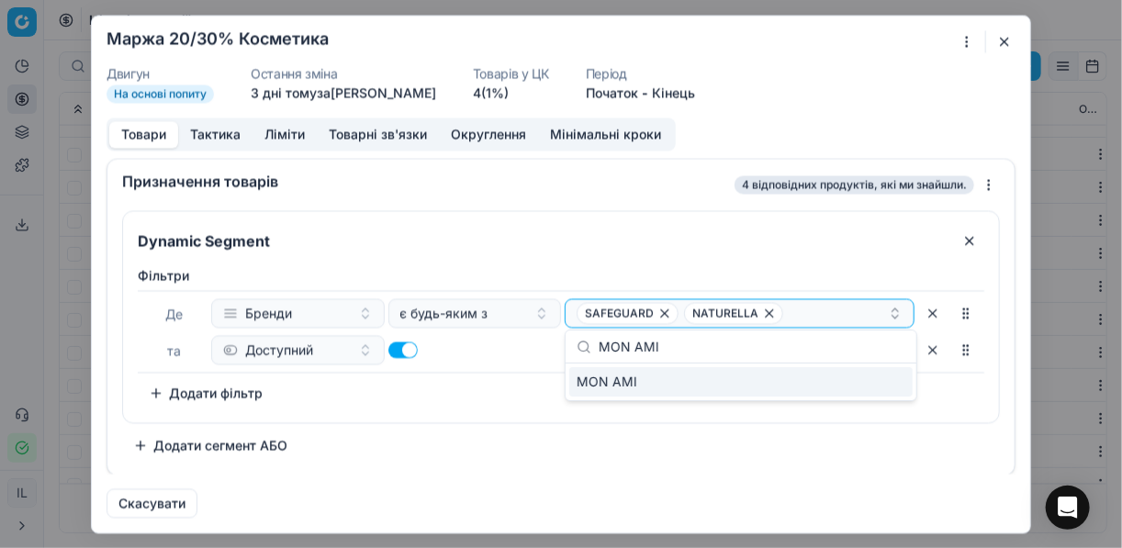
type input "MON AMI"
click at [877, 385] on div "MON AMI" at bounding box center [740, 381] width 343 height 29
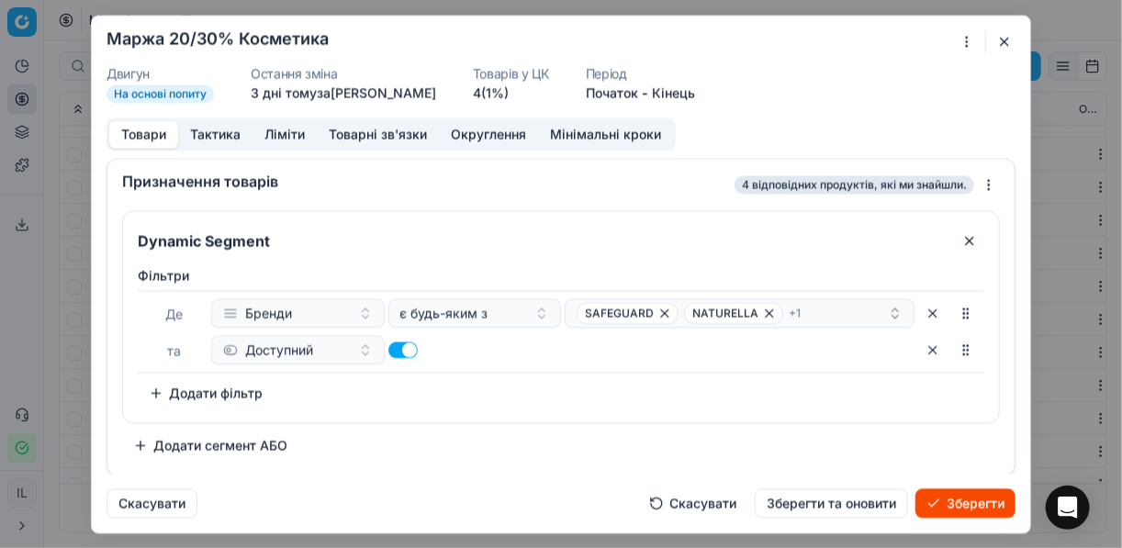
click at [968, 499] on button "Зберегти" at bounding box center [965, 502] width 100 height 29
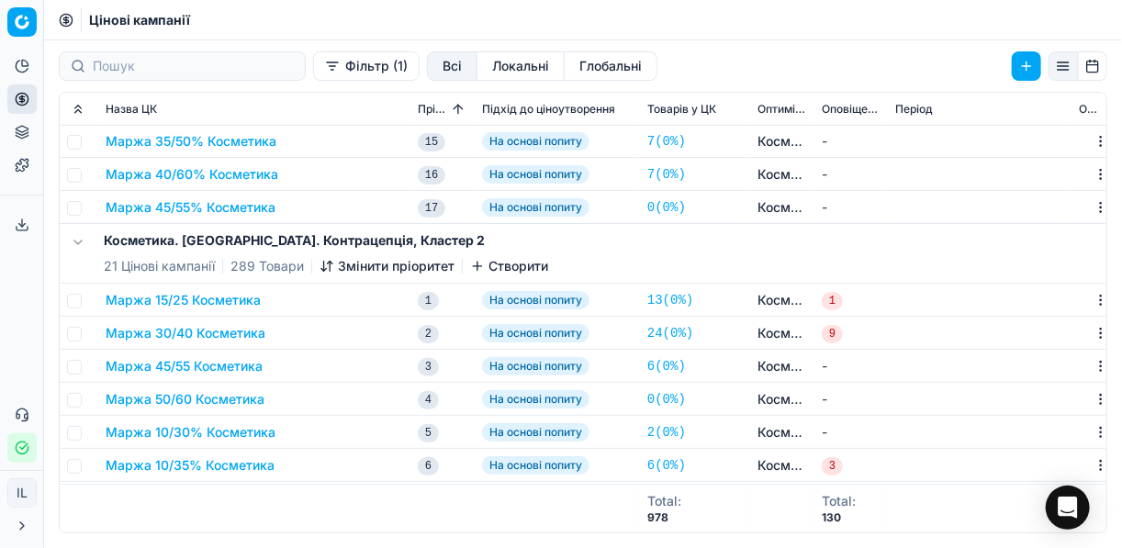
scroll to position [374, 0]
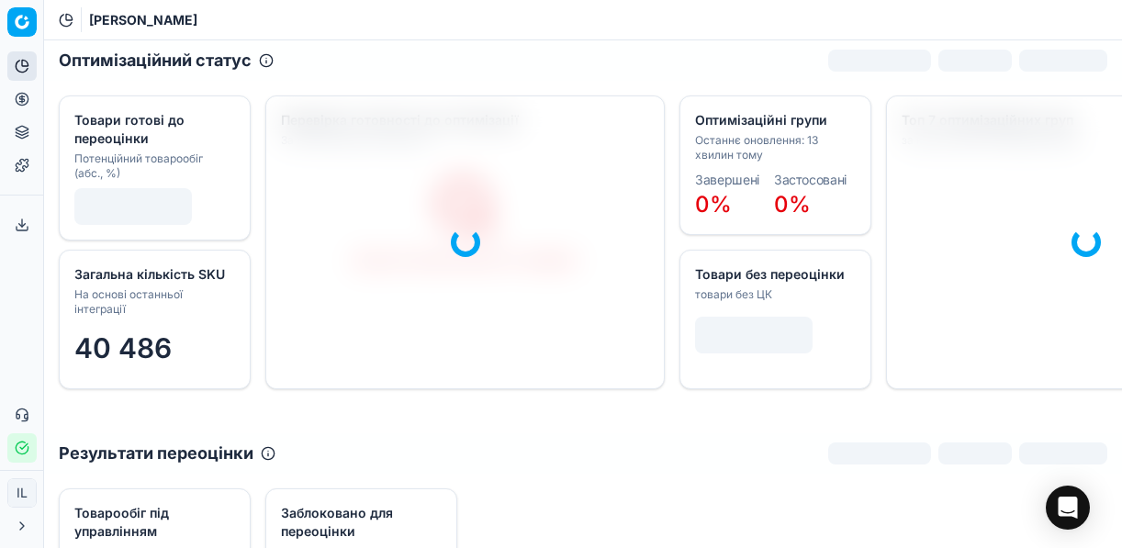
click at [25, 100] on icon at bounding box center [22, 99] width 15 height 15
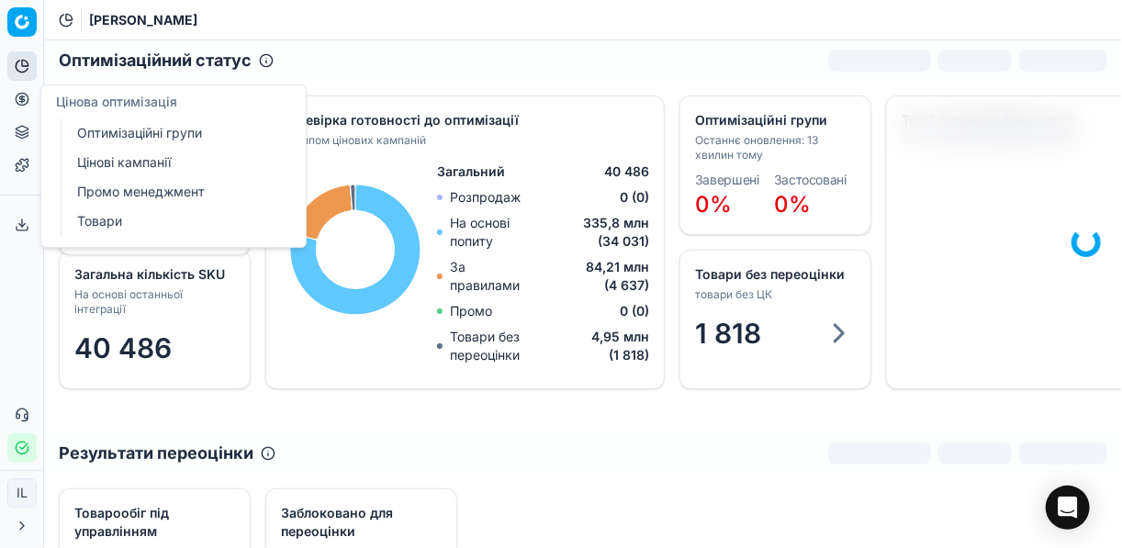
click at [133, 133] on link "Оптимізаційні групи" at bounding box center [177, 133] width 214 height 26
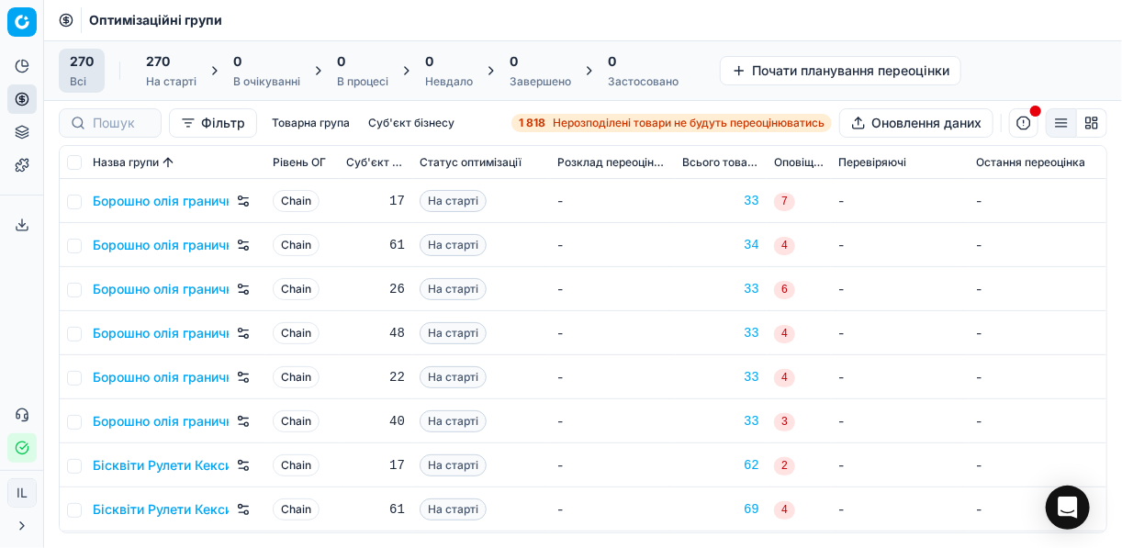
click at [559, 121] on span "Нерозподілені товари не будуть переоцінюватись" at bounding box center [689, 123] width 272 height 15
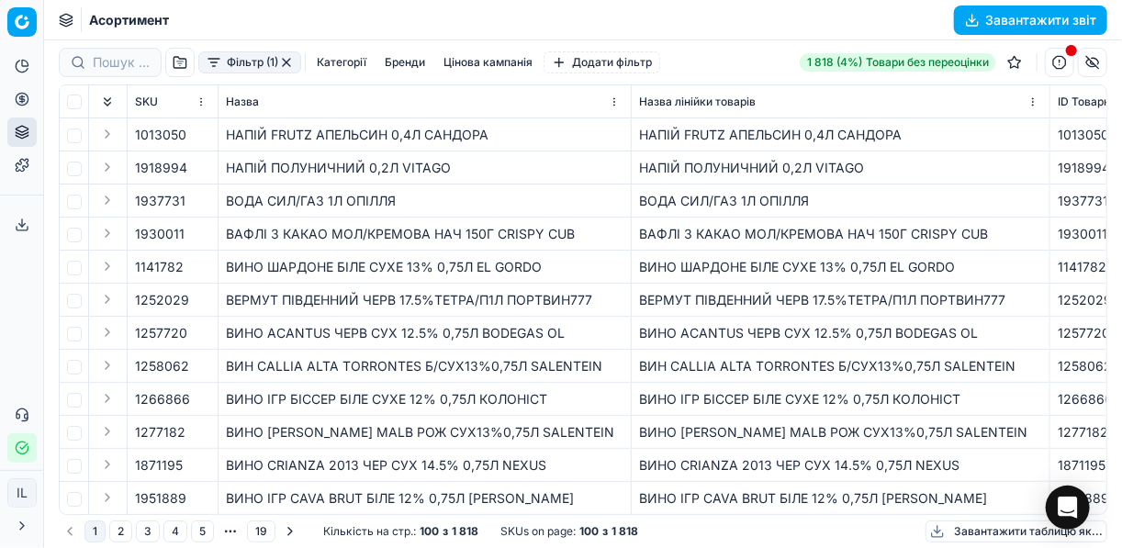
click at [215, 64] on button "Фільтр (1)" at bounding box center [249, 62] width 103 height 22
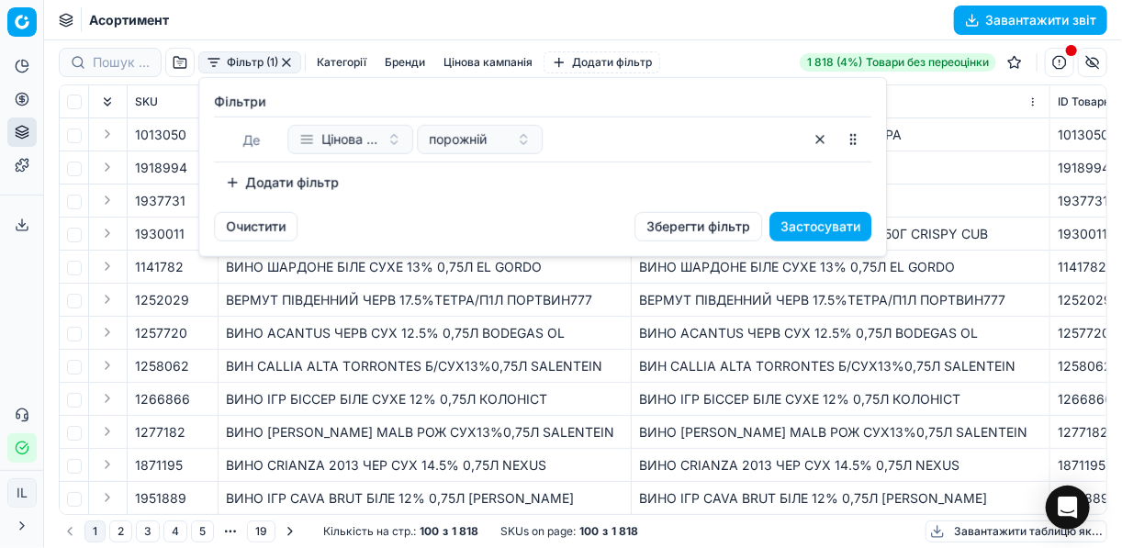
click at [248, 175] on button "Додати фільтр" at bounding box center [282, 182] width 136 height 29
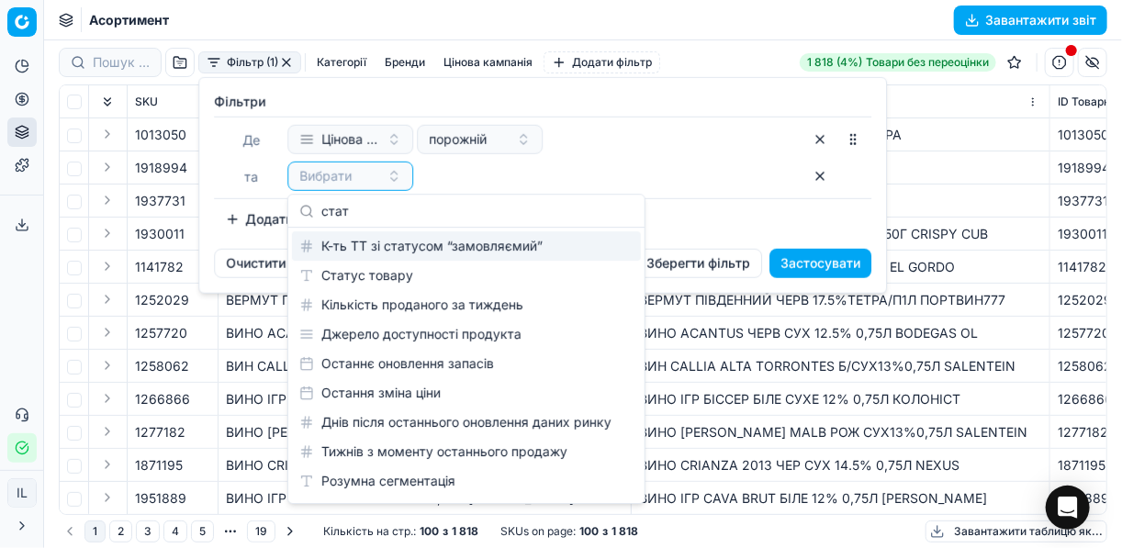
type input "стат"
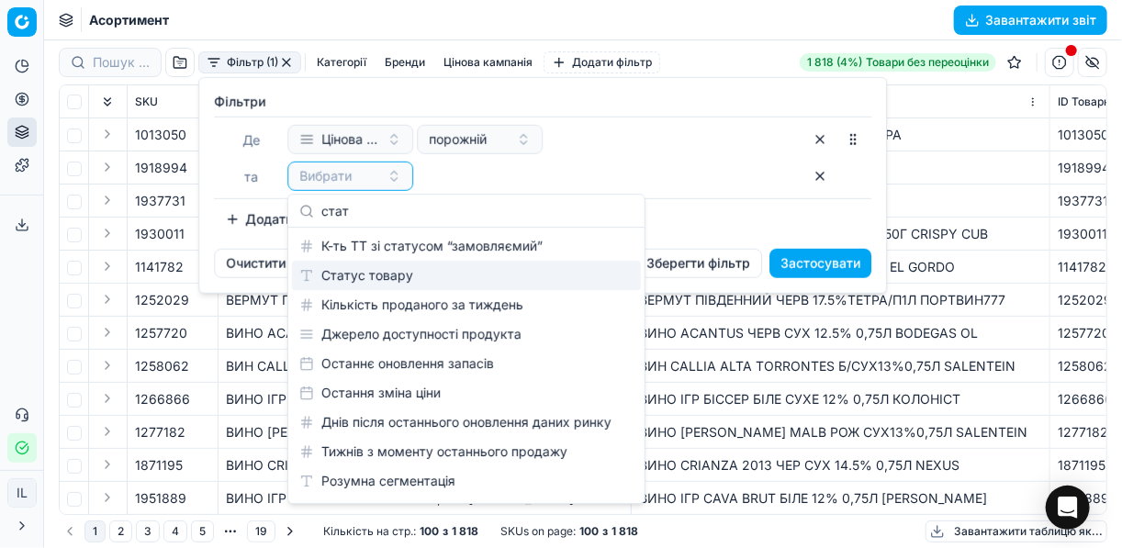
click at [396, 275] on div "Статус товару" at bounding box center [466, 275] width 349 height 29
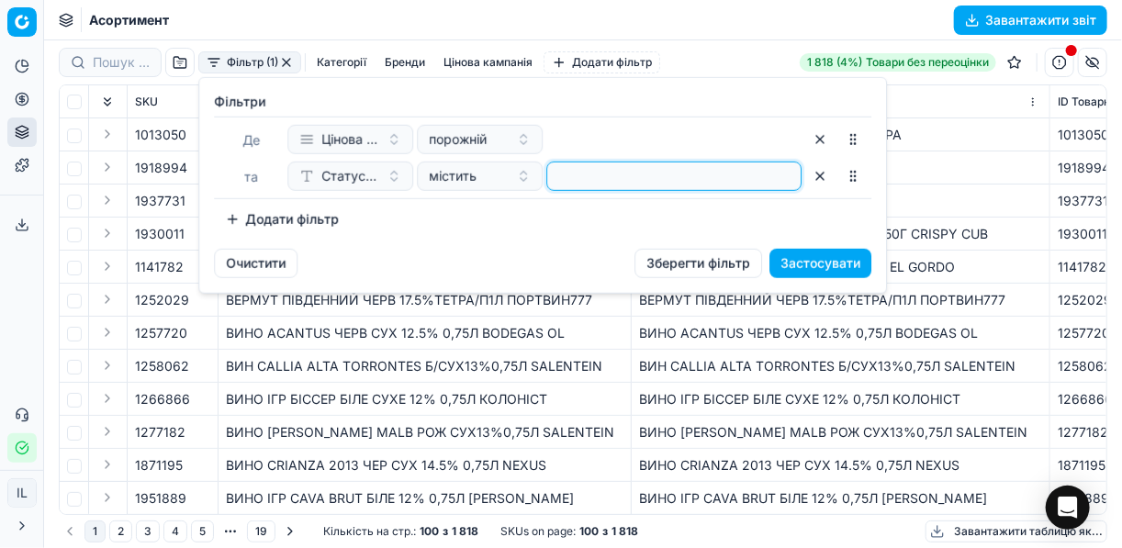
click at [580, 184] on input at bounding box center [673, 176] width 239 height 28
type input "1"
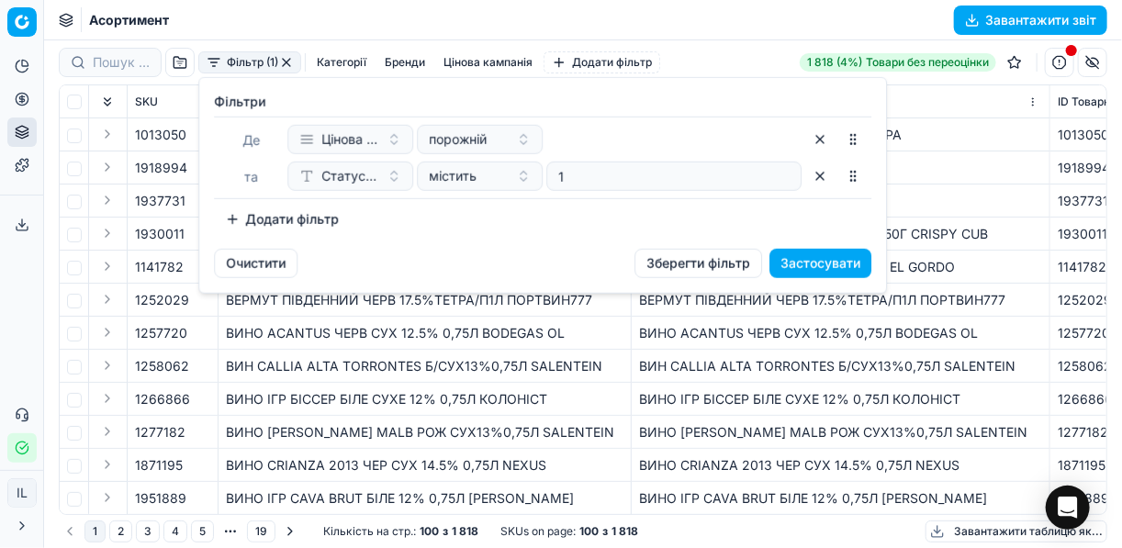
click at [245, 214] on button "Додати фільтр" at bounding box center [282, 219] width 136 height 29
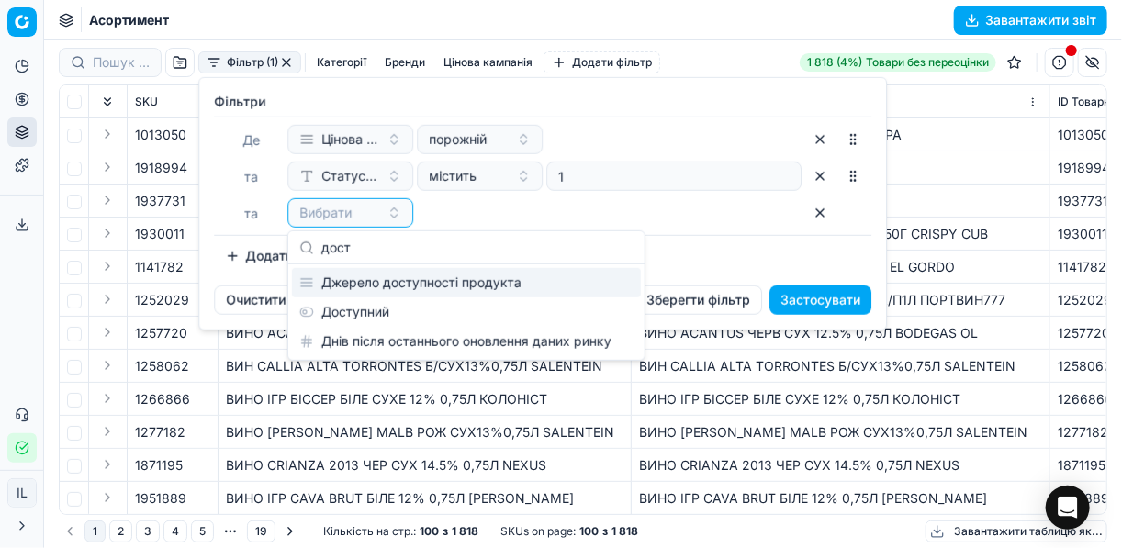
type input "дост"
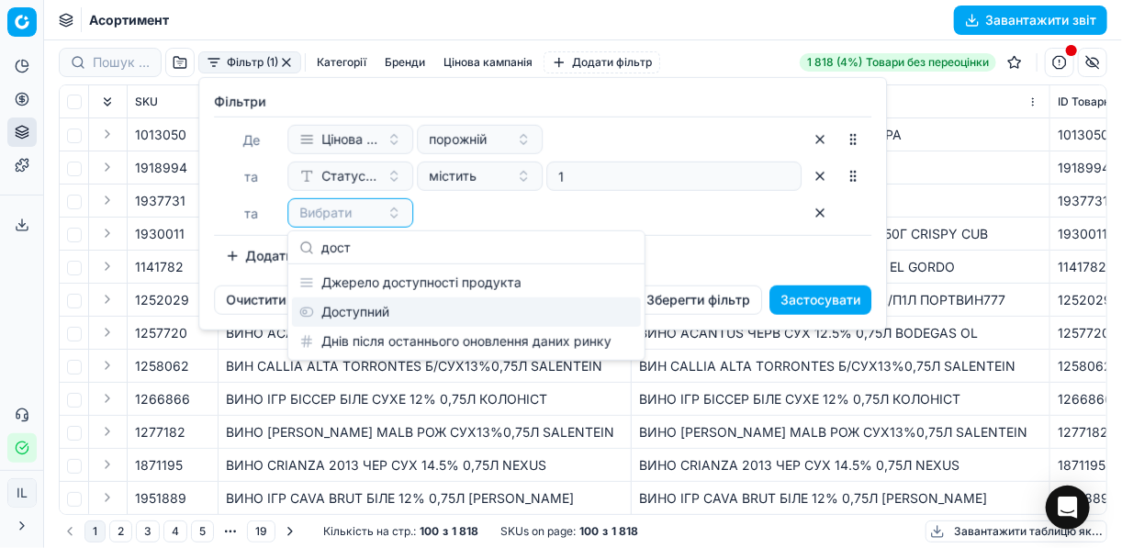
click at [359, 302] on div "Доступний" at bounding box center [466, 311] width 349 height 29
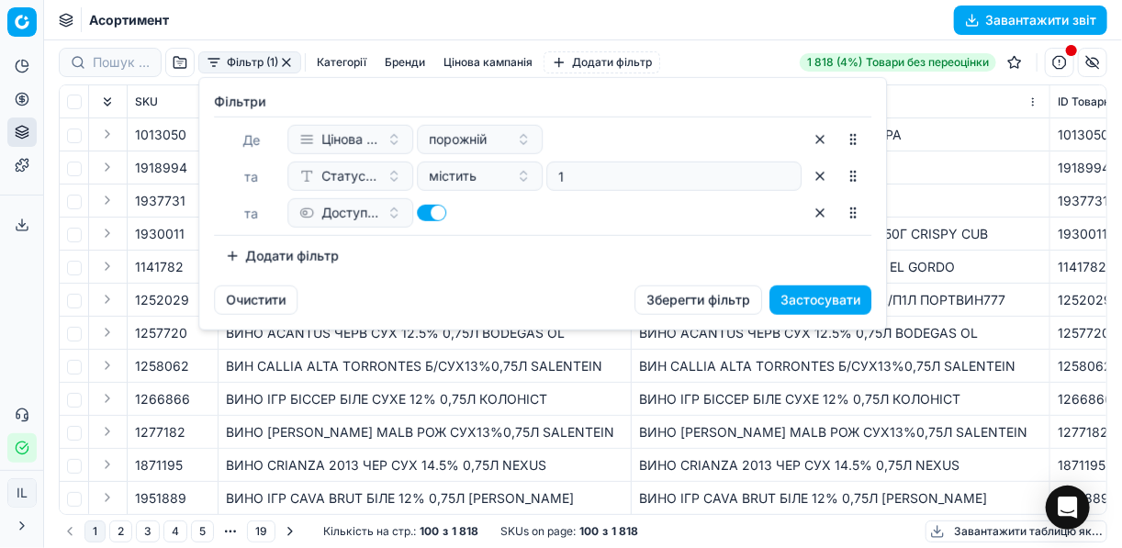
click at [228, 251] on button "Додати фільтр" at bounding box center [282, 255] width 136 height 29
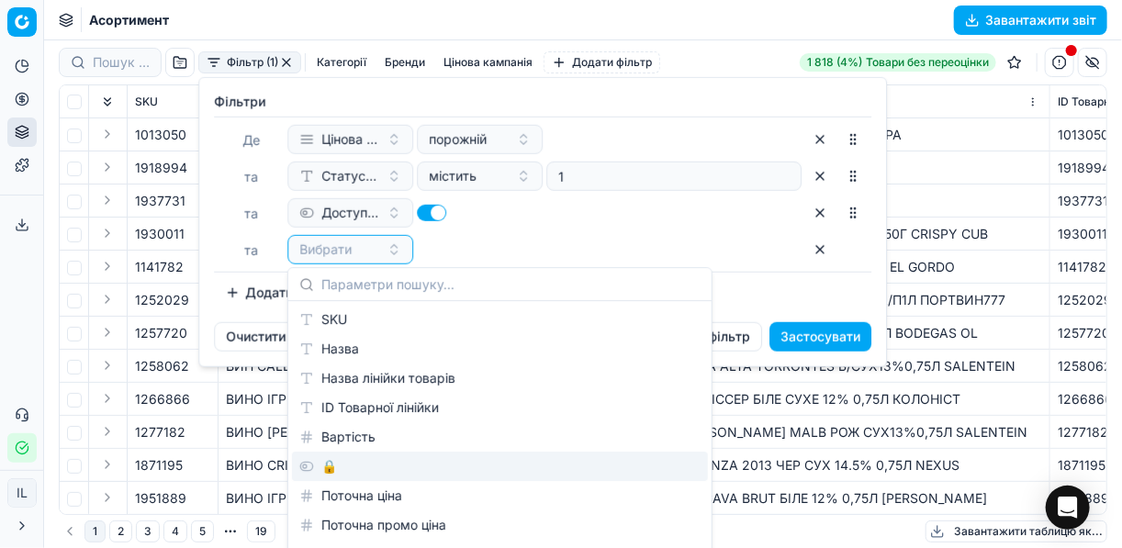
drag, startPoint x: 357, startPoint y: 465, endPoint x: 411, endPoint y: 361, distance: 117.8
click at [357, 465] on div "🔒" at bounding box center [500, 466] width 416 height 29
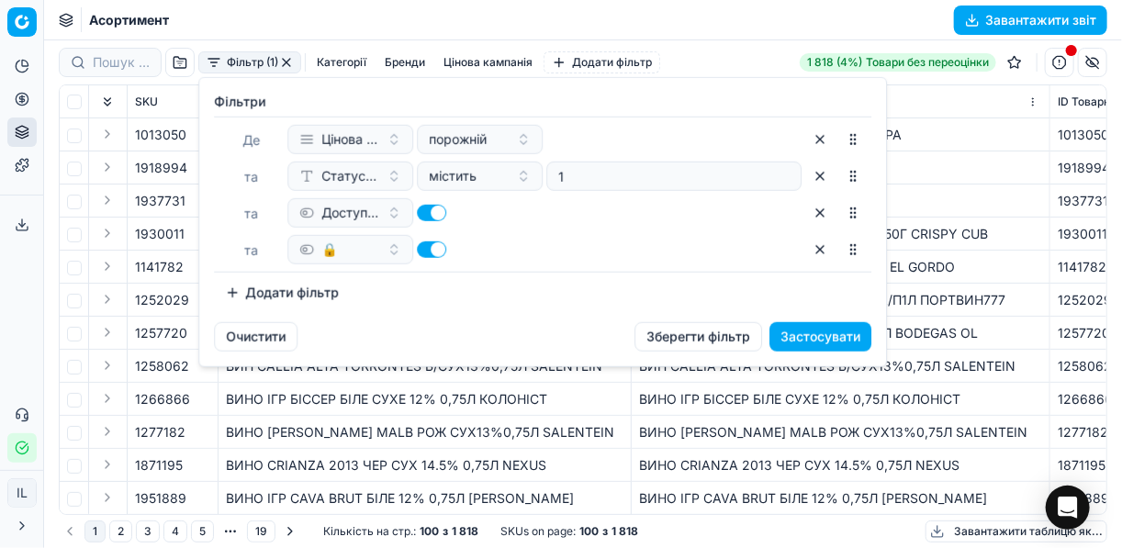
drag, startPoint x: 424, startPoint y: 244, endPoint x: 511, endPoint y: 253, distance: 87.7
click at [425, 244] on button "button" at bounding box center [431, 249] width 29 height 17
checkbox input "false"
click at [785, 335] on button "Застосувати" at bounding box center [820, 336] width 102 height 29
